Goal: Task Accomplishment & Management: Use online tool/utility

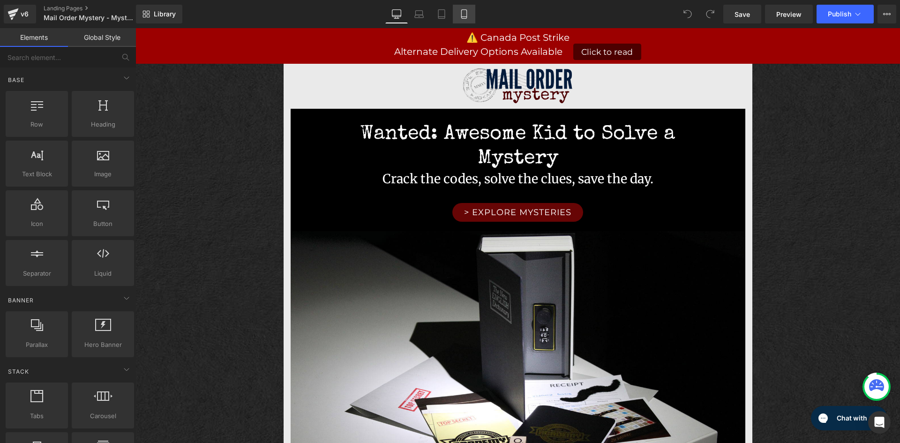
click at [469, 18] on icon at bounding box center [464, 13] width 9 height 9
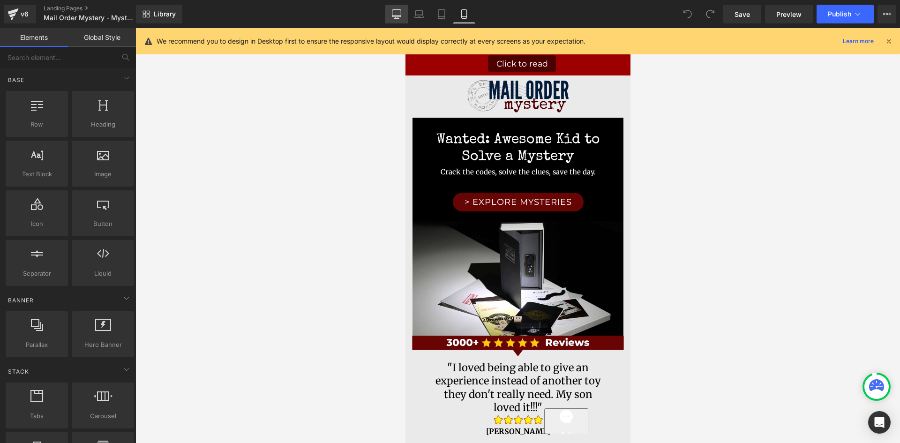
click at [393, 21] on link "Desktop" at bounding box center [396, 14] width 23 height 19
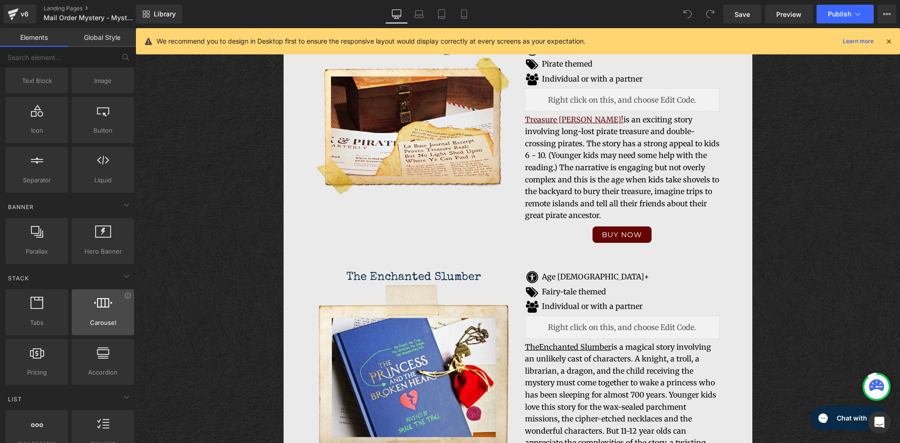
scroll to position [94, 0]
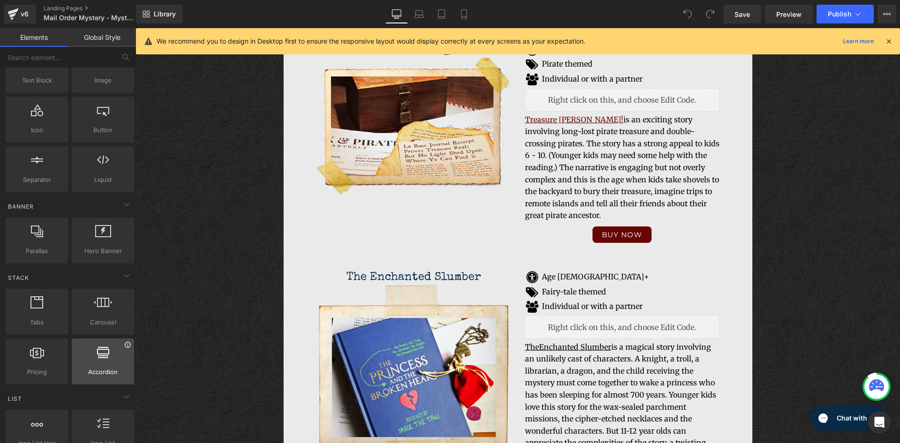
click at [126, 348] on icon at bounding box center [127, 344] width 7 height 7
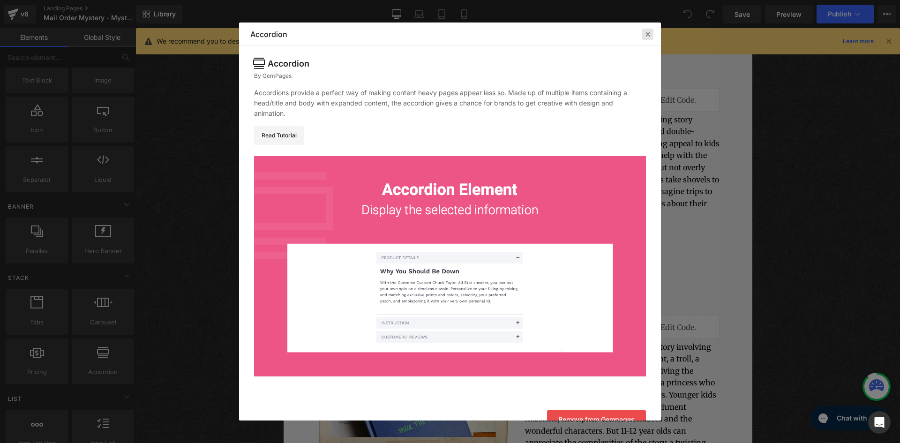
click at [650, 35] on icon at bounding box center [648, 34] width 8 height 8
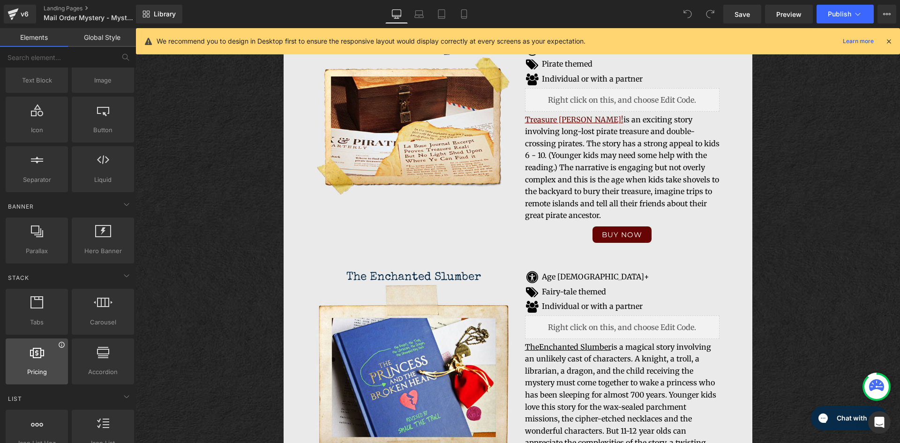
click at [61, 347] on icon at bounding box center [62, 345] width 6 height 6
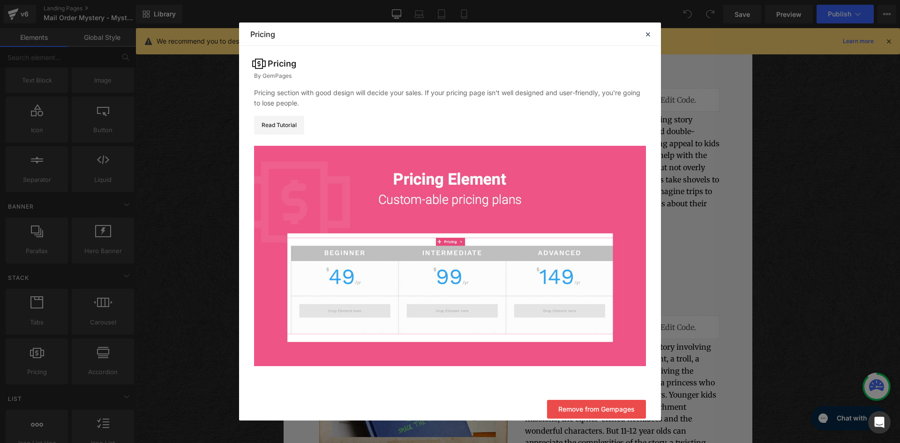
click at [644, 30] on icon at bounding box center [648, 34] width 8 height 8
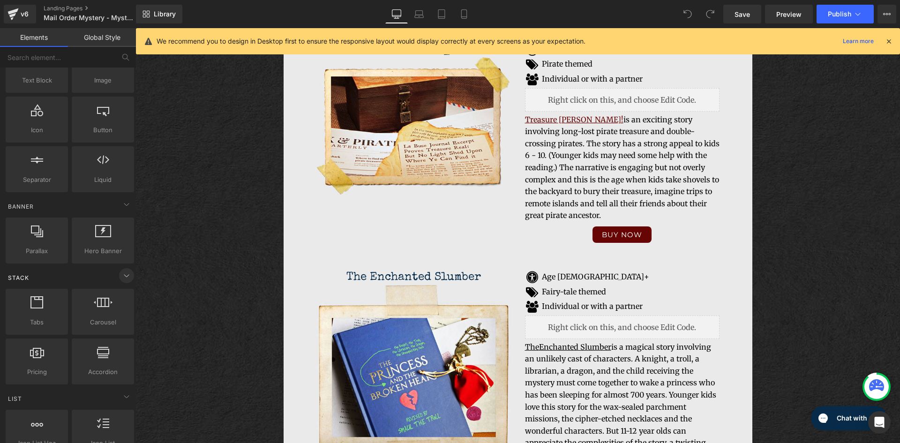
click at [121, 276] on icon at bounding box center [126, 275] width 11 height 11
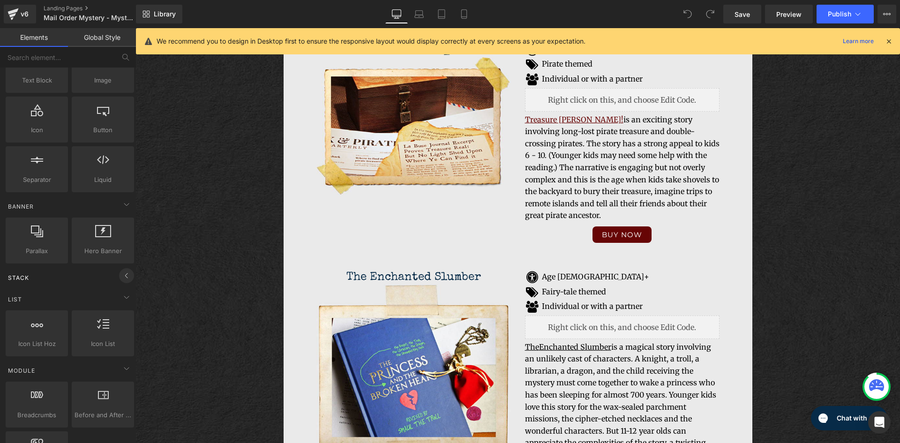
click at [121, 276] on icon at bounding box center [126, 275] width 11 height 11
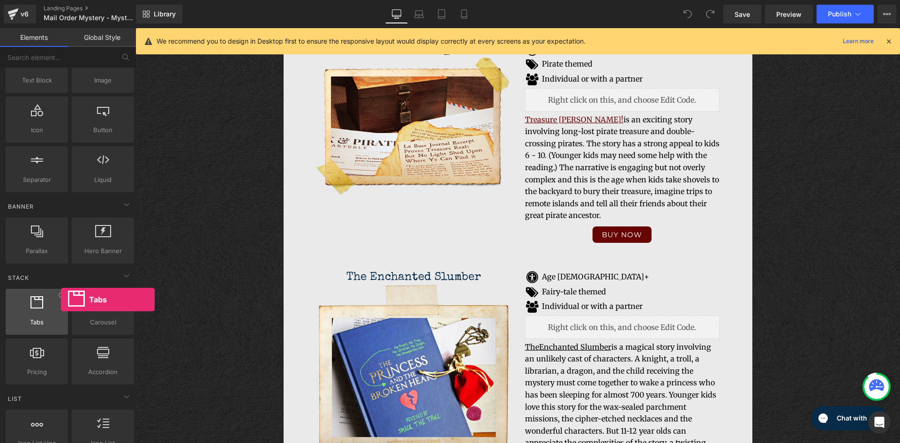
click at [61, 300] on div at bounding box center [36, 306] width 57 height 21
click at [61, 294] on icon at bounding box center [61, 295] width 7 height 7
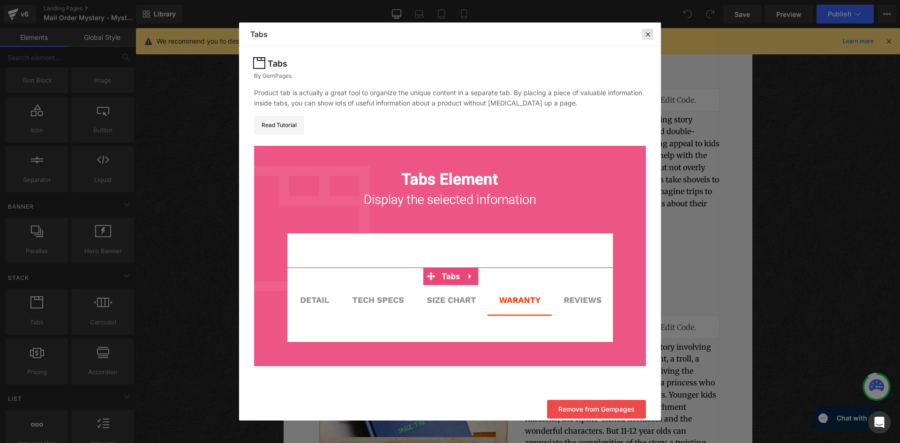
click at [645, 36] on icon at bounding box center [648, 34] width 8 height 8
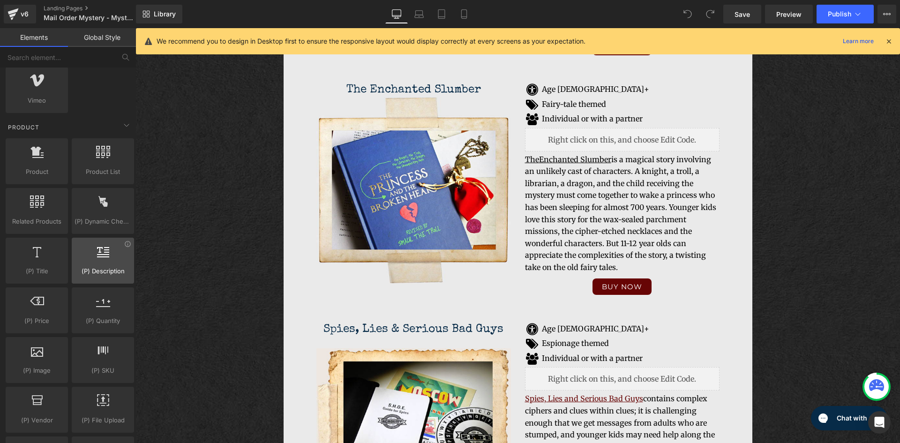
scroll to position [750, 0]
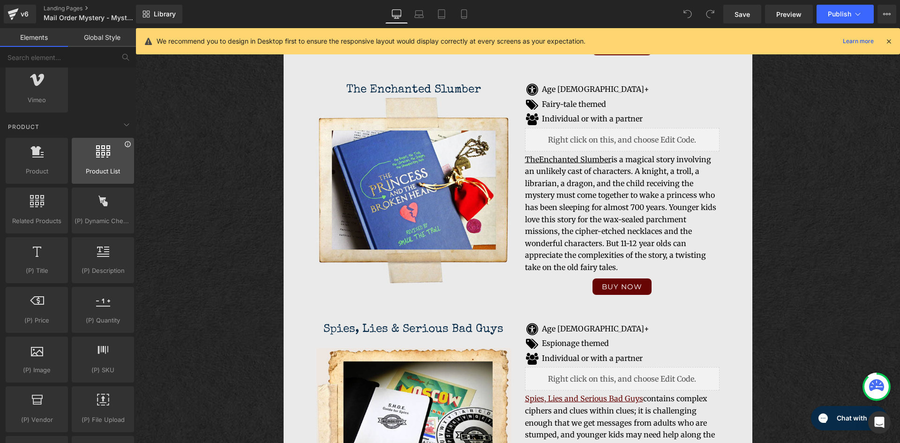
click at [126, 144] on icon at bounding box center [127, 144] width 7 height 7
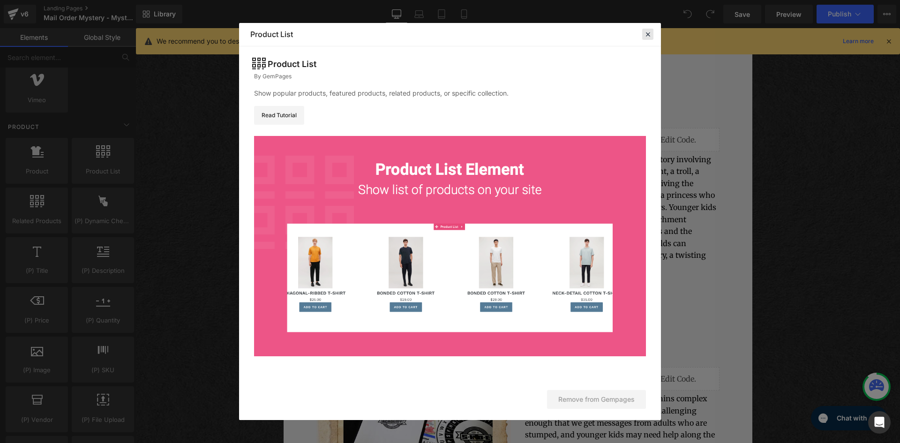
click at [650, 38] on icon at bounding box center [648, 34] width 8 height 8
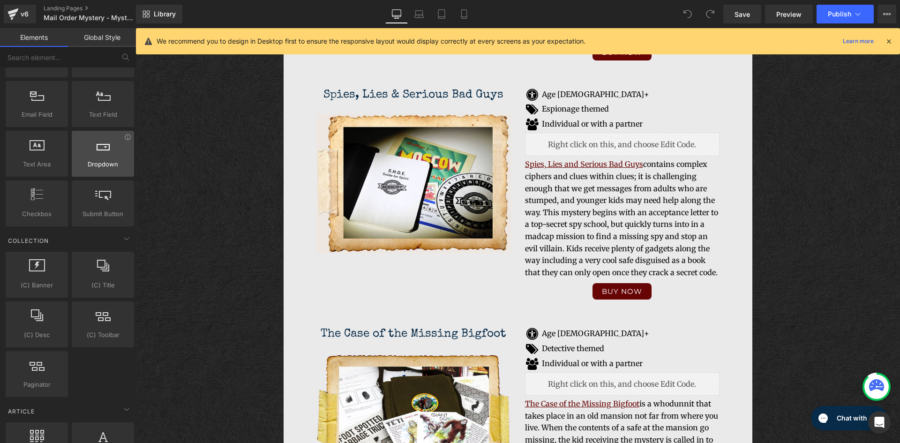
scroll to position [1454, 0]
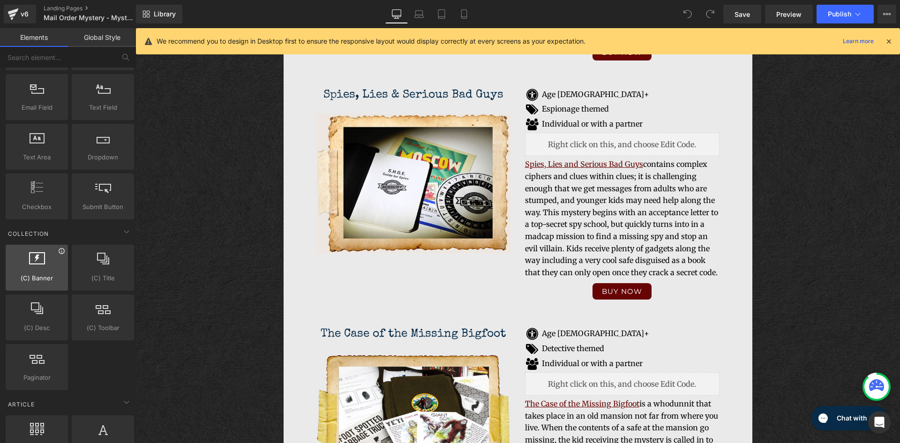
click at [60, 253] on icon at bounding box center [61, 251] width 7 height 7
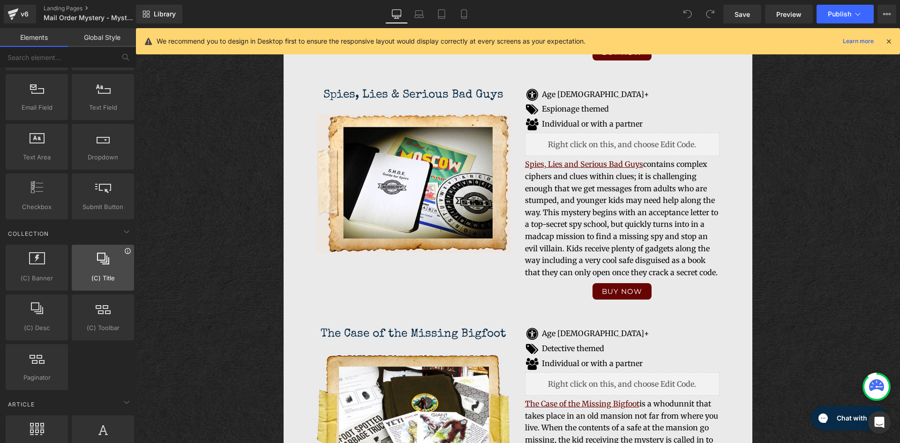
click at [124, 249] on icon at bounding box center [127, 251] width 7 height 7
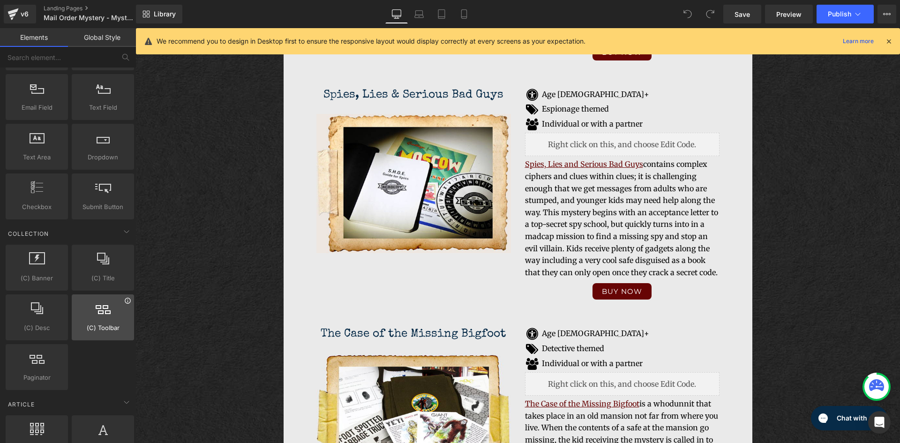
click at [124, 302] on icon at bounding box center [127, 300] width 7 height 7
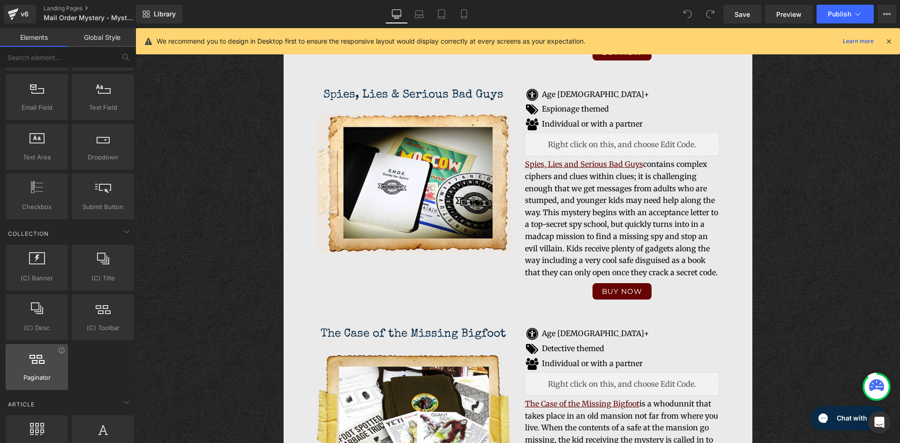
click at [60, 355] on div at bounding box center [36, 362] width 57 height 21
click at [61, 351] on icon at bounding box center [61, 350] width 7 height 7
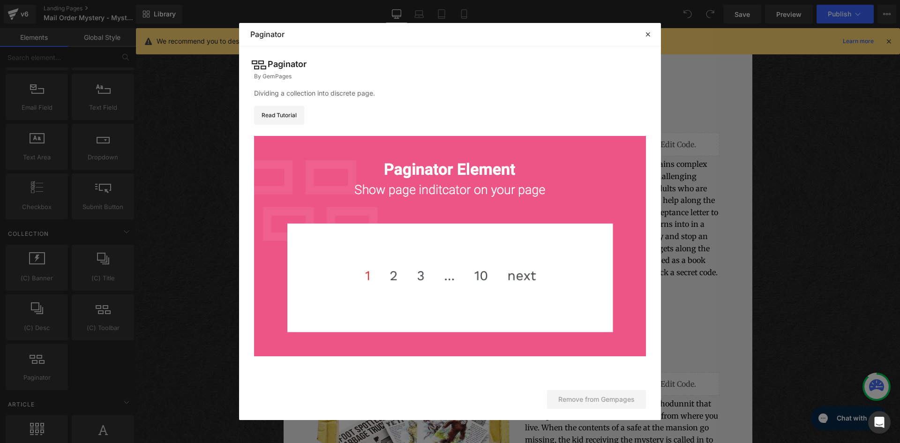
drag, startPoint x: 280, startPoint y: 391, endPoint x: 144, endPoint y: 363, distance: 138.9
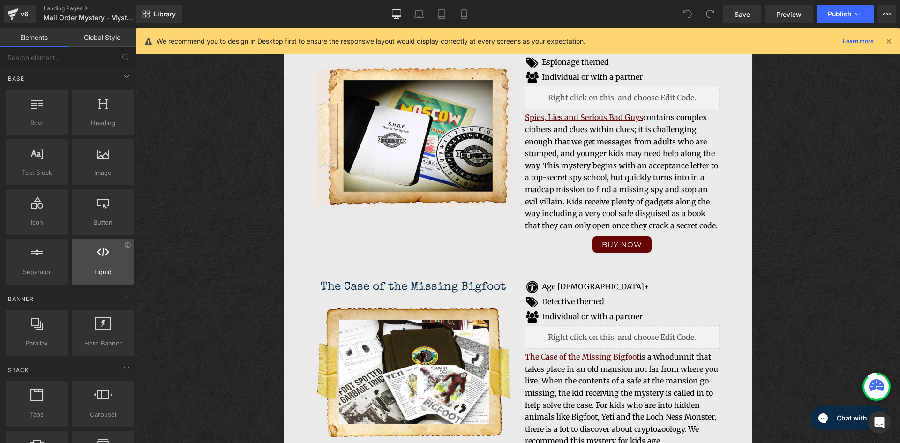
scroll to position [0, 0]
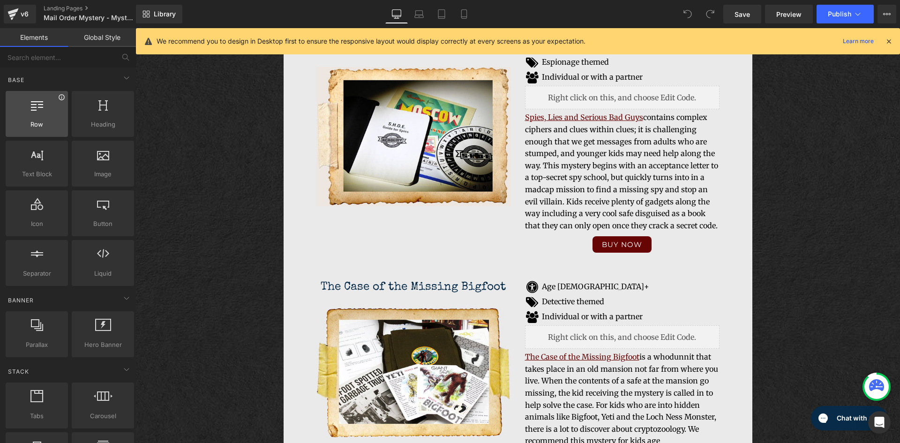
click at [60, 97] on icon at bounding box center [61, 97] width 7 height 7
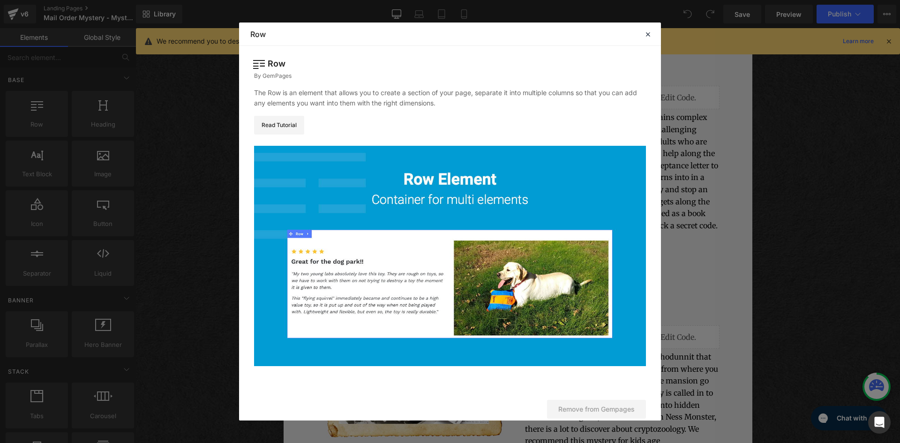
drag, startPoint x: 647, startPoint y: 36, endPoint x: 513, endPoint y: 38, distance: 134.6
click at [647, 36] on icon at bounding box center [648, 34] width 8 height 8
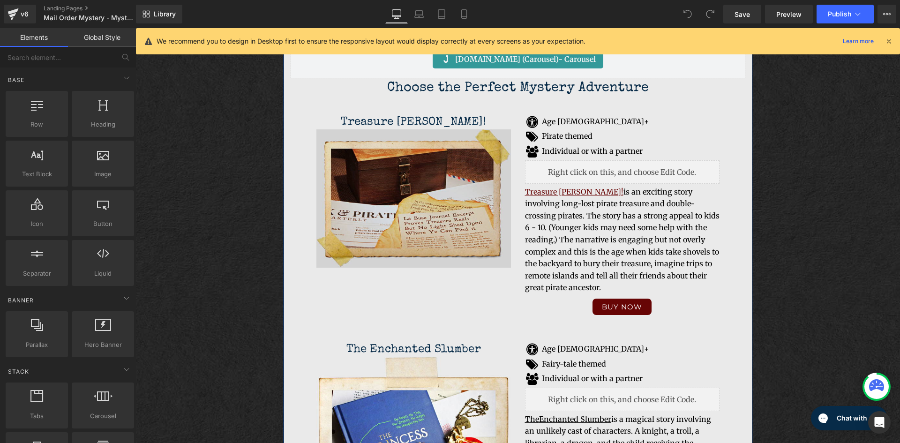
scroll to position [1349, 0]
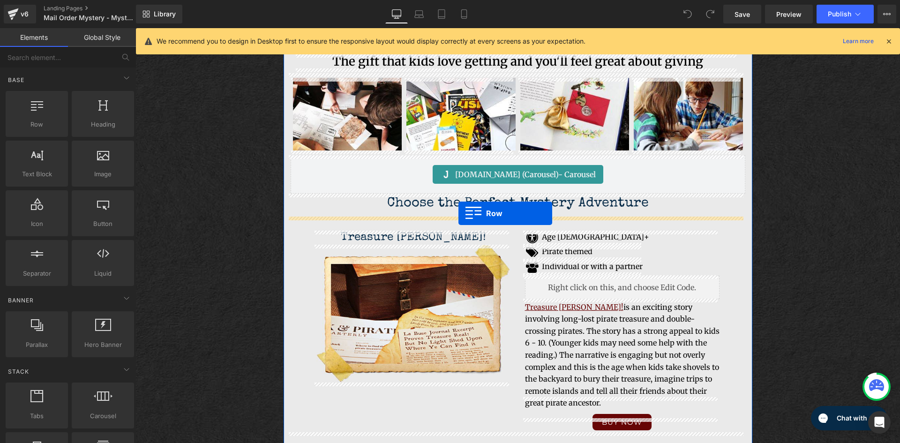
drag, startPoint x: 169, startPoint y: 140, endPoint x: 459, endPoint y: 213, distance: 298.6
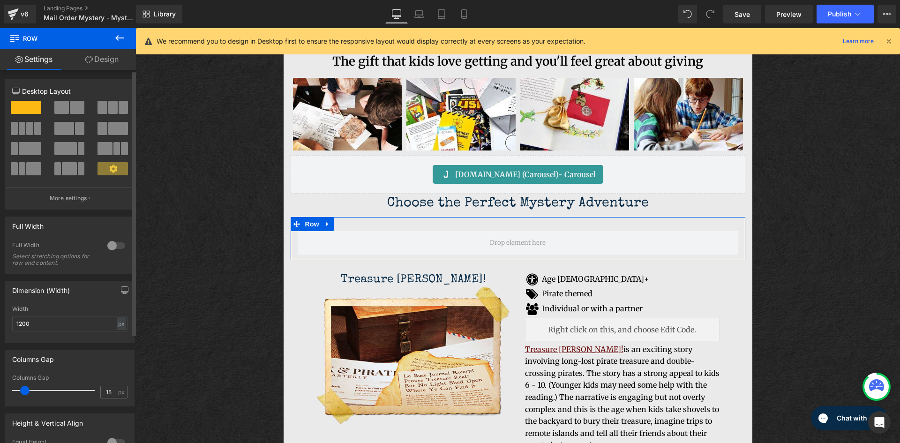
click at [30, 124] on span at bounding box center [29, 128] width 7 height 13
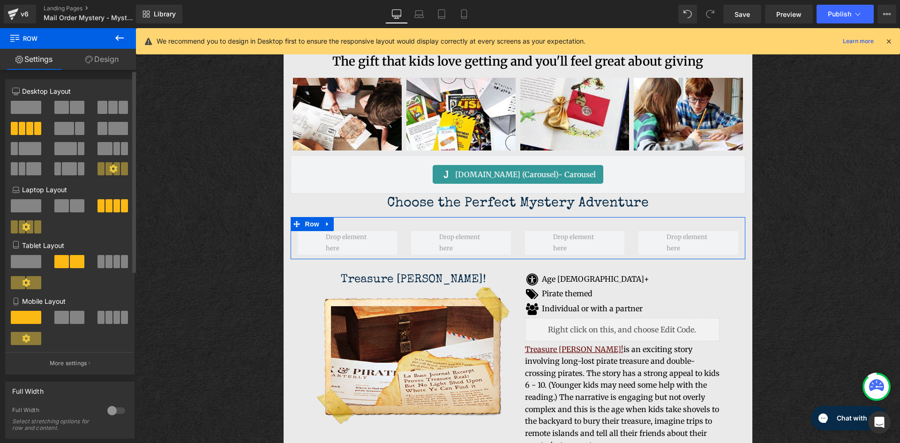
click at [109, 169] on icon at bounding box center [113, 169] width 8 height 8
click at [111, 172] on icon at bounding box center [113, 169] width 8 height 8
click at [109, 167] on icon at bounding box center [113, 169] width 8 height 8
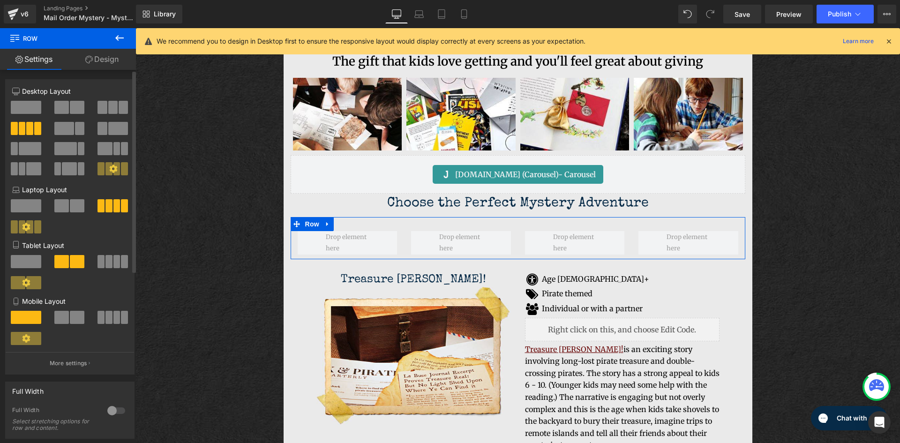
click at [112, 166] on icon at bounding box center [113, 169] width 8 height 8
click at [109, 168] on icon at bounding box center [113, 169] width 8 height 8
click at [78, 169] on span at bounding box center [81, 168] width 7 height 13
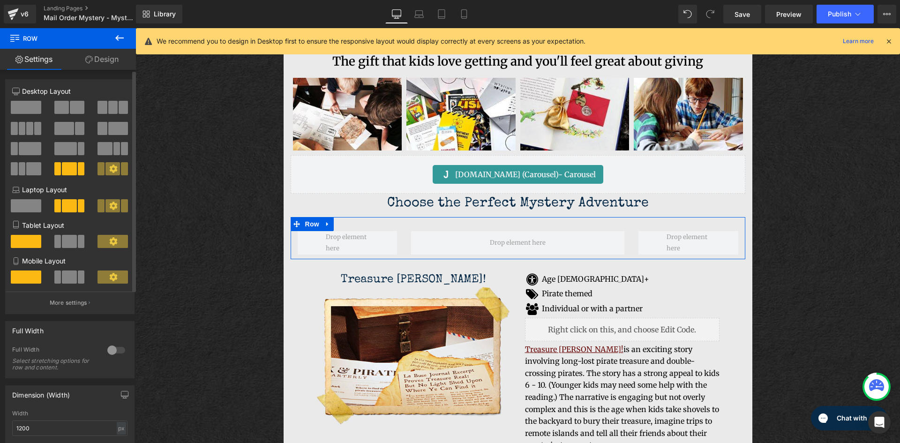
click at [113, 176] on div at bounding box center [113, 172] width 44 height 20
click at [112, 169] on icon at bounding box center [113, 169] width 8 height 8
click at [29, 133] on span at bounding box center [29, 128] width 7 height 13
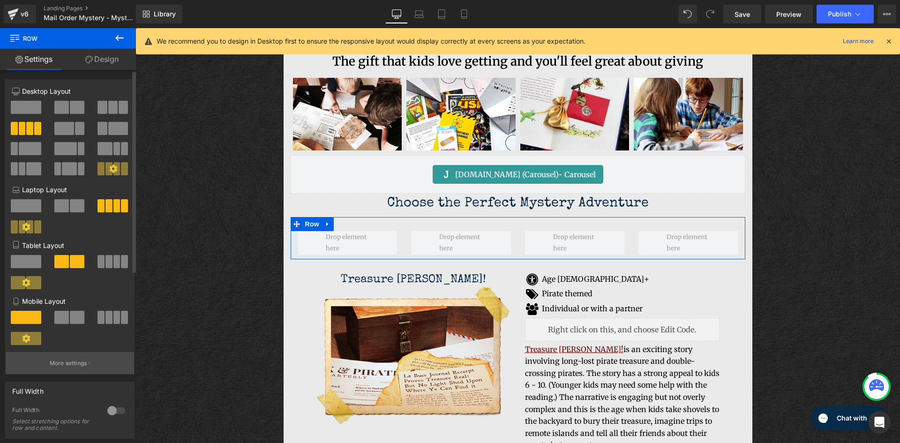
click at [80, 367] on p "More settings" at bounding box center [69, 363] width 38 height 8
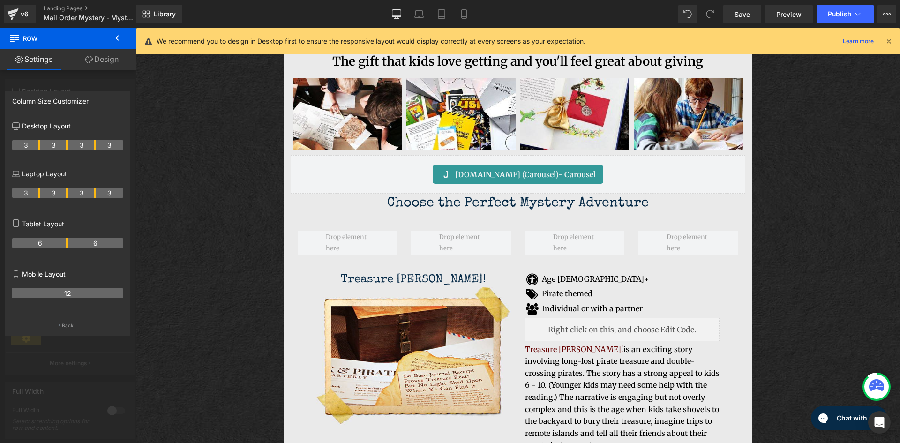
click at [113, 36] on button at bounding box center [119, 38] width 33 height 21
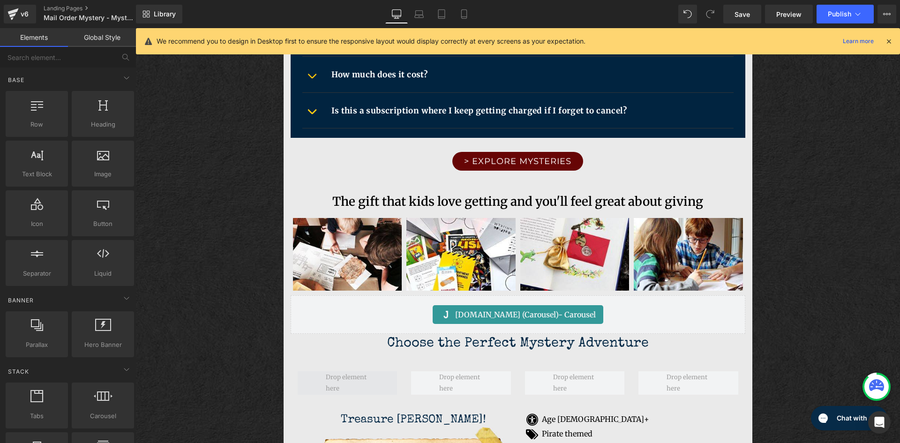
scroll to position [1208, 0]
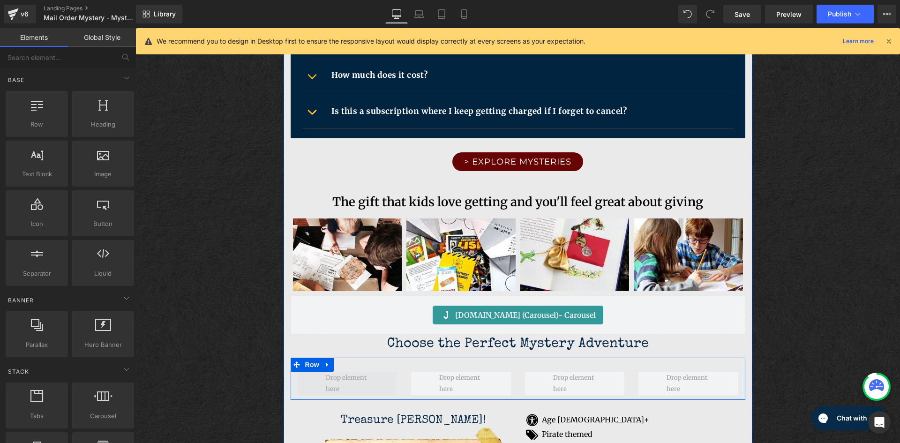
click at [351, 385] on span at bounding box center [348, 383] width 50 height 27
click at [326, 366] on icon at bounding box center [327, 365] width 2 height 4
click at [303, 362] on span "Row" at bounding box center [312, 365] width 19 height 14
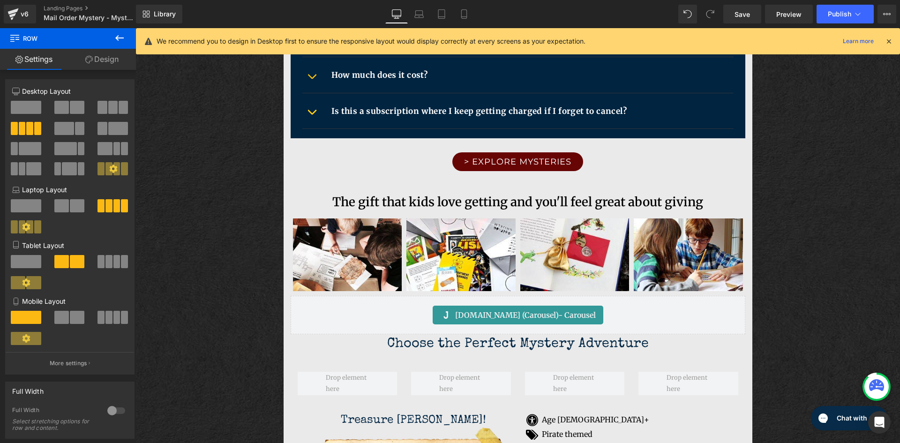
click at [887, 43] on icon at bounding box center [889, 41] width 8 height 8
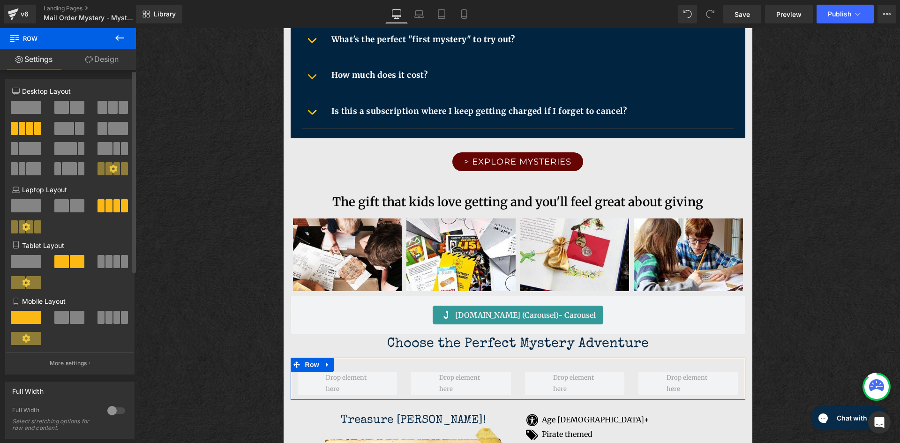
click at [25, 224] on icon at bounding box center [27, 227] width 8 height 8
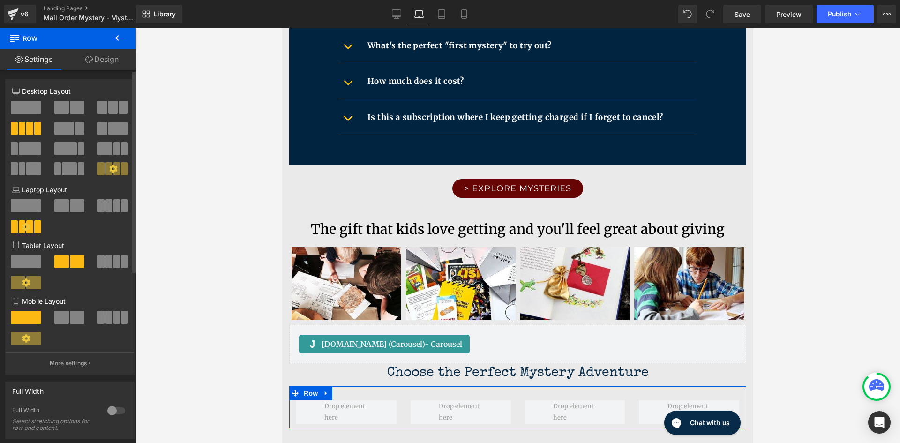
scroll to position [1242, 0]
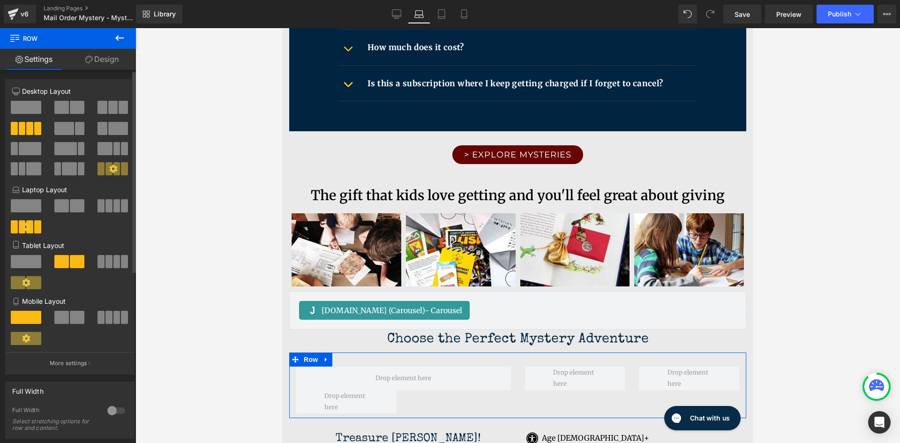
click at [27, 229] on icon at bounding box center [27, 227] width 8 height 8
click at [109, 169] on icon at bounding box center [113, 169] width 8 height 8
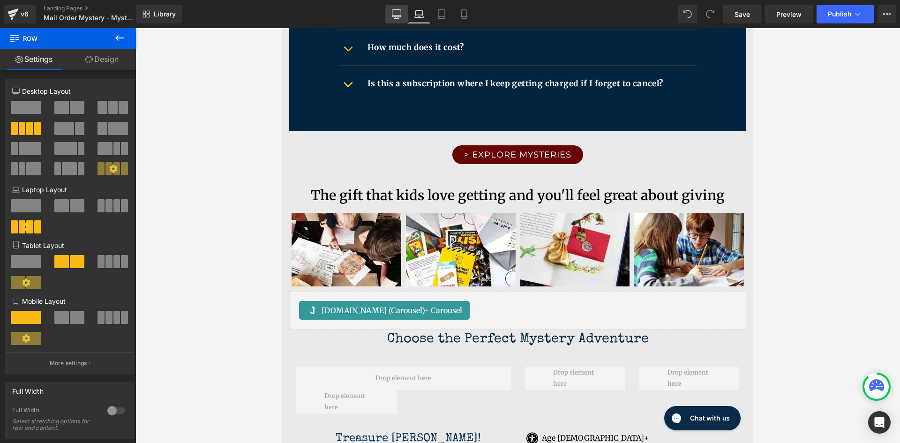
click at [399, 15] on icon at bounding box center [397, 15] width 9 height 0
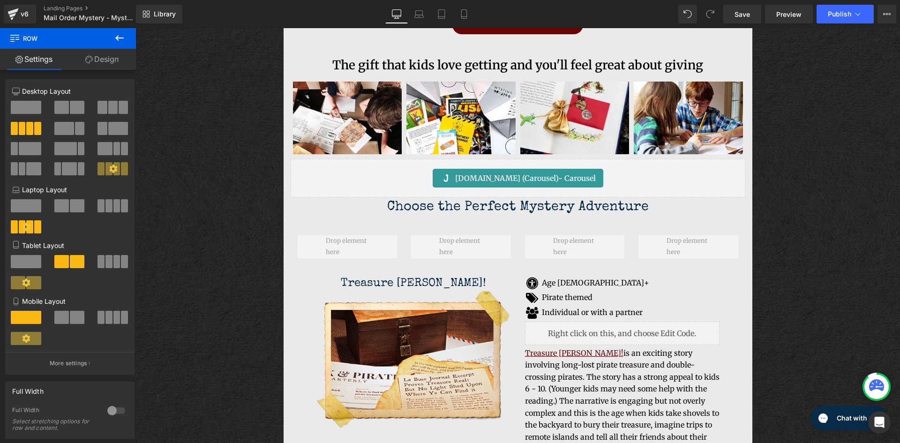
scroll to position [1349, 0]
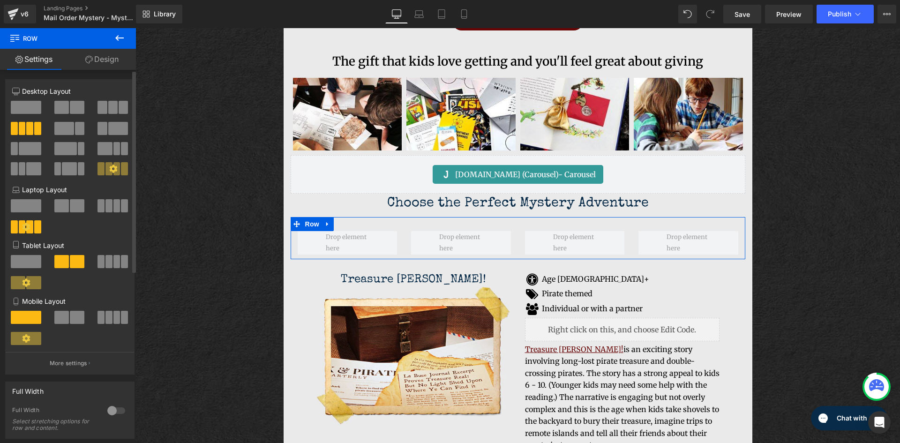
click at [110, 168] on icon at bounding box center [113, 169] width 8 height 8
click at [109, 172] on icon at bounding box center [113, 169] width 8 height 8
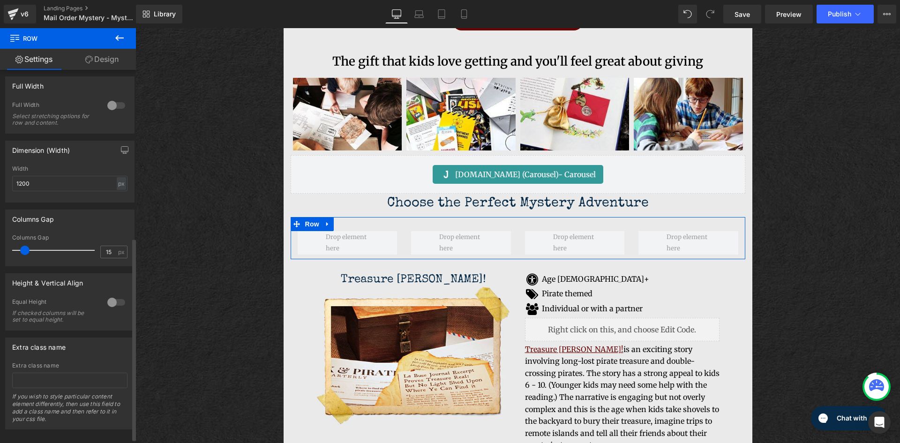
scroll to position [318, 0]
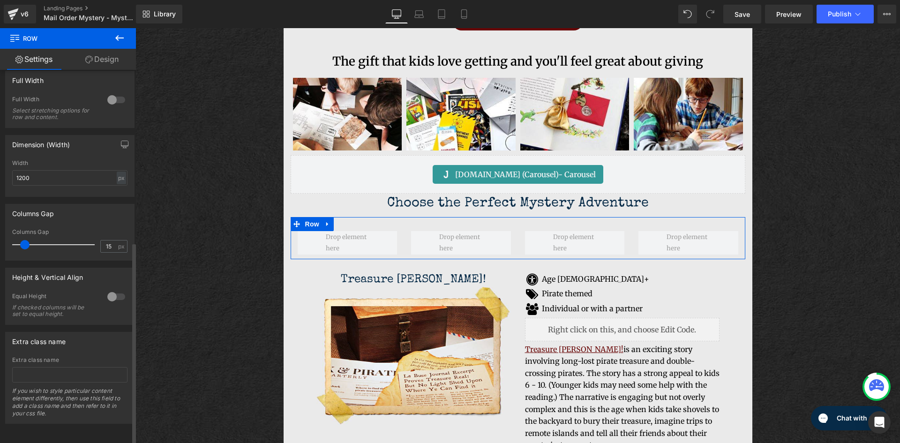
click at [119, 291] on div at bounding box center [116, 296] width 23 height 15
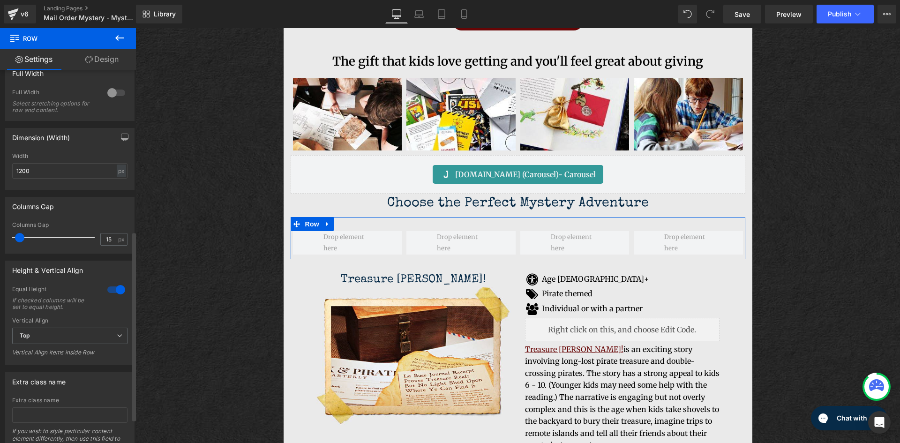
drag, startPoint x: 24, startPoint y: 237, endPoint x: 19, endPoint y: 237, distance: 5.2
click at [19, 237] on span at bounding box center [19, 237] width 9 height 9
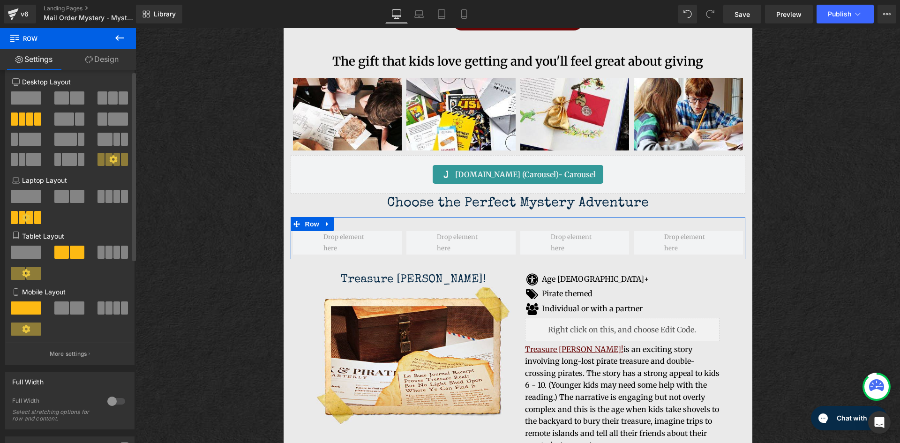
scroll to position [0, 0]
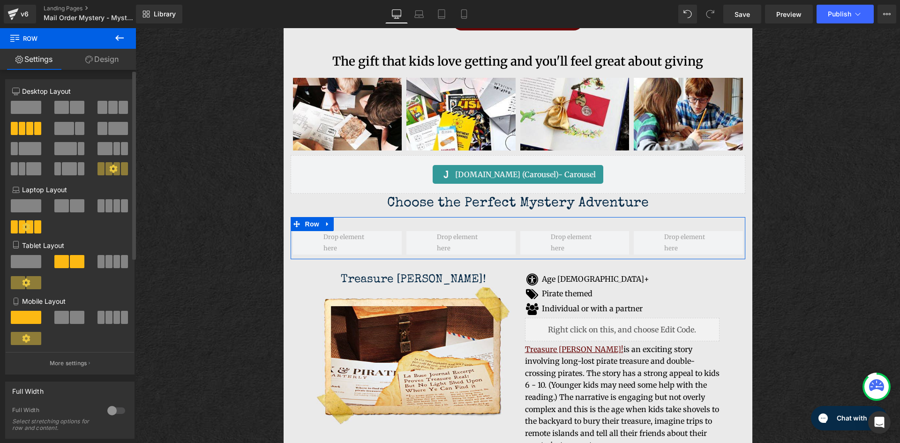
click at [110, 110] on span at bounding box center [112, 107] width 9 height 13
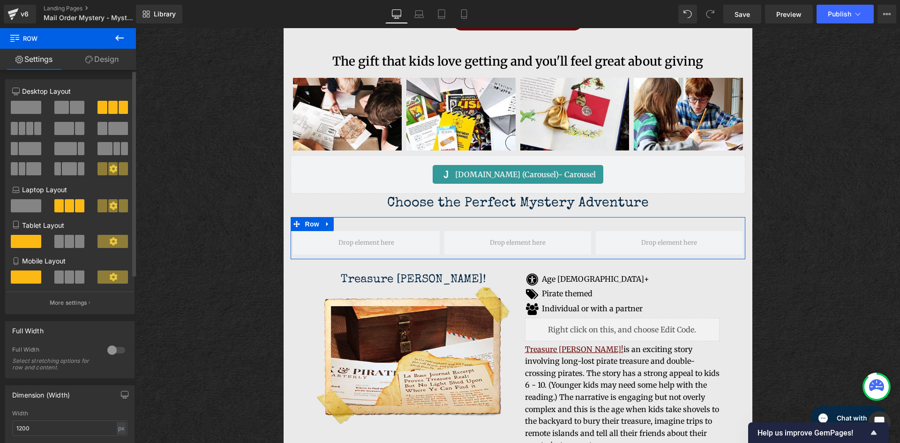
click at [103, 276] on span at bounding box center [113, 277] width 30 height 13
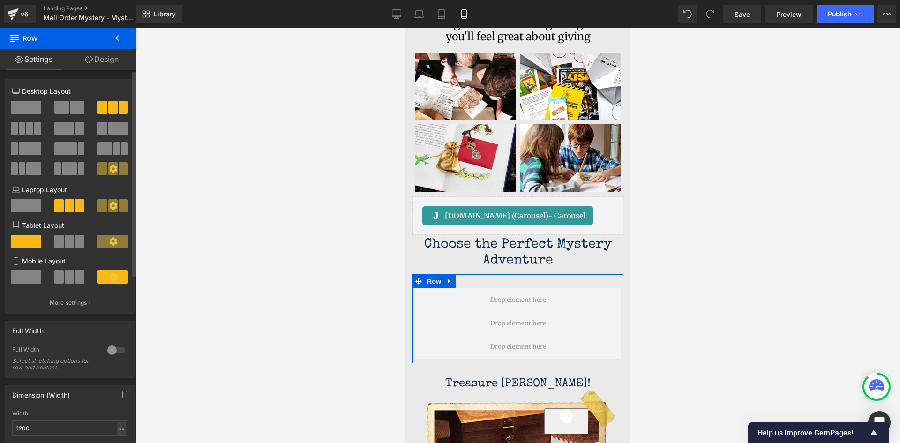
scroll to position [1769, 0]
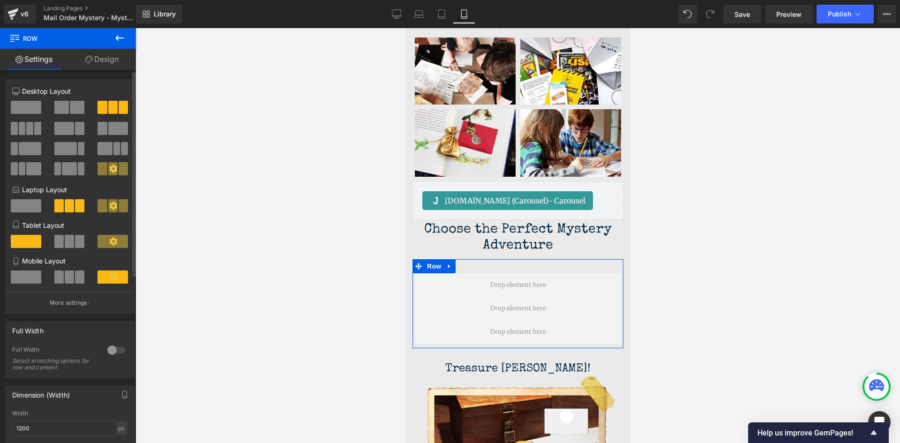
click at [113, 280] on icon at bounding box center [113, 277] width 8 height 8
click at [71, 279] on span at bounding box center [69, 277] width 9 height 13
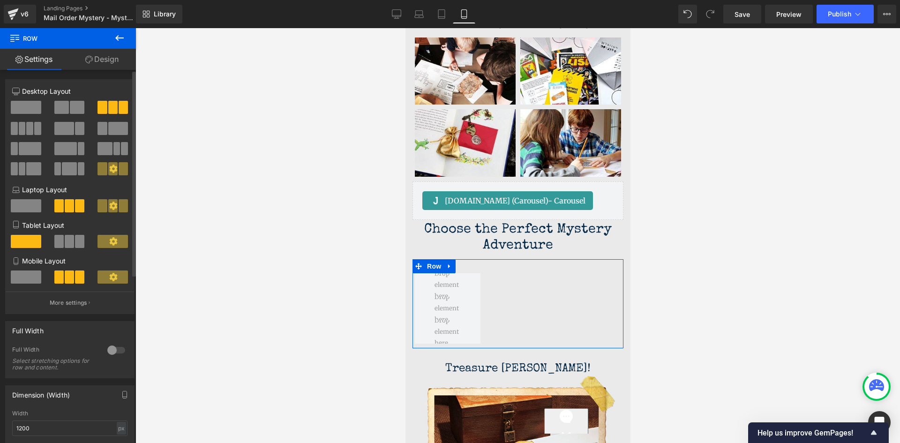
click at [25, 277] on span at bounding box center [26, 277] width 30 height 13
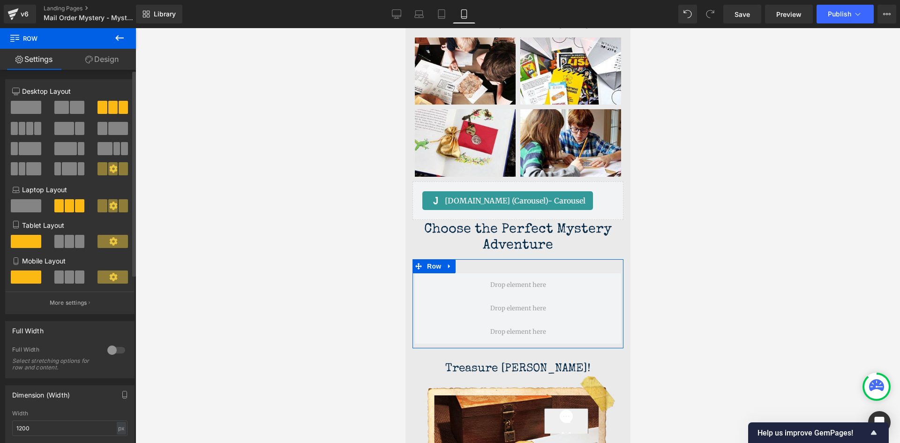
click at [109, 171] on icon at bounding box center [113, 169] width 8 height 8
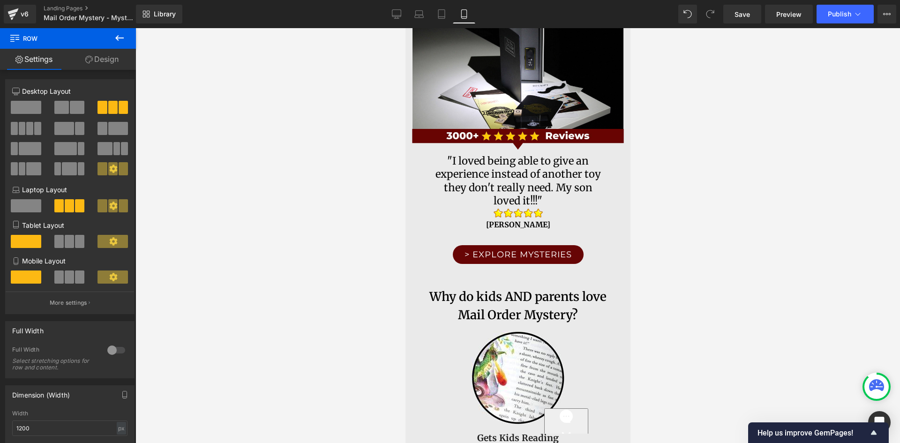
scroll to position [0, 0]
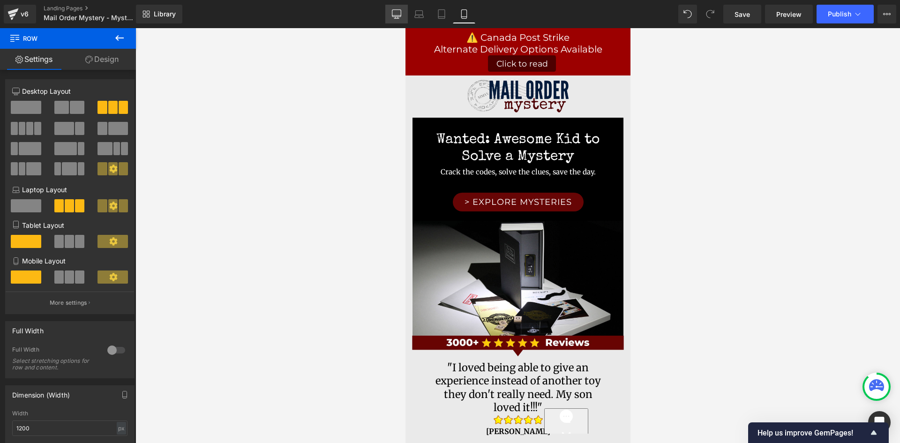
click at [396, 16] on icon at bounding box center [396, 13] width 9 height 9
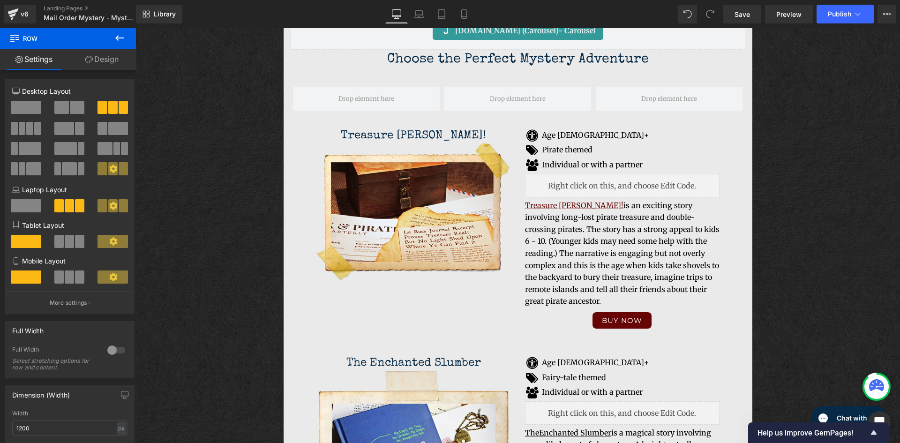
scroll to position [1407, 0]
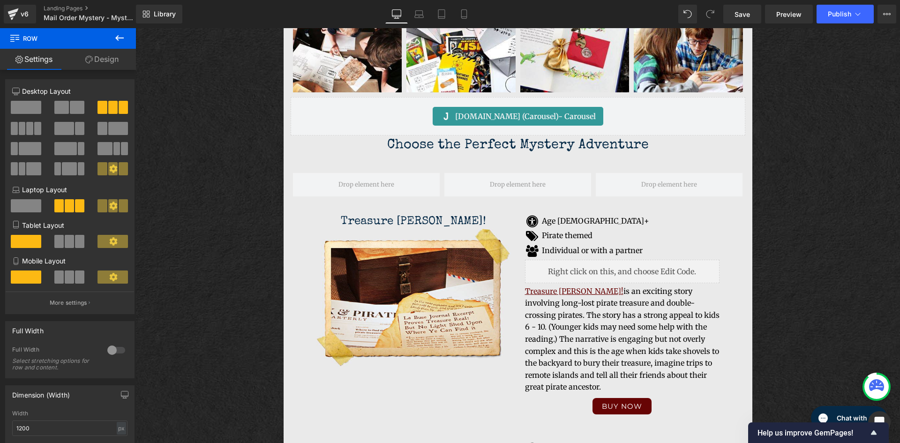
click at [118, 43] on icon at bounding box center [119, 37] width 11 height 11
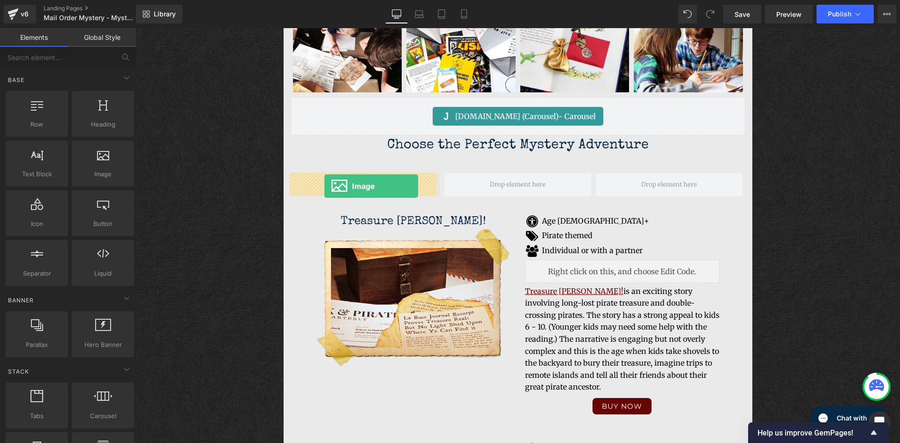
drag, startPoint x: 249, startPoint y: 207, endPoint x: 325, endPoint y: 186, distance: 77.9
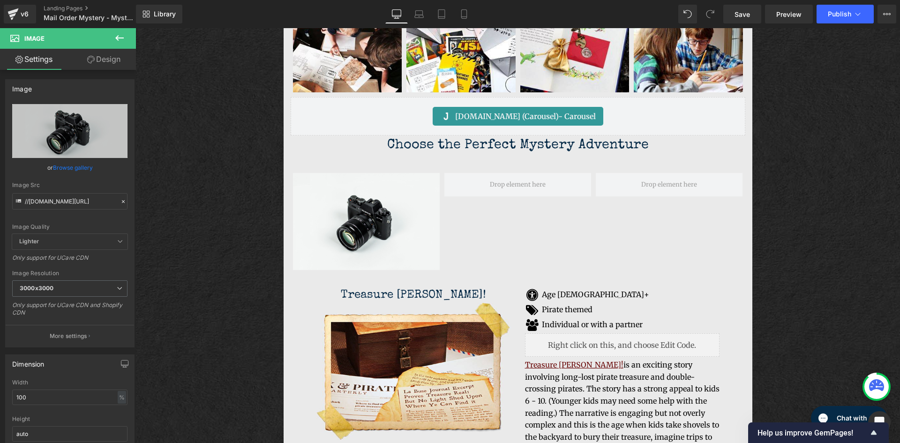
click at [121, 40] on icon at bounding box center [119, 37] width 11 height 11
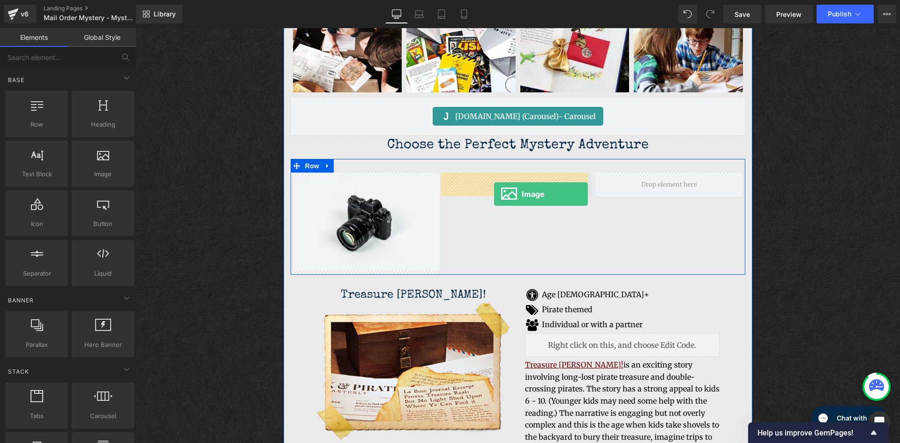
drag, startPoint x: 241, startPoint y: 189, endPoint x: 494, endPoint y: 194, distance: 253.8
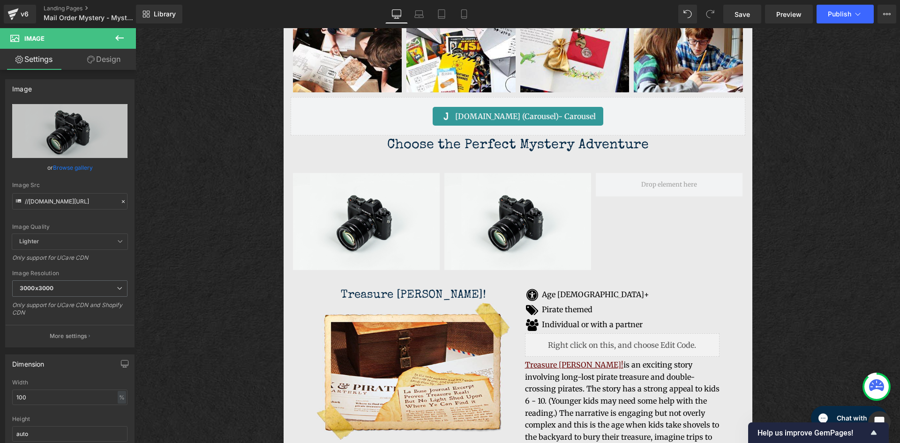
click at [114, 40] on icon at bounding box center [119, 37] width 11 height 11
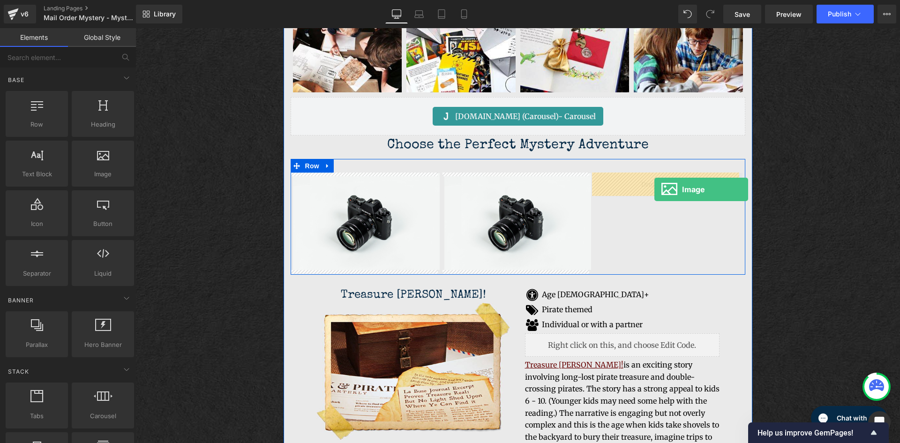
drag, startPoint x: 236, startPoint y: 191, endPoint x: 655, endPoint y: 189, distance: 418.8
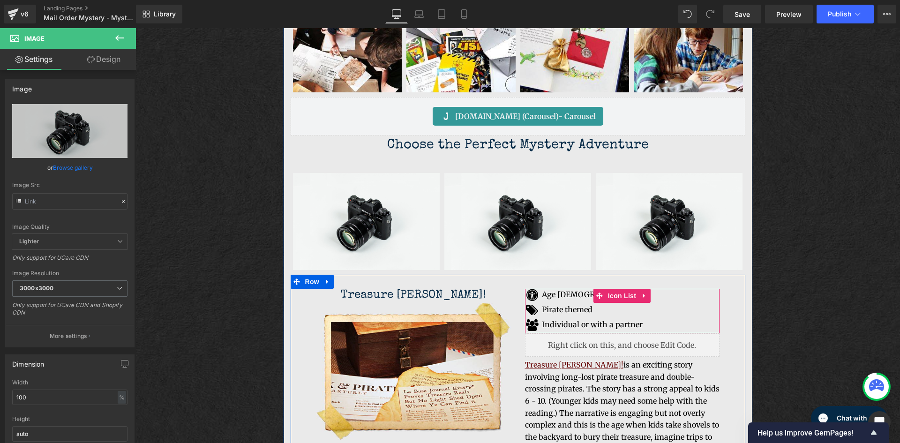
click at [642, 299] on icon at bounding box center [645, 296] width 7 height 7
click at [635, 299] on icon at bounding box center [638, 296] width 7 height 7
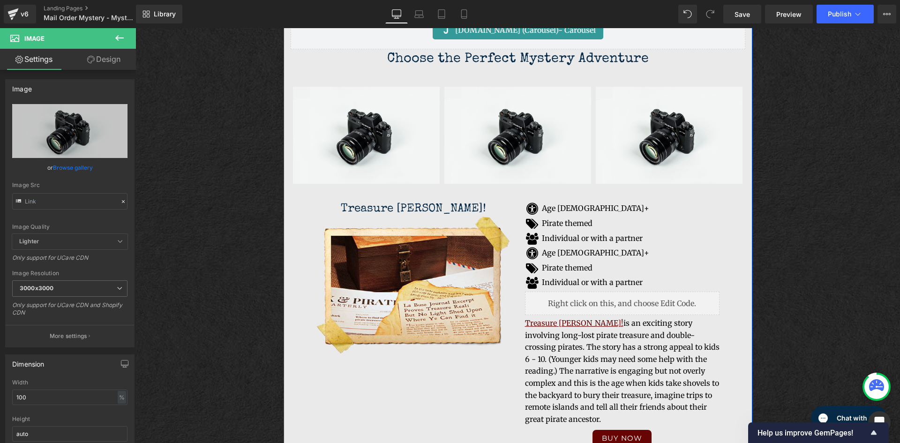
scroll to position [1487, 0]
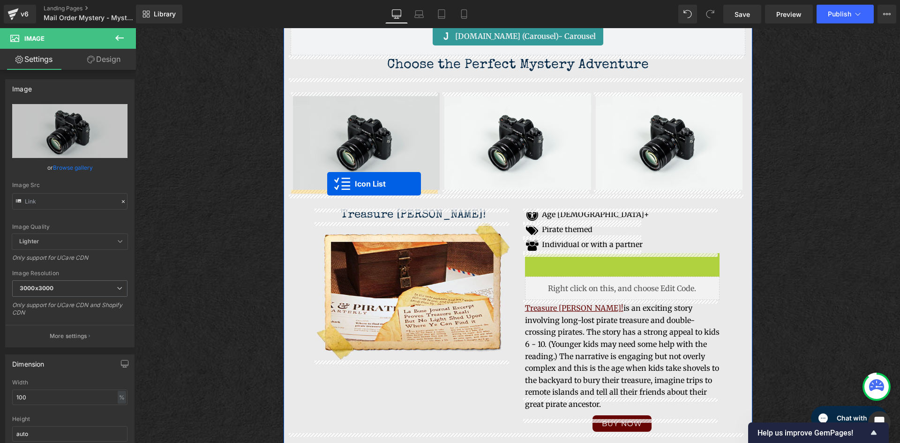
drag, startPoint x: 597, startPoint y: 262, endPoint x: 327, endPoint y: 184, distance: 280.7
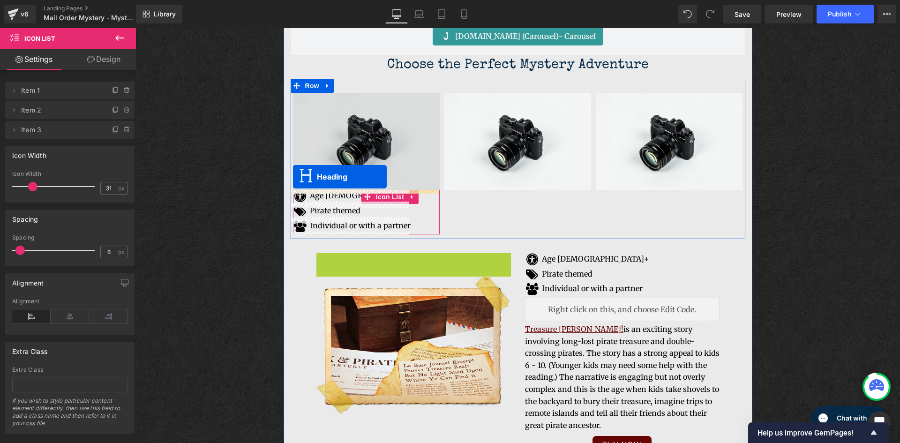
drag, startPoint x: 387, startPoint y: 262, endPoint x: 293, endPoint y: 177, distance: 126.8
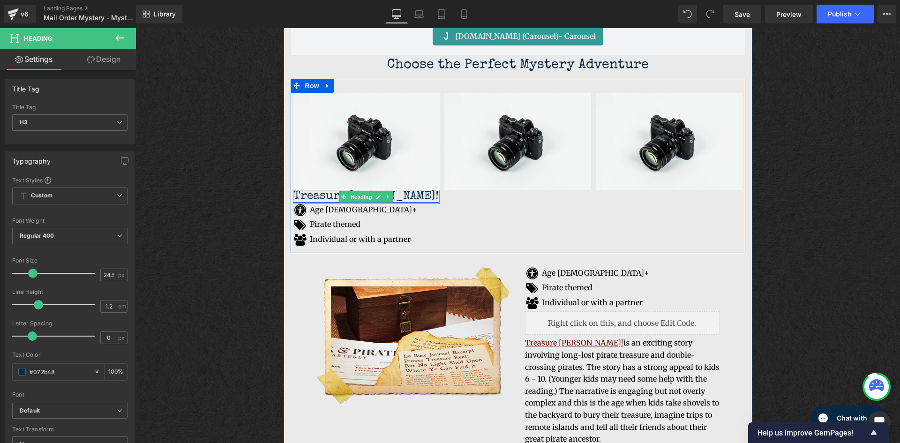
click at [401, 196] on link "Treasure [PERSON_NAME]!" at bounding box center [366, 196] width 145 height 11
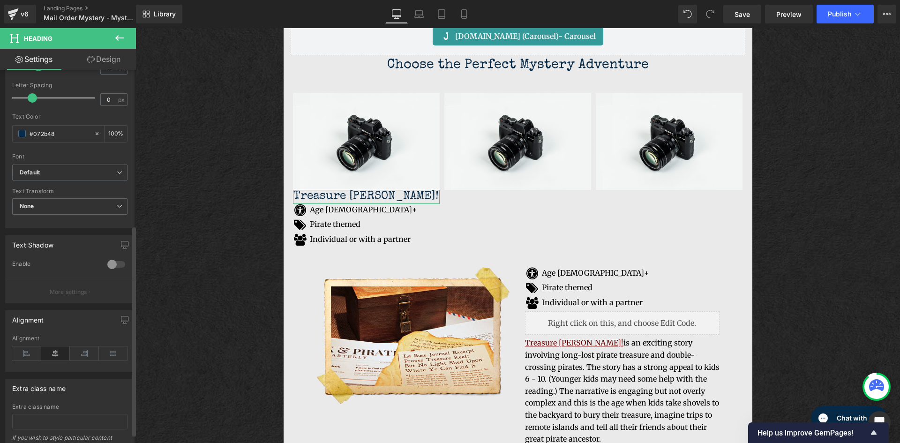
scroll to position [281, 0]
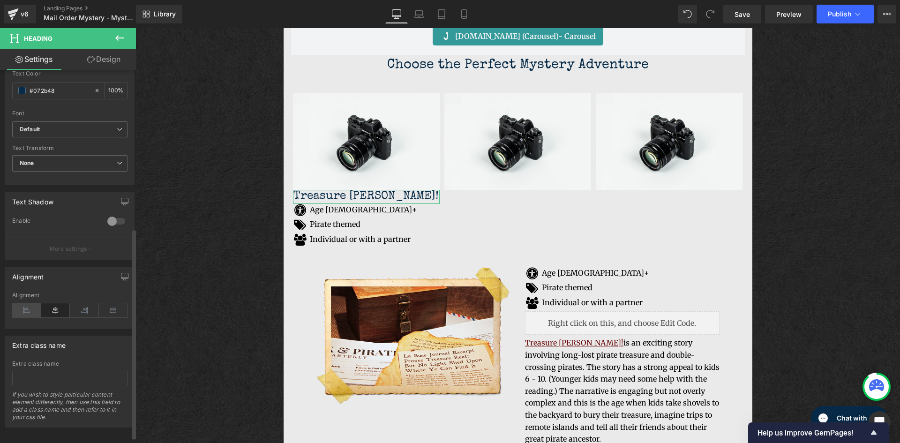
click at [30, 309] on icon at bounding box center [26, 310] width 29 height 14
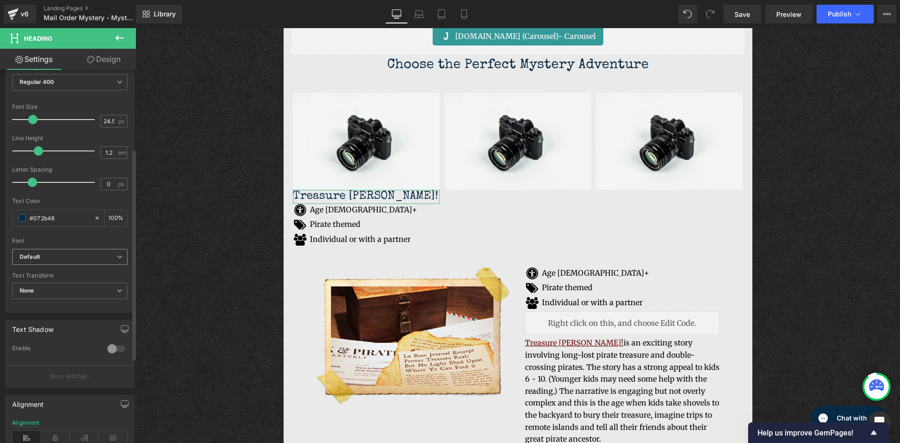
scroll to position [141, 0]
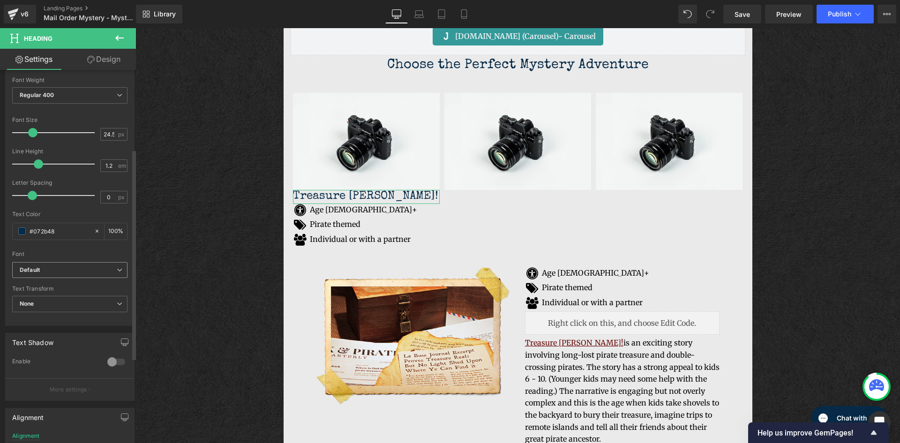
click at [112, 271] on b "Default" at bounding box center [68, 270] width 97 height 8
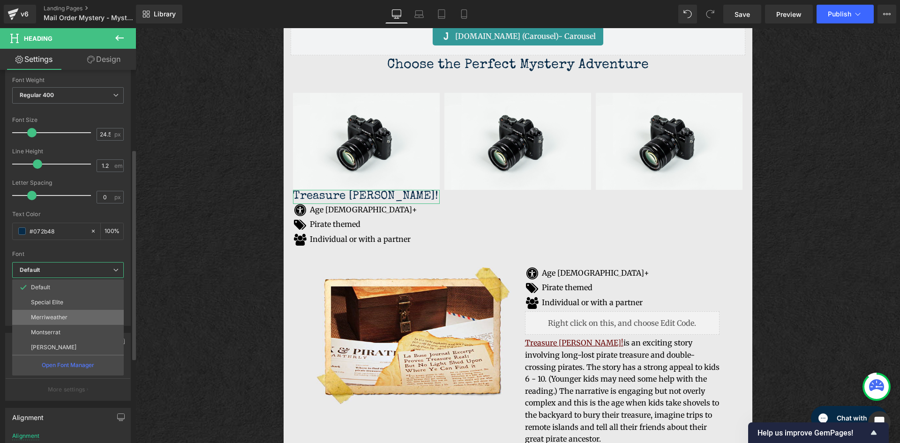
click at [84, 317] on li "Merriweather" at bounding box center [68, 317] width 112 height 15
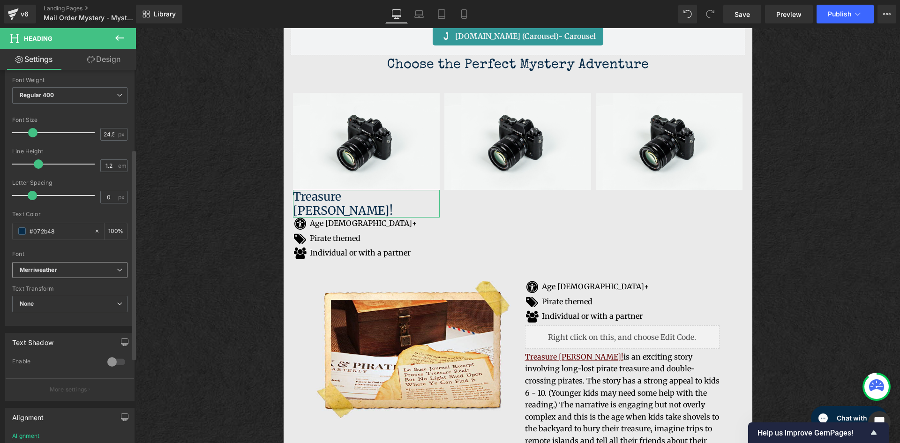
click at [117, 272] on icon at bounding box center [120, 270] width 6 height 6
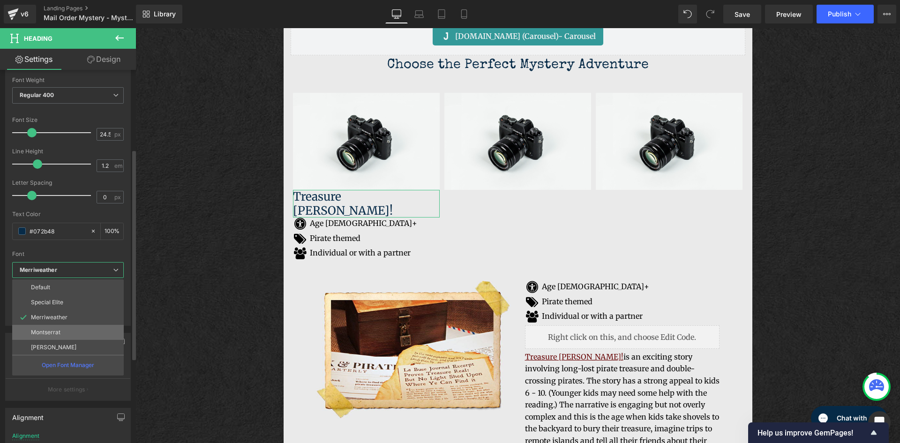
click at [85, 328] on li "Montserrat" at bounding box center [68, 332] width 112 height 15
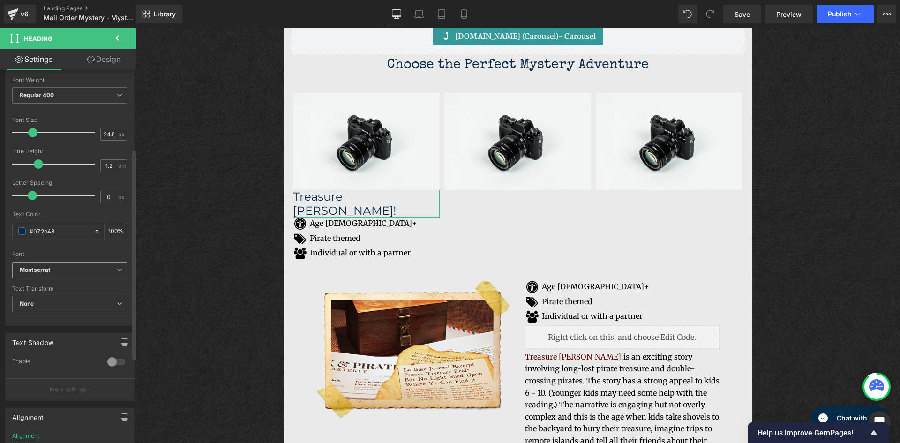
click at [117, 274] on span "Montserrat" at bounding box center [69, 270] width 115 height 16
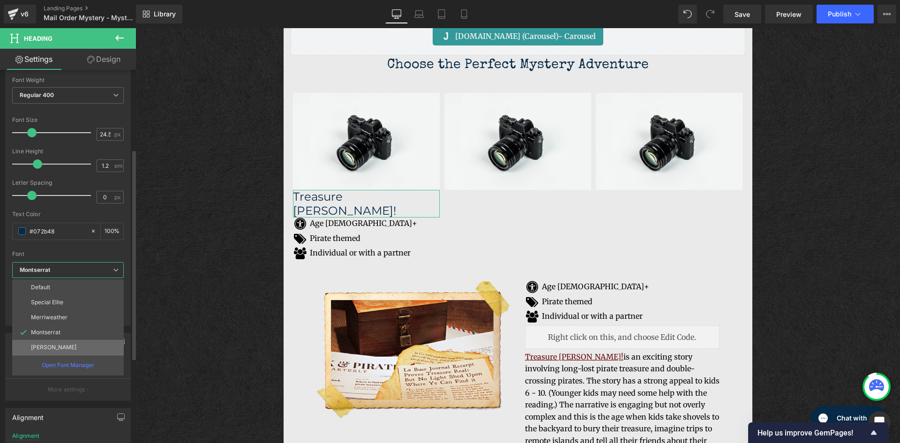
click at [76, 346] on p "[PERSON_NAME]" at bounding box center [53, 347] width 45 height 7
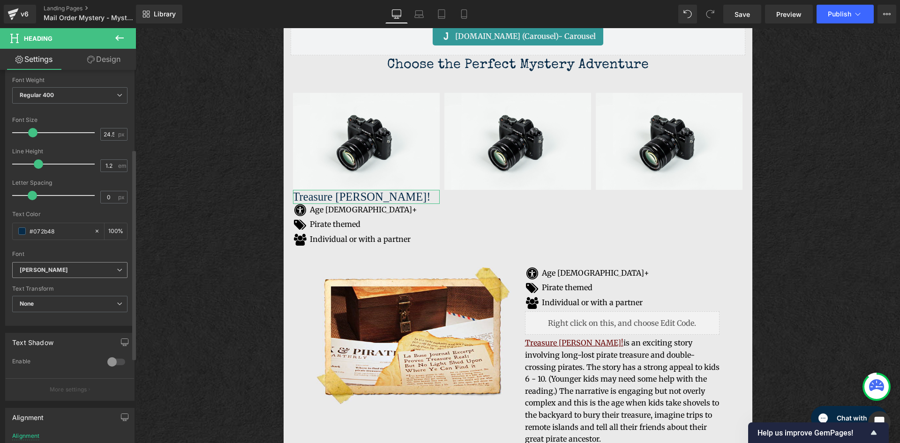
click at [121, 271] on span "[PERSON_NAME]" at bounding box center [69, 270] width 115 height 16
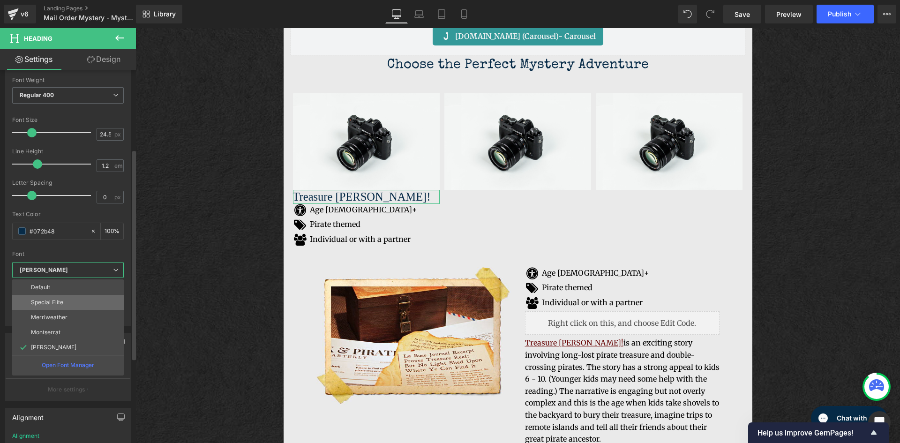
click at [71, 306] on li "Special Elite" at bounding box center [68, 302] width 112 height 15
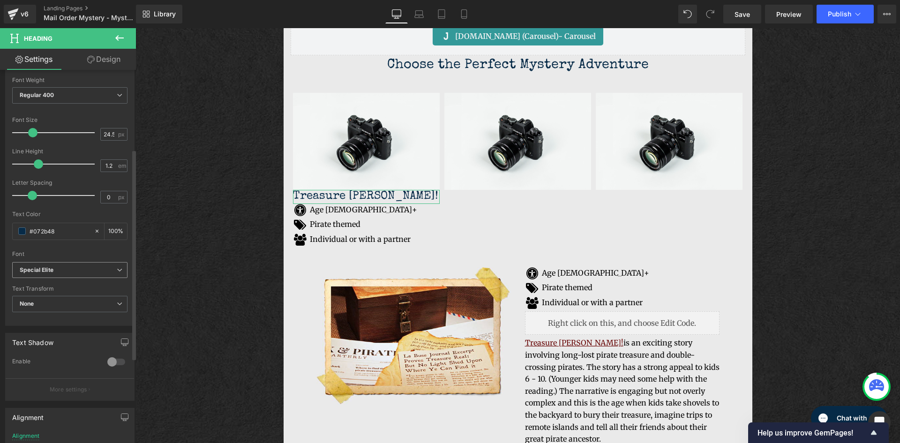
click at [117, 269] on icon at bounding box center [120, 270] width 6 height 6
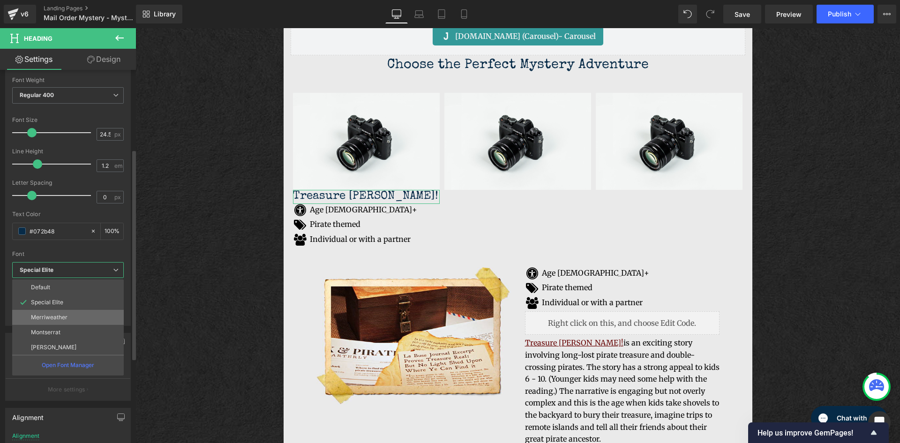
click at [59, 317] on p "Merriweather" at bounding box center [49, 317] width 37 height 7
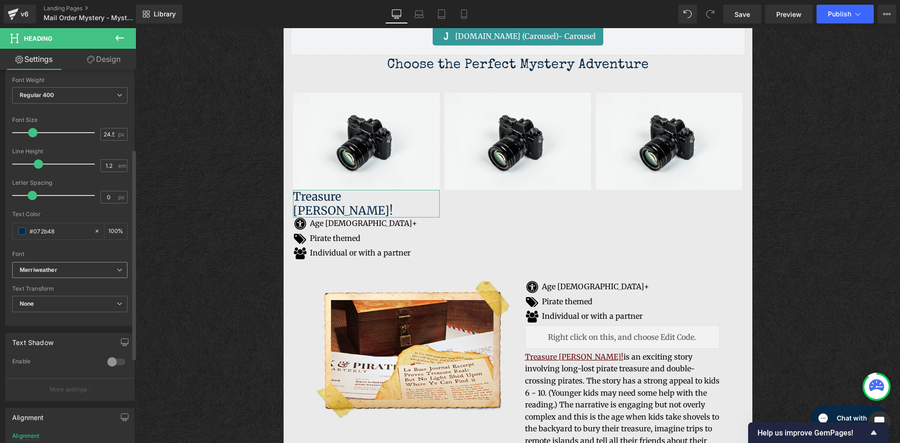
click at [118, 271] on icon at bounding box center [120, 270] width 6 height 6
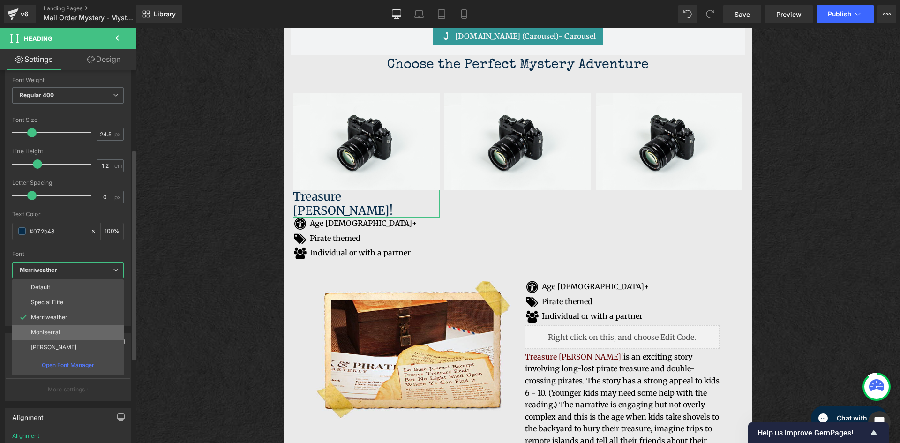
click at [67, 332] on li "Montserrat" at bounding box center [68, 332] width 112 height 15
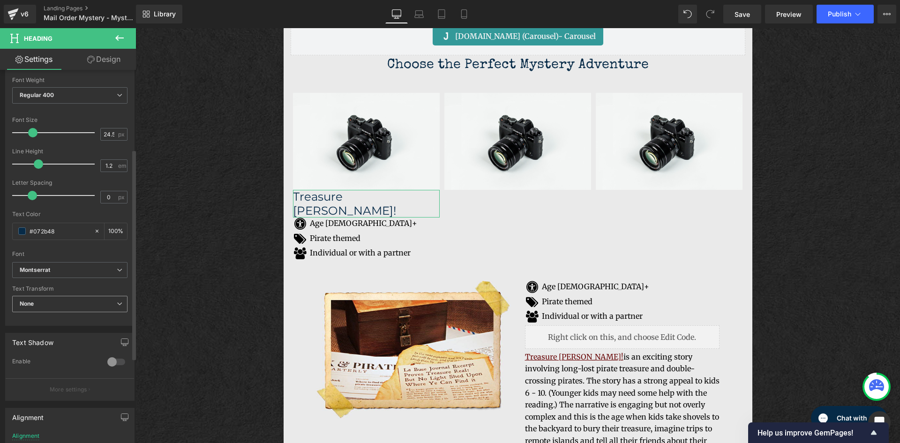
click at [118, 309] on span "None" at bounding box center [69, 304] width 115 height 16
click at [115, 309] on span "None" at bounding box center [68, 304] width 112 height 16
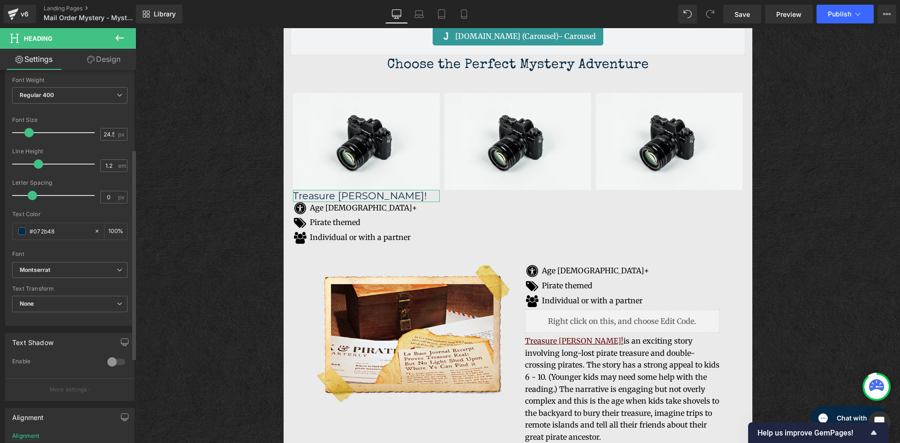
click at [29, 133] on span at bounding box center [28, 132] width 9 height 9
click at [108, 91] on span "Regular 400" at bounding box center [69, 95] width 115 height 16
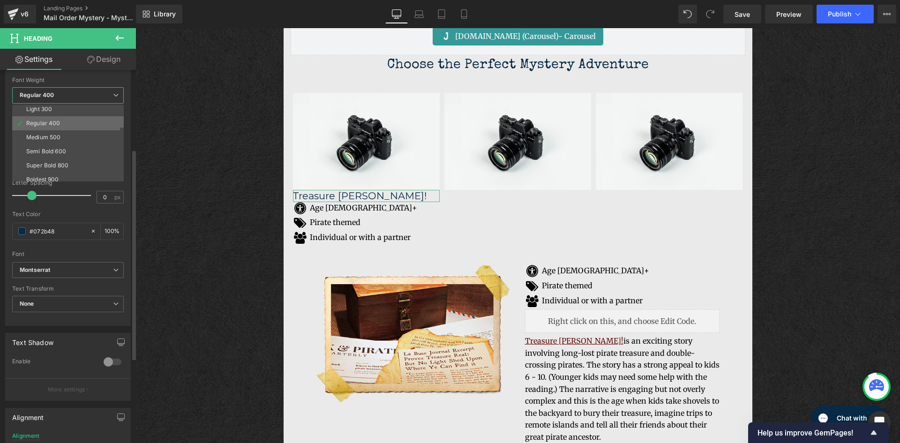
scroll to position [47, 0]
click at [57, 176] on li "Bold 700" at bounding box center [70, 177] width 116 height 14
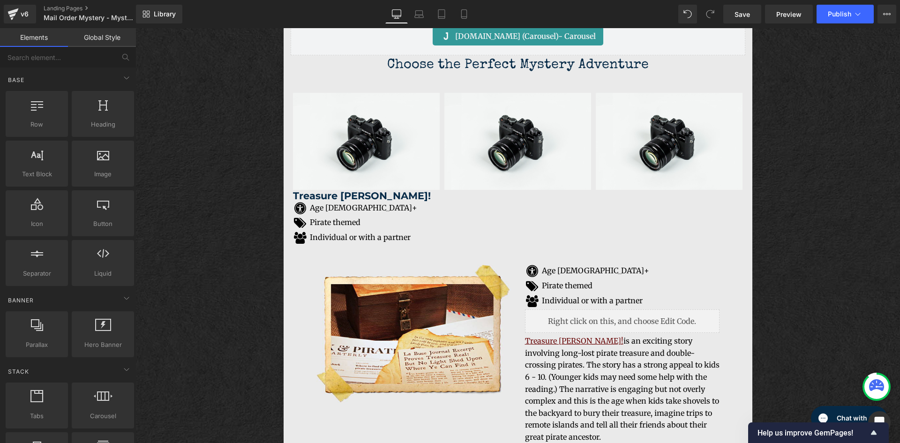
click at [223, 189] on div "Image Wanted: Awesome Kid to Solve a Mystery Text Block Crack the codes, solve …" at bounding box center [518, 77] width 765 height 3000
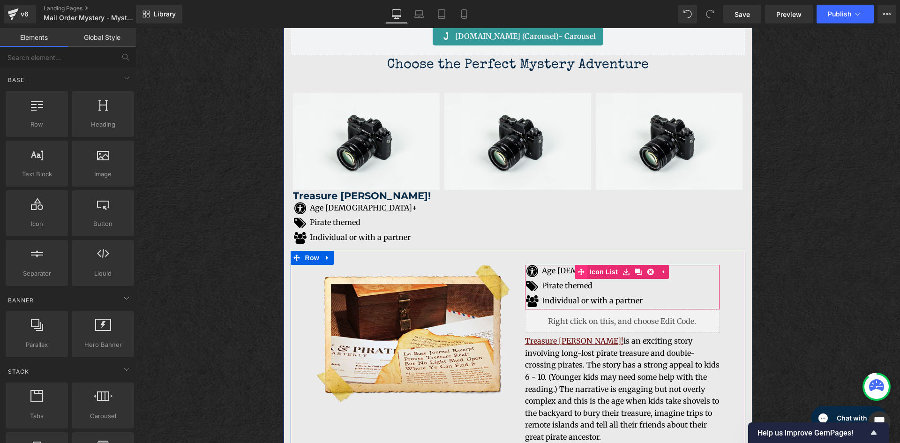
click at [600, 276] on link "Icon List" at bounding box center [597, 272] width 45 height 14
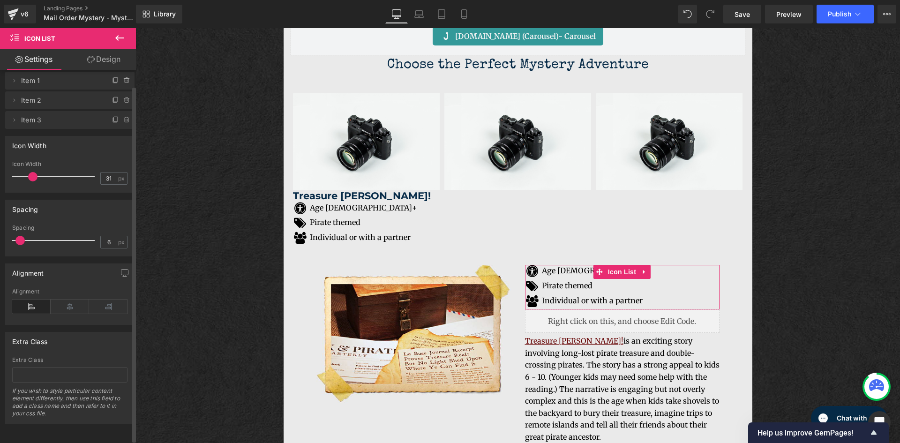
scroll to position [0, 0]
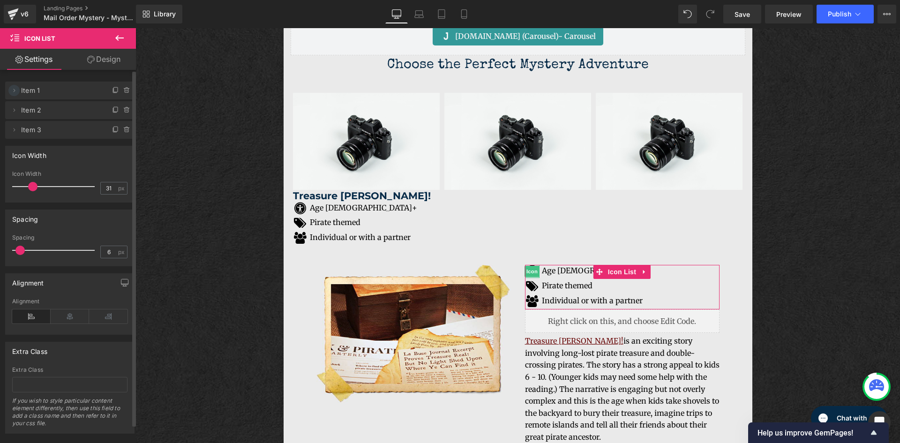
click at [17, 91] on icon at bounding box center [14, 91] width 8 height 8
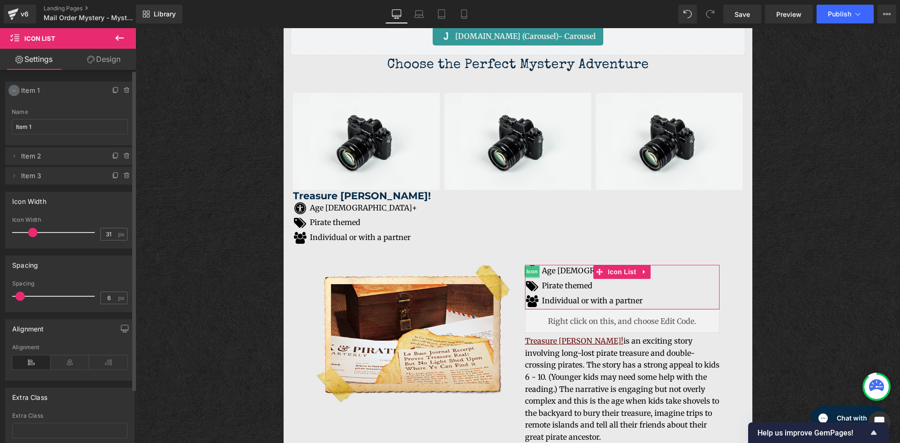
click at [12, 89] on icon at bounding box center [14, 91] width 8 height 8
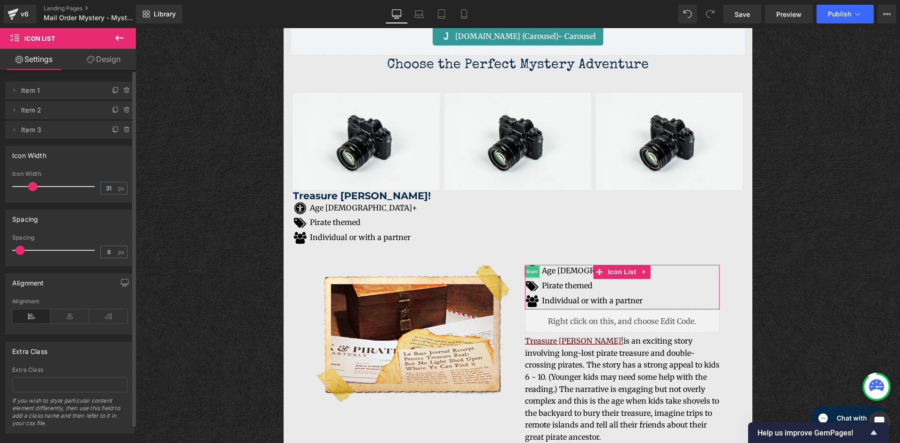
click at [36, 95] on span "Item 1" at bounding box center [60, 91] width 79 height 18
click at [23, 85] on span "Item 1" at bounding box center [60, 91] width 79 height 18
click at [16, 91] on icon at bounding box center [14, 91] width 8 height 8
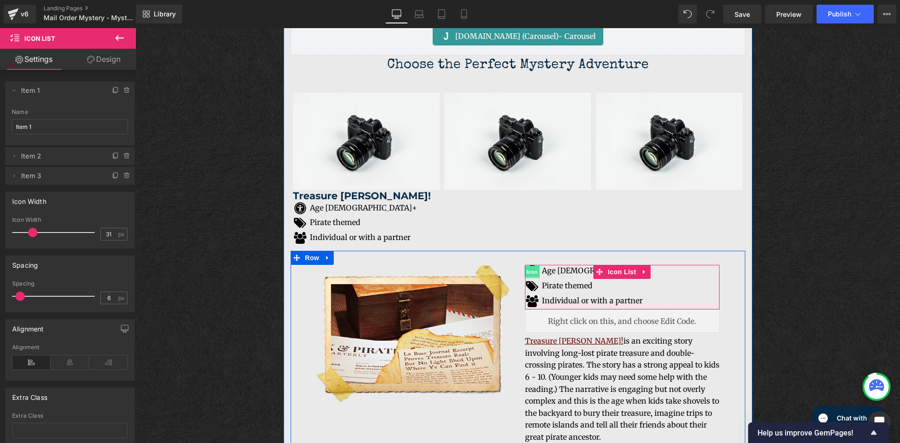
click at [529, 269] on span "Icon" at bounding box center [532, 271] width 15 height 11
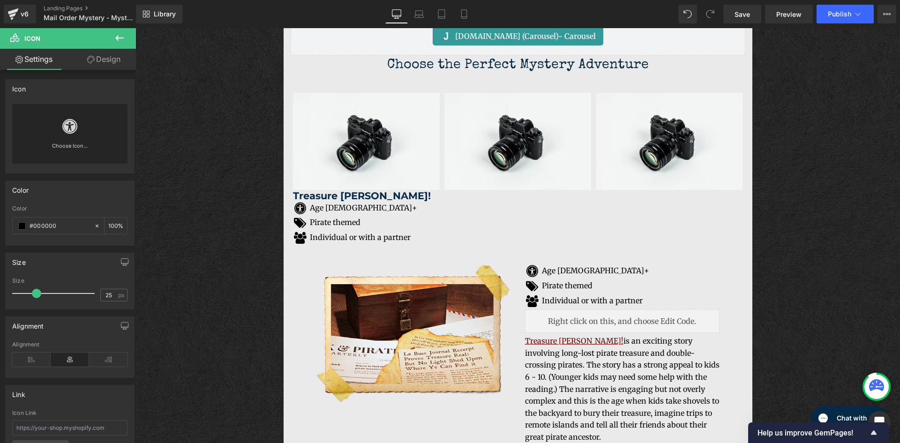
click at [118, 40] on icon at bounding box center [119, 38] width 8 height 6
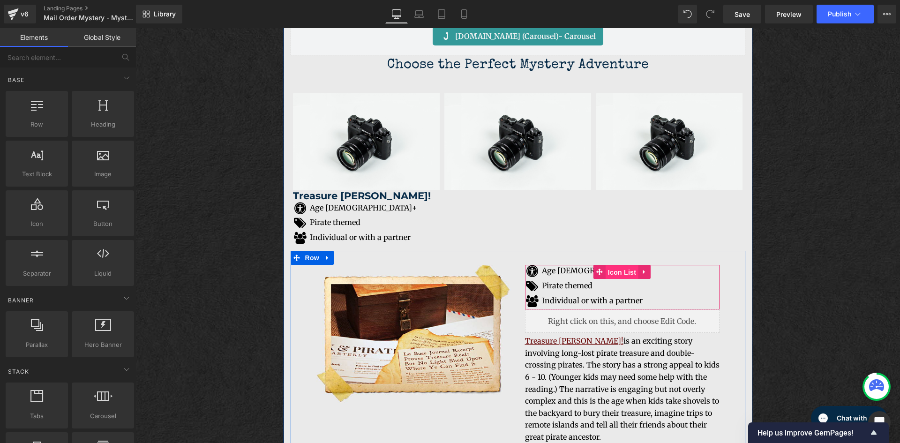
click at [623, 273] on span "Icon List" at bounding box center [622, 272] width 33 height 14
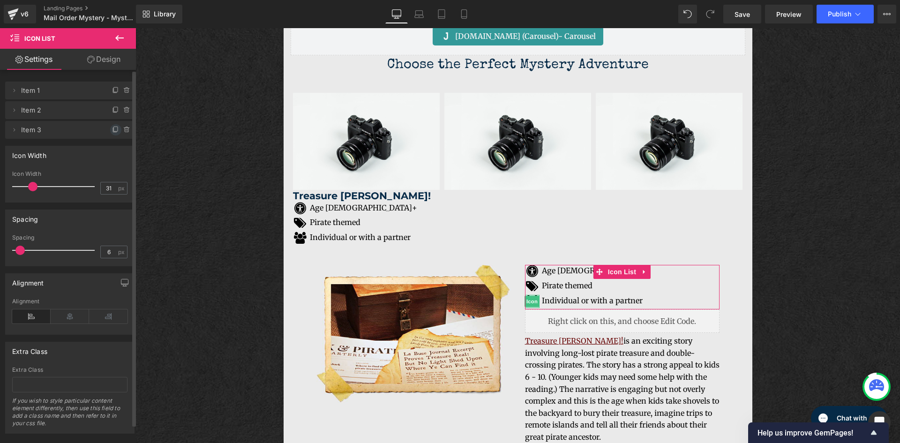
click at [110, 135] on span at bounding box center [115, 129] width 11 height 11
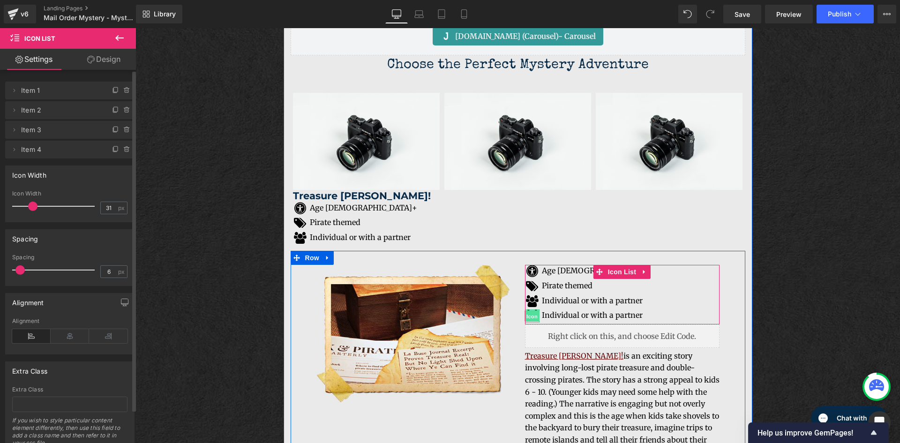
click at [527, 317] on span "Icon" at bounding box center [532, 316] width 15 height 11
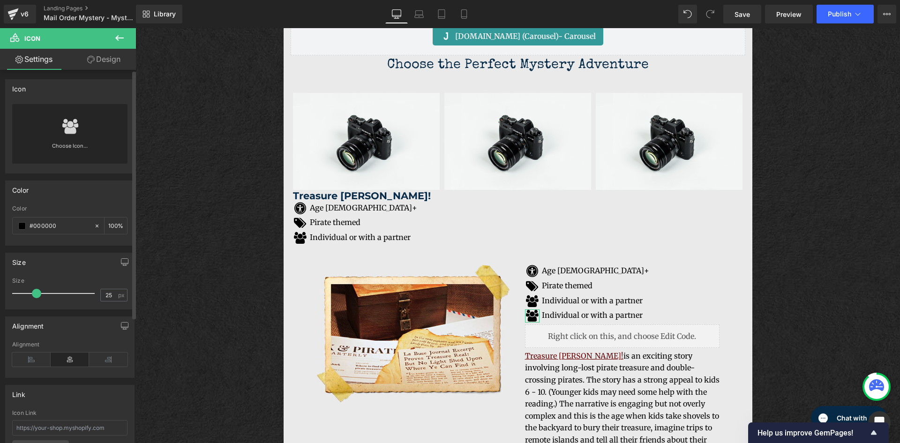
click at [75, 142] on link "Choose Icon..." at bounding box center [69, 153] width 115 height 22
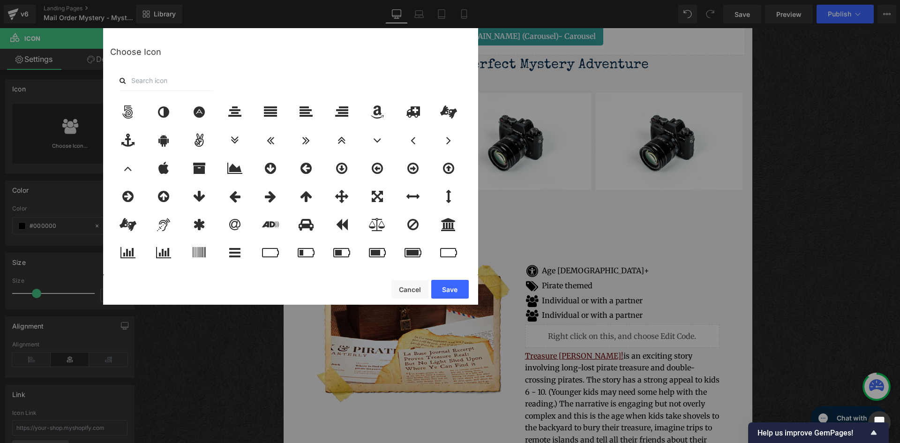
click at [165, 82] on input "text" at bounding box center [167, 80] width 94 height 21
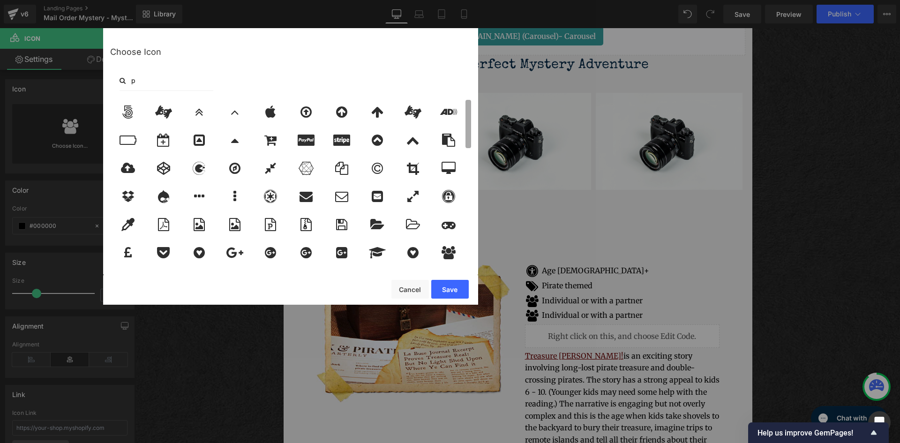
click at [477, 111] on div "Choose Icon p" at bounding box center [290, 151] width 375 height 246
type input "p"
click at [199, 199] on icon at bounding box center [199, 196] width 10 height 13
click at [448, 292] on button "Save" at bounding box center [450, 289] width 38 height 19
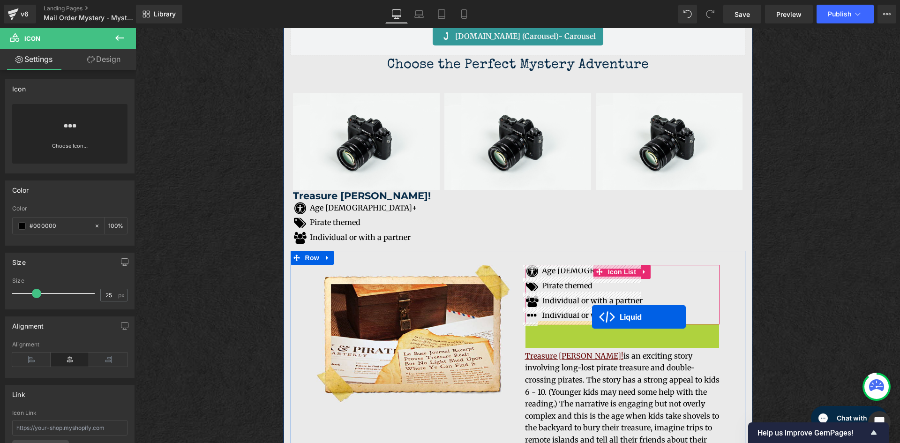
drag, startPoint x: 593, startPoint y: 333, endPoint x: 592, endPoint y: 317, distance: 16.4
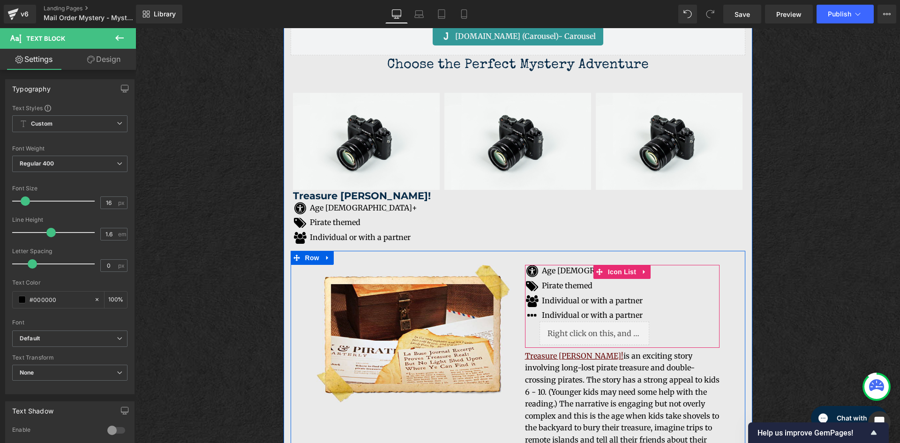
drag, startPoint x: 539, startPoint y: 315, endPoint x: 641, endPoint y: 316, distance: 102.2
click at [641, 316] on div "Icon Age 6+ Text Block Icon Pirate themed Text Block Icon Individual or with a …" at bounding box center [622, 306] width 195 height 83
click at [625, 316] on p "Individual or with a partner" at bounding box center [595, 316] width 107 height 12
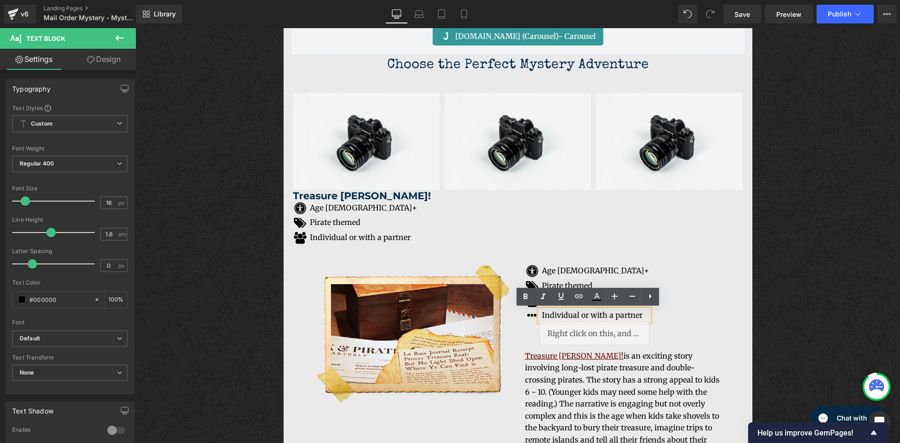
click at [564, 318] on p "Individual or with a partner" at bounding box center [595, 316] width 107 height 12
drag, startPoint x: 610, startPoint y: 319, endPoint x: 628, endPoint y: 320, distance: 18.8
click at [610, 319] on p "Individual or with a partner" at bounding box center [595, 316] width 107 height 12
click at [671, 318] on div "Icon Age 6+ Text Block Icon Pirate themed Text Block Icon Individual or with a …" at bounding box center [622, 306] width 195 height 83
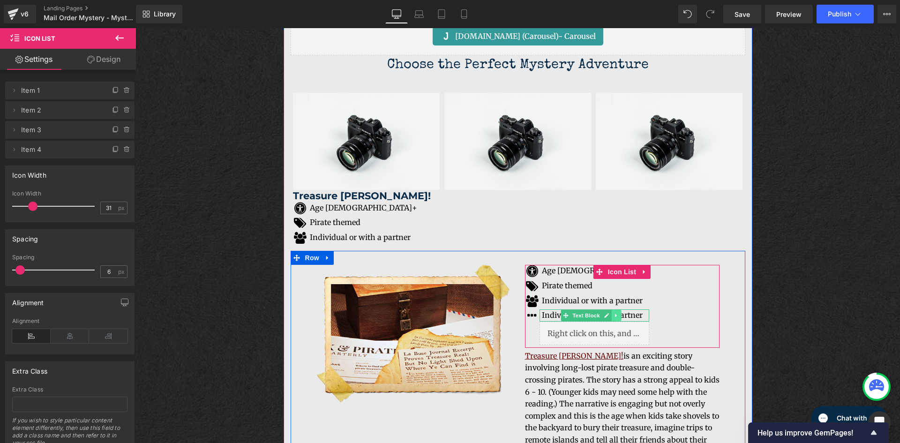
click at [617, 316] on link at bounding box center [617, 315] width 10 height 11
click at [619, 317] on icon at bounding box center [621, 315] width 5 height 5
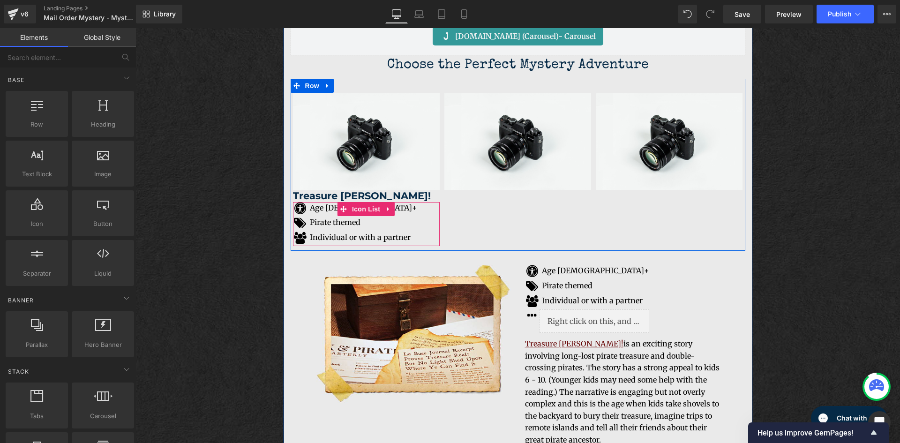
click at [383, 211] on link at bounding box center [389, 209] width 12 height 14
click at [393, 212] on icon at bounding box center [395, 208] width 7 height 7
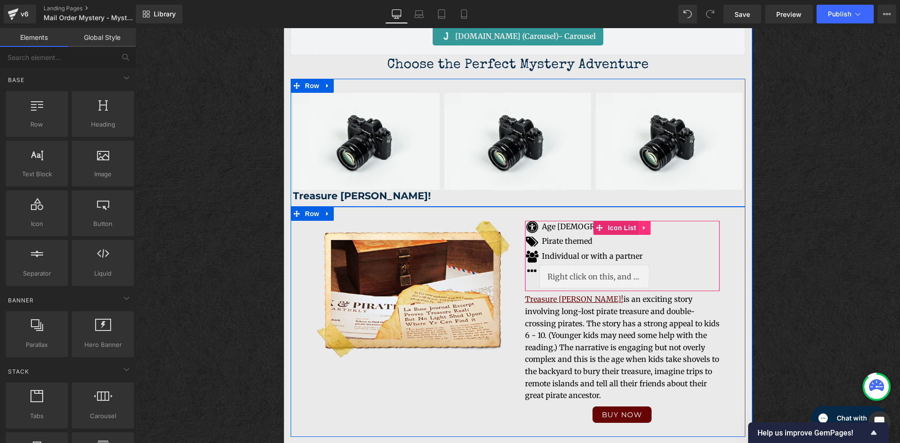
click at [642, 232] on link at bounding box center [645, 228] width 12 height 14
click at [635, 227] on icon at bounding box center [638, 228] width 7 height 7
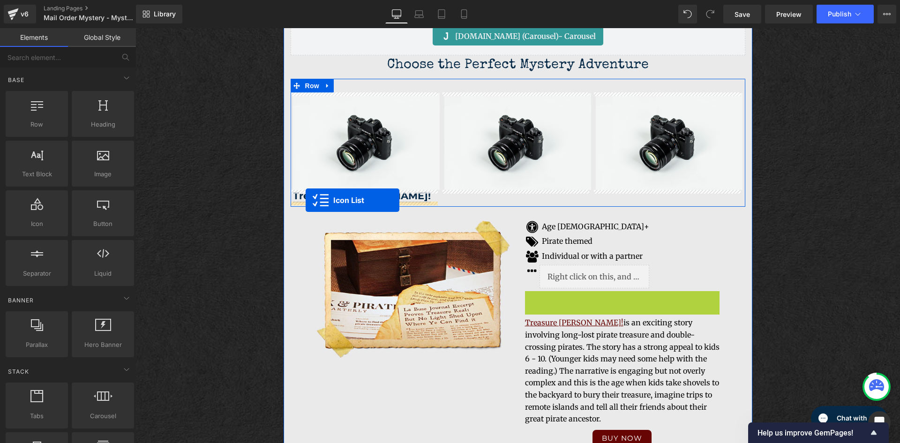
drag, startPoint x: 595, startPoint y: 300, endPoint x: 306, endPoint y: 200, distance: 305.5
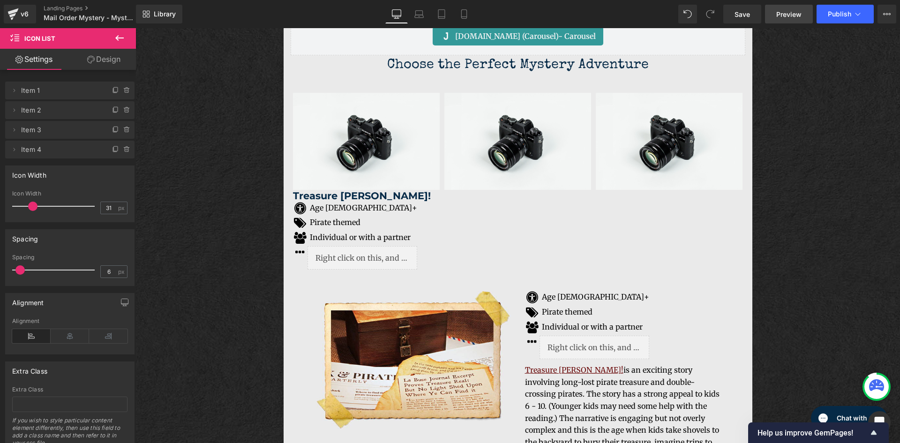
click at [791, 20] on link "Preview" at bounding box center [789, 14] width 48 height 19
click at [748, 20] on link "Save" at bounding box center [743, 14] width 38 height 19
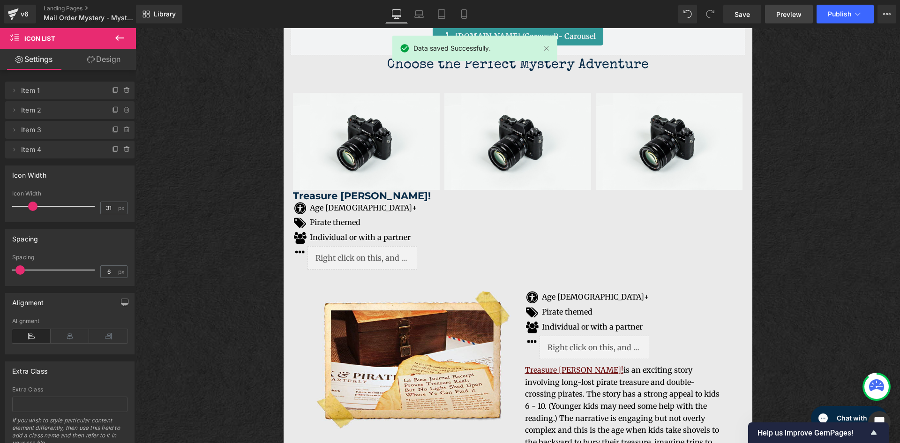
click at [786, 15] on span "Preview" at bounding box center [789, 14] width 25 height 10
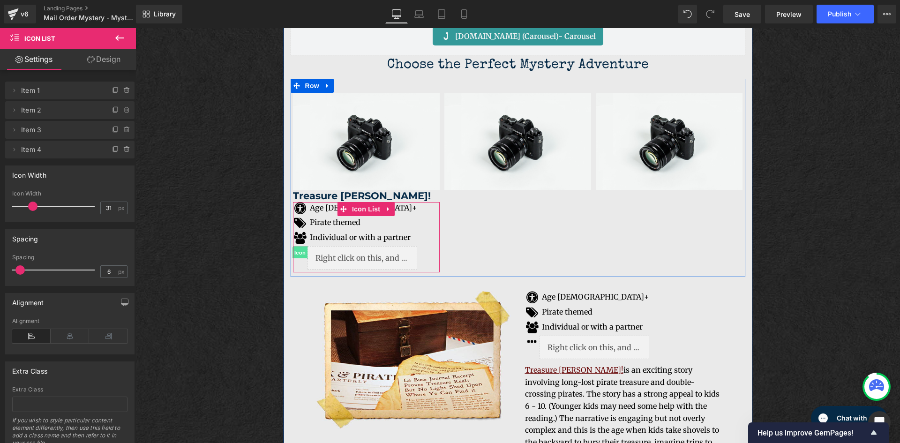
click at [294, 252] on span "Icon" at bounding box center [300, 252] width 15 height 11
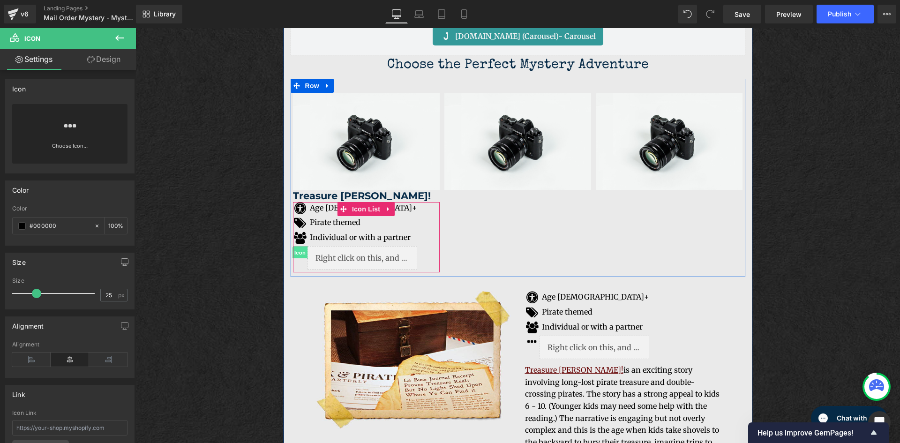
click at [295, 253] on span "Icon" at bounding box center [300, 252] width 15 height 11
click at [296, 253] on span "Icon" at bounding box center [300, 252] width 15 height 11
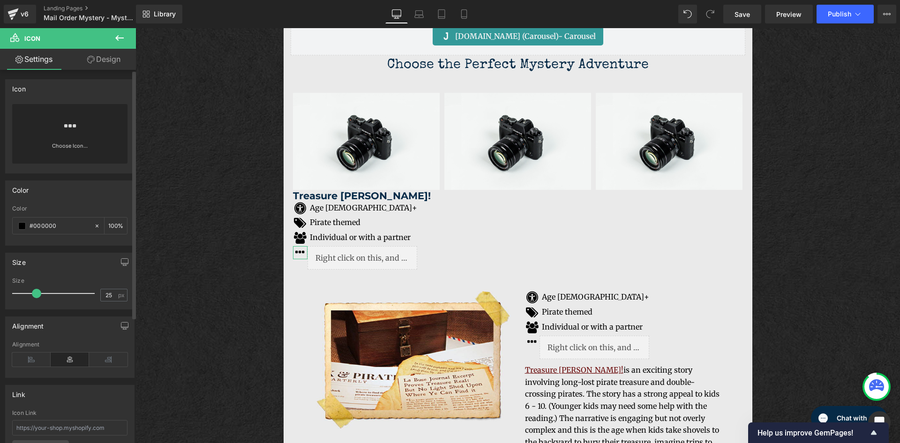
click at [72, 127] on icon at bounding box center [70, 126] width 12 height 15
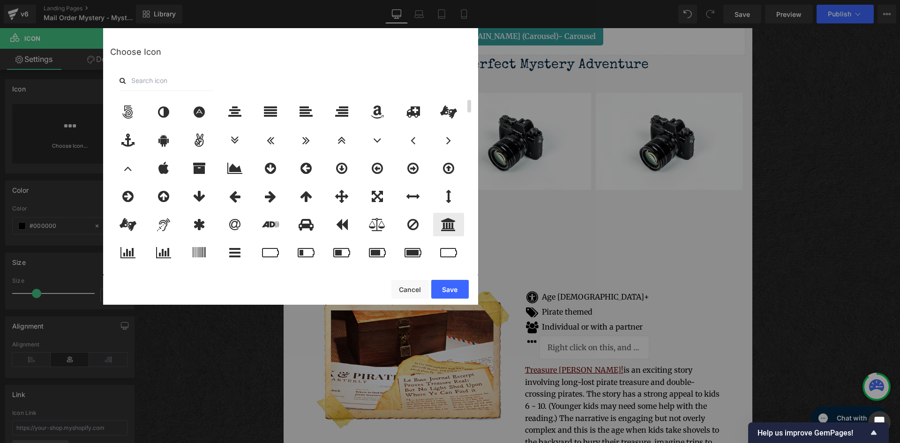
click at [453, 228] on icon at bounding box center [448, 224] width 15 height 13
click at [450, 288] on button "Save" at bounding box center [450, 289] width 38 height 19
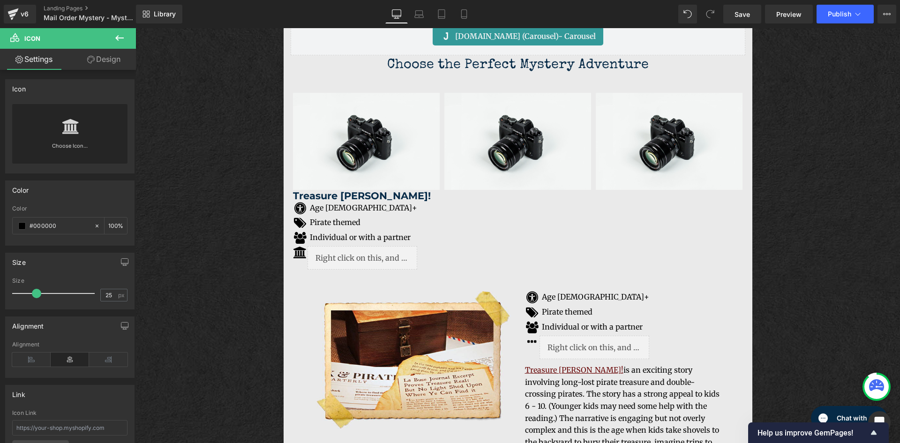
click at [132, 39] on button at bounding box center [119, 38] width 33 height 21
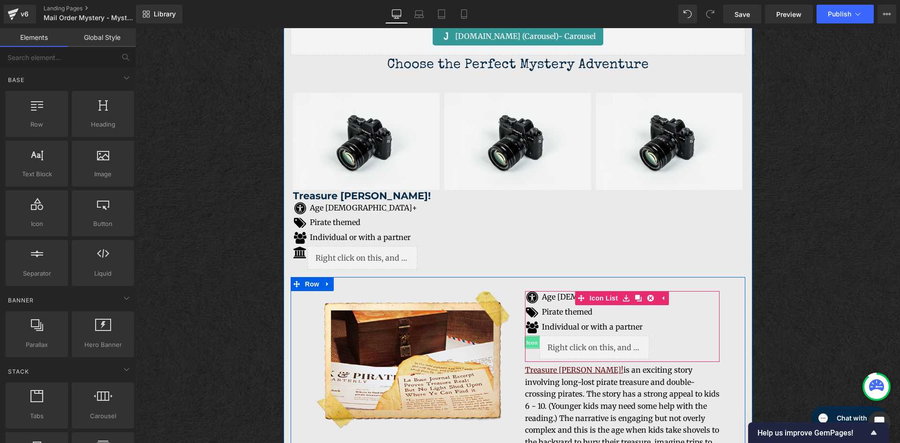
click at [528, 339] on span "Icon" at bounding box center [532, 342] width 15 height 11
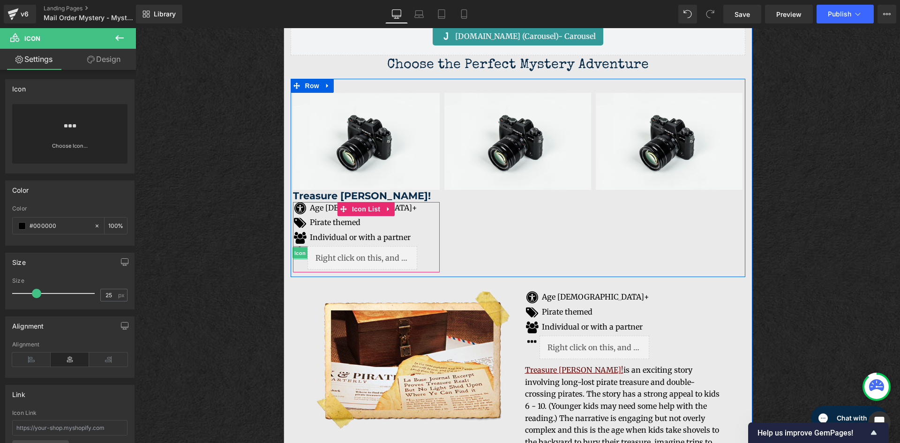
click at [297, 257] on span "Icon" at bounding box center [300, 253] width 15 height 11
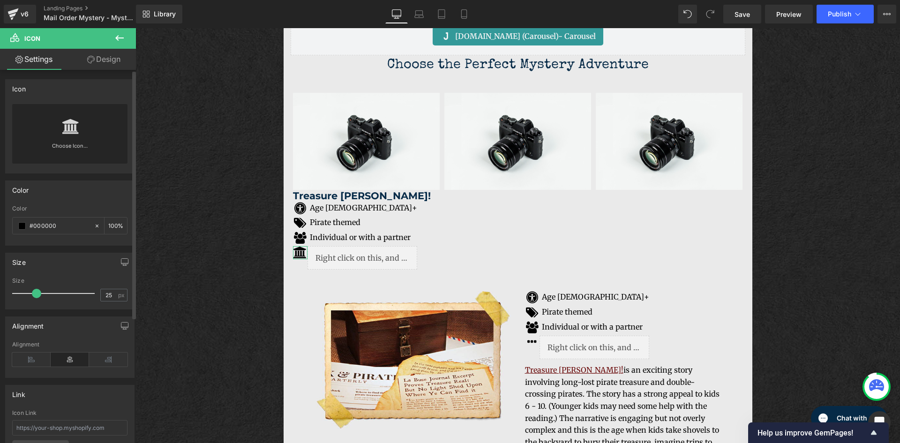
click at [68, 135] on link at bounding box center [69, 123] width 15 height 38
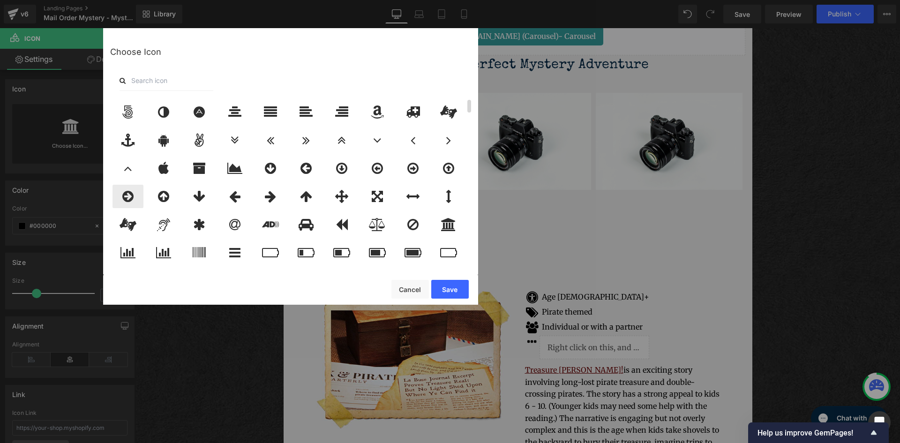
click at [133, 201] on icon at bounding box center [127, 196] width 11 height 13
click at [445, 289] on button "Save" at bounding box center [450, 289] width 38 height 19
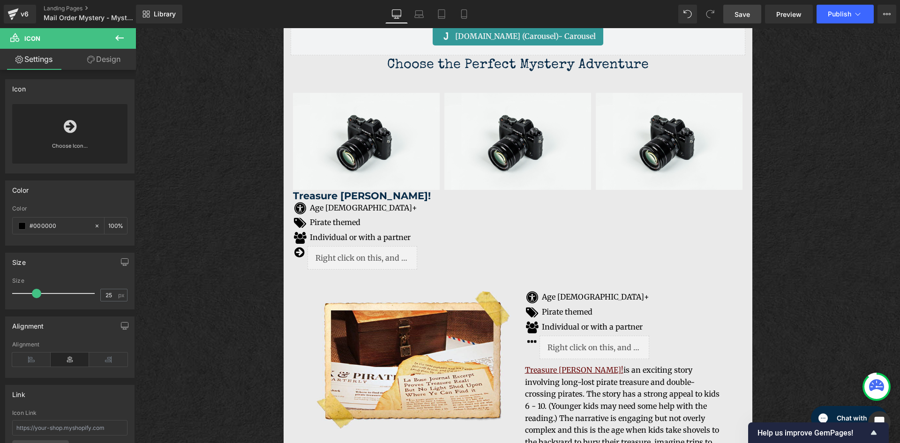
click at [746, 17] on span "Save" at bounding box center [742, 14] width 15 height 10
click at [777, 16] on link "Preview" at bounding box center [789, 14] width 48 height 19
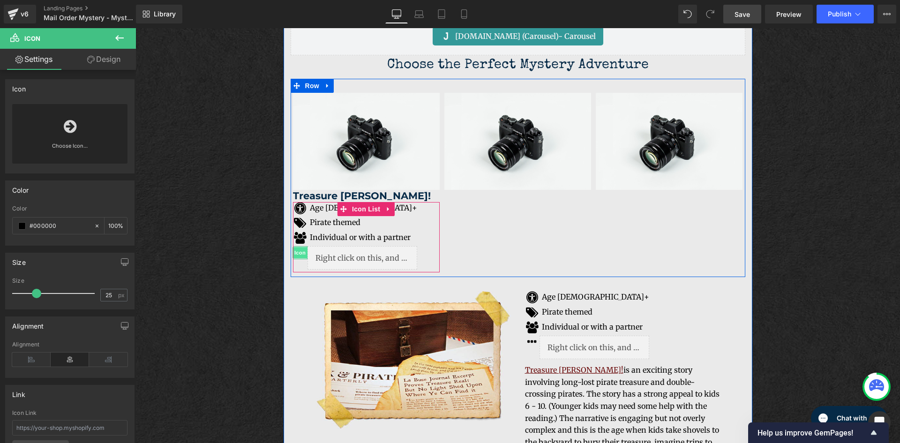
click at [295, 252] on span "Icon" at bounding box center [300, 252] width 15 height 11
click at [298, 242] on span "Icon" at bounding box center [300, 238] width 15 height 11
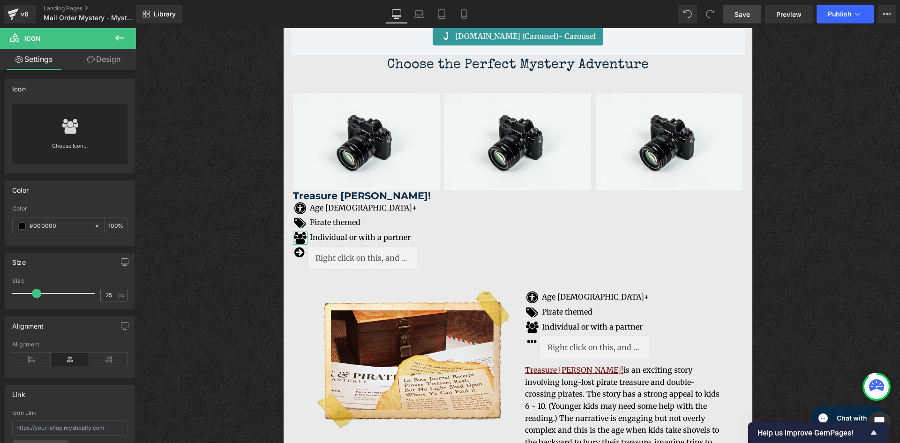
click at [112, 61] on link "Design" at bounding box center [104, 59] width 68 height 21
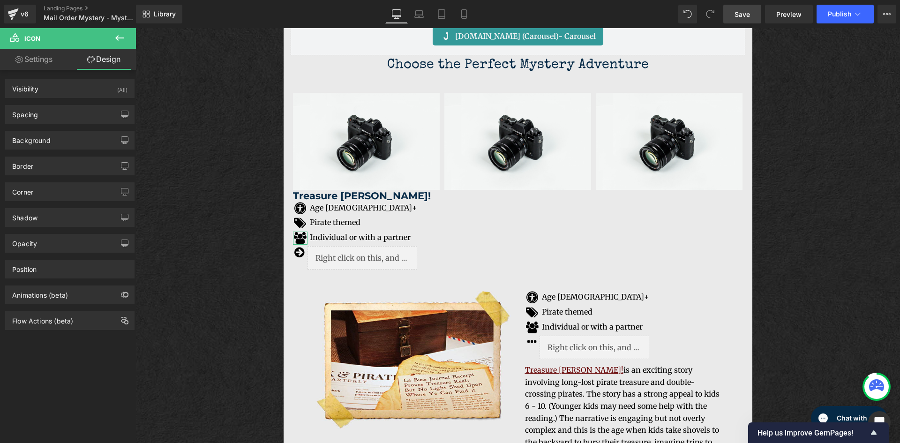
click at [106, 123] on div "Visibility (All) 0|0|0|0 1 Show on Desktop 1 Show on Laptop 1 Show on Tablet 1 …" at bounding box center [70, 200] width 140 height 260
click at [106, 120] on div "Spacing" at bounding box center [70, 115] width 128 height 18
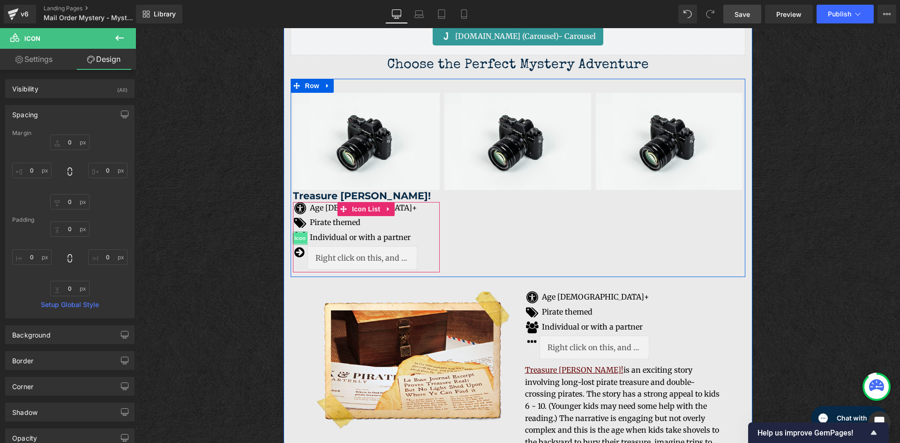
click at [296, 236] on span "Icon" at bounding box center [300, 238] width 15 height 11
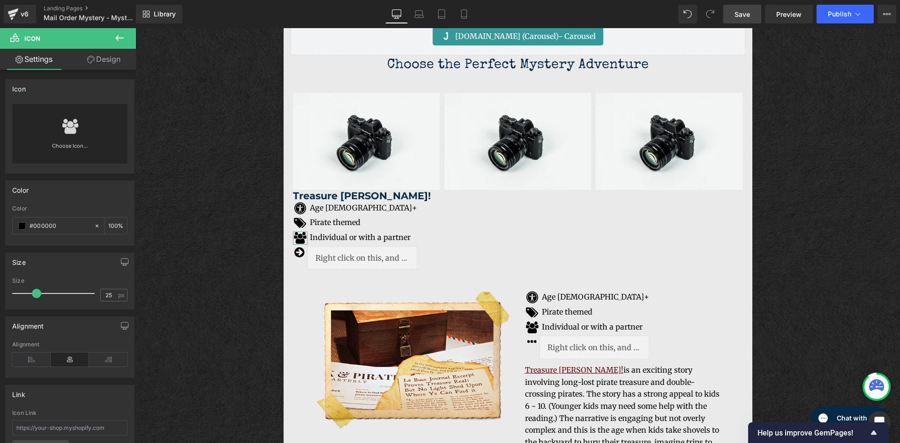
click at [111, 56] on link "Design" at bounding box center [104, 59] width 68 height 21
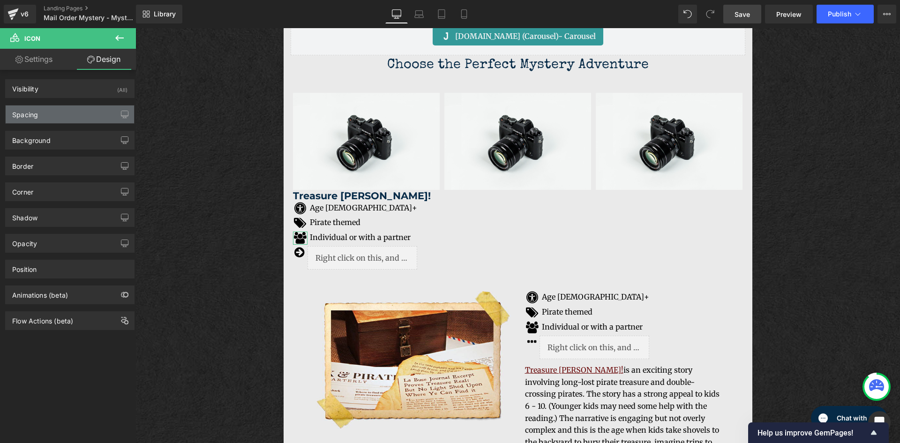
click at [94, 119] on div "Spacing" at bounding box center [70, 115] width 128 height 18
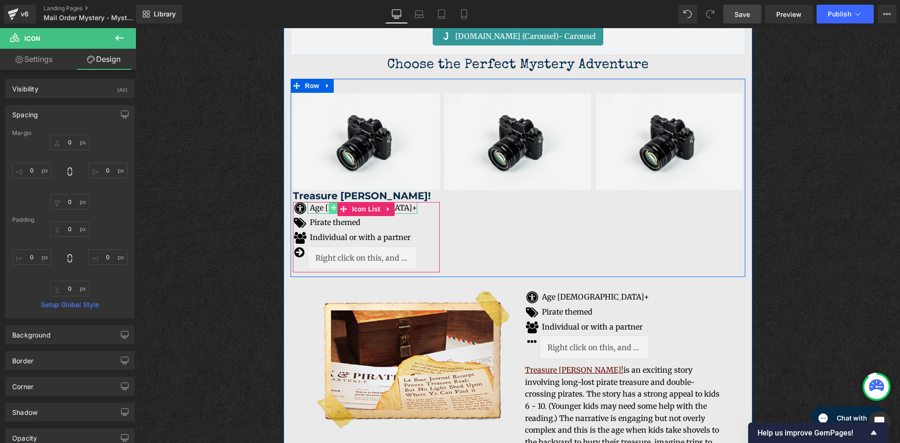
click at [332, 210] on icon at bounding box center [334, 208] width 5 height 6
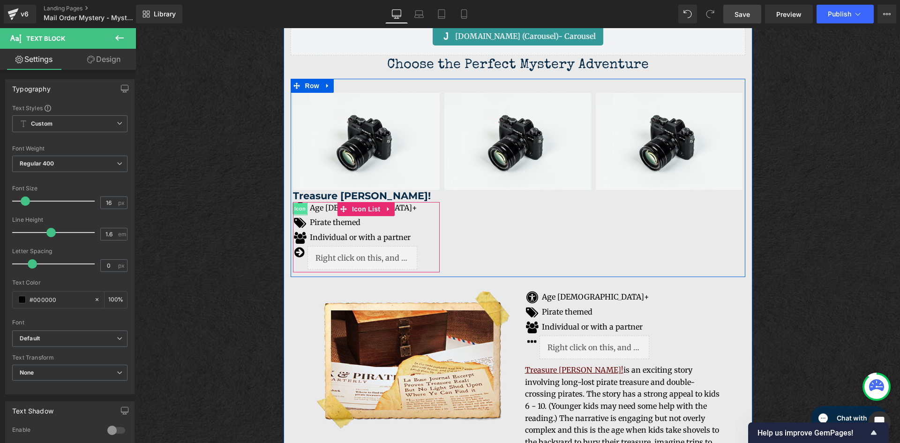
click at [298, 210] on span "Icon" at bounding box center [300, 208] width 15 height 11
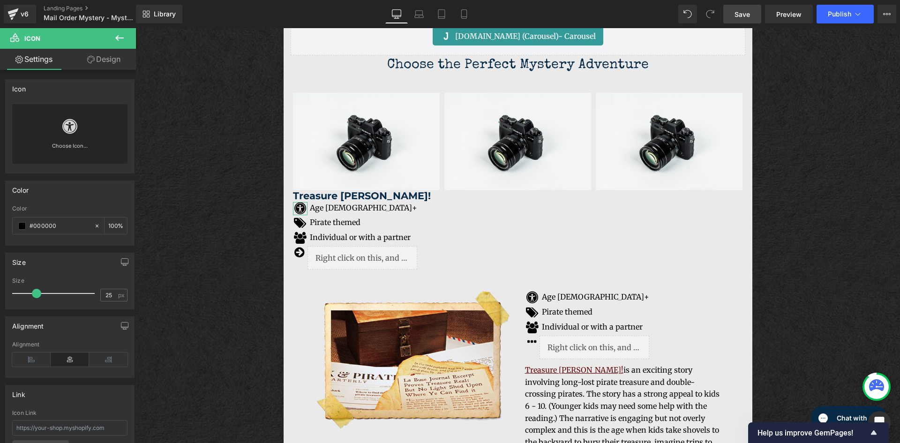
click at [98, 56] on link "Design" at bounding box center [104, 59] width 68 height 21
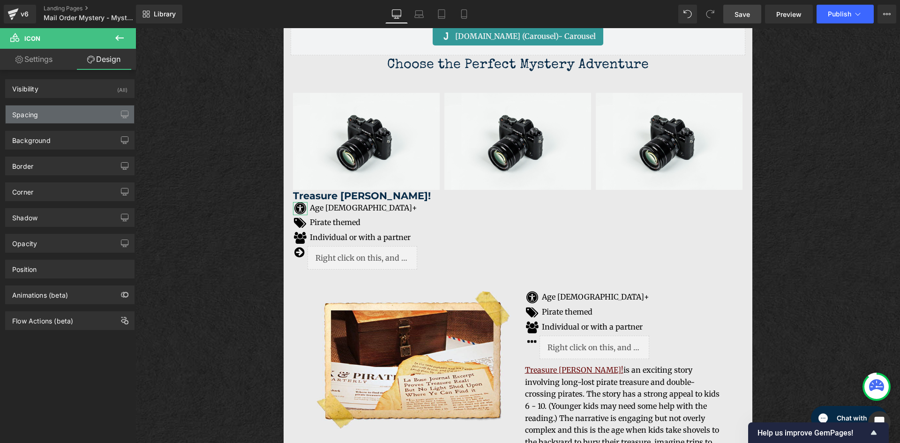
click at [86, 116] on div "Spacing" at bounding box center [70, 115] width 128 height 18
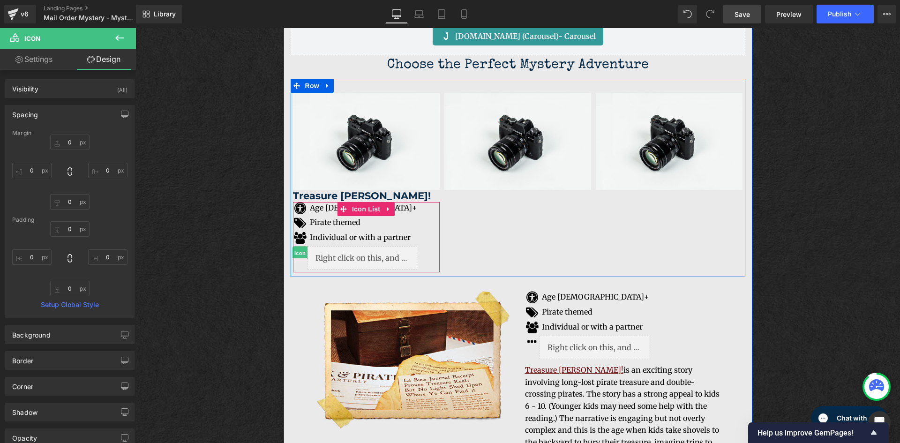
click at [299, 255] on span "Icon" at bounding box center [300, 253] width 15 height 11
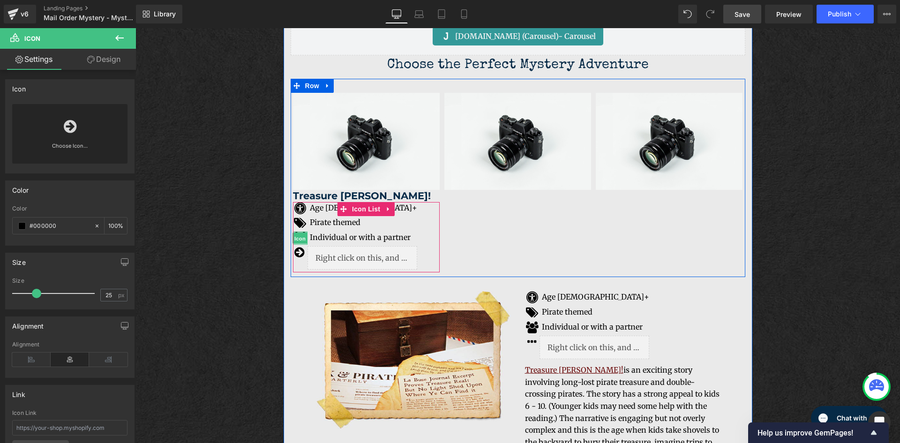
click at [299, 240] on span "Icon" at bounding box center [300, 238] width 15 height 11
click at [294, 220] on span "Icon" at bounding box center [300, 223] width 15 height 11
click at [295, 252] on span "Icon" at bounding box center [300, 252] width 15 height 11
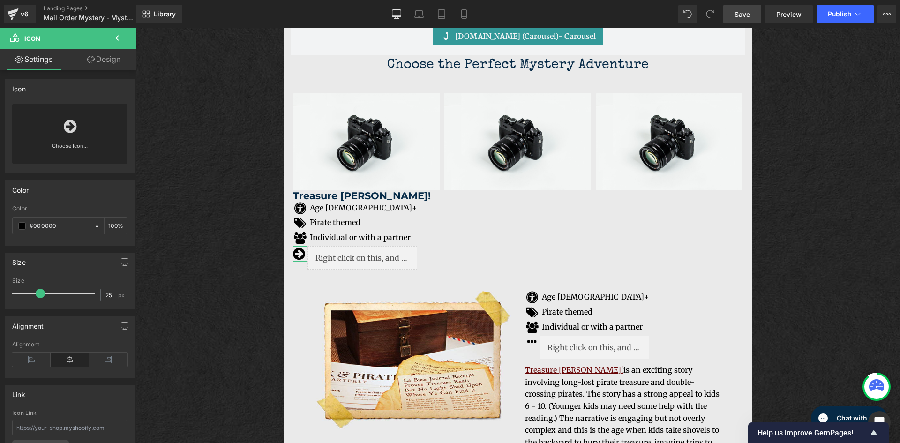
click at [40, 295] on span at bounding box center [40, 293] width 9 height 9
click at [740, 21] on link "Save" at bounding box center [743, 14] width 38 height 19
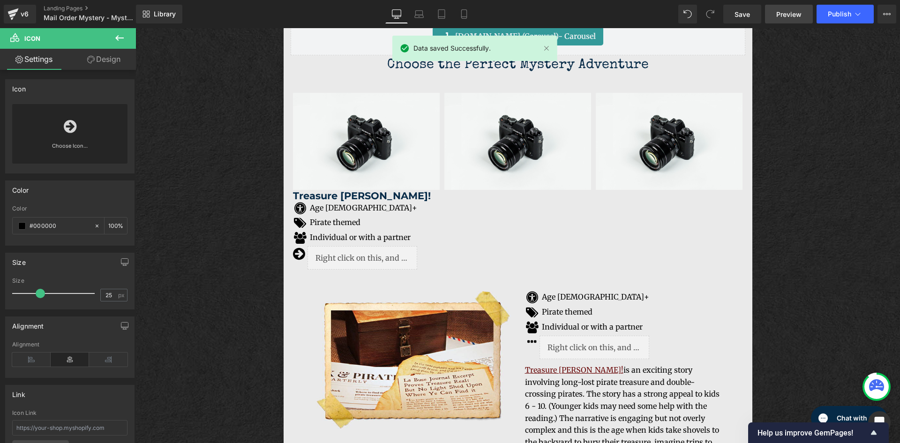
click at [794, 16] on span "Preview" at bounding box center [789, 14] width 25 height 10
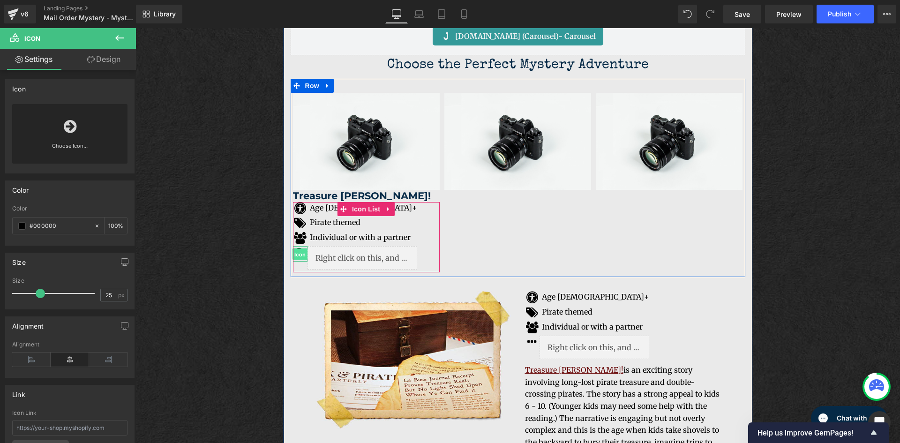
click at [297, 252] on span "Icon" at bounding box center [300, 254] width 15 height 11
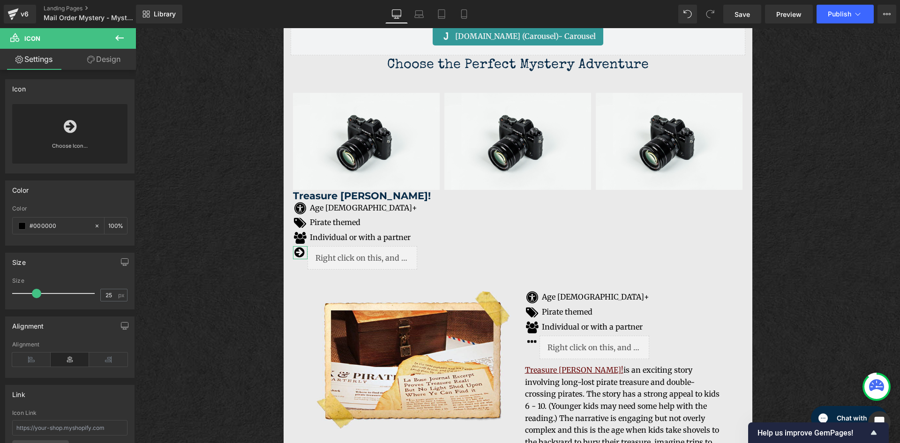
click at [35, 296] on span at bounding box center [36, 293] width 9 height 9
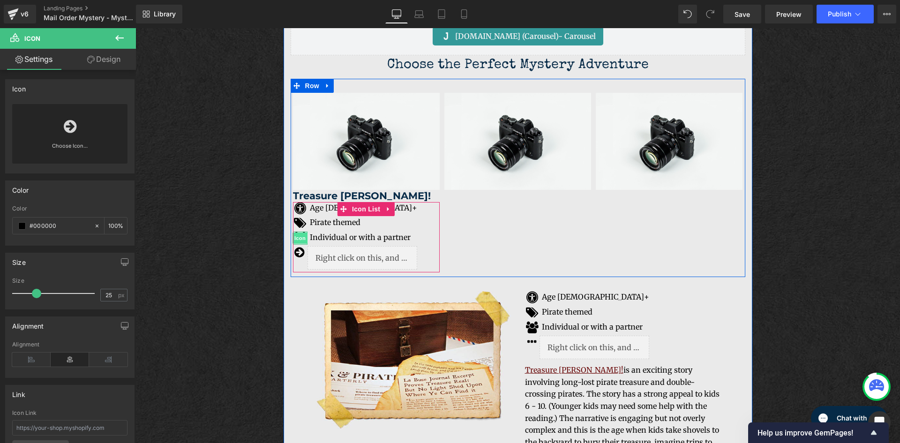
click at [298, 234] on span "Icon" at bounding box center [300, 238] width 15 height 11
click at [296, 221] on span "Icon" at bounding box center [300, 223] width 15 height 11
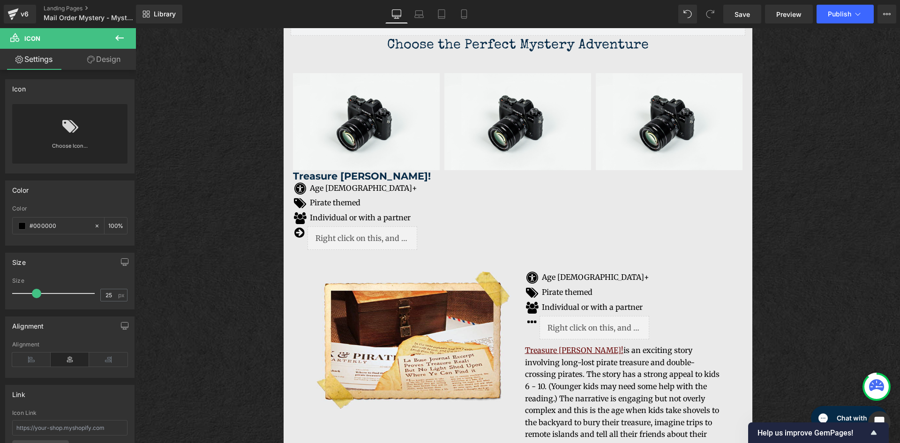
scroll to position [1487, 0]
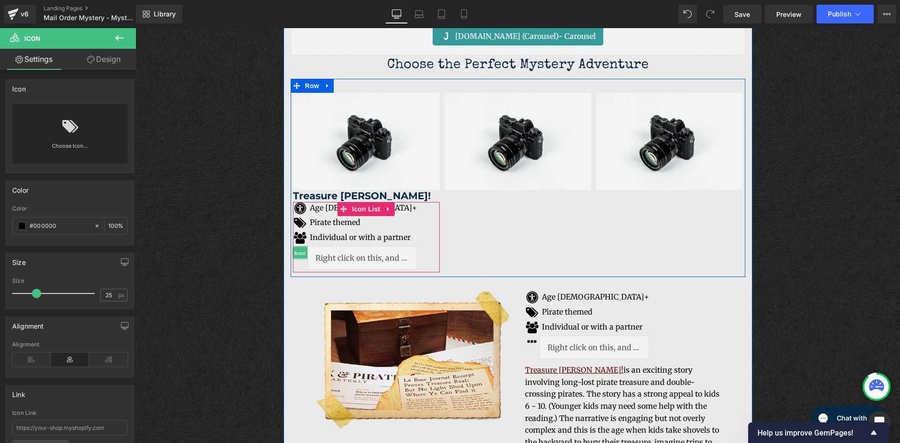
click at [295, 252] on span "Icon" at bounding box center [300, 253] width 15 height 11
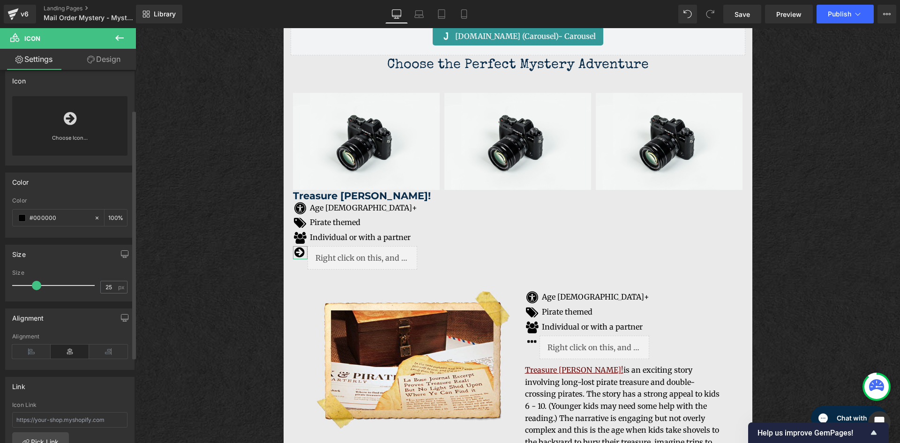
scroll to position [0, 0]
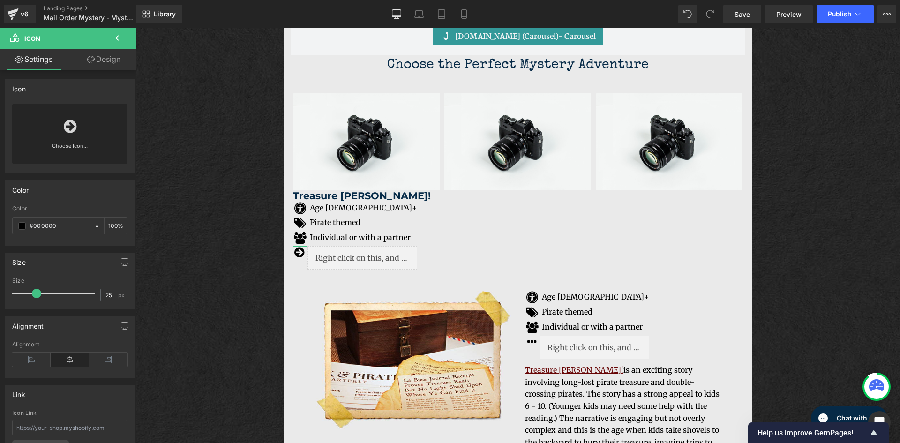
drag, startPoint x: 110, startPoint y: 68, endPoint x: 111, endPoint y: 76, distance: 9.0
click at [110, 68] on link "Design" at bounding box center [104, 59] width 68 height 21
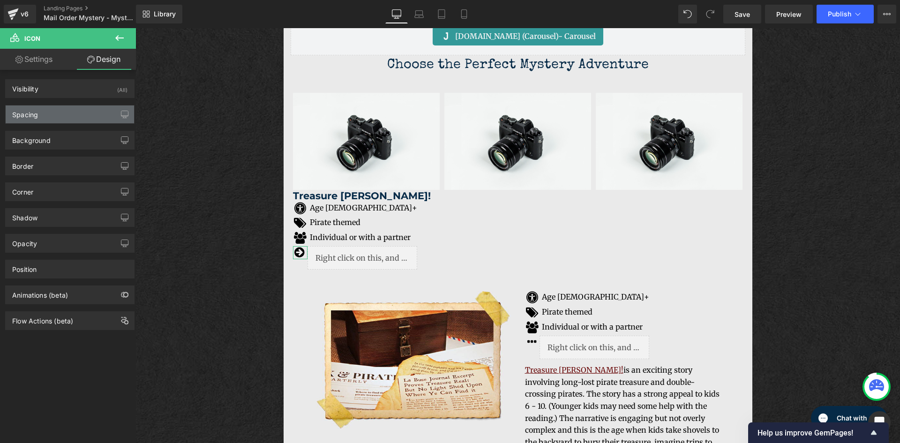
click at [96, 115] on div "Spacing" at bounding box center [70, 115] width 128 height 18
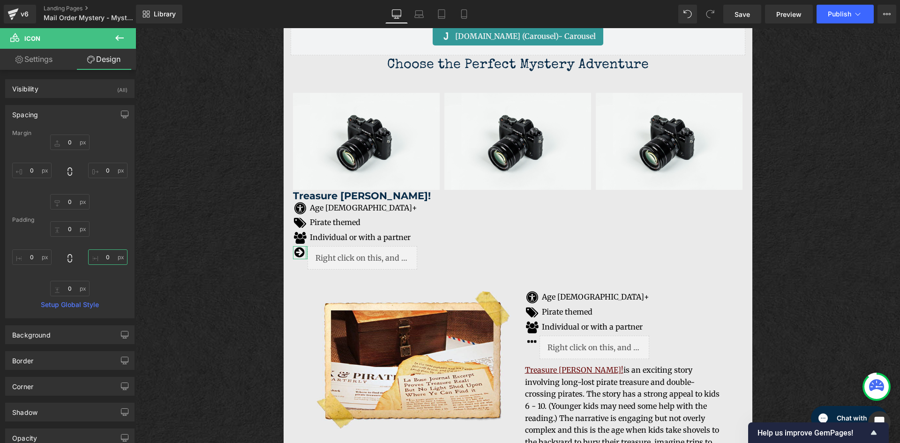
click at [106, 257] on input "text" at bounding box center [107, 256] width 39 height 15
type input "5"
click at [33, 257] on input "text" at bounding box center [31, 256] width 39 height 15
type input "5"
click at [106, 173] on input "text" at bounding box center [107, 170] width 39 height 15
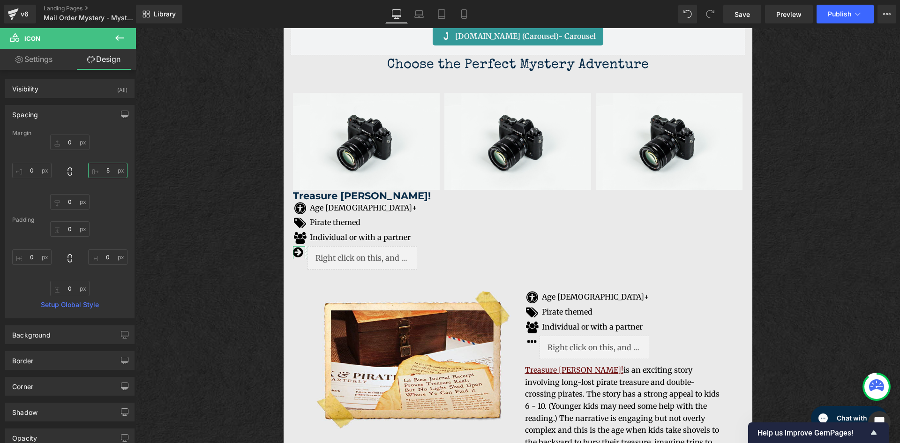
drag, startPoint x: 110, startPoint y: 173, endPoint x: 96, endPoint y: 174, distance: 14.1
click at [96, 174] on input "5" at bounding box center [107, 170] width 39 height 15
type input "0"
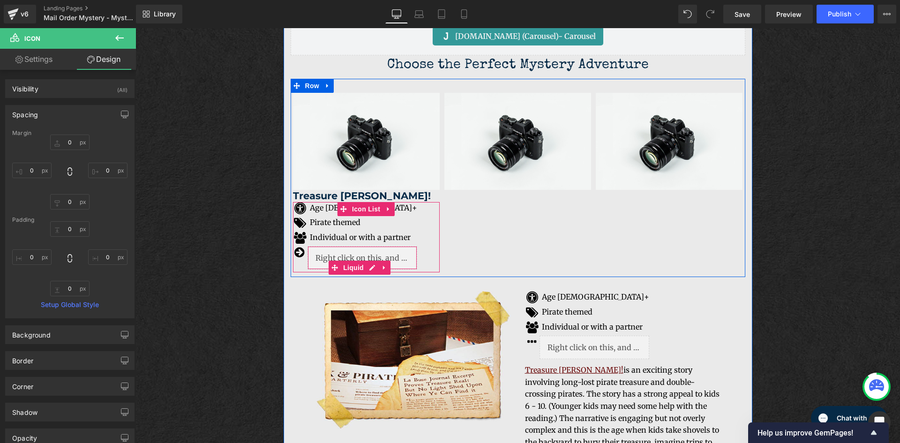
click at [340, 249] on div "Liquid" at bounding box center [363, 257] width 110 height 23
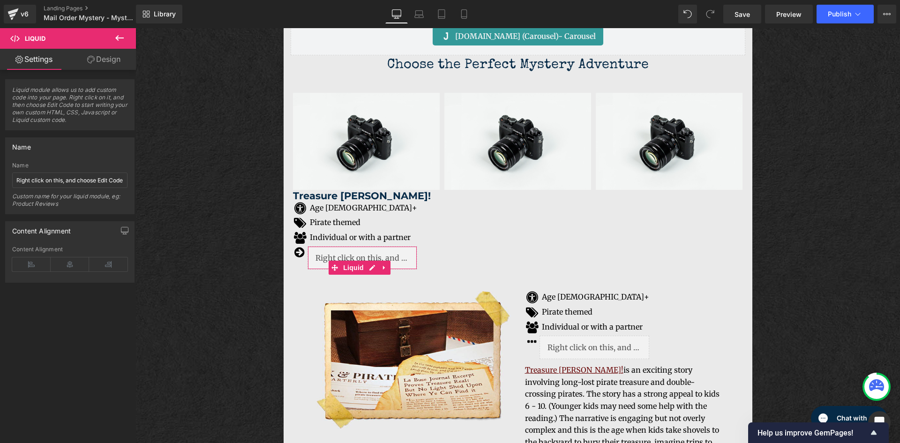
click at [106, 60] on link "Design" at bounding box center [104, 59] width 68 height 21
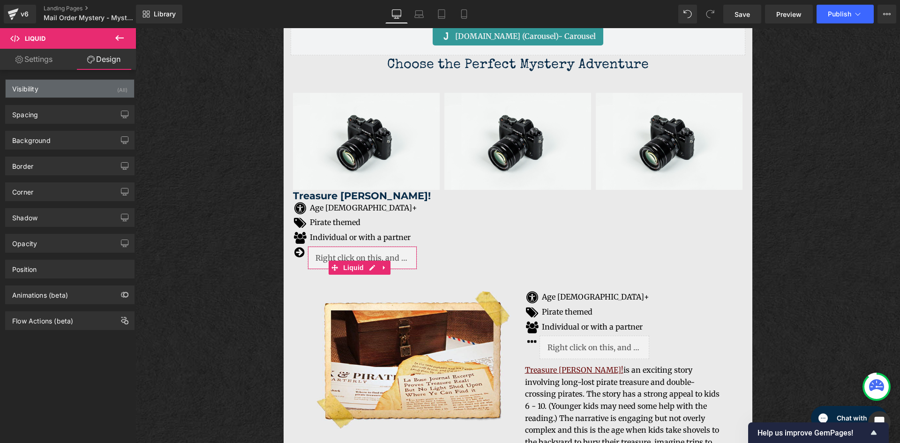
click at [83, 90] on div "Visibility (All)" at bounding box center [70, 89] width 128 height 18
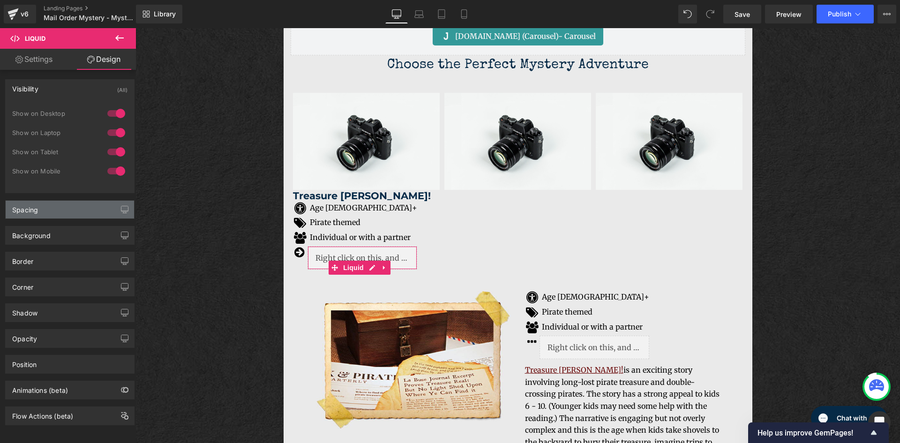
click at [92, 215] on div "Spacing" at bounding box center [70, 210] width 128 height 18
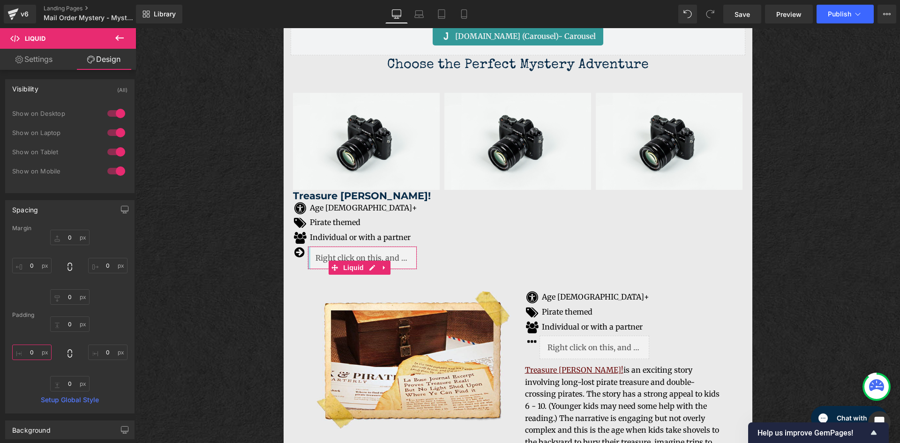
click at [40, 355] on input "0" at bounding box center [31, 352] width 39 height 15
type input "5"
click at [64, 340] on div "0 0 0 5" at bounding box center [69, 354] width 115 height 75
click at [31, 261] on input "0" at bounding box center [31, 265] width 39 height 15
type input "5"
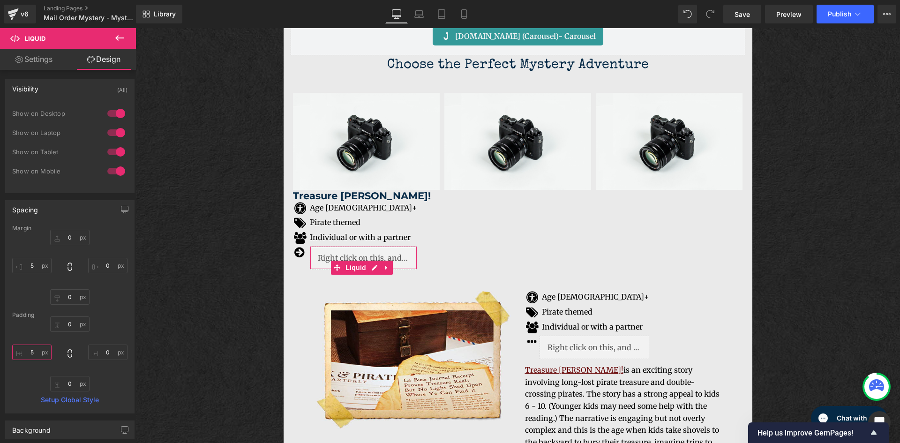
click at [34, 355] on input "5" at bounding box center [31, 352] width 39 height 15
type input "0"
click at [190, 281] on div "Image Wanted: Awesome Kid to Solve a Mystery Text Block Crack the codes, solve …" at bounding box center [518, 91] width 765 height 3029
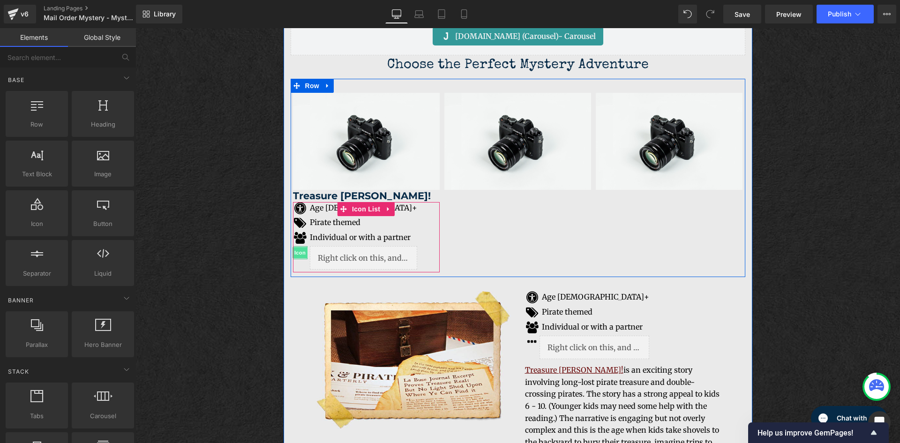
click at [299, 254] on span "Icon" at bounding box center [300, 252] width 15 height 11
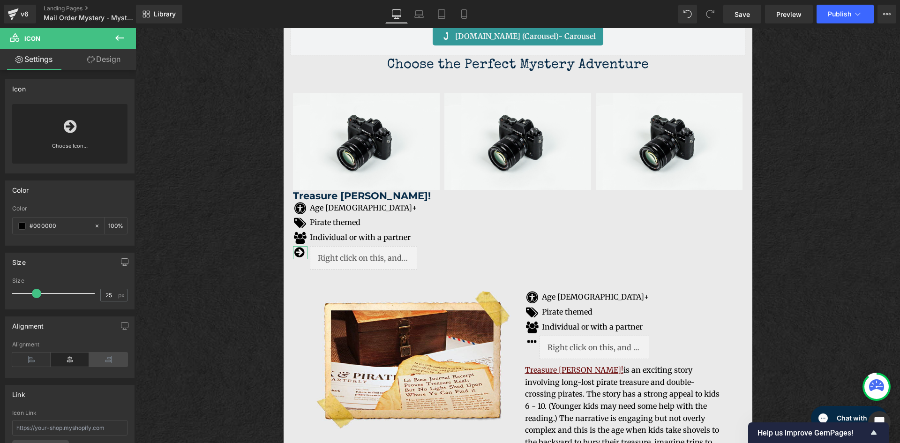
click at [112, 360] on icon at bounding box center [108, 360] width 38 height 14
click at [742, 15] on span "Save" at bounding box center [742, 14] width 15 height 10
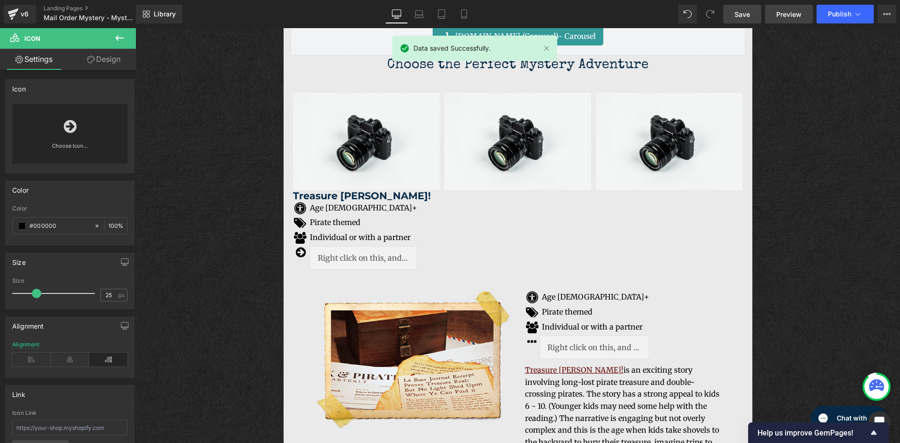
click at [785, 15] on span "Preview" at bounding box center [789, 14] width 25 height 10
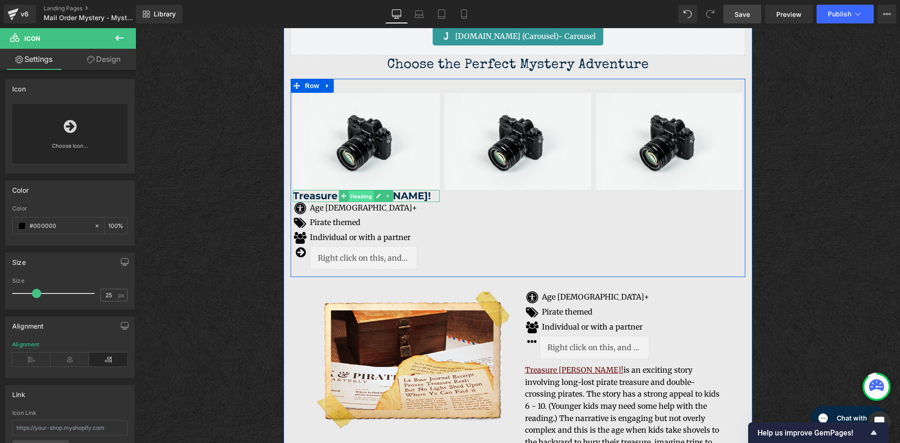
click at [356, 197] on span "Heading" at bounding box center [361, 196] width 25 height 11
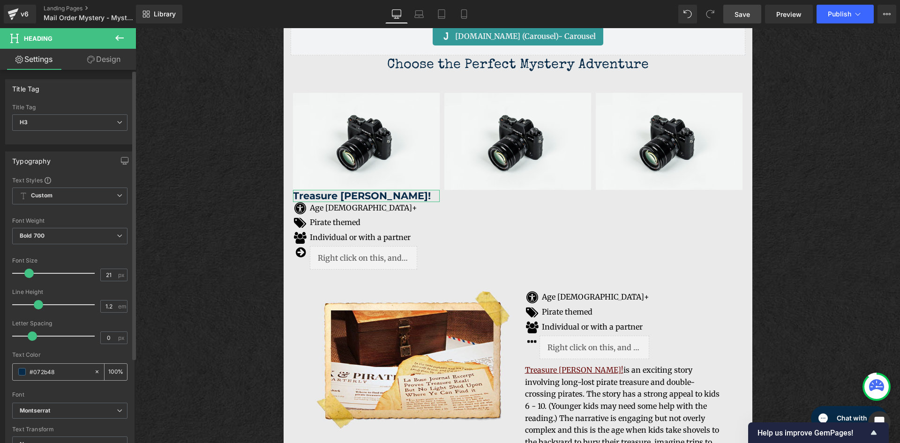
click at [23, 373] on span at bounding box center [22, 372] width 8 height 8
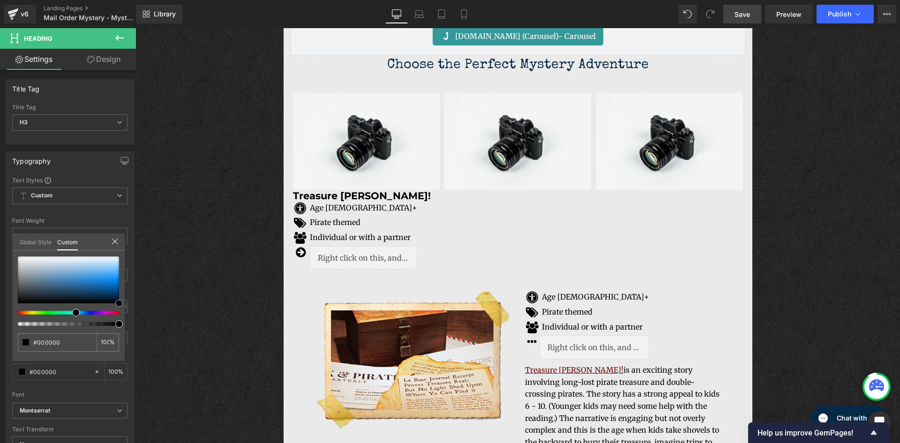
drag, startPoint x: 238, startPoint y: 324, endPoint x: 141, endPoint y: 324, distance: 96.6
click at [121, 39] on icon at bounding box center [119, 37] width 11 height 11
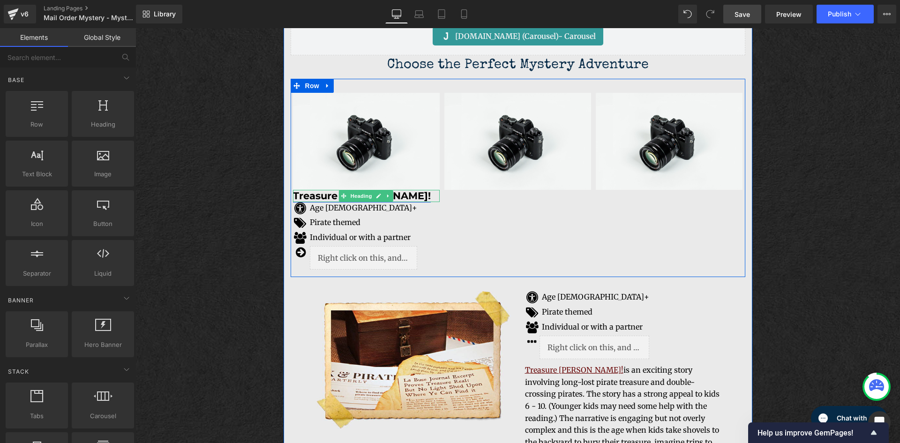
click at [313, 197] on link "Treasure [PERSON_NAME]!" at bounding box center [362, 196] width 138 height 12
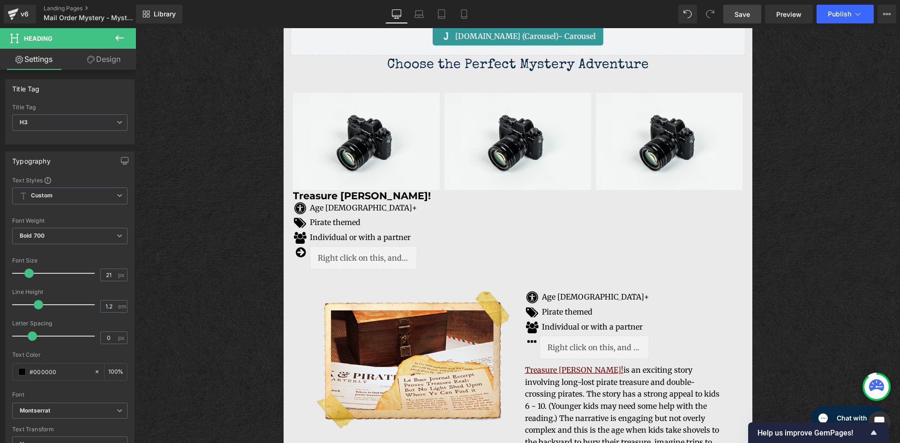
click at [109, 64] on link "Design" at bounding box center [104, 59] width 68 height 21
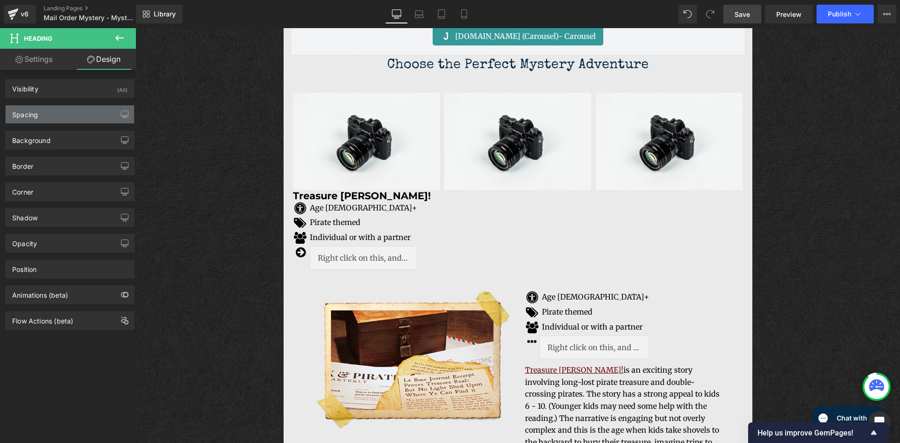
click at [65, 111] on div "Spacing" at bounding box center [70, 115] width 128 height 18
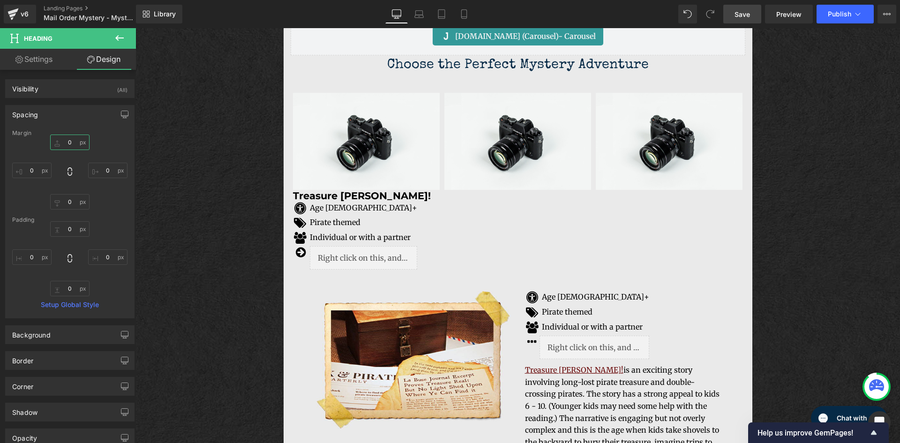
click at [68, 143] on input "0" at bounding box center [69, 142] width 39 height 15
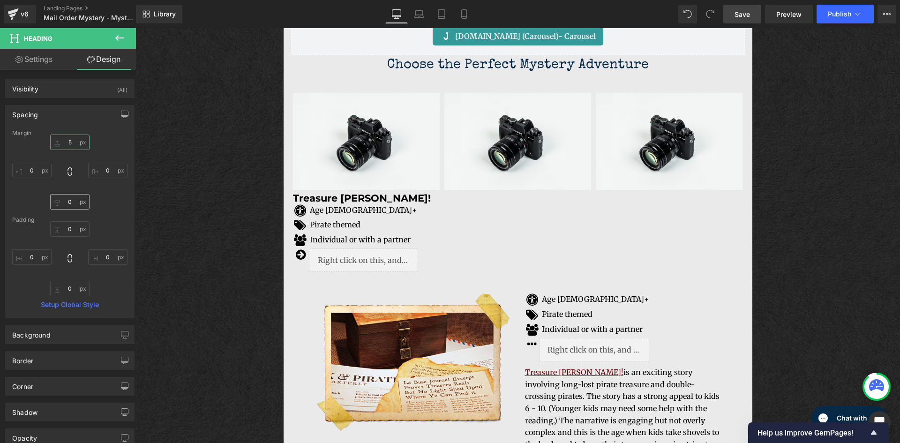
type input "5"
click at [69, 202] on input "0" at bounding box center [69, 201] width 39 height 15
type input "5"
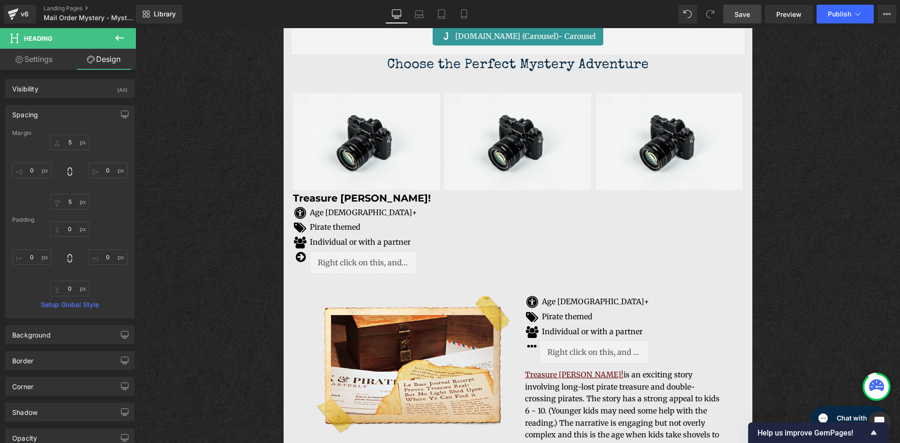
click at [177, 217] on div "Image Wanted: Awesome Kid to Solve a Mystery Text Block Crack the codes, solve …" at bounding box center [518, 94] width 765 height 3034
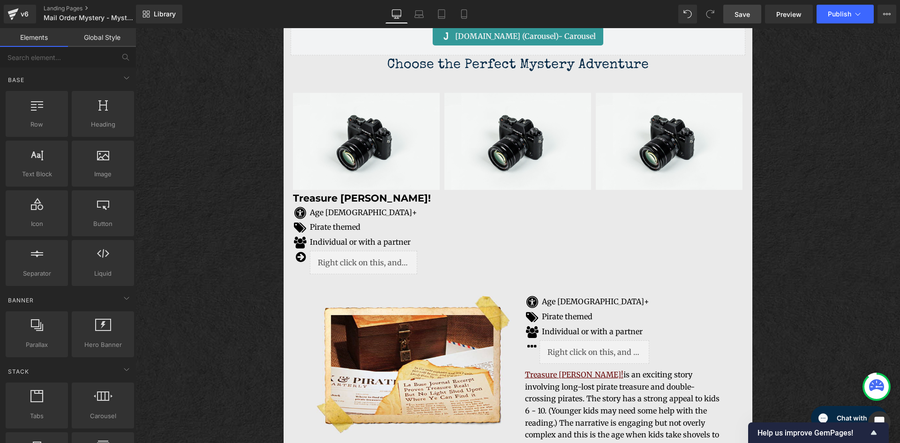
click at [182, 212] on div "Image Wanted: Awesome Kid to Solve a Mystery Text Block Crack the codes, solve …" at bounding box center [518, 94] width 765 height 3034
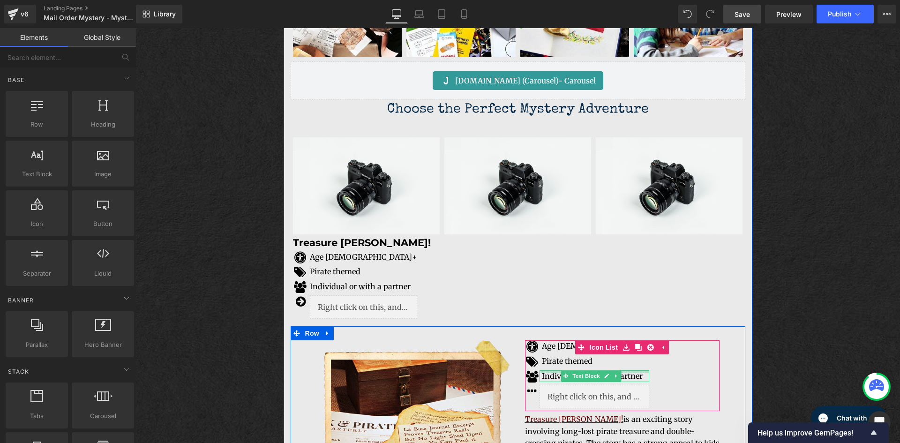
scroll to position [1440, 0]
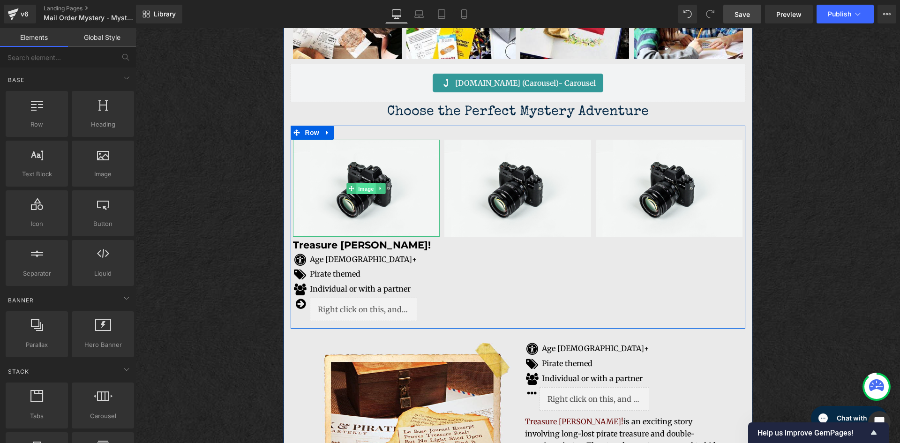
click at [359, 189] on span "Image" at bounding box center [366, 188] width 20 height 11
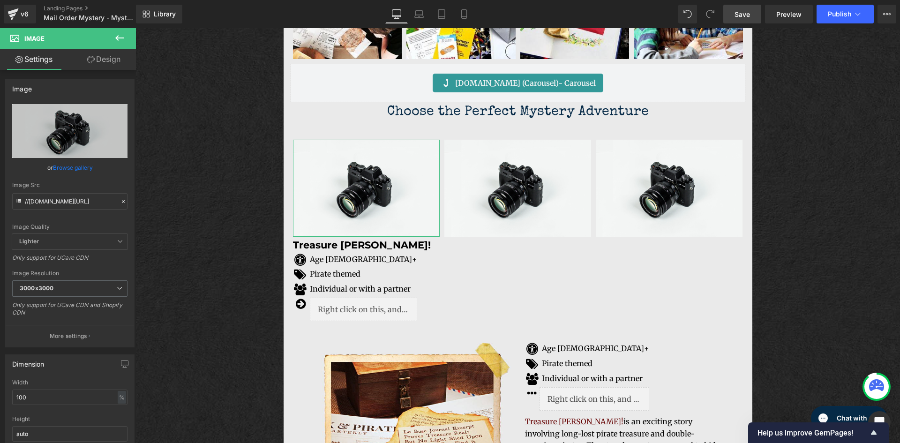
drag, startPoint x: 100, startPoint y: 60, endPoint x: 124, endPoint y: 99, distance: 45.4
click at [100, 60] on link "Design" at bounding box center [104, 59] width 68 height 21
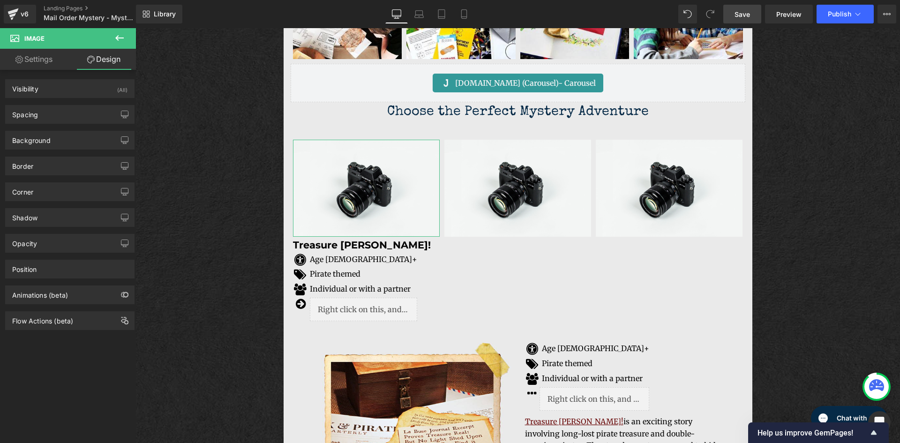
click at [37, 59] on link "Settings" at bounding box center [34, 59] width 68 height 21
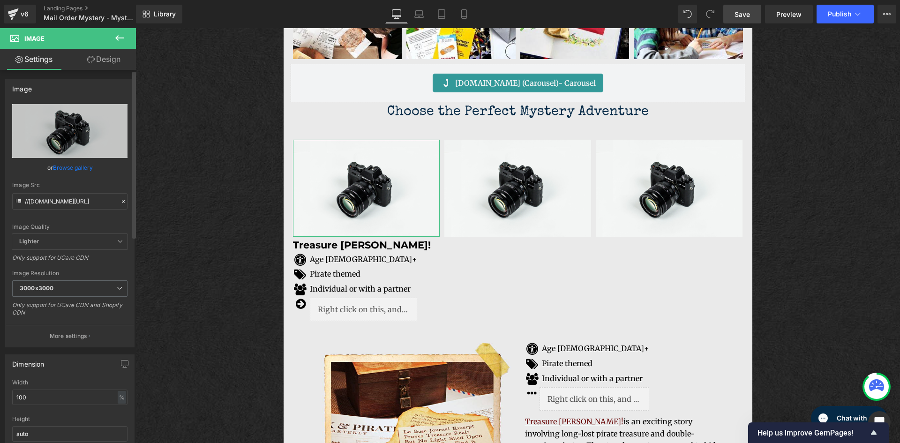
click at [78, 167] on link "Browse gallery" at bounding box center [73, 167] width 40 height 16
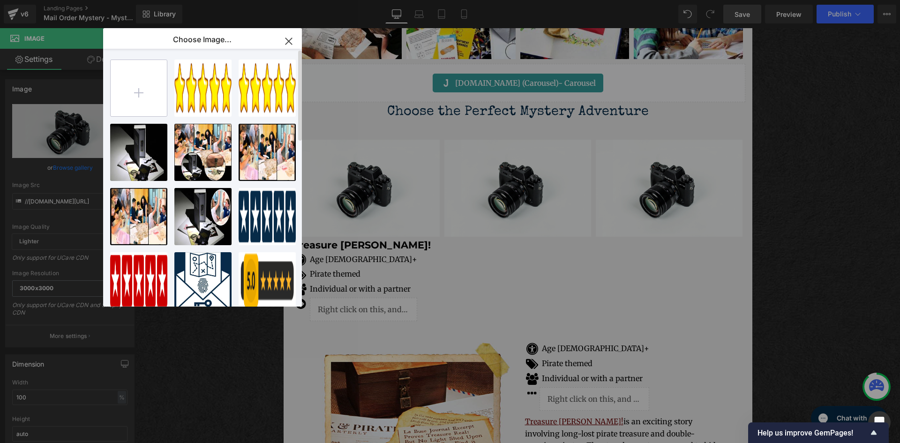
click at [136, 96] on input "file" at bounding box center [139, 88] width 56 height 56
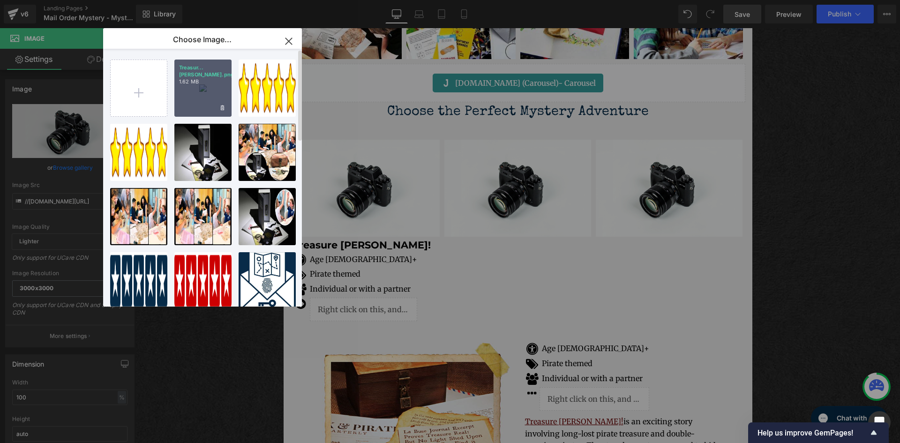
click at [202, 93] on div "Treasur...Hunt.png 1.62 MB" at bounding box center [202, 88] width 57 height 57
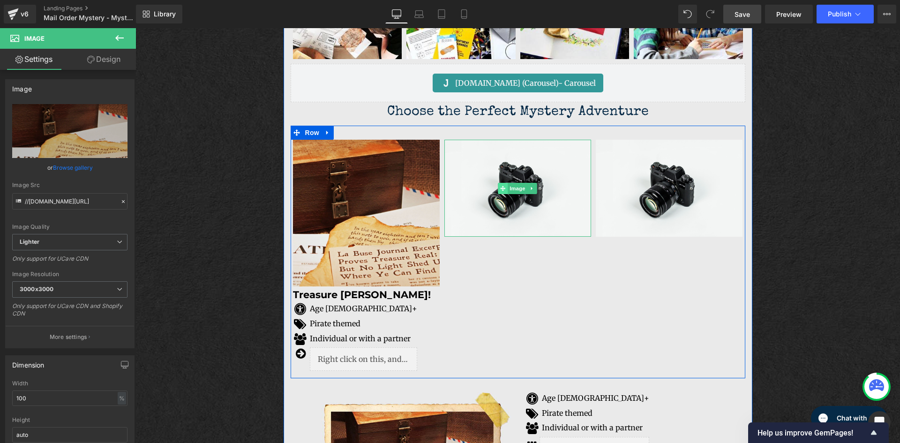
click at [501, 190] on icon at bounding box center [503, 188] width 5 height 5
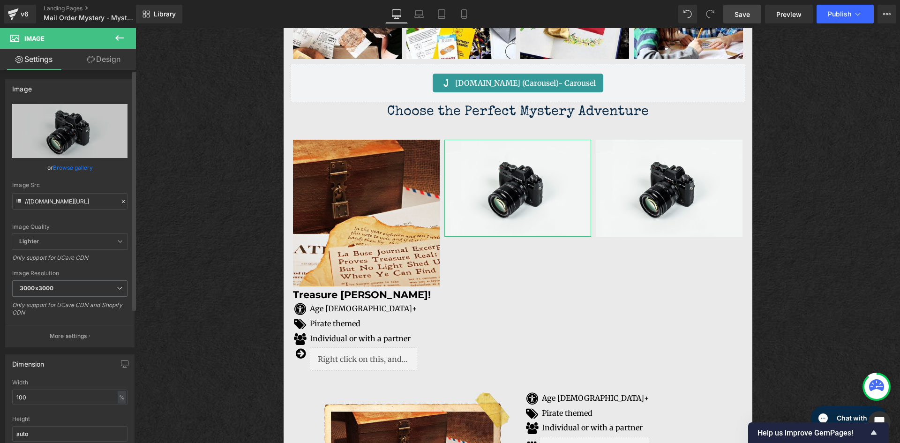
click at [74, 170] on link "Browse gallery" at bounding box center [73, 167] width 40 height 16
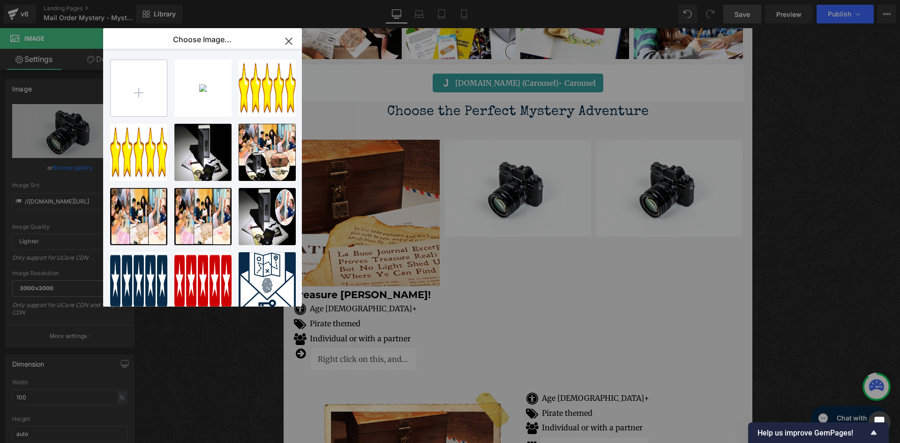
click at [148, 84] on input "file" at bounding box center [139, 88] width 56 height 56
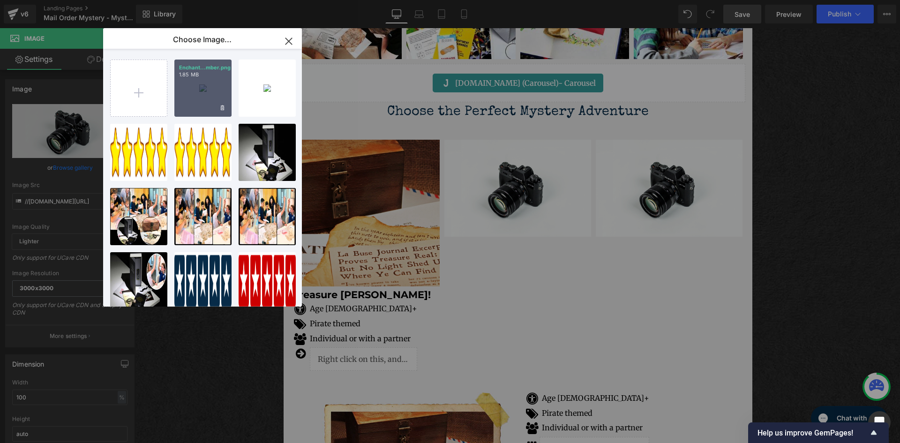
click at [202, 98] on div "Enchant...mber.png 1.85 MB" at bounding box center [202, 88] width 57 height 57
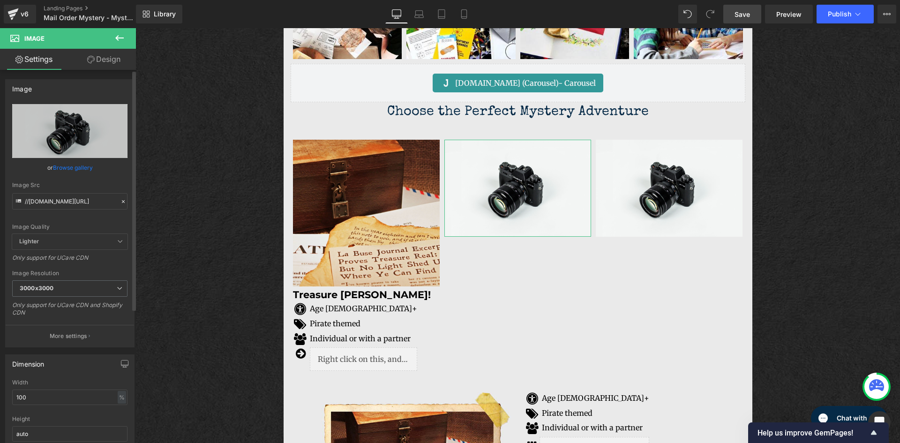
click at [68, 170] on link "Browse gallery" at bounding box center [73, 167] width 40 height 16
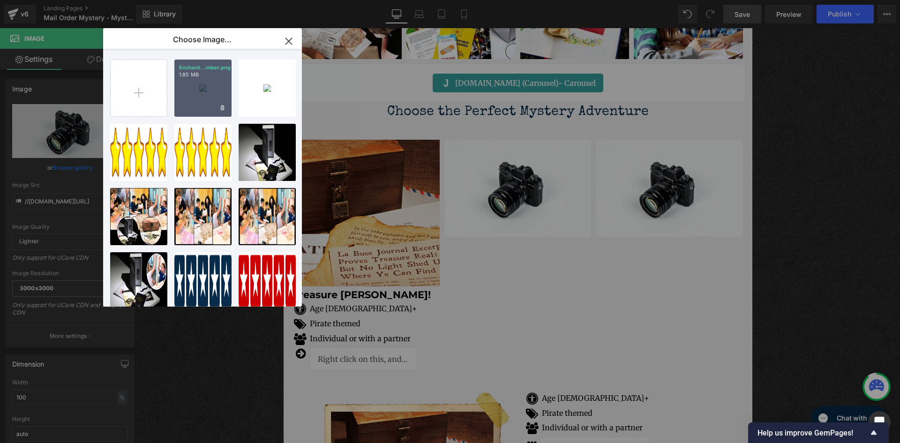
click at [197, 90] on div "Enchant...mber.png 1.85 MB" at bounding box center [202, 88] width 57 height 57
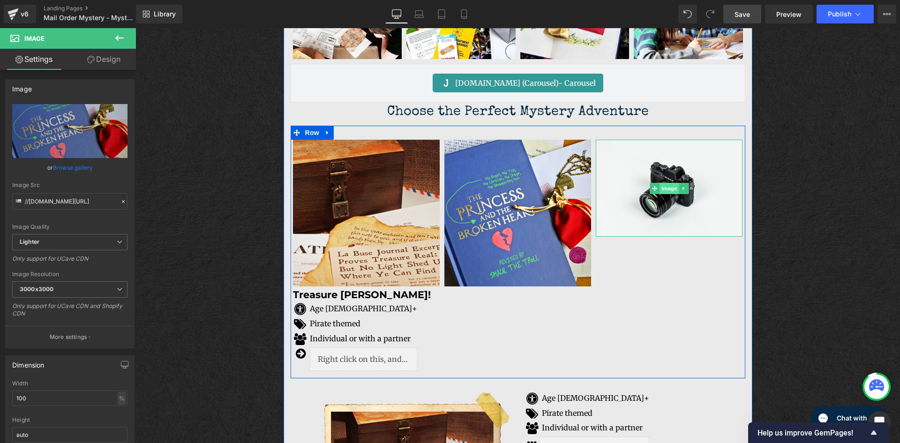
click at [660, 188] on span "Image" at bounding box center [670, 188] width 20 height 11
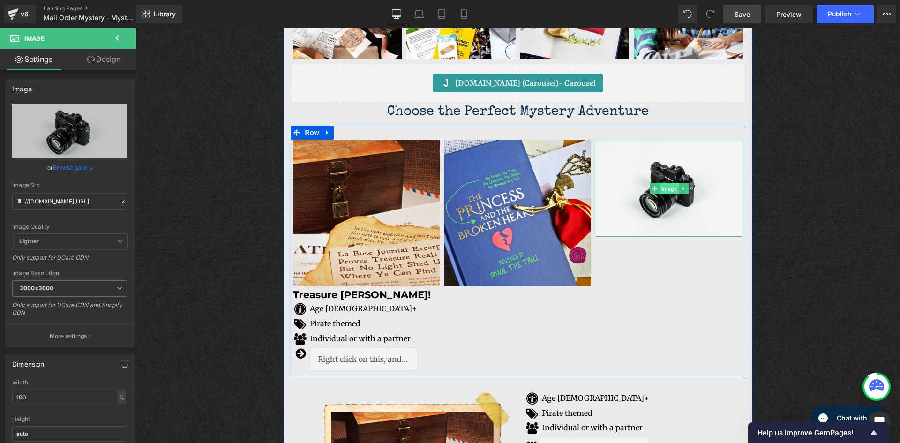
click at [667, 190] on span "Image" at bounding box center [670, 188] width 20 height 11
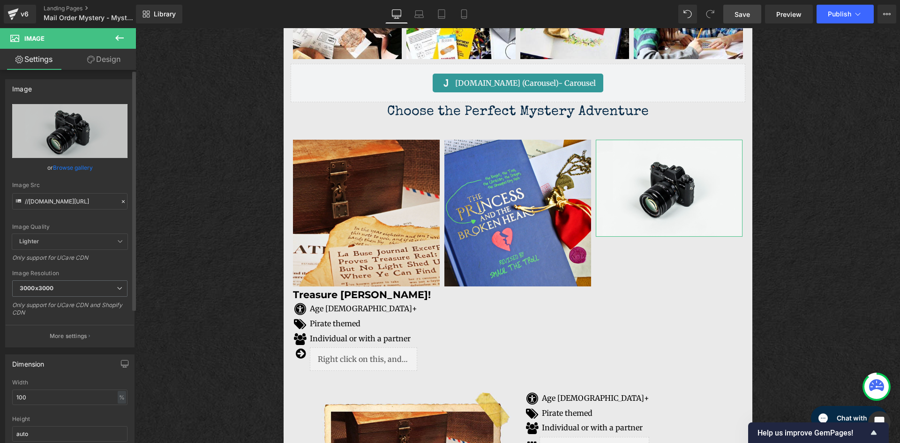
click at [65, 169] on link "Browse gallery" at bounding box center [73, 167] width 40 height 16
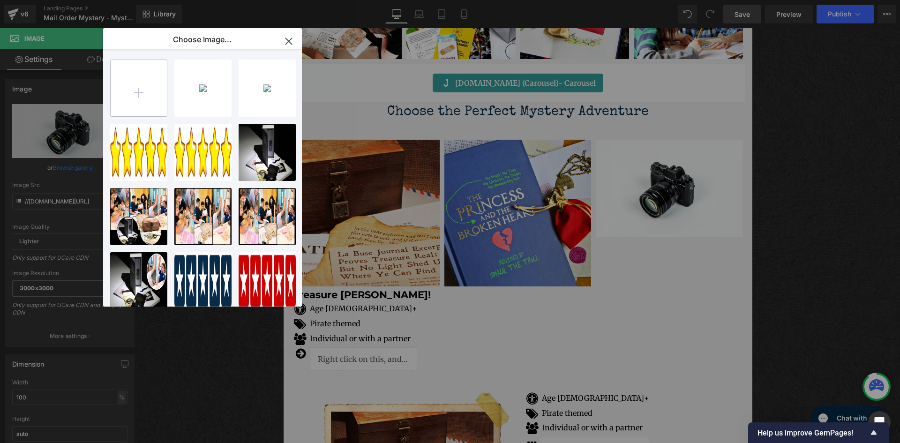
click at [129, 95] on input "file" at bounding box center [139, 88] width 56 height 56
type input "C:\fakepath\Spies Lies and Serious Bad Guys.png"
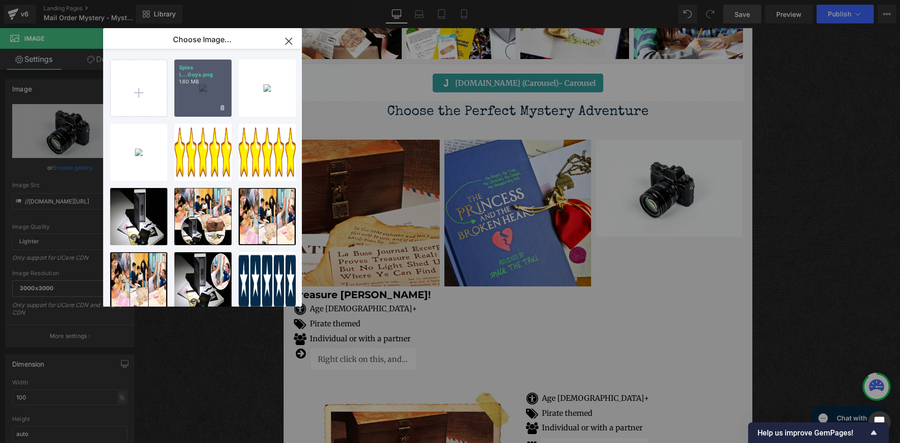
click at [203, 89] on div "Spies L...Guys.png 1.60 MB" at bounding box center [202, 88] width 57 height 57
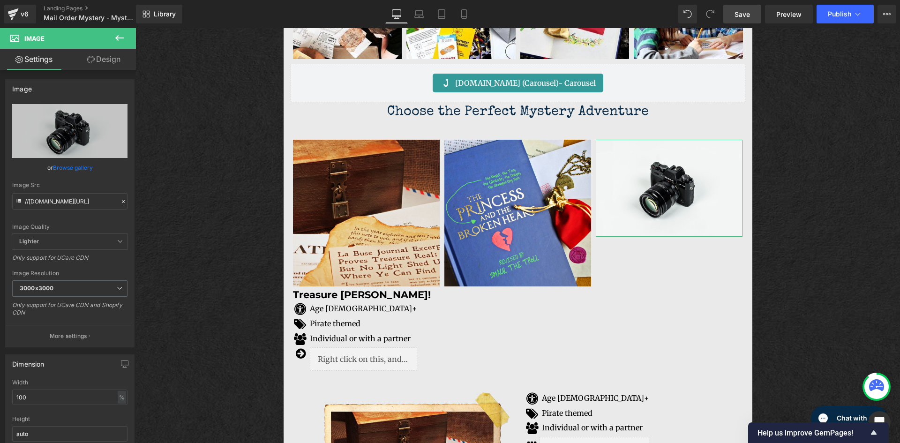
click at [86, 166] on link "Browse gallery" at bounding box center [73, 167] width 40 height 16
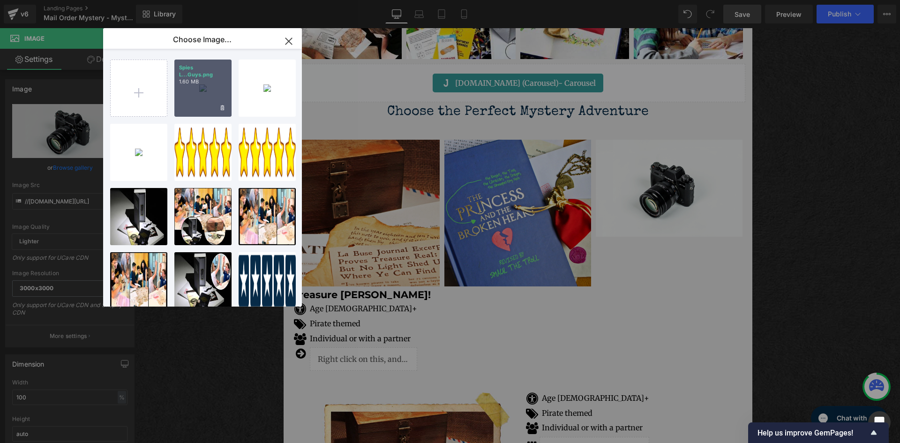
drag, startPoint x: 58, startPoint y: 64, endPoint x: 194, endPoint y: 92, distance: 138.4
click at [194, 92] on div "Spies L...Guys.png 1.60 MB" at bounding box center [202, 88] width 57 height 57
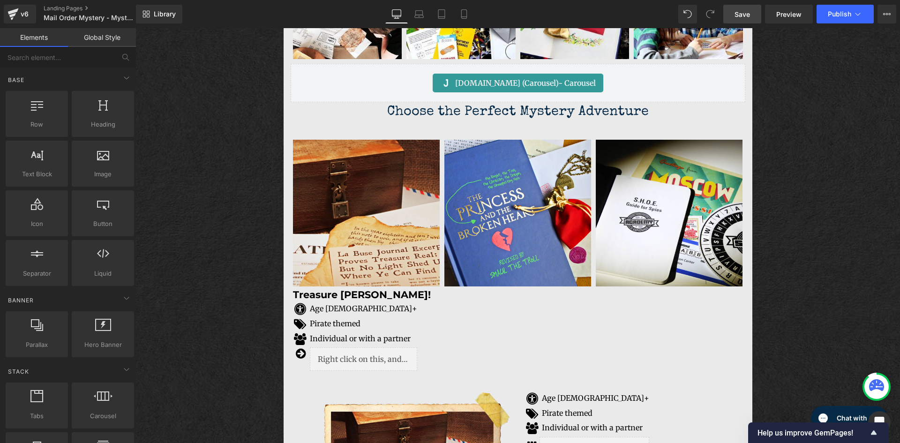
click at [824, 126] on div "Image Wanted: Awesome Kid to Solve a Mystery Text Block Crack the codes, solve …" at bounding box center [518, 165] width 765 height 3083
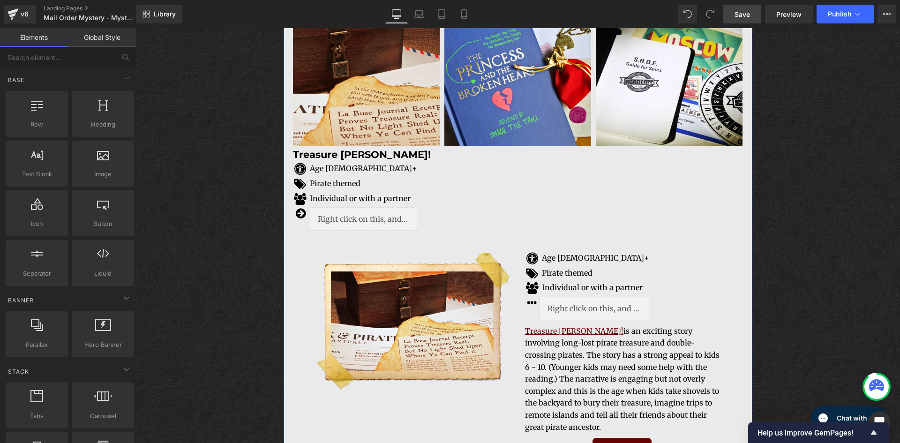
scroll to position [1581, 0]
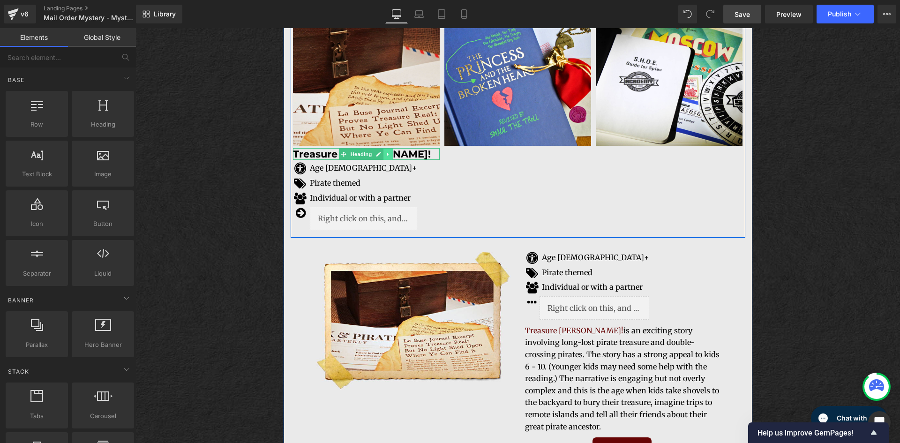
click at [386, 156] on icon at bounding box center [388, 154] width 5 height 6
click at [381, 155] on icon at bounding box center [383, 154] width 5 height 6
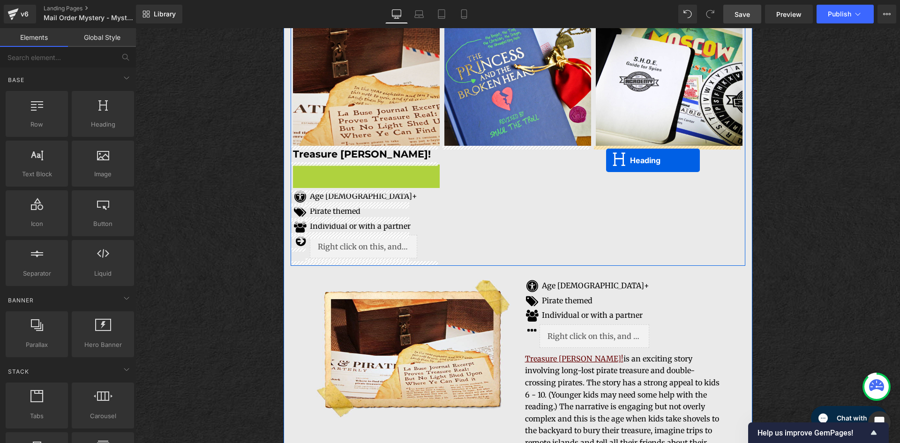
drag, startPoint x: 341, startPoint y: 169, endPoint x: 606, endPoint y: 160, distance: 265.1
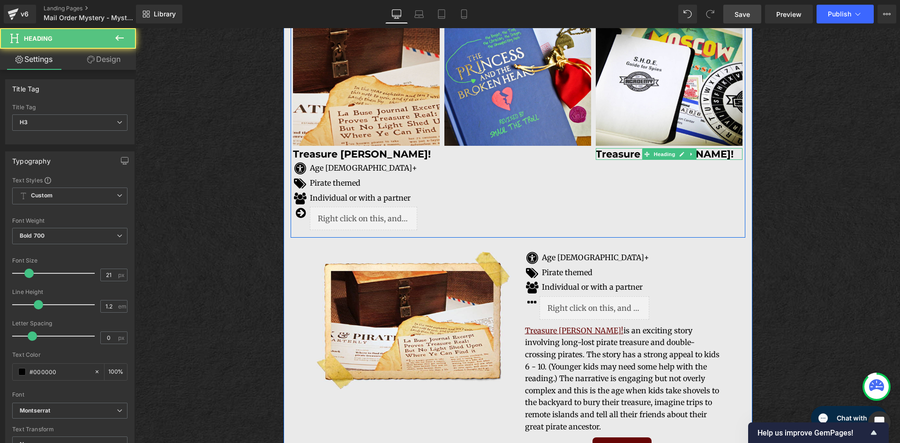
click at [723, 157] on h3 "Treasure [PERSON_NAME]!" at bounding box center [669, 154] width 147 height 12
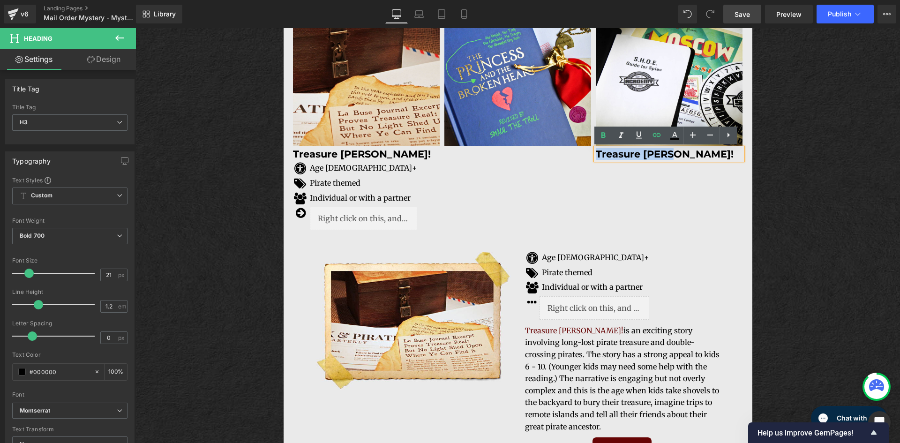
drag, startPoint x: 670, startPoint y: 155, endPoint x: 579, endPoint y: 158, distance: 91.5
click at [579, 158] on div "Image Treasure [PERSON_NAME]! Heading Icon Age [DEMOGRAPHIC_DATA]+ Text Block I…" at bounding box center [518, 111] width 455 height 253
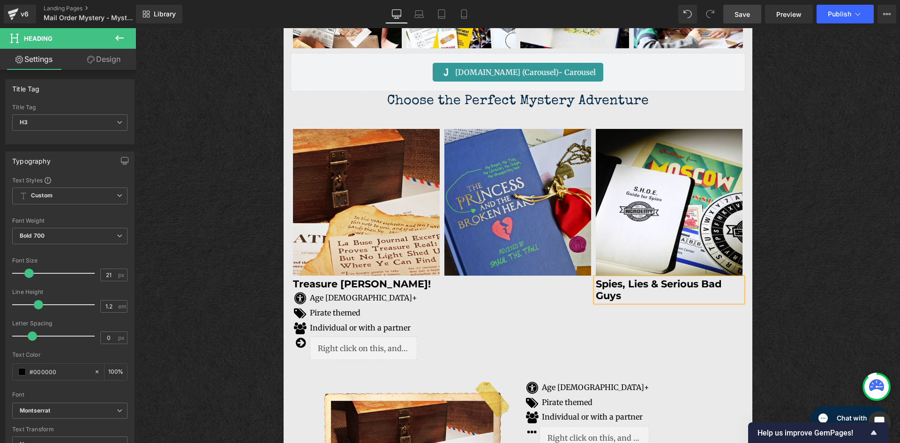
scroll to position [1534, 0]
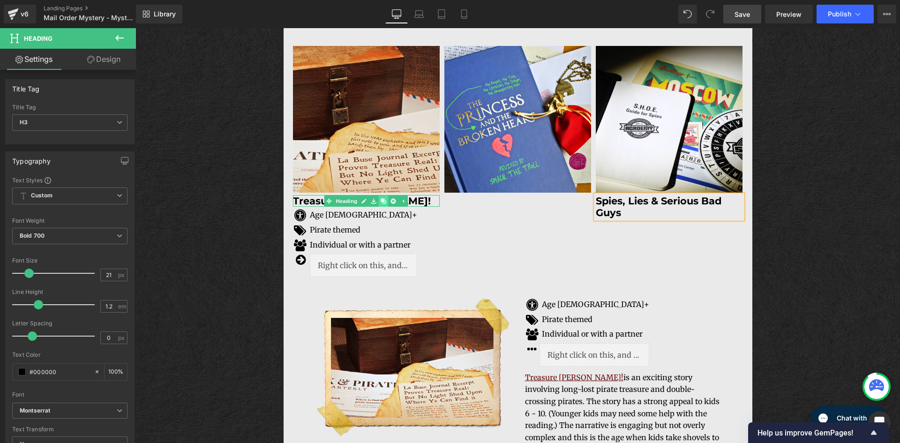
click at [381, 201] on icon at bounding box center [383, 200] width 5 height 5
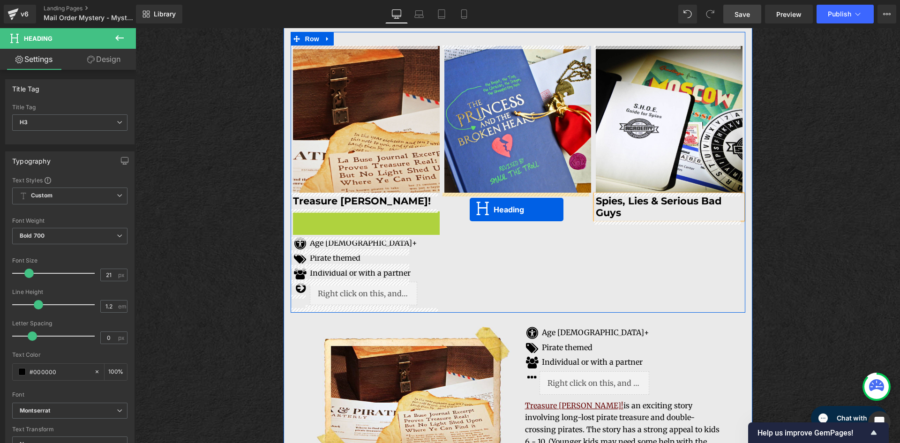
drag, startPoint x: 340, startPoint y: 219, endPoint x: 470, endPoint y: 210, distance: 130.7
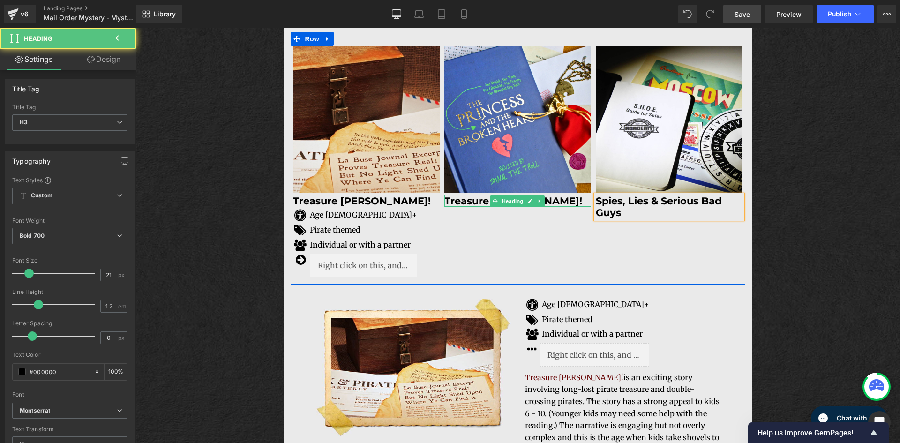
click at [556, 200] on h3 "Treasure [PERSON_NAME]!" at bounding box center [518, 201] width 147 height 12
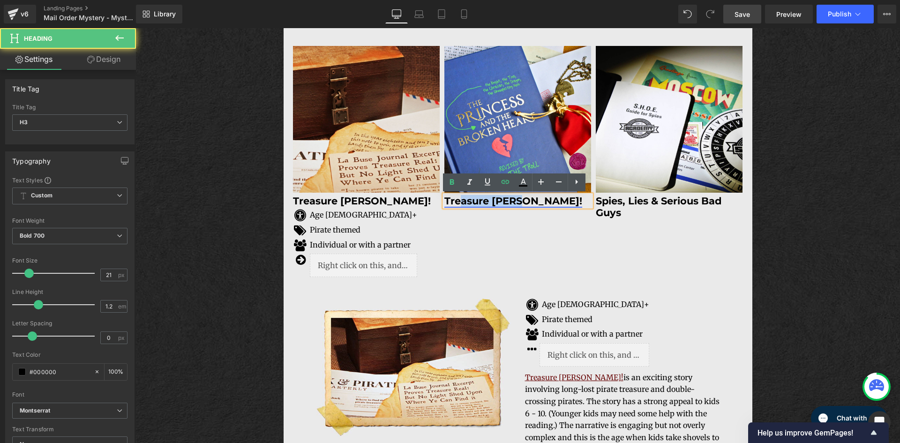
drag, startPoint x: 523, startPoint y: 203, endPoint x: 446, endPoint y: 205, distance: 76.5
click at [450, 205] on h3 "Treasure [PERSON_NAME]!" at bounding box center [518, 201] width 147 height 12
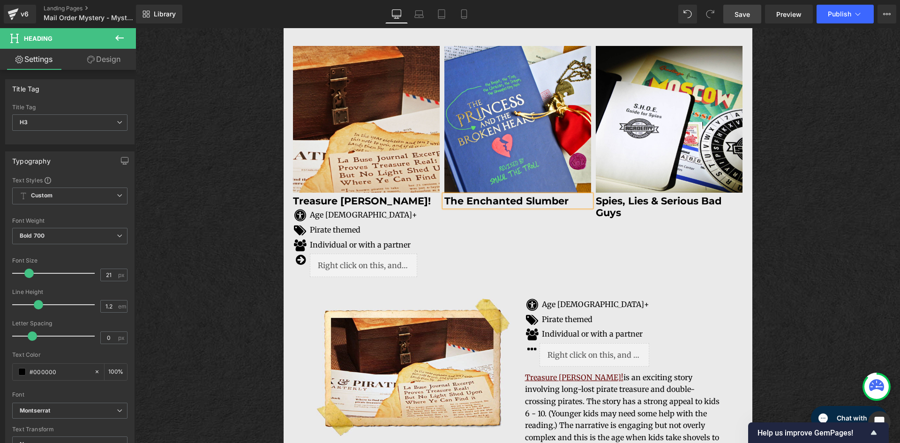
click at [811, 228] on div "Image Wanted: Awesome Kid to Solve a Mystery Text Block Crack the codes, solve …" at bounding box center [518, 71] width 765 height 3083
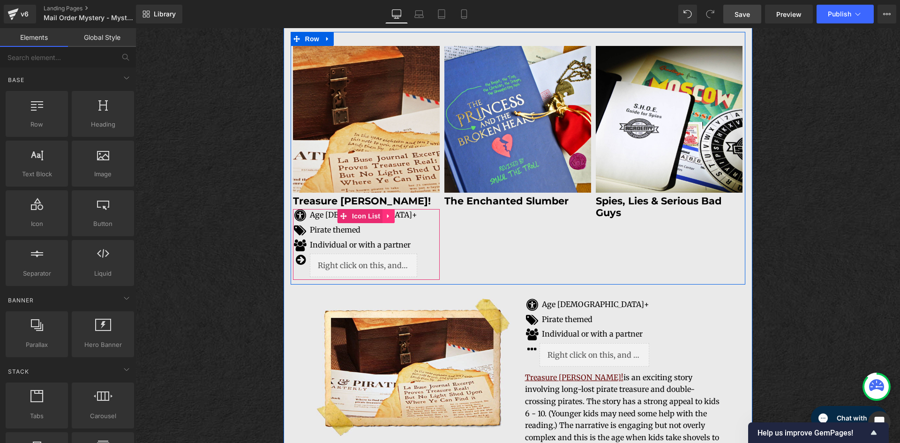
click at [385, 219] on icon at bounding box center [388, 216] width 7 height 7
click at [381, 219] on icon at bounding box center [382, 216] width 7 height 7
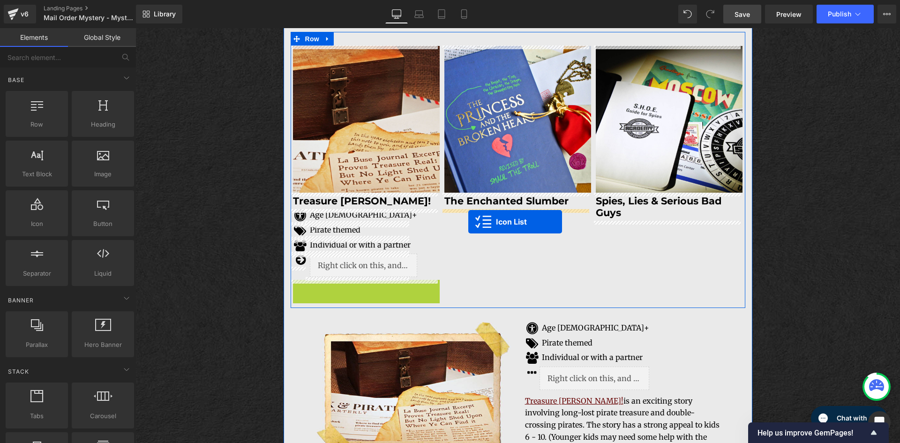
drag, startPoint x: 337, startPoint y: 287, endPoint x: 469, endPoint y: 222, distance: 146.4
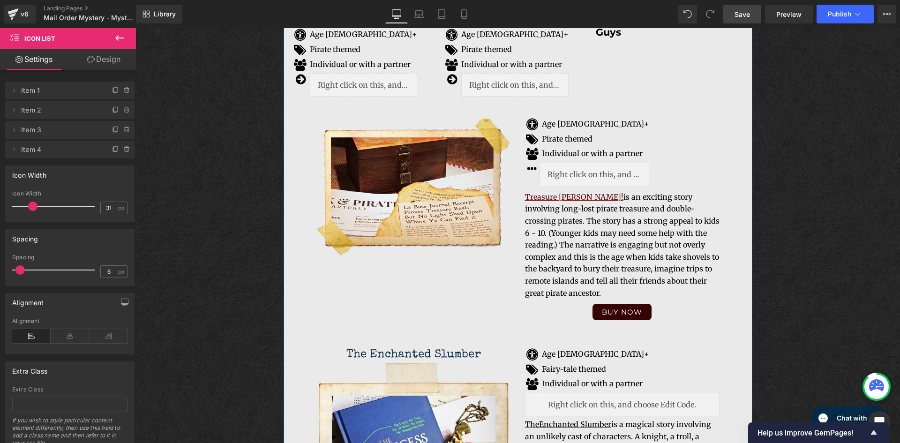
scroll to position [1815, 0]
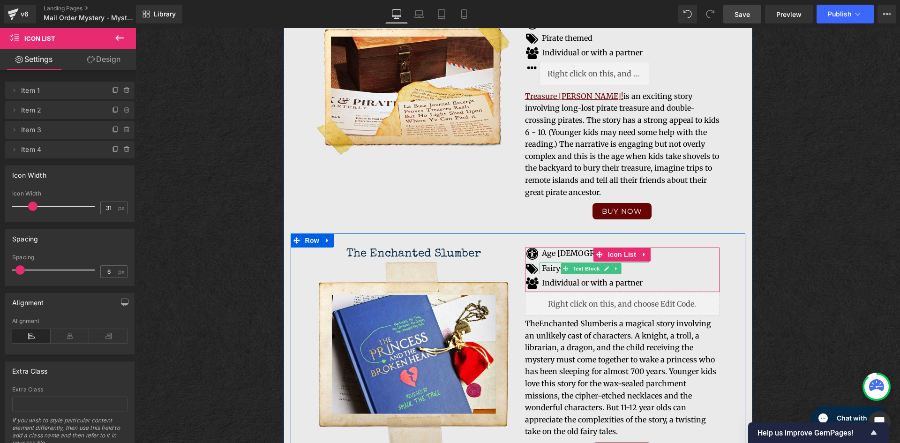
click at [556, 263] on p "Fairy-tale themed" at bounding box center [595, 269] width 107 height 12
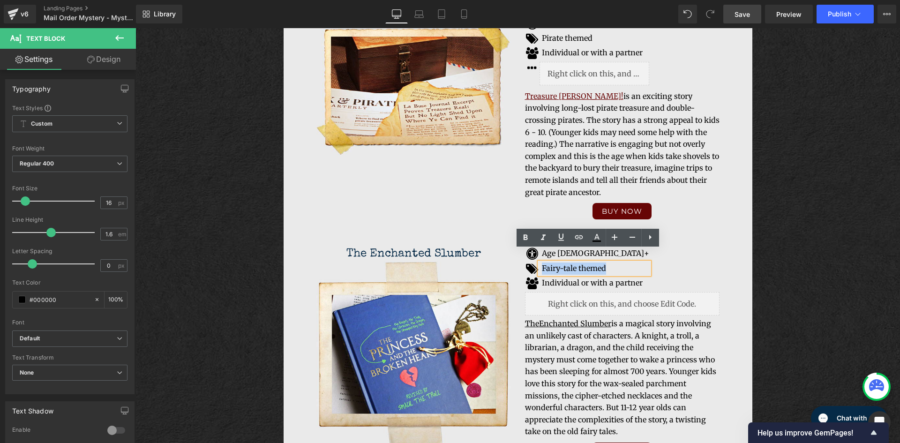
drag, startPoint x: 537, startPoint y: 257, endPoint x: 604, endPoint y: 259, distance: 66.6
click at [604, 263] on div "Fairy-tale themed" at bounding box center [595, 269] width 110 height 12
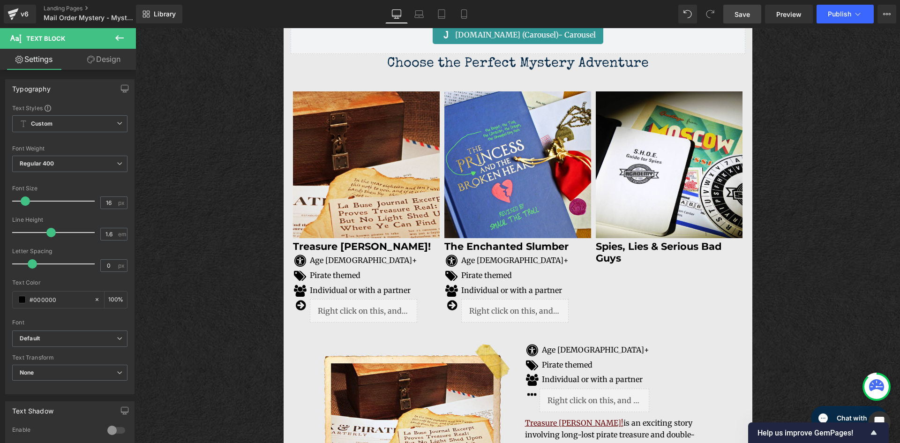
scroll to position [1487, 0]
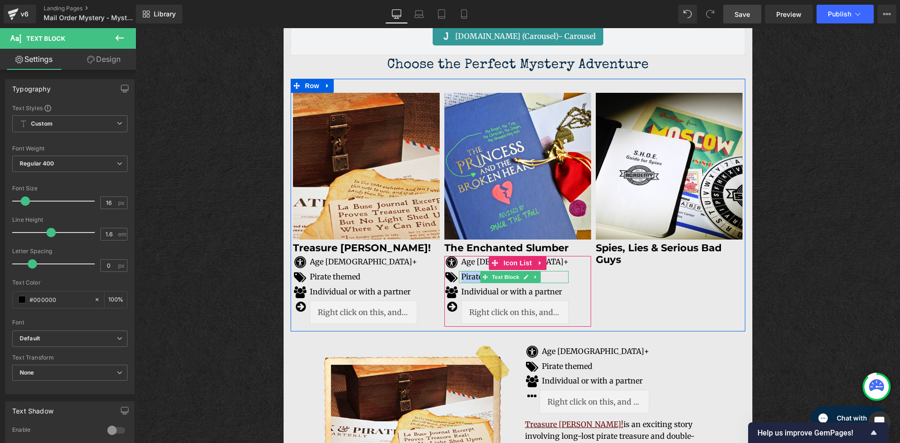
drag, startPoint x: 459, startPoint y: 277, endPoint x: 552, endPoint y: 279, distance: 93.3
click at [552, 279] on p "Pirate themed" at bounding box center [514, 277] width 107 height 12
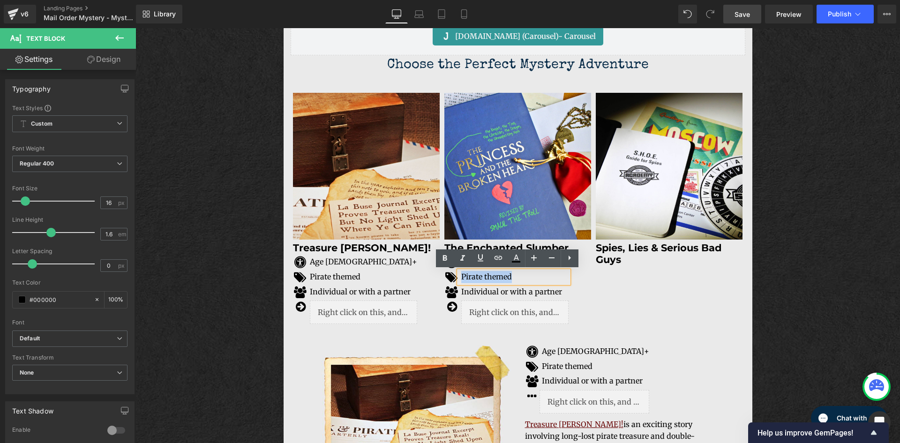
paste div
click at [502, 280] on p "975512" at bounding box center [514, 277] width 107 height 12
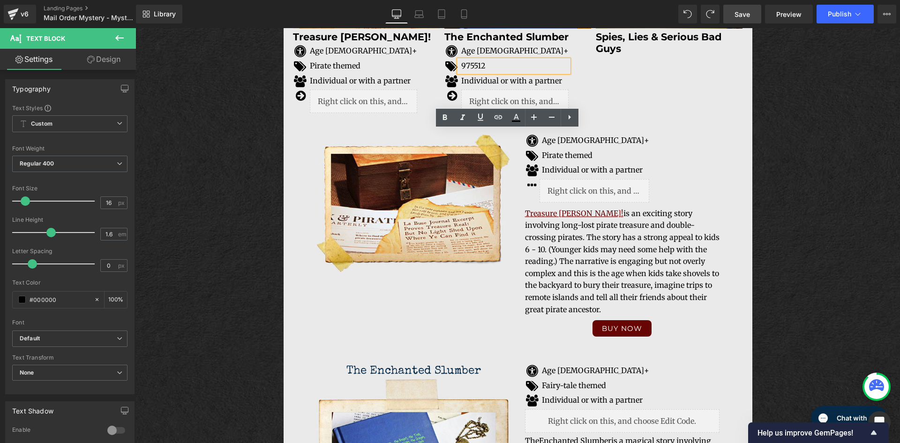
scroll to position [1768, 0]
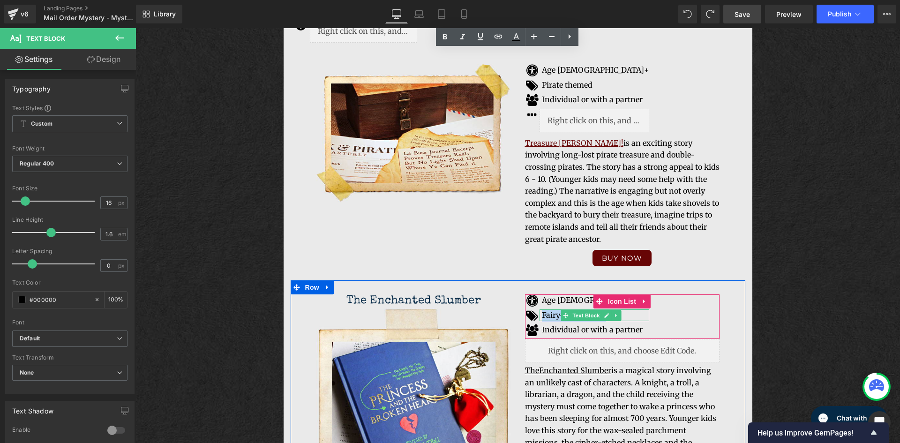
drag, startPoint x: 539, startPoint y: 303, endPoint x: 635, endPoint y: 304, distance: 96.1
click at [635, 310] on p "Fairy-tale themed" at bounding box center [595, 316] width 107 height 12
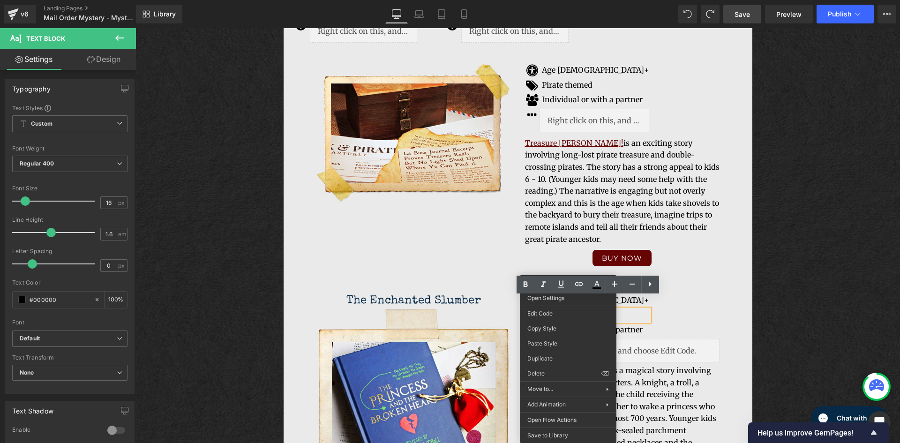
click at [693, 339] on div "Liquid" at bounding box center [622, 350] width 195 height 23
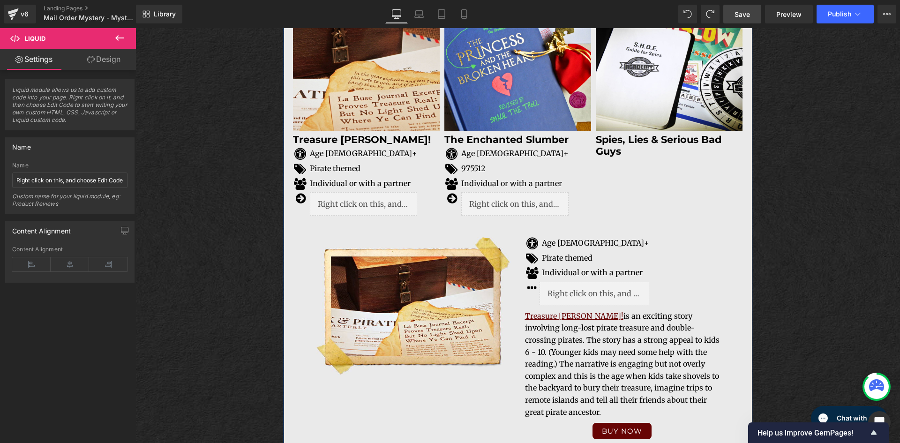
scroll to position [1581, 0]
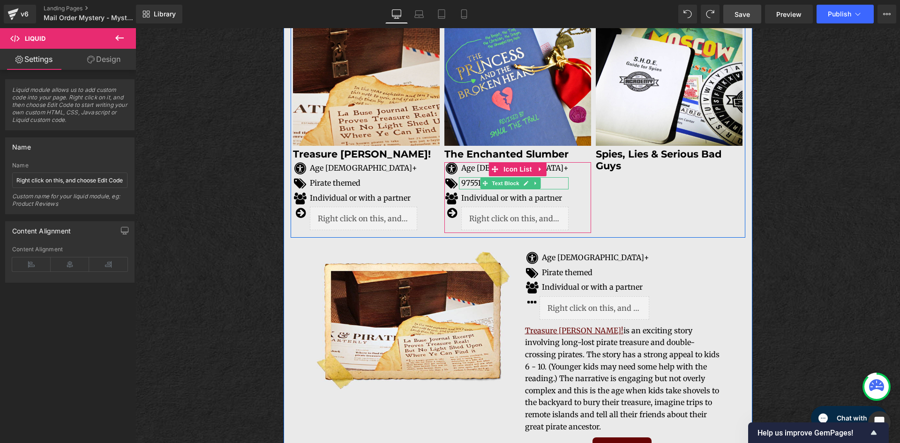
click at [468, 186] on p "975512" at bounding box center [514, 183] width 107 height 12
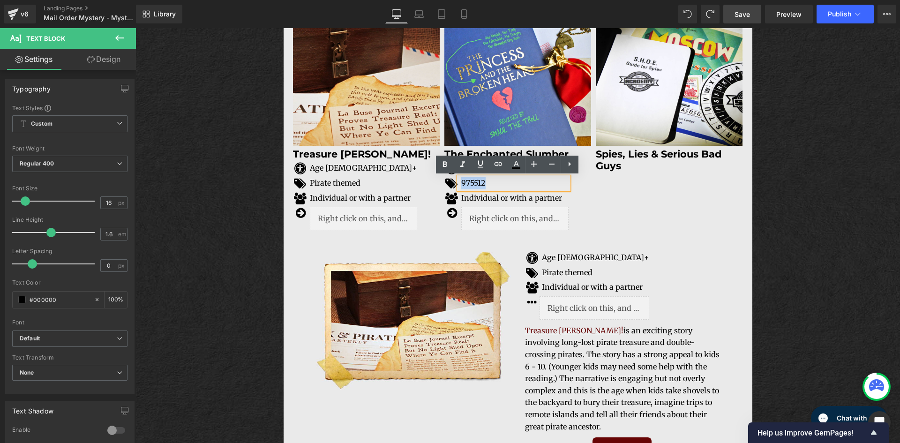
drag, startPoint x: 459, startPoint y: 184, endPoint x: 509, endPoint y: 189, distance: 50.9
click at [509, 189] on p "975512" at bounding box center [514, 183] width 107 height 12
click at [609, 223] on div "Image Spies, Lies & Serious Bad Guys Heading" at bounding box center [669, 116] width 151 height 234
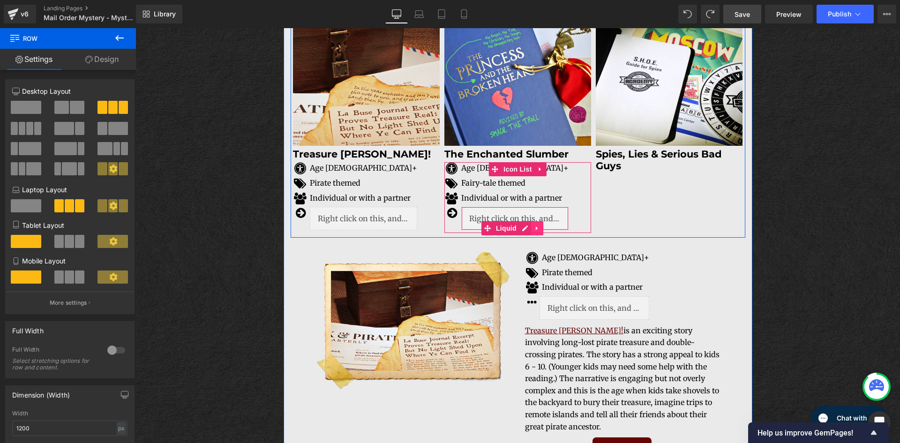
click at [536, 229] on icon at bounding box center [537, 228] width 7 height 7
click at [540, 227] on icon at bounding box center [543, 228] width 7 height 7
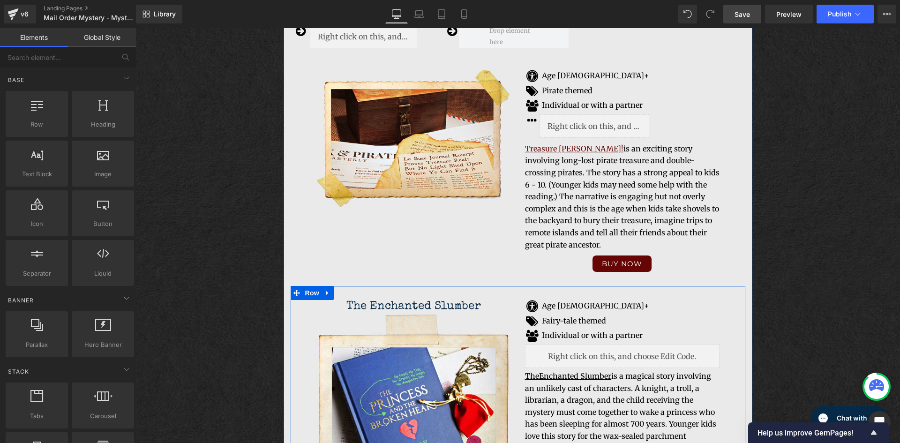
scroll to position [1815, 0]
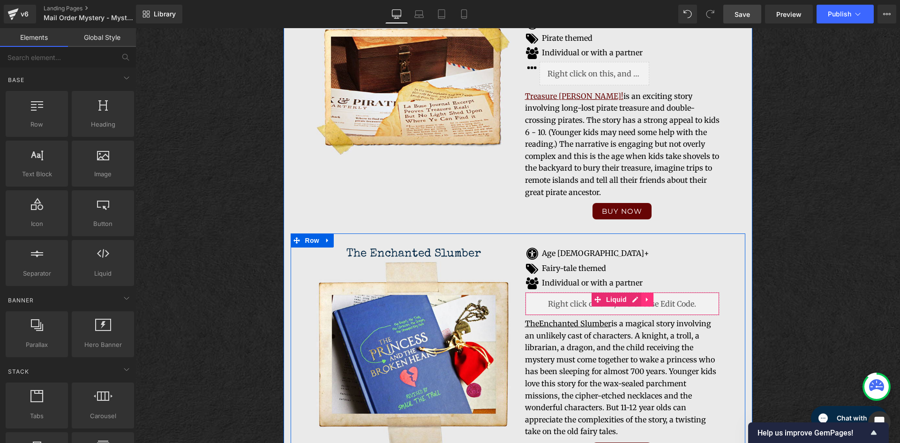
click at [644, 296] on icon at bounding box center [647, 299] width 7 height 7
click at [734, 252] on div "The Enchanted Slumber Heading Image Icon Age 6+ Text Block Icon Fairy-tale them…" at bounding box center [518, 354] width 455 height 240
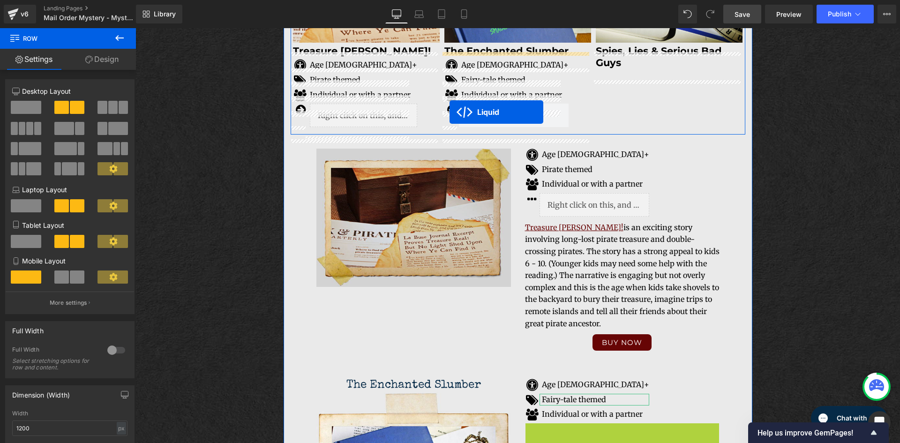
scroll to position [1675, 0]
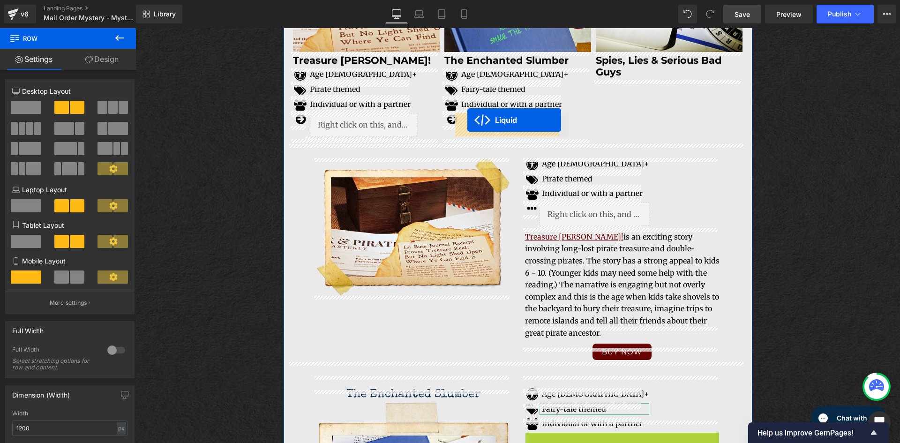
drag, startPoint x: 576, startPoint y: 289, endPoint x: 468, endPoint y: 120, distance: 200.6
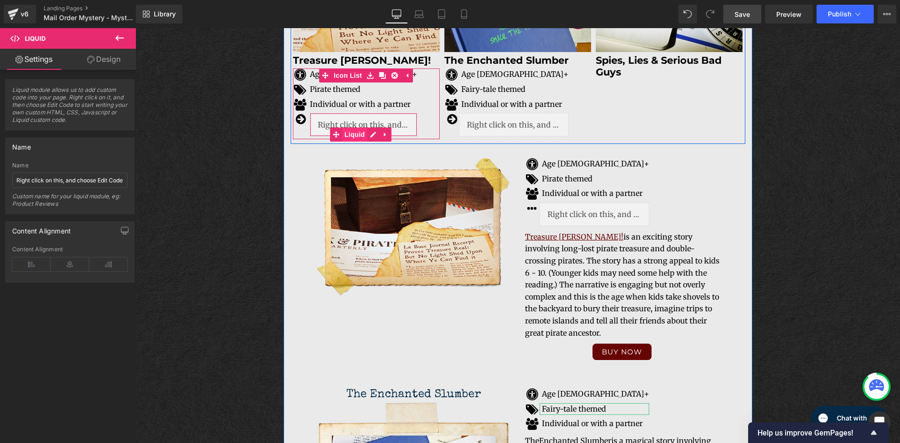
click at [344, 129] on span "Liquid" at bounding box center [354, 135] width 25 height 14
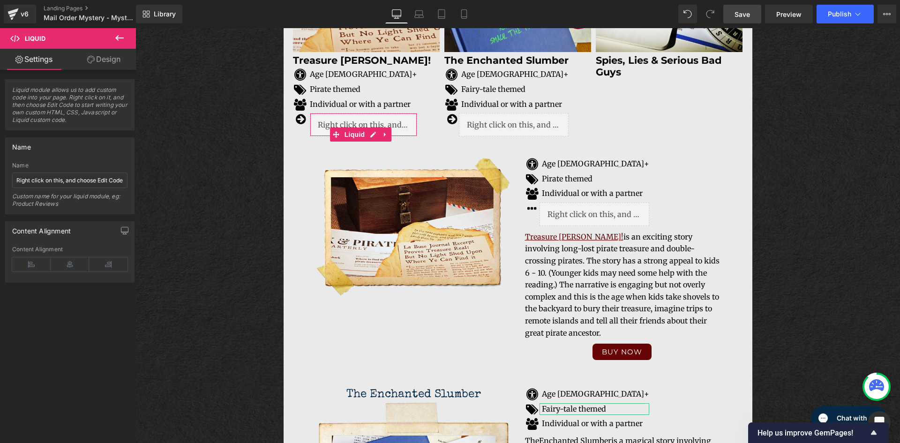
click at [106, 54] on link "Design" at bounding box center [104, 59] width 68 height 21
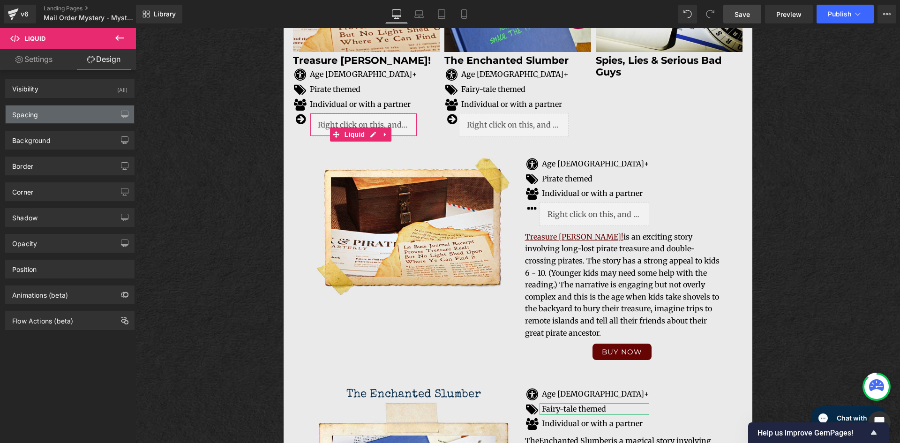
click at [85, 120] on div "Spacing" at bounding box center [70, 115] width 128 height 18
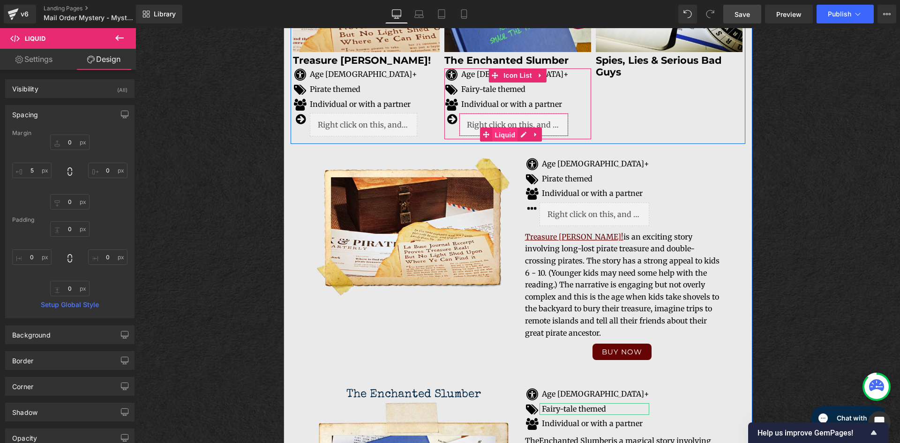
click at [500, 133] on span "Liquid" at bounding box center [504, 135] width 25 height 14
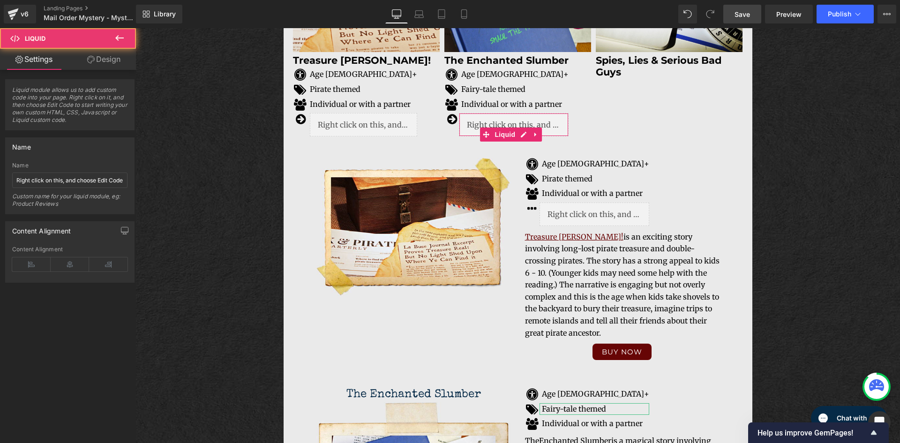
click at [113, 63] on link "Design" at bounding box center [104, 59] width 68 height 21
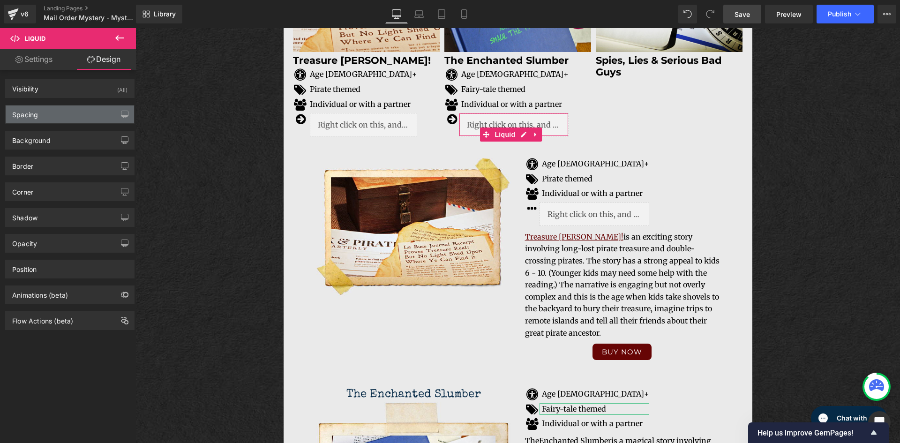
click at [38, 109] on div "Spacing" at bounding box center [25, 112] width 26 height 13
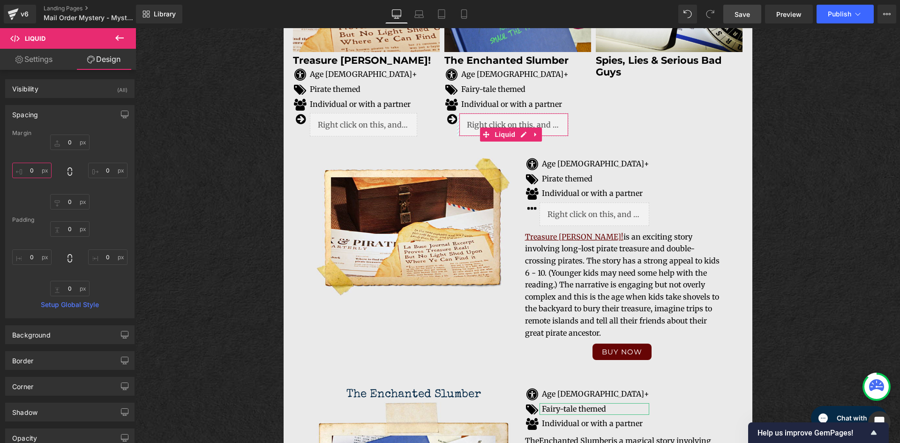
click at [36, 169] on input "text" at bounding box center [31, 170] width 39 height 15
type input "5"
type input "0"
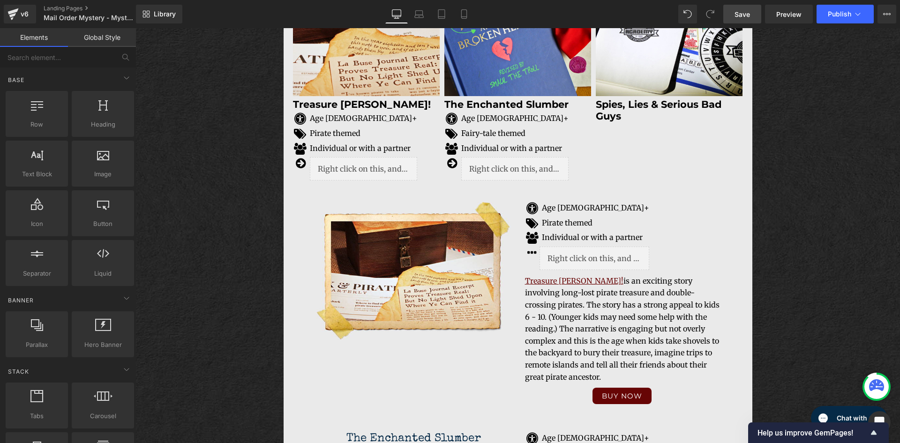
scroll to position [1581, 0]
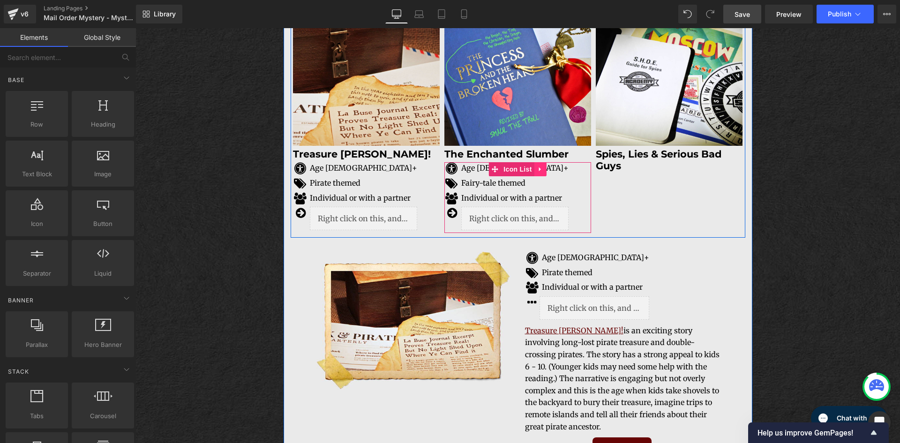
click at [537, 172] on icon at bounding box center [540, 169] width 7 height 7
click at [557, 174] on link at bounding box center [559, 169] width 12 height 14
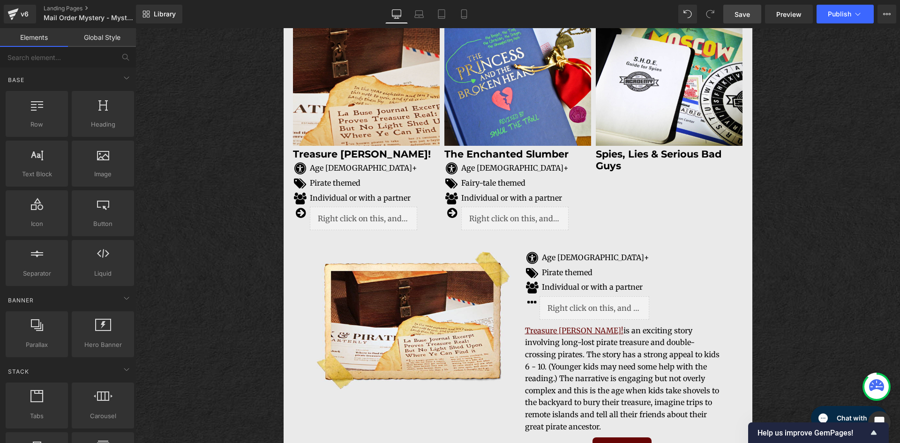
click at [848, 228] on div "Image Wanted: Awesome Kid to Solve a Mystery Text Block Crack the codes, solve …" at bounding box center [518, 19] width 765 height 3072
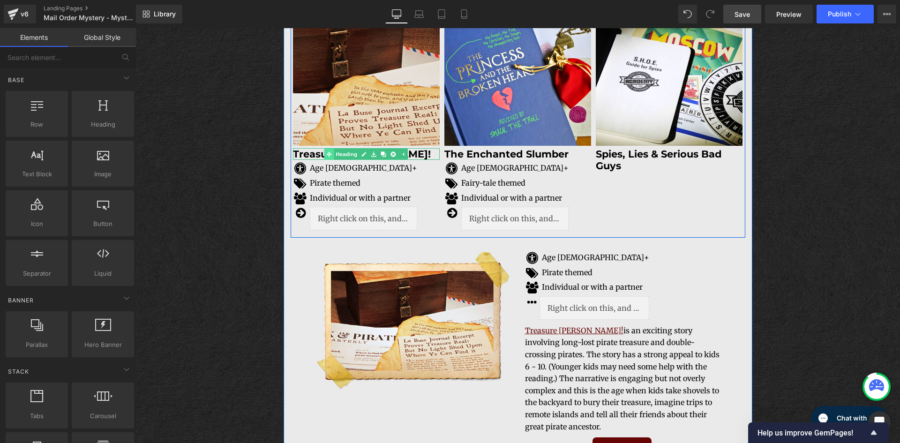
click at [327, 159] on div "Treasure Hunt! Heading" at bounding box center [366, 154] width 147 height 12
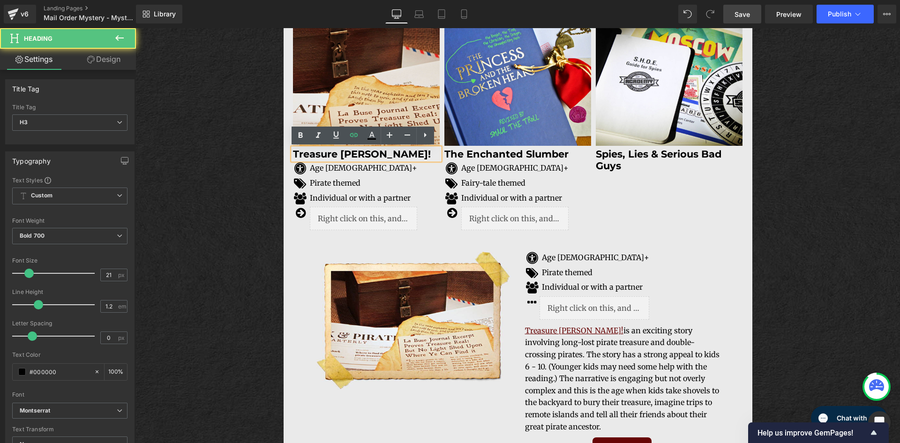
click at [401, 156] on h3 "Treasure [PERSON_NAME]!" at bounding box center [366, 154] width 147 height 12
drag, startPoint x: 388, startPoint y: 155, endPoint x: 252, endPoint y: 159, distance: 136.0
click at [252, 159] on div "Image Wanted: Awesome Kid to Solve a Mystery Text Block Crack the codes, solve …" at bounding box center [518, 19] width 765 height 3072
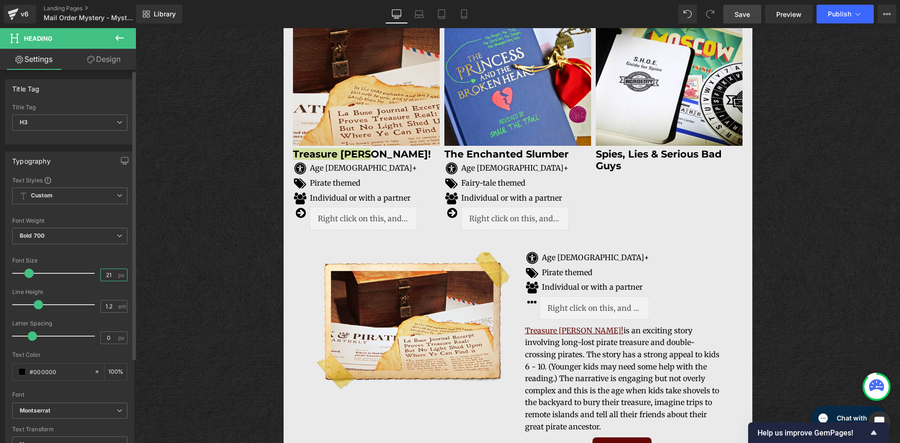
click at [104, 276] on input "21" at bounding box center [109, 275] width 16 height 12
drag, startPoint x: 111, startPoint y: 274, endPoint x: 86, endPoint y: 277, distance: 25.0
click at [86, 277] on div "Font Size 21 px" at bounding box center [69, 272] width 115 height 31
drag, startPoint x: 112, startPoint y: 278, endPoint x: 103, endPoint y: 278, distance: 8.5
click at [103, 278] on input "16" at bounding box center [109, 275] width 16 height 12
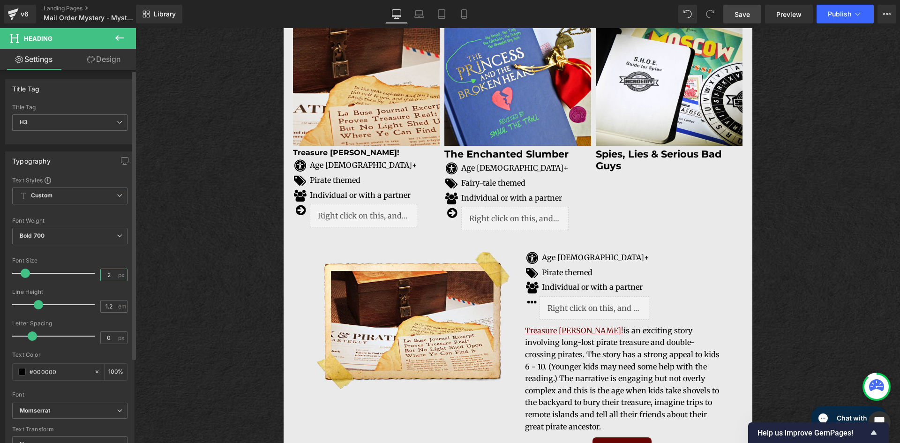
type input "20"
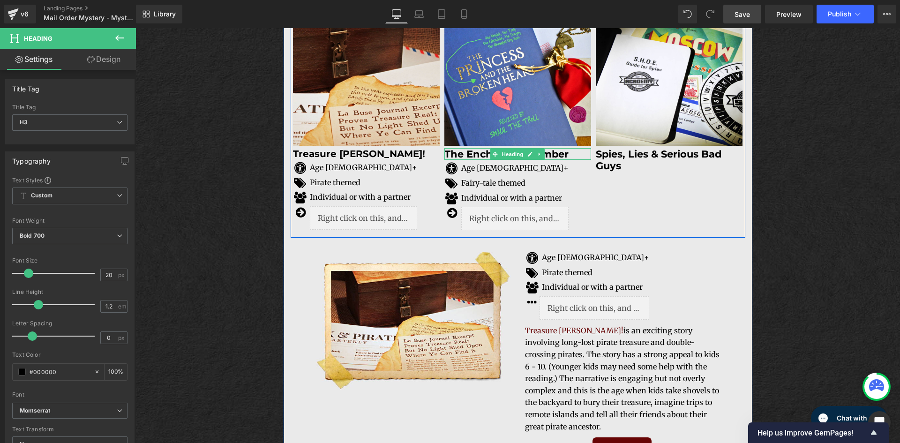
click at [506, 156] on span "Heading" at bounding box center [512, 154] width 25 height 11
click at [571, 155] on h3 "T he Enchanted Slumber" at bounding box center [518, 154] width 147 height 12
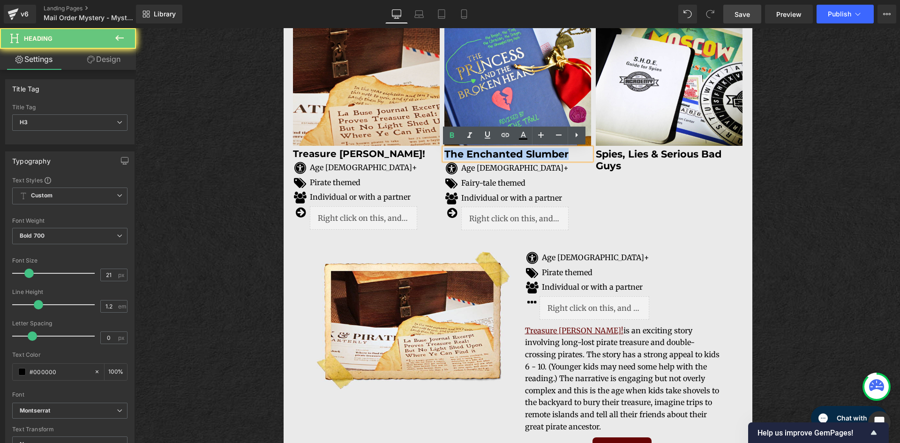
drag, startPoint x: 574, startPoint y: 155, endPoint x: 433, endPoint y: 159, distance: 141.2
click at [433, 159] on div "Image Treasure [PERSON_NAME]! Heading Icon Age [DEMOGRAPHIC_DATA]+ Text Block I…" at bounding box center [518, 111] width 455 height 253
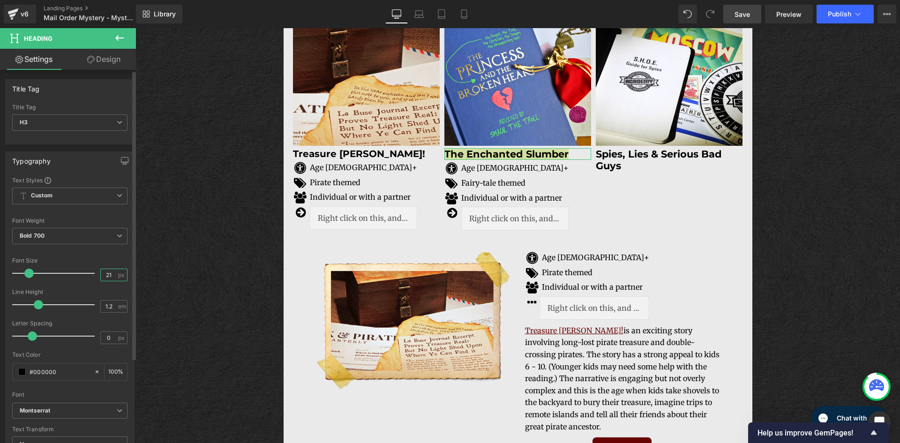
click at [110, 275] on input "21" at bounding box center [109, 275] width 16 height 12
type input "20"
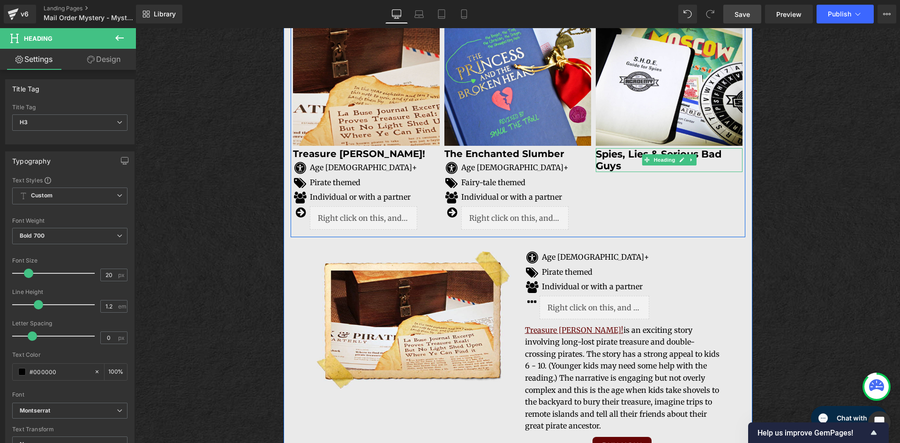
click at [632, 164] on h3 "Spies, Lies & Serious Bad Guys" at bounding box center [669, 159] width 147 height 23
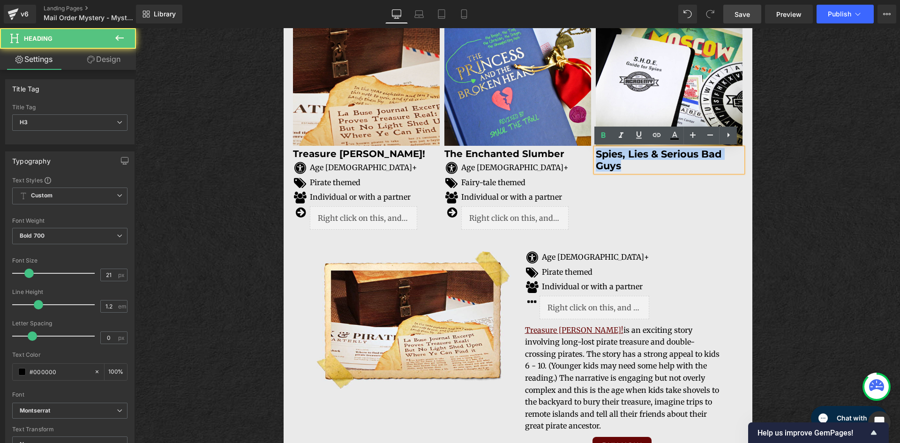
drag, startPoint x: 624, startPoint y: 171, endPoint x: 593, endPoint y: 155, distance: 35.2
click at [596, 155] on h3 "Spies, Lies & Serious Bad Guys" at bounding box center [669, 159] width 147 height 23
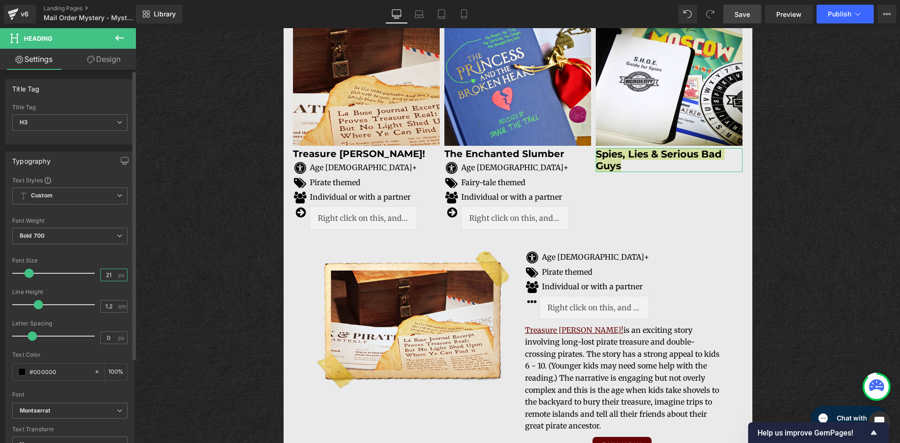
click at [110, 277] on input "21" at bounding box center [109, 275] width 16 height 12
type input "2"
type input "18"
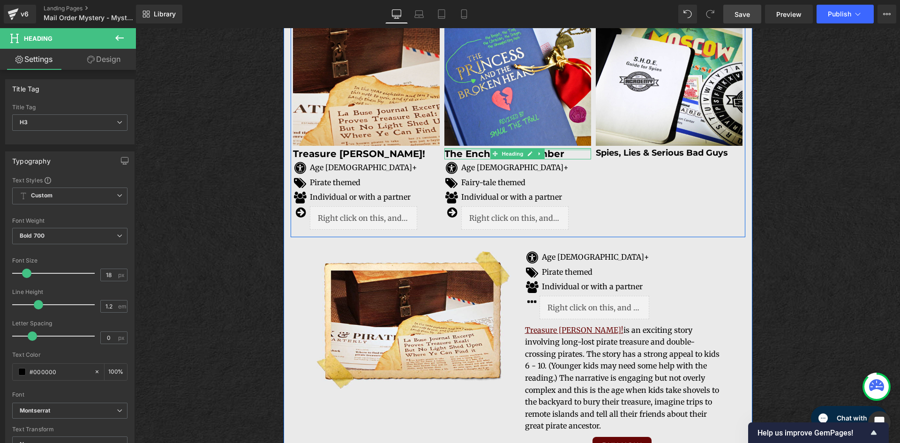
click at [550, 149] on div at bounding box center [518, 149] width 147 height 2
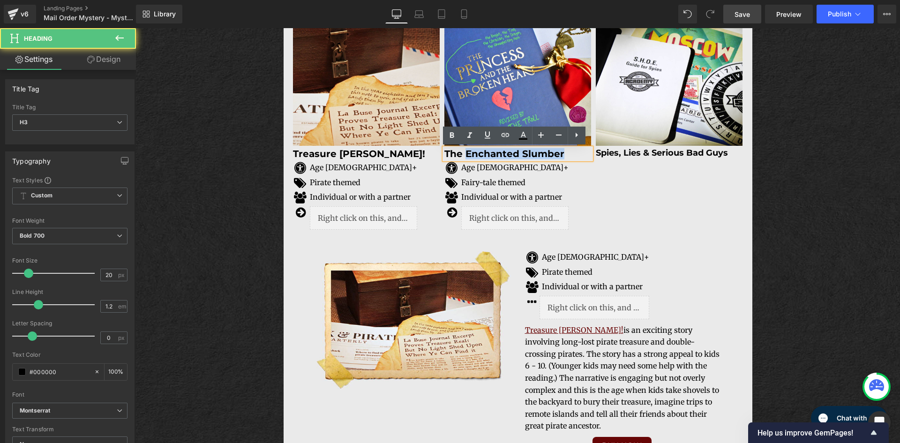
drag, startPoint x: 564, startPoint y: 154, endPoint x: 452, endPoint y: 158, distance: 112.1
click at [458, 158] on h3 "T he Enchanted Slumber" at bounding box center [518, 153] width 147 height 11
click at [445, 158] on link "T" at bounding box center [448, 153] width 6 height 11
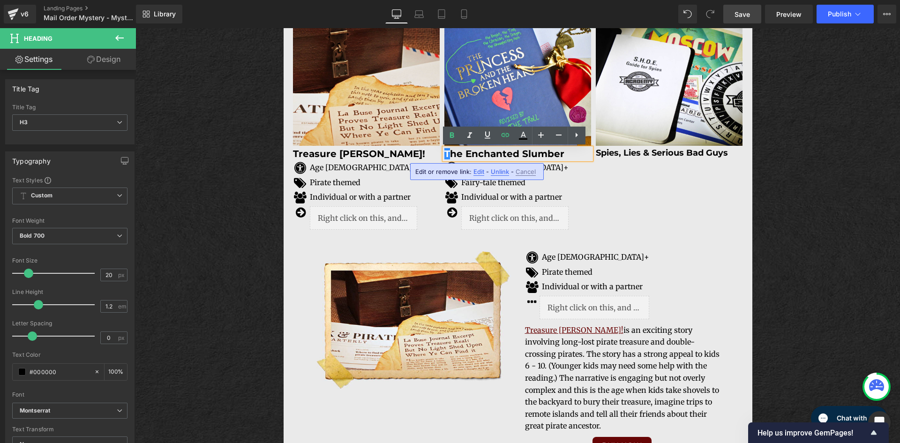
click at [559, 151] on h3 "T he Enchanted Slumber" at bounding box center [518, 153] width 147 height 11
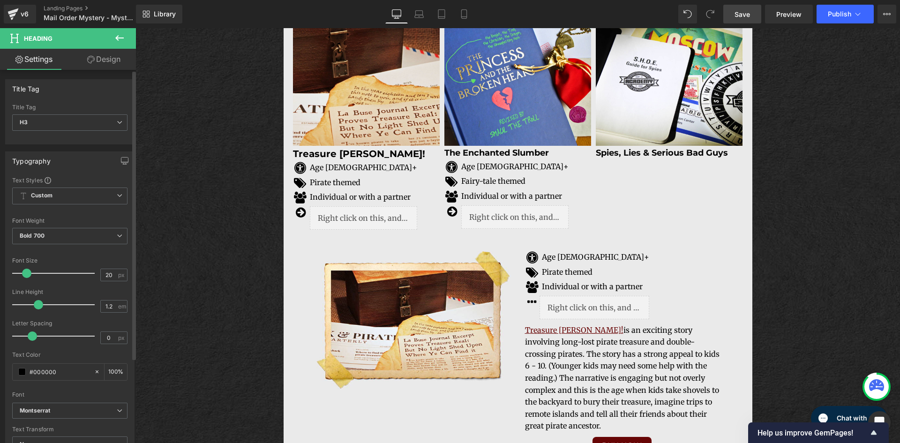
click at [28, 272] on span at bounding box center [26, 273] width 9 height 9
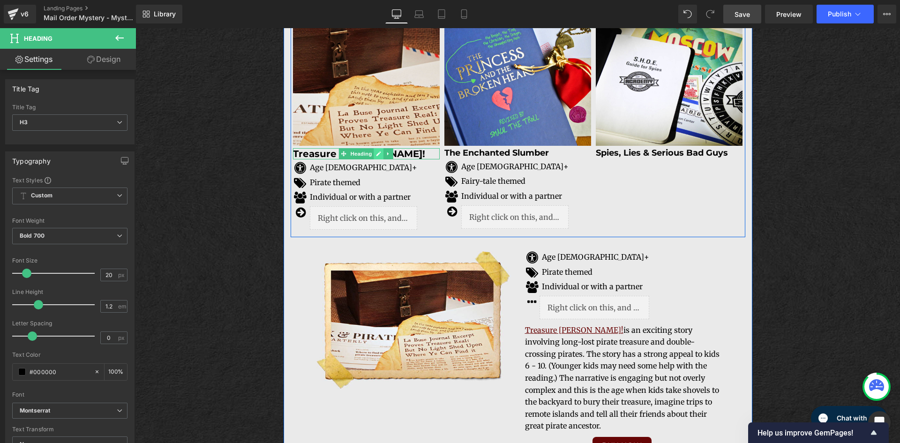
click at [379, 156] on link at bounding box center [379, 153] width 10 height 11
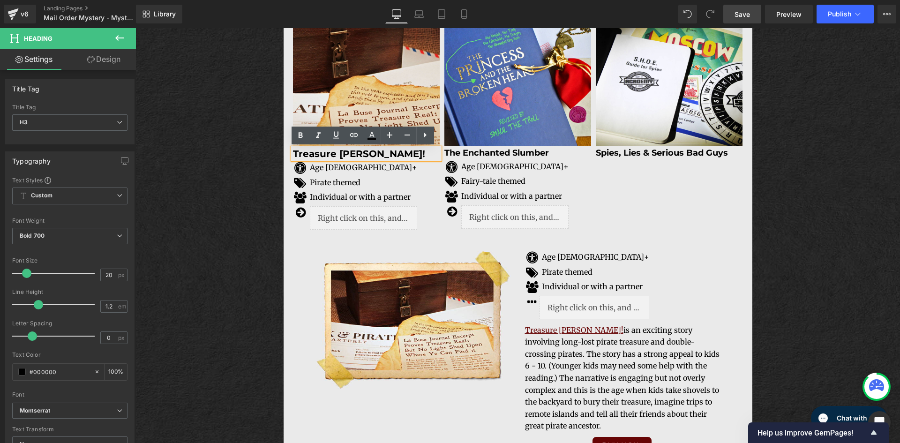
click at [374, 159] on h3 "Treasure [PERSON_NAME]!" at bounding box center [366, 153] width 147 height 11
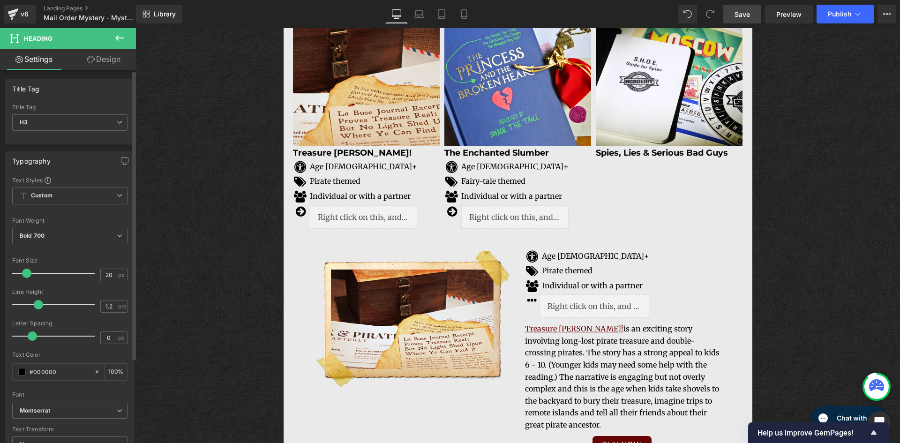
click at [23, 276] on span at bounding box center [26, 273] width 9 height 9
click at [229, 278] on div "Image Wanted: Awesome Kid to Solve a Mystery Text Block Crack the codes, solve …" at bounding box center [518, 18] width 765 height 3070
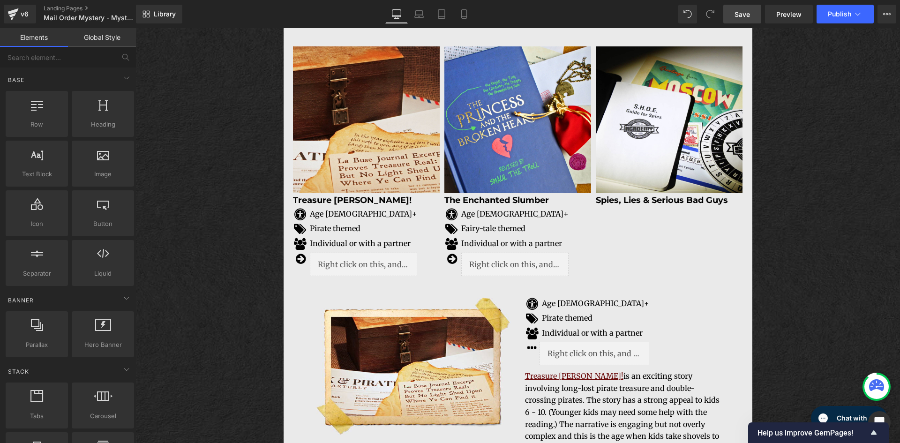
scroll to position [1534, 0]
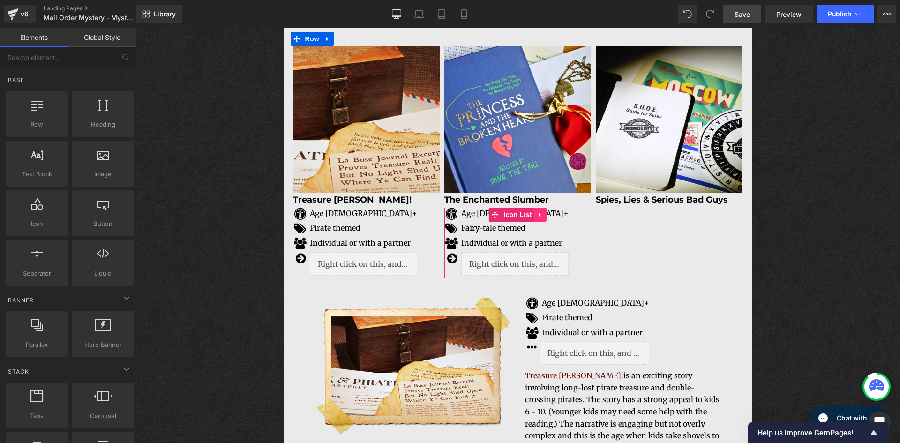
click at [537, 218] on icon at bounding box center [540, 214] width 7 height 7
click at [531, 218] on icon at bounding box center [534, 215] width 7 height 7
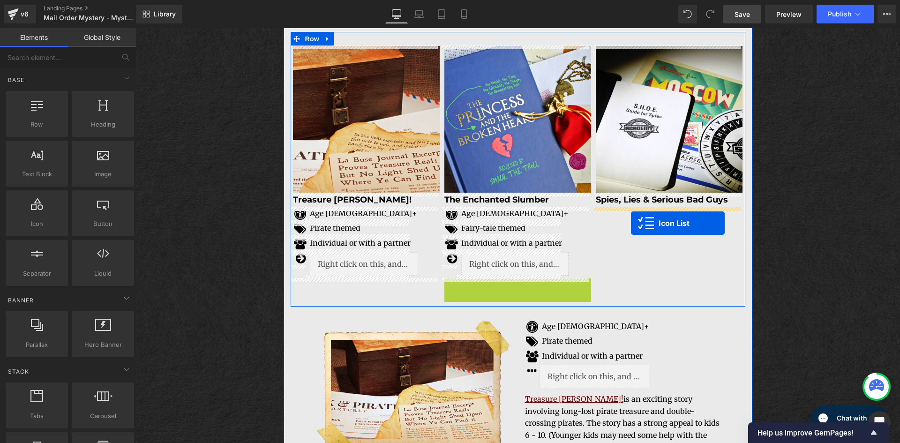
drag, startPoint x: 493, startPoint y: 288, endPoint x: 631, endPoint y: 223, distance: 152.9
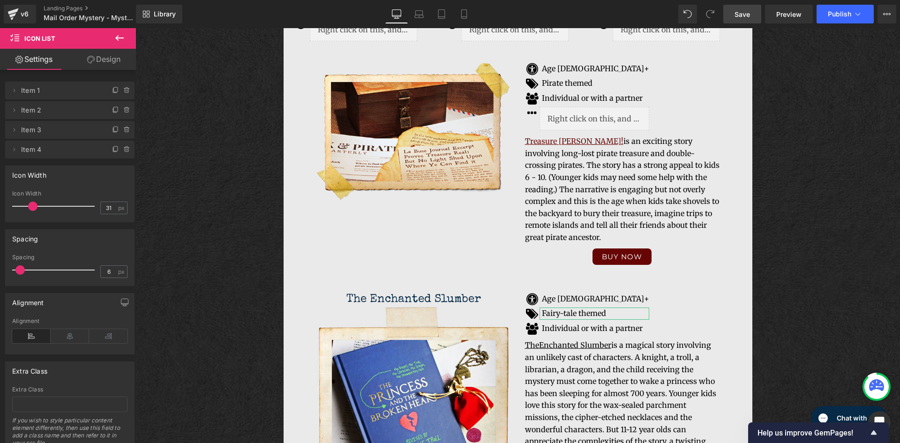
scroll to position [1581, 0]
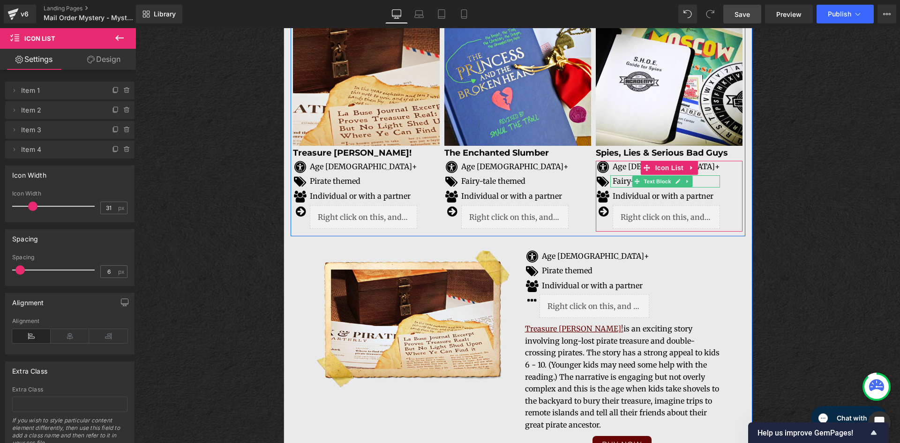
click at [621, 182] on p "Fairy-tale themed" at bounding box center [666, 181] width 107 height 12
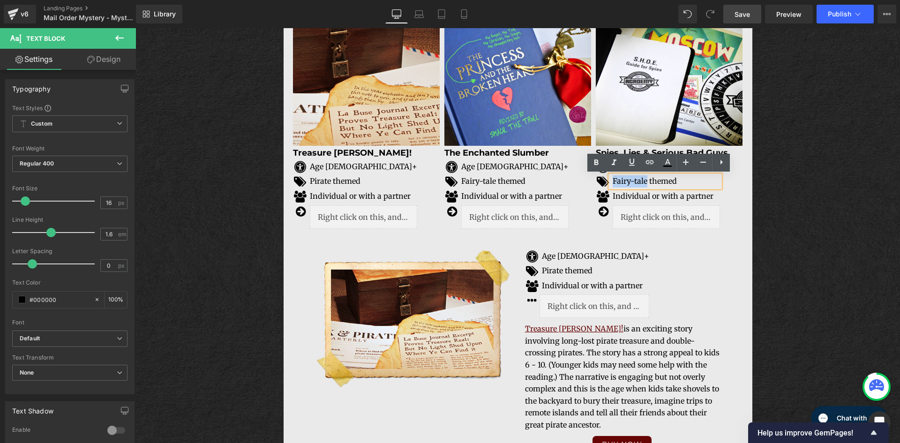
drag, startPoint x: 644, startPoint y: 183, endPoint x: 610, endPoint y: 185, distance: 33.8
click at [613, 185] on p "Fairy-tale themed" at bounding box center [666, 181] width 107 height 12
click at [815, 206] on div "Image Wanted: Awesome Kid to Solve a Mystery Text Block Crack the codes, solve …" at bounding box center [518, 18] width 765 height 3070
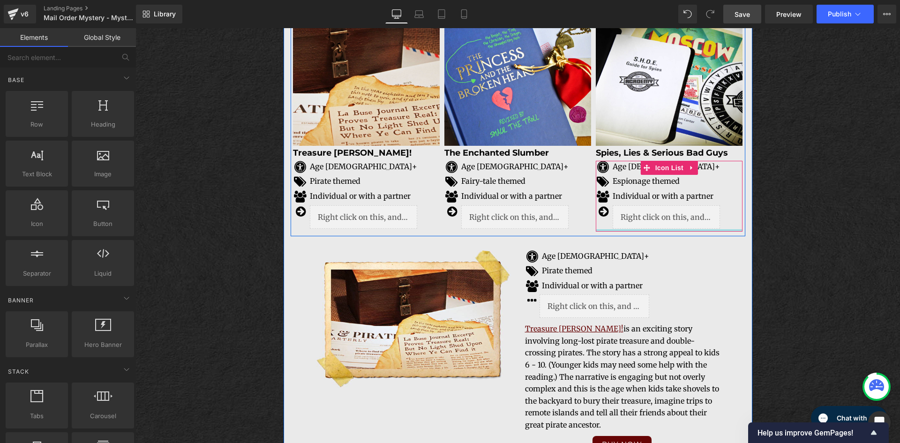
click at [684, 230] on div at bounding box center [669, 230] width 147 height 2
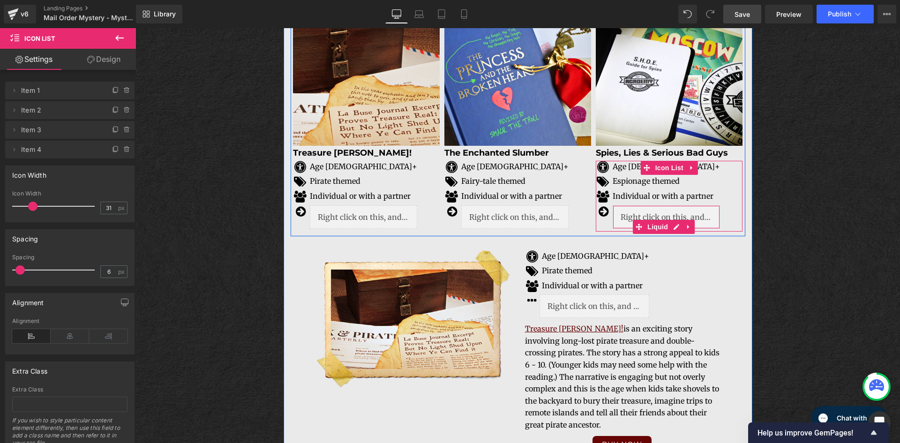
click at [686, 228] on icon at bounding box center [689, 226] width 7 height 7
click at [693, 229] on div at bounding box center [669, 230] width 147 height 2
click at [692, 226] on icon at bounding box center [695, 227] width 7 height 7
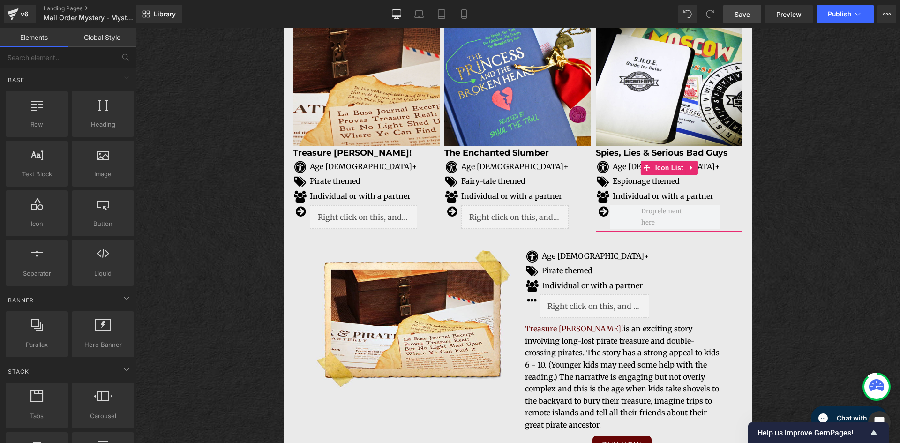
click at [797, 205] on div "Image Wanted: Awesome Kid to Solve a Mystery Text Block Crack the codes, solve …" at bounding box center [518, 18] width 765 height 3070
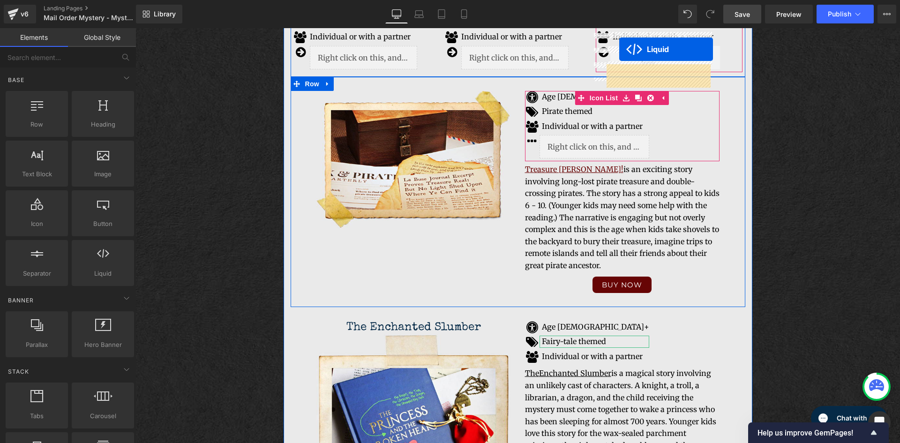
scroll to position [1675, 0]
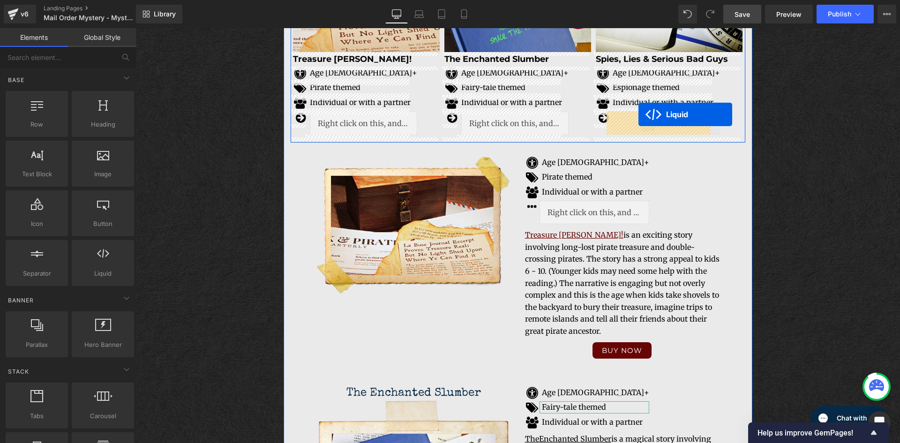
drag, startPoint x: 594, startPoint y: 185, endPoint x: 639, endPoint y: 114, distance: 83.5
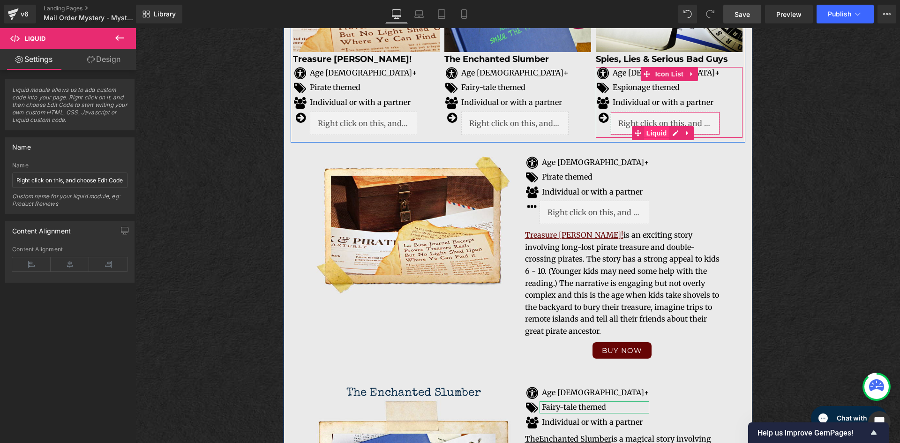
click at [661, 133] on span "Liquid" at bounding box center [656, 133] width 25 height 14
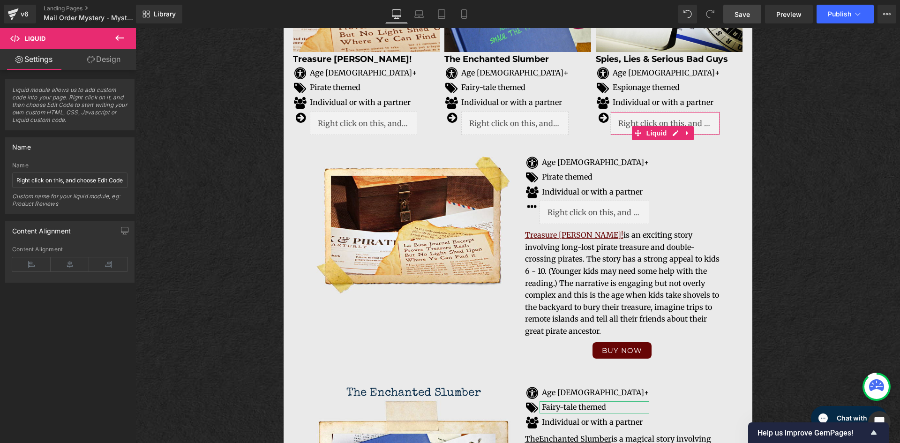
click at [121, 64] on link "Design" at bounding box center [104, 59] width 68 height 21
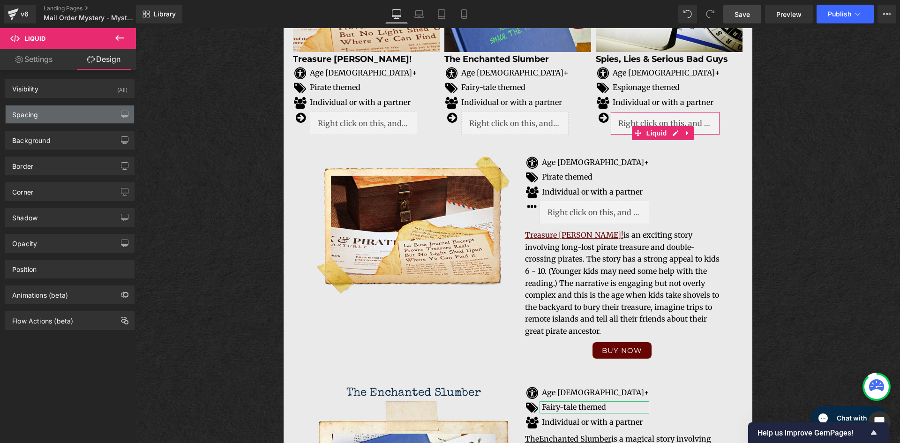
click at [48, 120] on div "Spacing" at bounding box center [70, 115] width 128 height 18
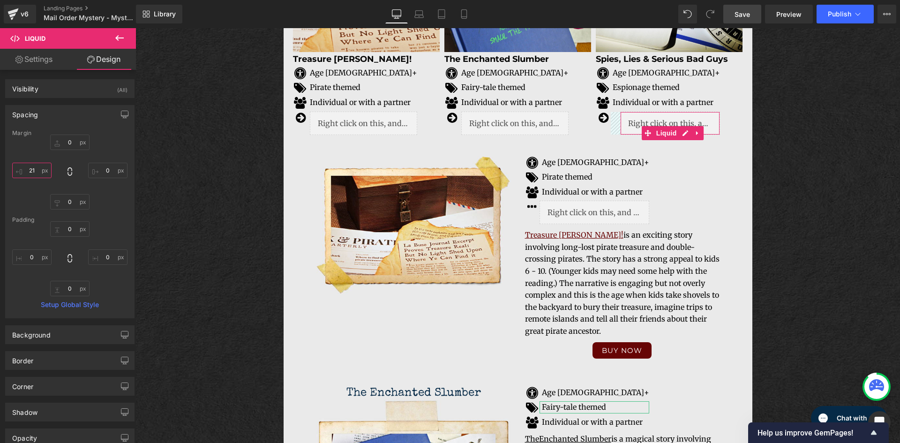
drag, startPoint x: 39, startPoint y: 170, endPoint x: 26, endPoint y: 170, distance: 12.7
click at [26, 170] on input "0" at bounding box center [31, 170] width 39 height 15
type input "5"
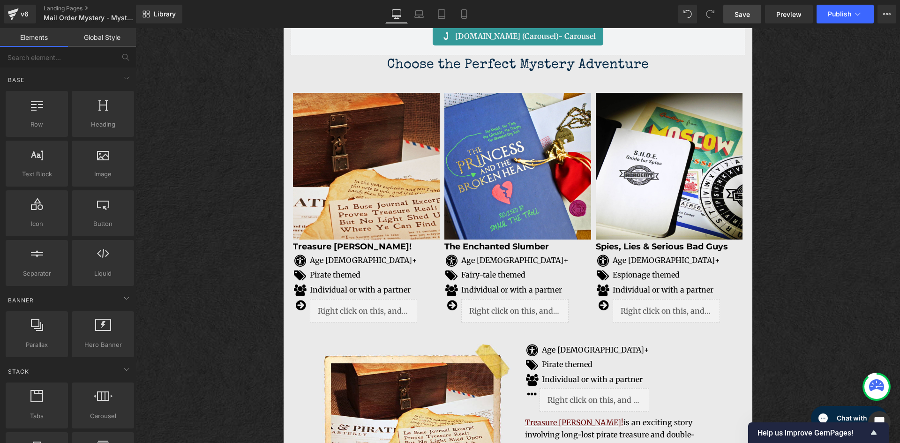
scroll to position [1534, 0]
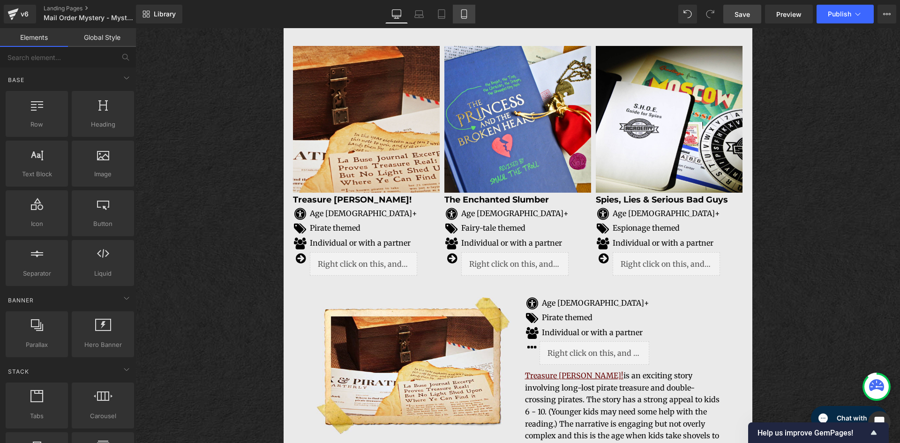
click at [466, 14] on icon at bounding box center [464, 13] width 9 height 9
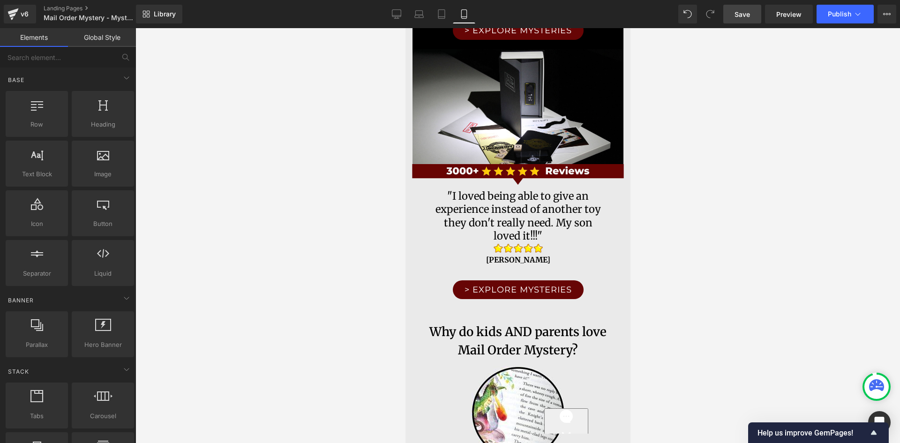
scroll to position [0, 0]
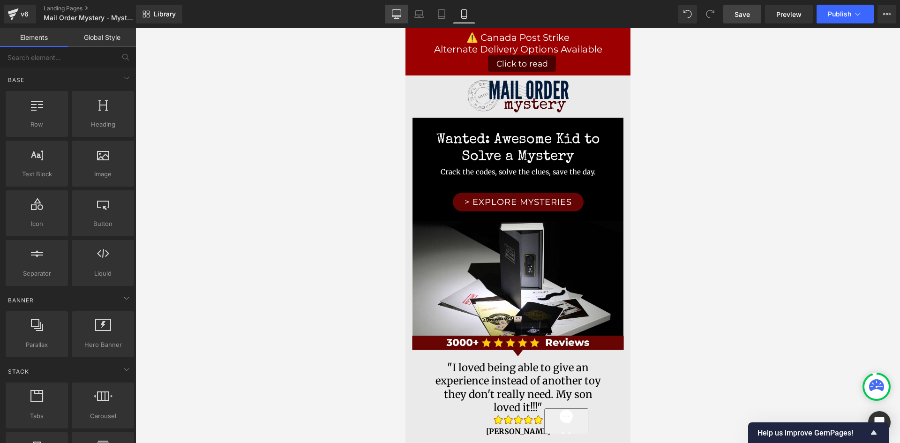
drag, startPoint x: 399, startPoint y: 18, endPoint x: 277, endPoint y: 0, distance: 123.7
click at [399, 18] on icon at bounding box center [396, 18] width 5 height 0
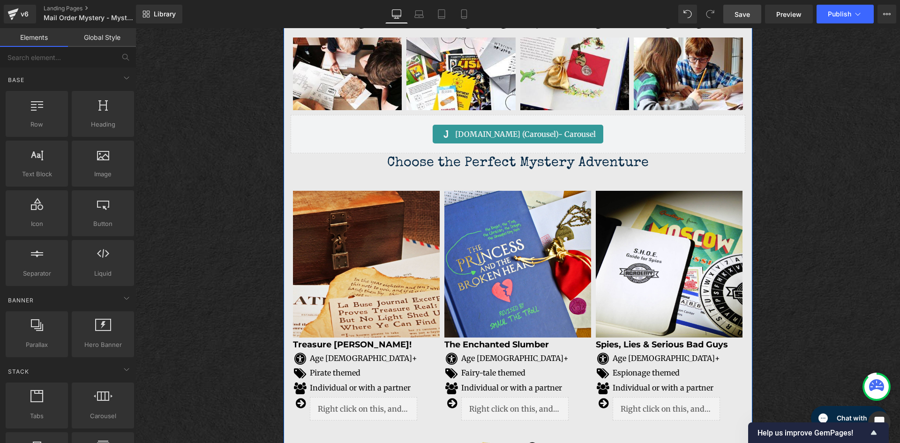
scroll to position [1349, 0]
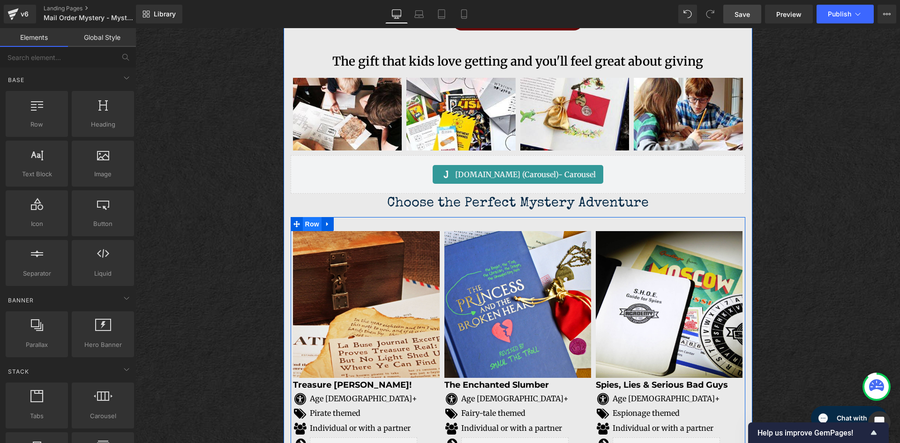
click at [311, 224] on span "Row" at bounding box center [312, 224] width 19 height 14
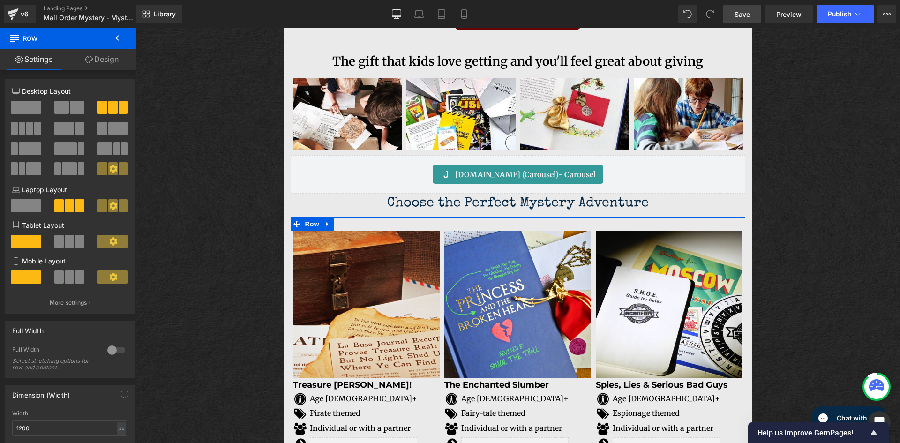
click at [72, 242] on button at bounding box center [69, 241] width 31 height 13
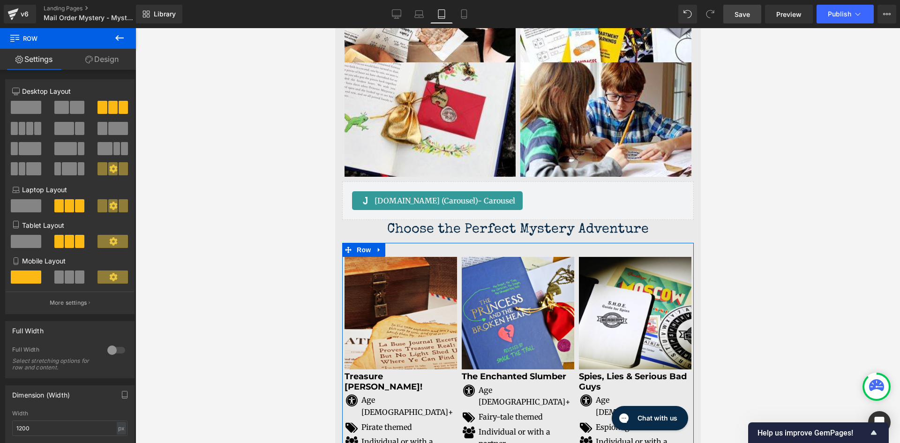
click at [75, 280] on span at bounding box center [79, 277] width 9 height 13
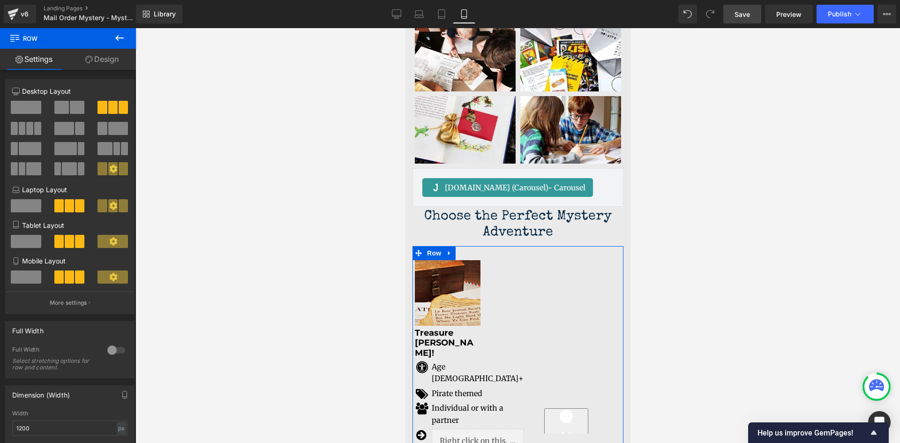
scroll to position [1784, 0]
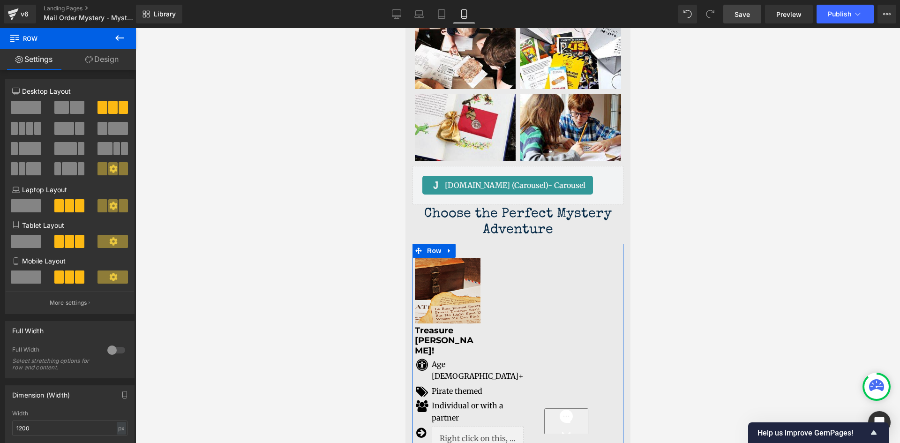
click at [30, 280] on span at bounding box center [26, 277] width 30 height 13
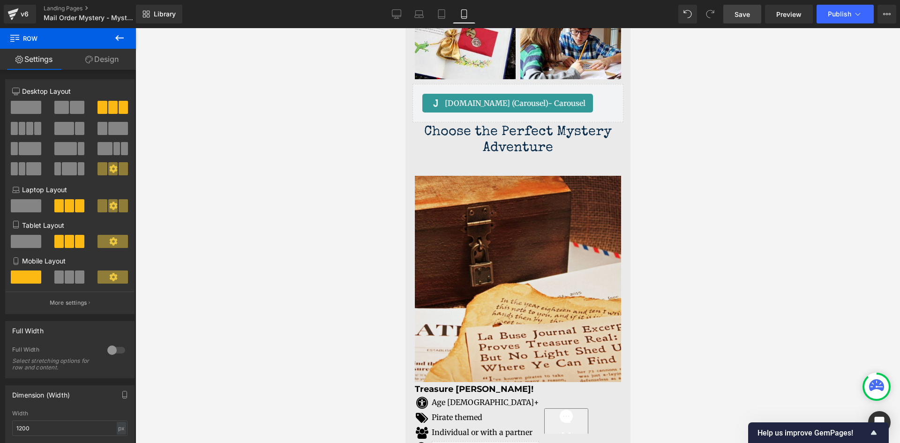
scroll to position [1873, 0]
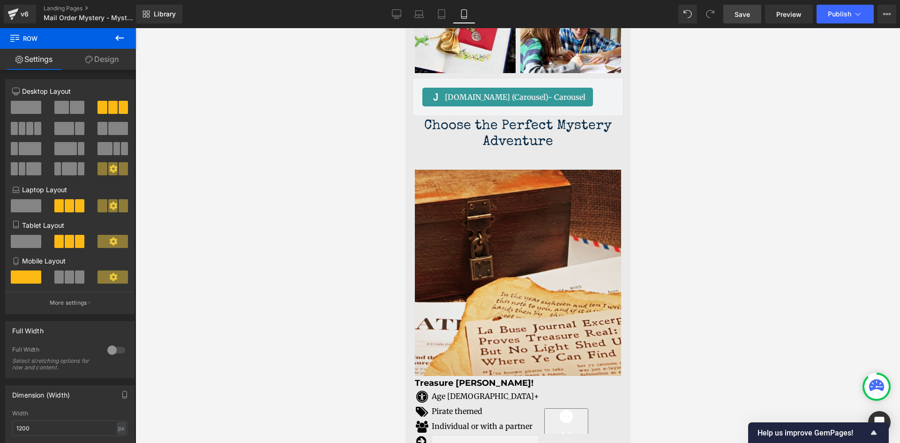
drag, startPoint x: 627, startPoint y: 199, endPoint x: 713, endPoint y: 152, distance: 98.0
drag, startPoint x: 393, startPoint y: 17, endPoint x: 399, endPoint y: 20, distance: 6.7
click at [393, 17] on icon at bounding box center [396, 13] width 9 height 9
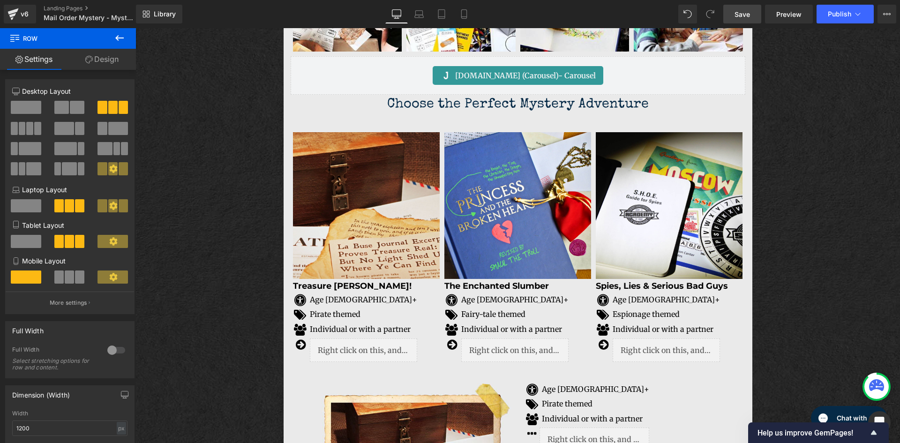
scroll to position [1431, 0]
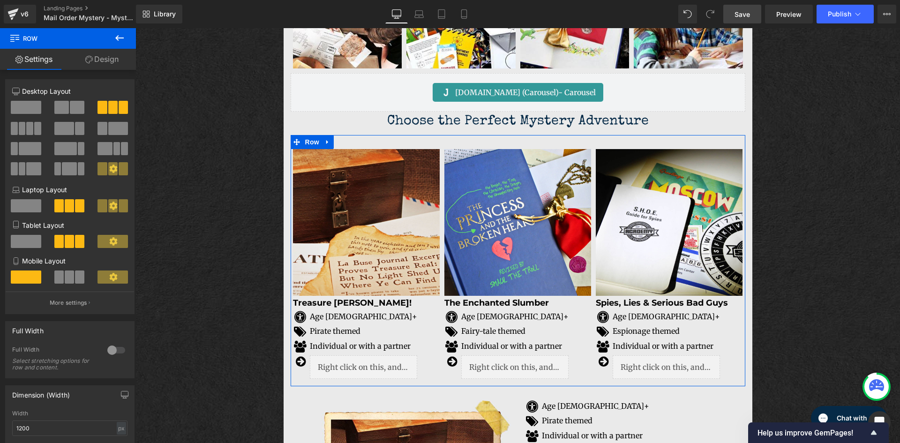
click at [61, 276] on span at bounding box center [58, 277] width 9 height 13
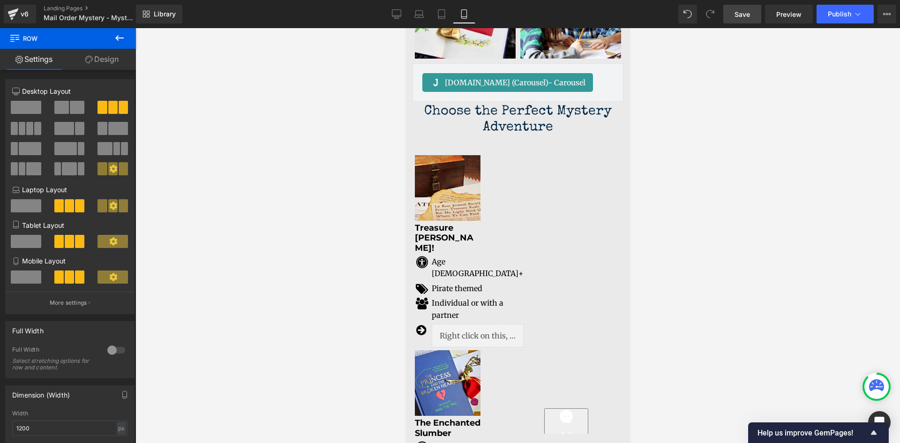
scroll to position [1815, 0]
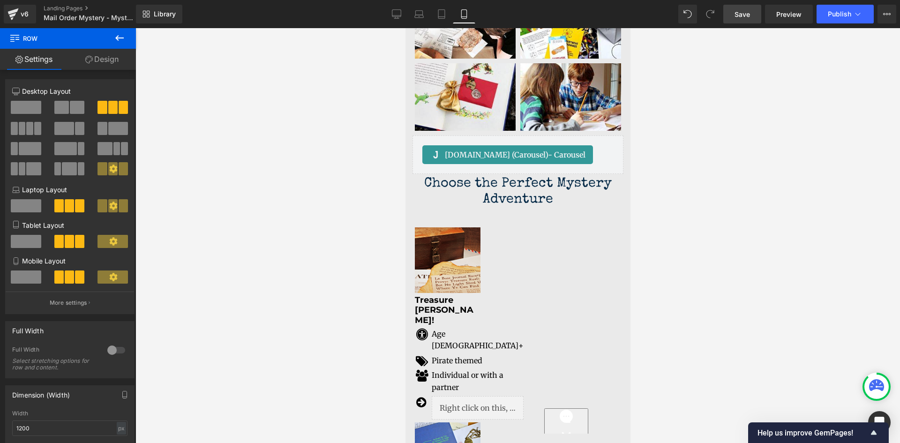
drag, startPoint x: 626, startPoint y: 211, endPoint x: 1037, endPoint y: 240, distance: 411.9
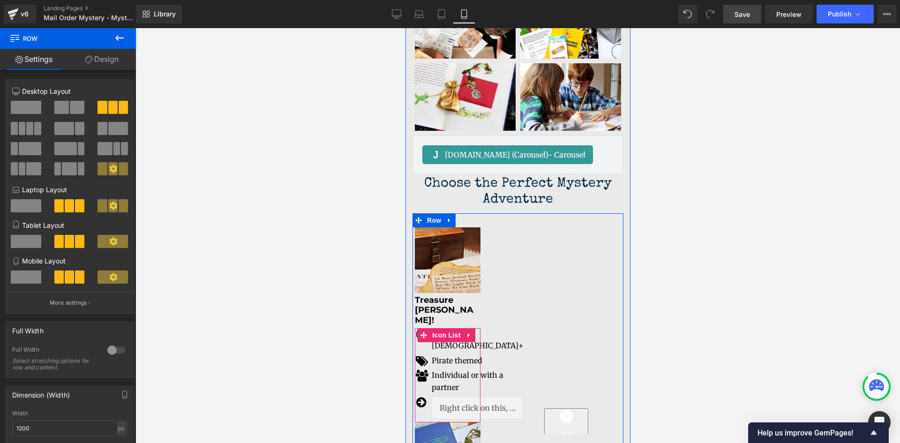
click at [432, 328] on span "Icon List" at bounding box center [446, 335] width 33 height 14
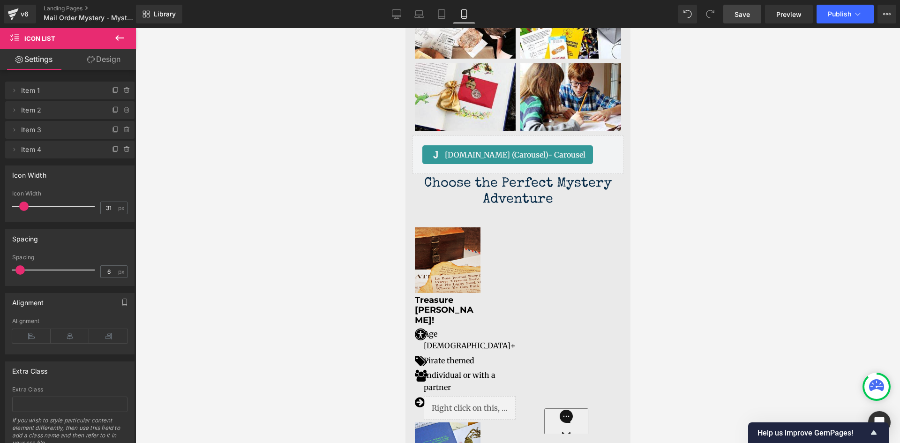
drag, startPoint x: 34, startPoint y: 206, endPoint x: 26, endPoint y: 214, distance: 11.6
click at [26, 214] on div at bounding box center [56, 206] width 78 height 19
click at [17, 269] on span at bounding box center [17, 269] width 9 height 9
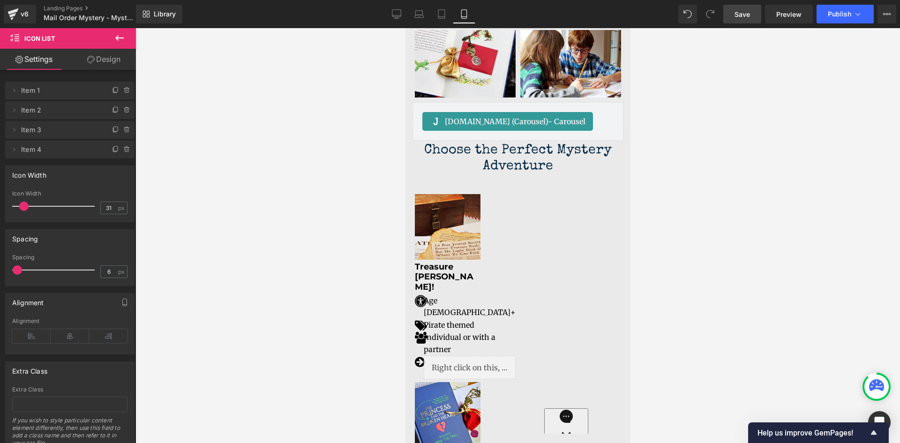
scroll to position [1826, 0]
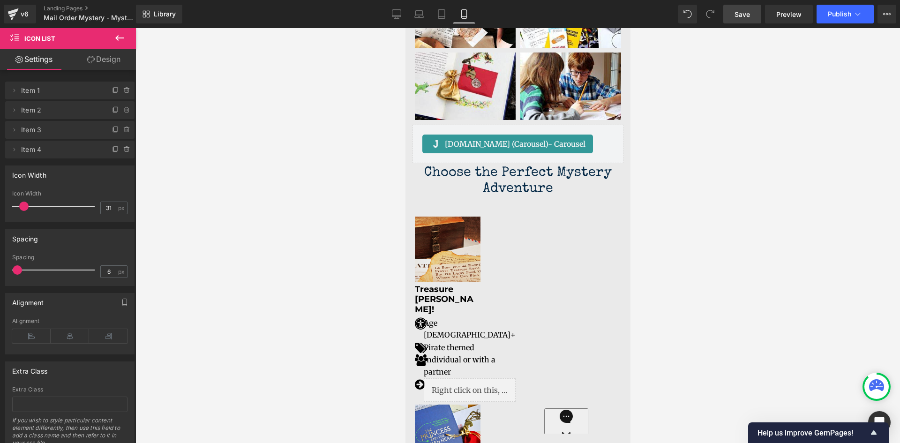
drag, startPoint x: 628, startPoint y: 216, endPoint x: 1037, endPoint y: 250, distance: 410.3
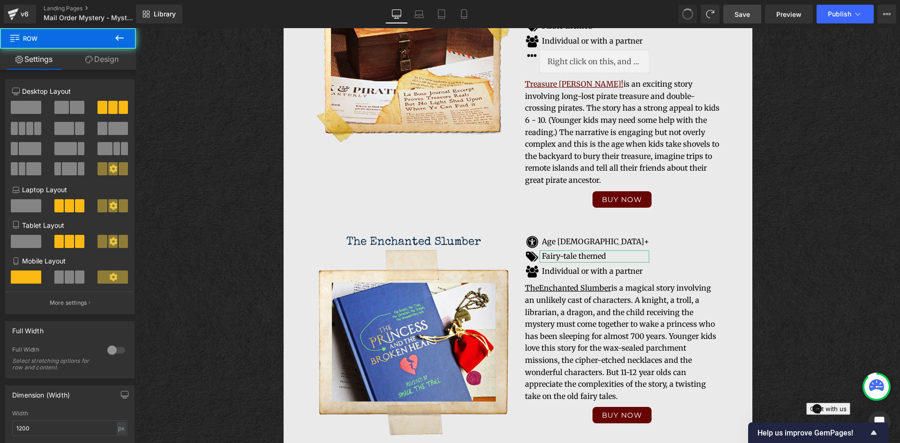
scroll to position [1458, 0]
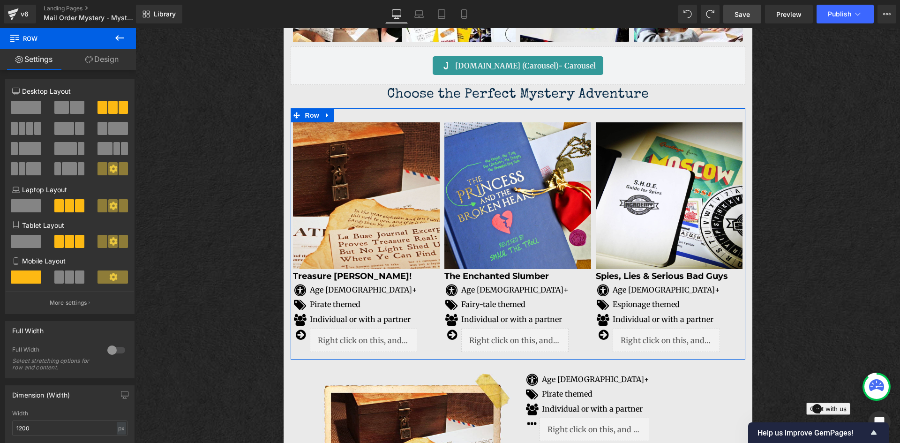
click at [77, 276] on span at bounding box center [79, 277] width 9 height 13
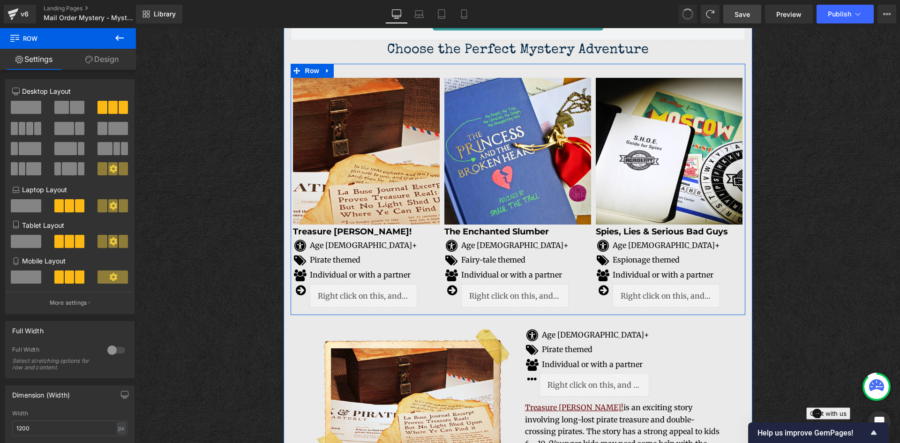
scroll to position [1389, 0]
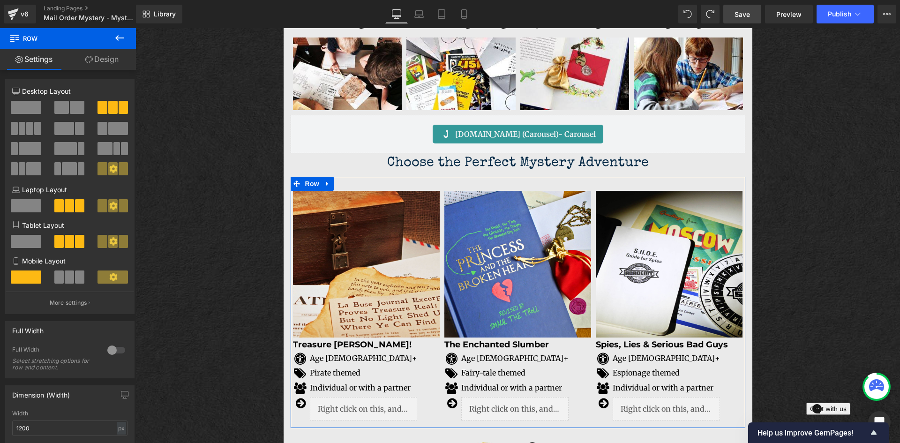
click at [66, 105] on span at bounding box center [61, 107] width 15 height 13
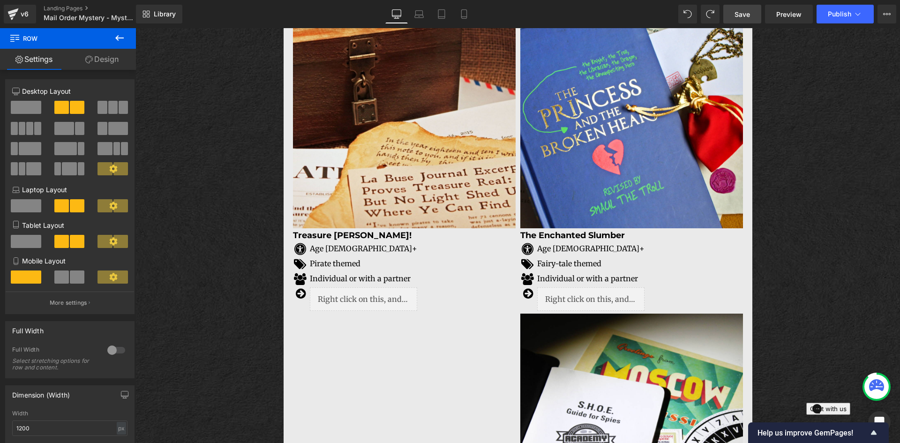
scroll to position [1530, 0]
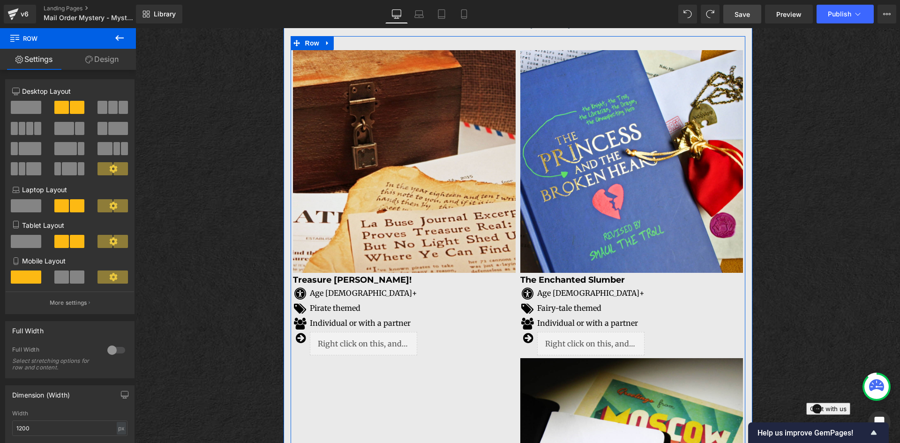
click at [456, 379] on div "Image Treasure [PERSON_NAME]! Heading Icon Age [DEMOGRAPHIC_DATA]+ Text Block I…" at bounding box center [404, 358] width 227 height 617
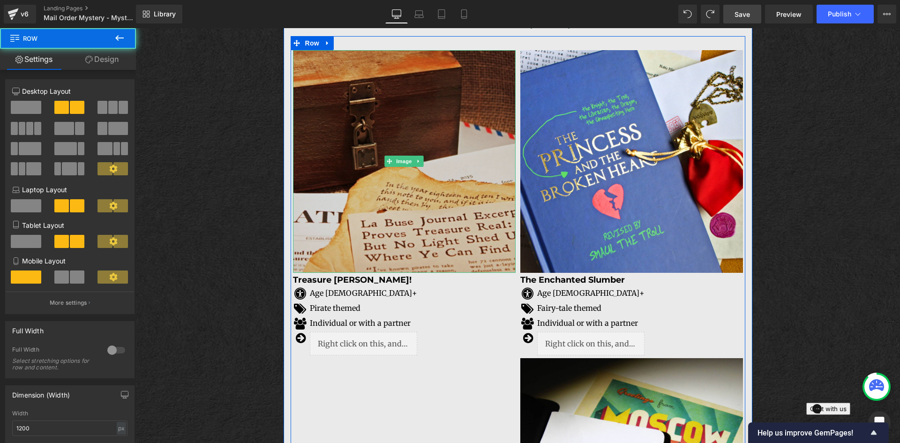
click at [430, 125] on img at bounding box center [404, 161] width 223 height 223
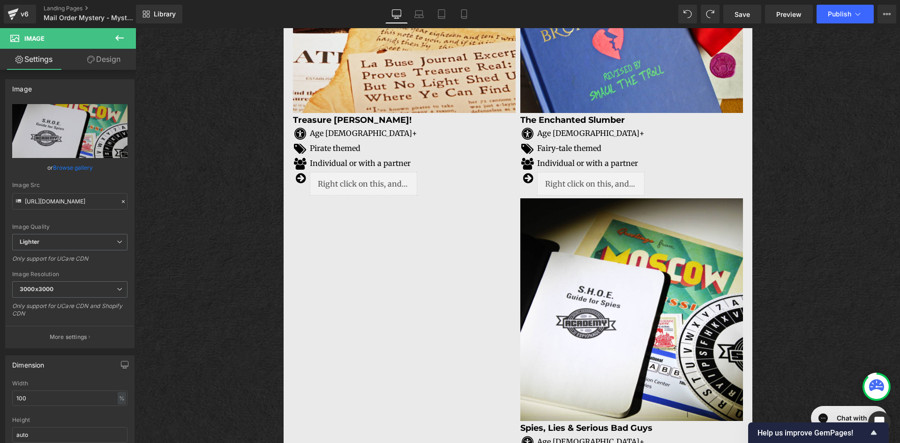
scroll to position [1717, 0]
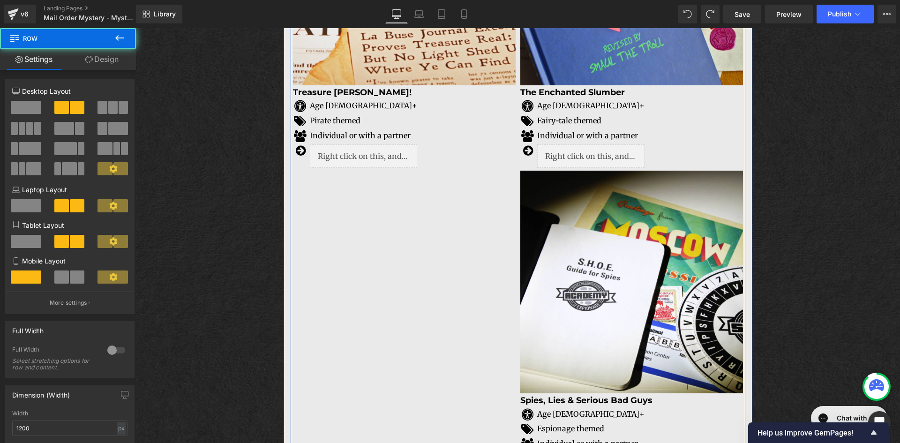
click at [392, 240] on div "Image Treasure [PERSON_NAME]! Heading Icon Age [DEMOGRAPHIC_DATA]+ Text Block I…" at bounding box center [404, 171] width 227 height 617
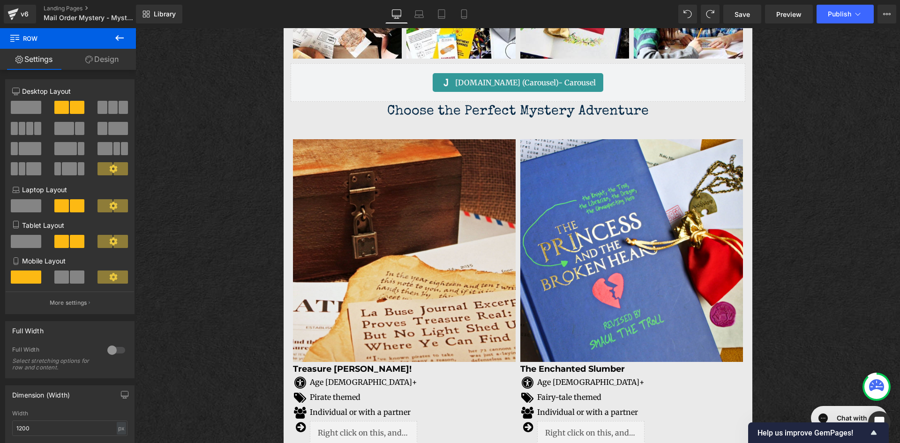
scroll to position [1436, 0]
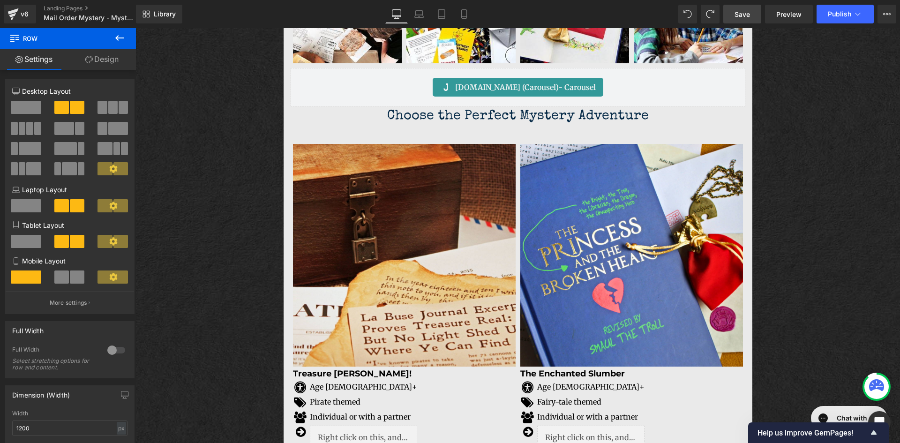
click at [753, 18] on link "Save" at bounding box center [743, 14] width 38 height 19
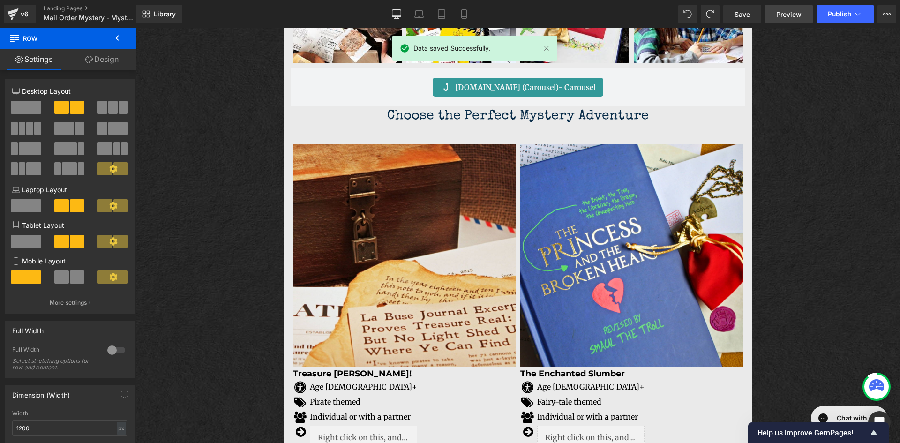
click at [789, 18] on span "Preview" at bounding box center [789, 14] width 25 height 10
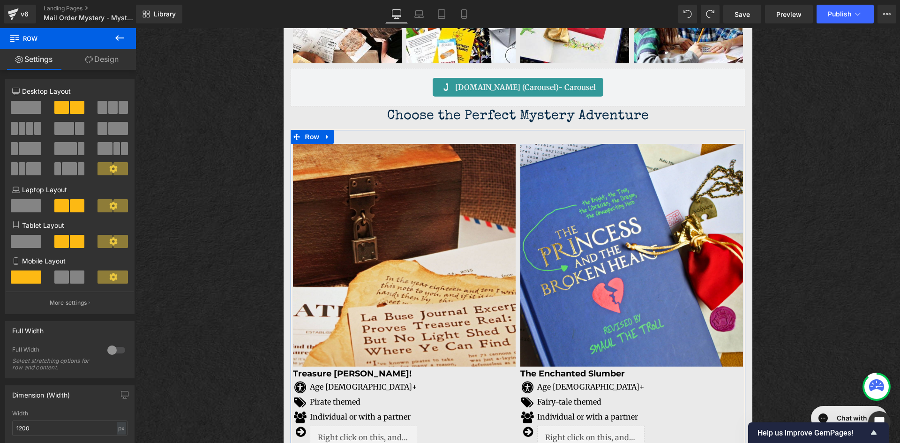
click at [109, 110] on span at bounding box center [112, 107] width 9 height 13
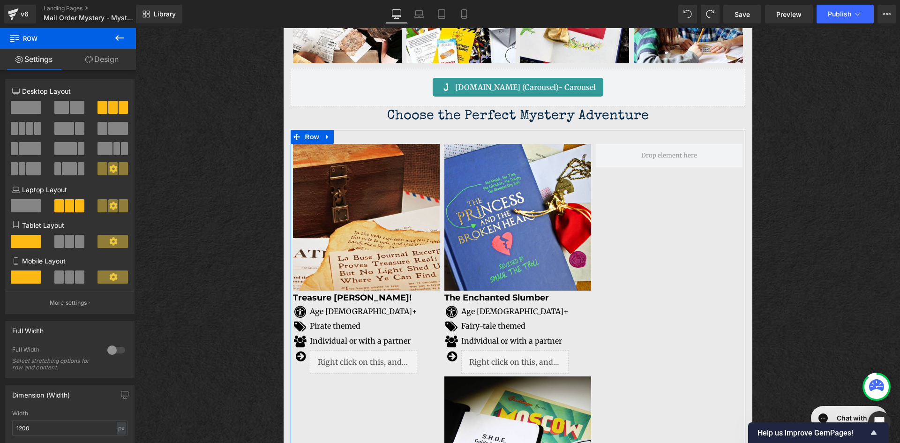
click at [69, 273] on span at bounding box center [69, 277] width 9 height 13
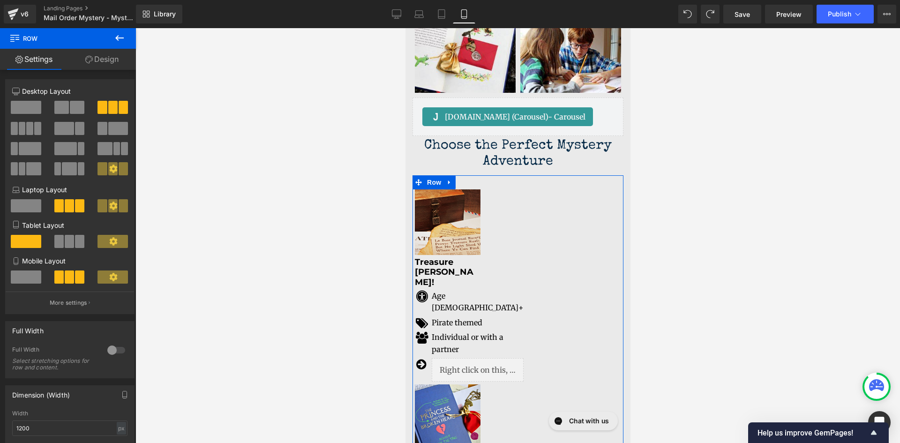
click at [75, 241] on span at bounding box center [79, 241] width 9 height 13
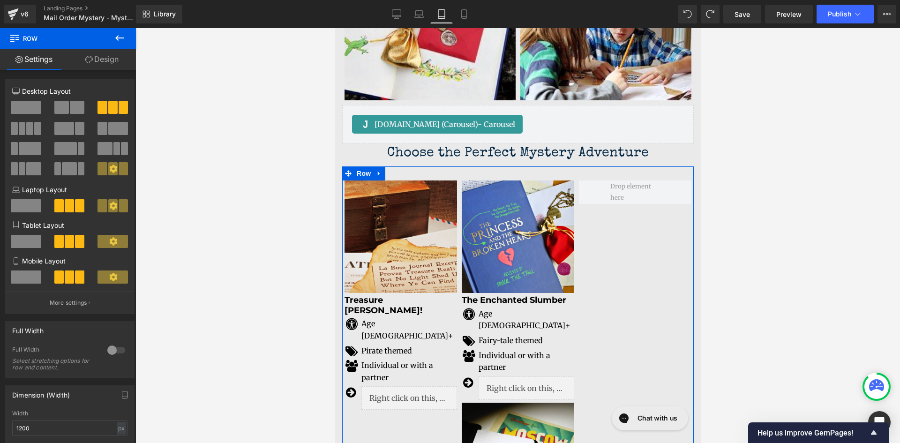
scroll to position [1873, 0]
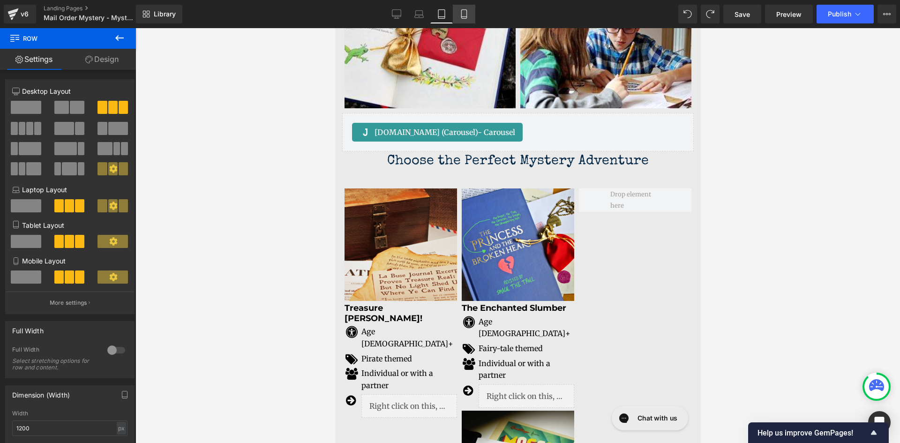
click at [467, 17] on icon at bounding box center [463, 17] width 5 height 0
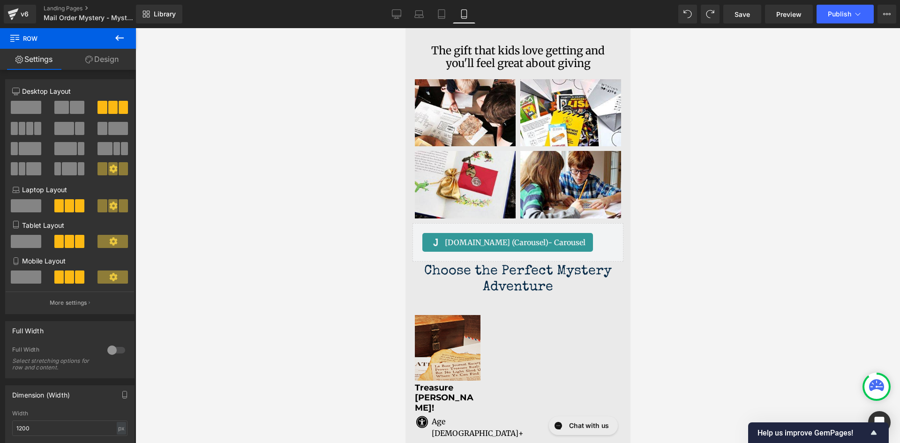
scroll to position [1750, 0]
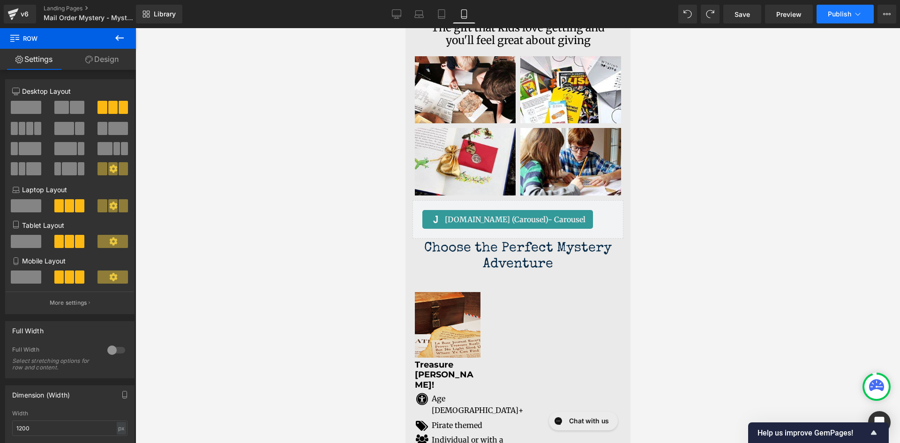
click at [861, 12] on icon at bounding box center [858, 13] width 9 height 9
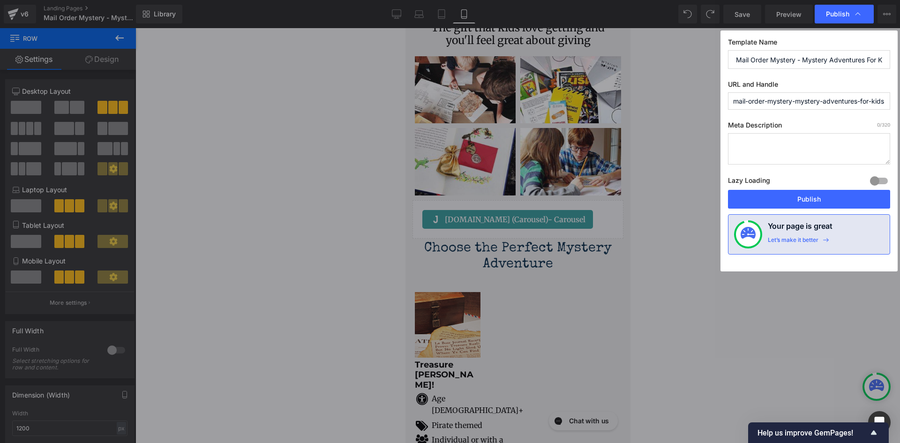
scroll to position [0, 2]
drag, startPoint x: 734, startPoint y: 101, endPoint x: 900, endPoint y: 103, distance: 165.6
click at [900, 103] on div "Publish Template Name Mail Order Mystery - Mystery Adventures For Kids URL and …" at bounding box center [450, 221] width 900 height 443
type input "product-test"
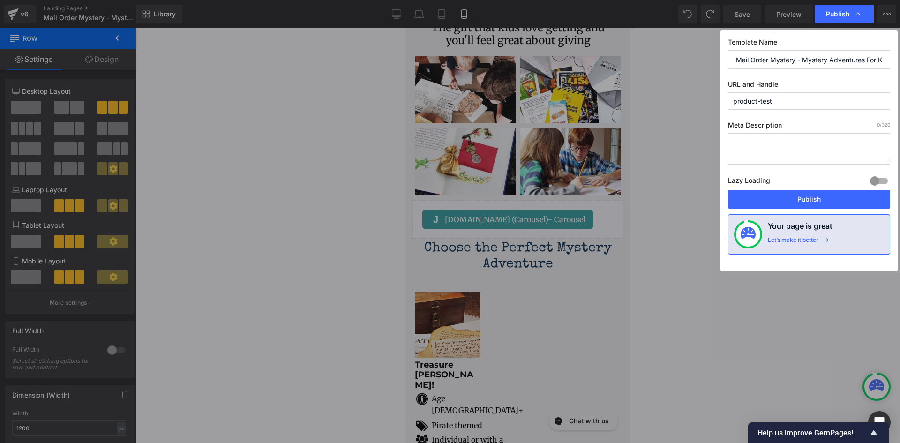
click at [817, 201] on button "Publish" at bounding box center [809, 199] width 162 height 19
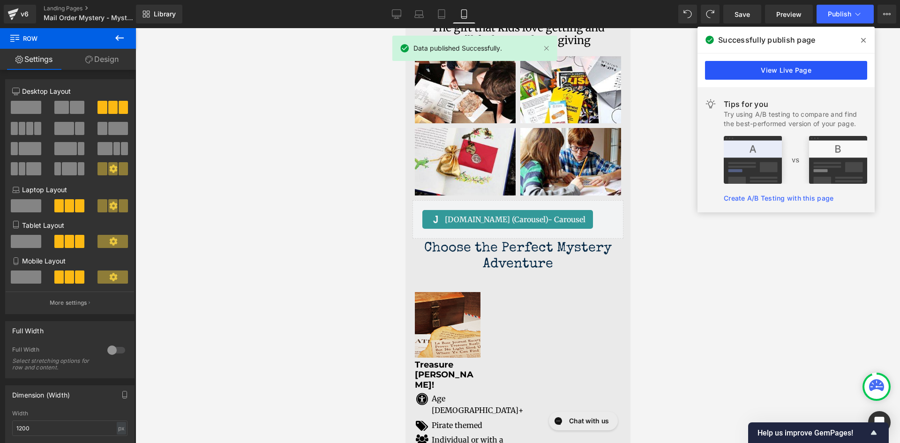
click at [799, 76] on link "View Live Page" at bounding box center [786, 70] width 162 height 19
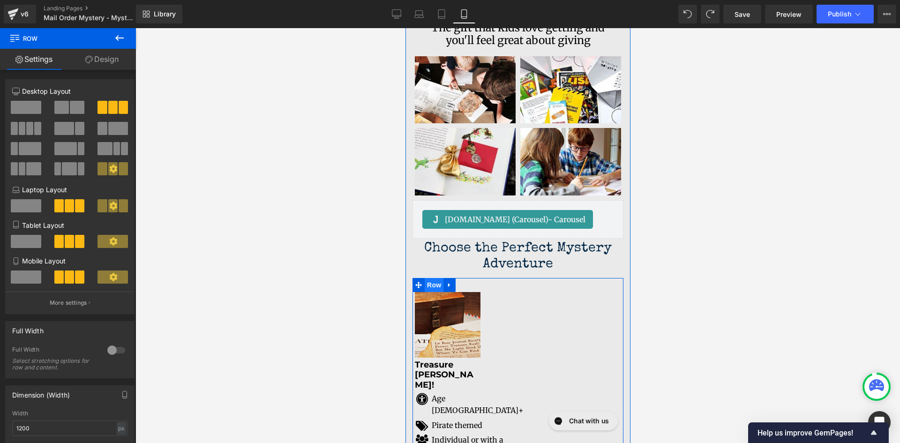
click at [434, 278] on span "Row" at bounding box center [433, 285] width 19 height 14
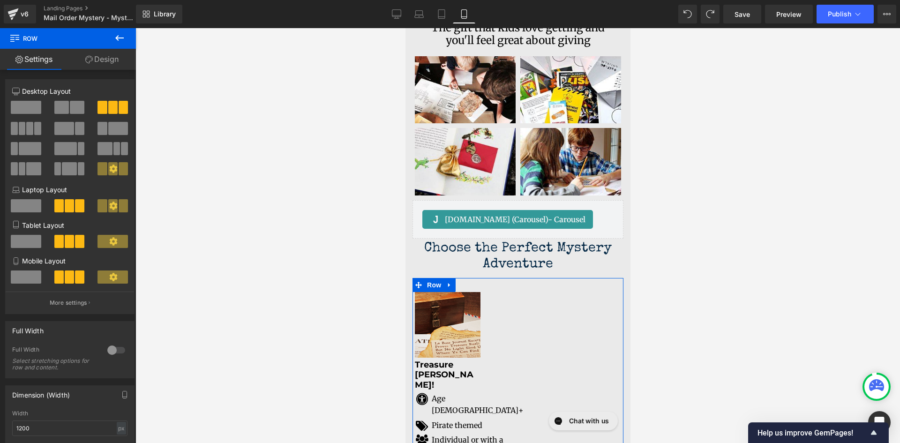
click at [115, 280] on span at bounding box center [113, 277] width 30 height 13
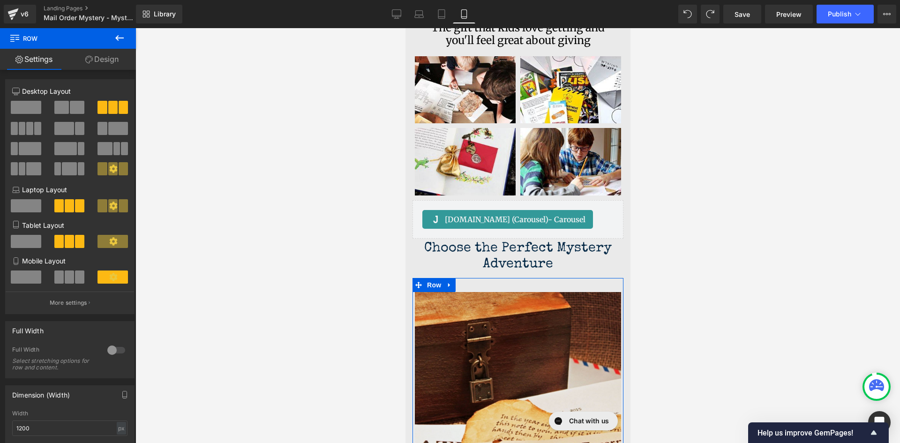
click at [104, 277] on span at bounding box center [113, 277] width 30 height 13
click at [75, 280] on span at bounding box center [79, 277] width 9 height 13
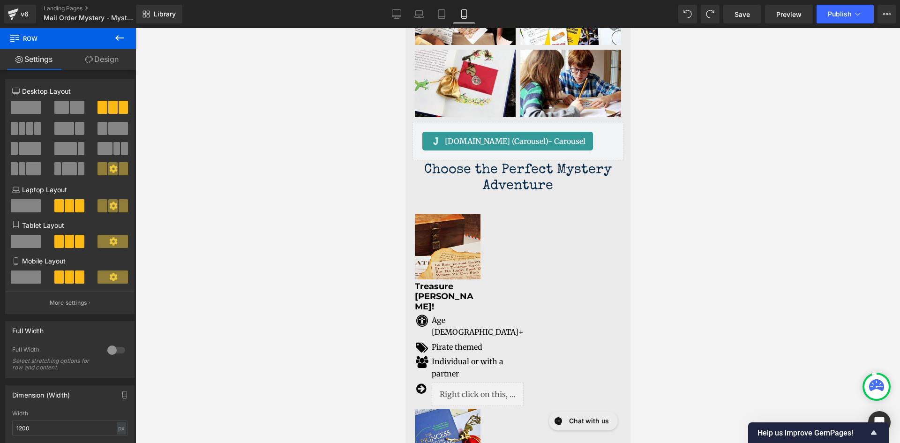
scroll to position [1817, 0]
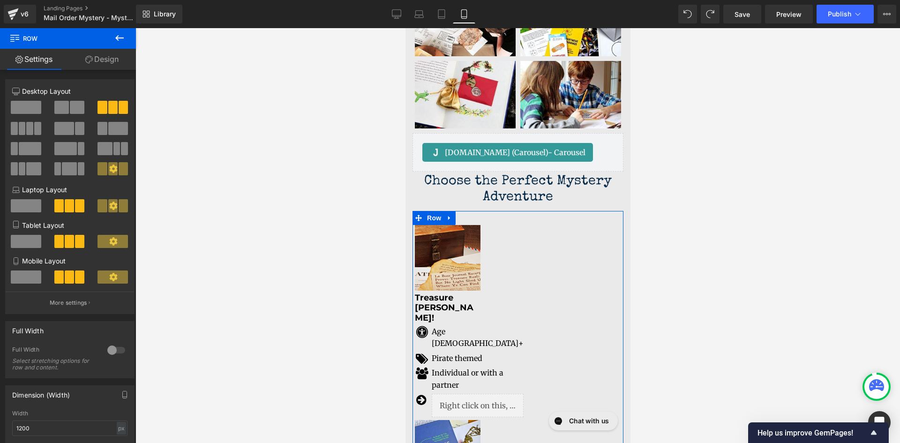
click at [119, 348] on div at bounding box center [116, 350] width 23 height 15
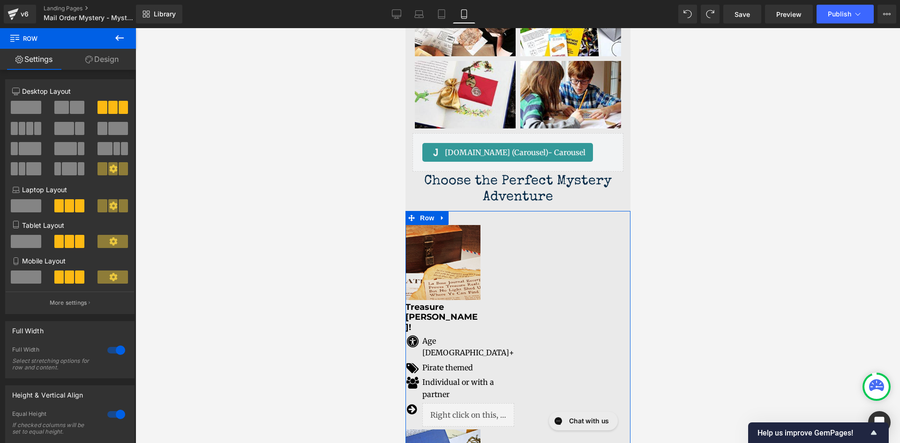
click at [119, 348] on div at bounding box center [116, 350] width 23 height 15
type input "100"
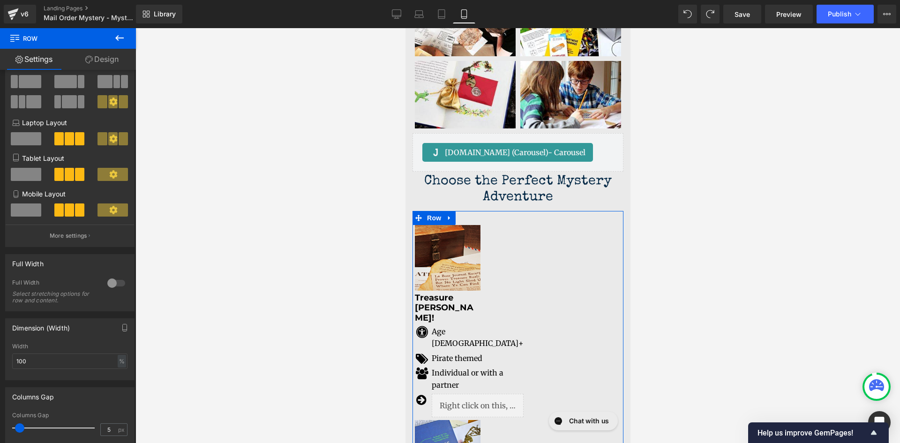
scroll to position [141, 0]
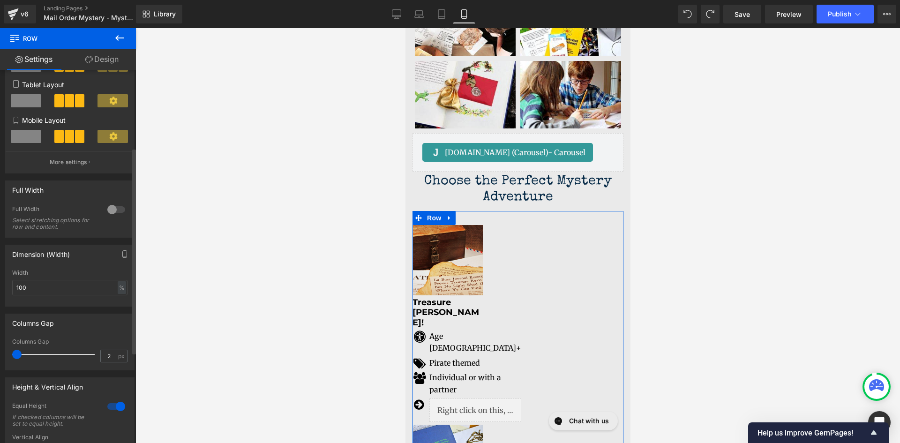
type input "3"
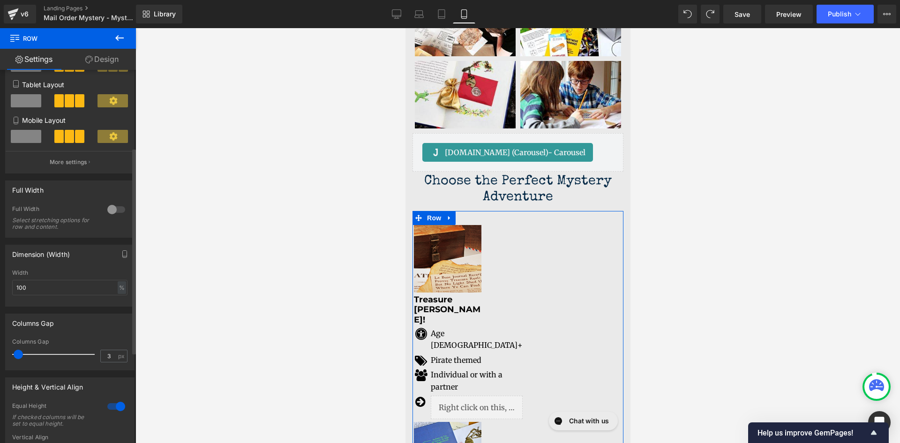
click at [19, 355] on span at bounding box center [18, 354] width 9 height 9
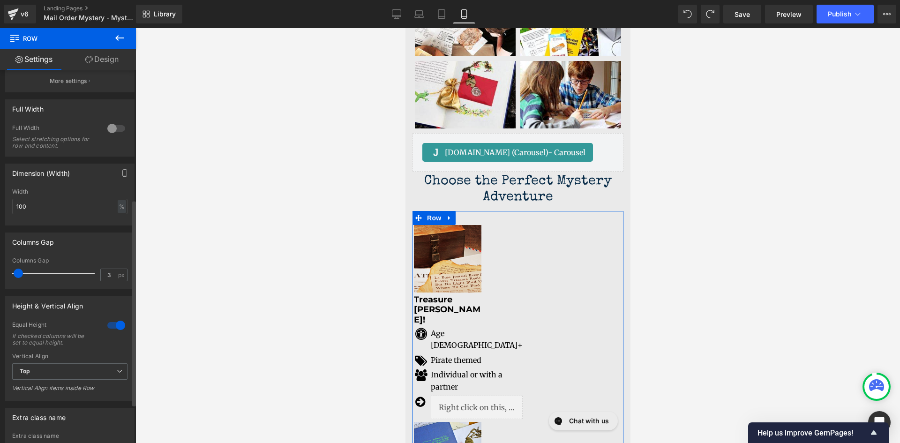
scroll to position [234, 0]
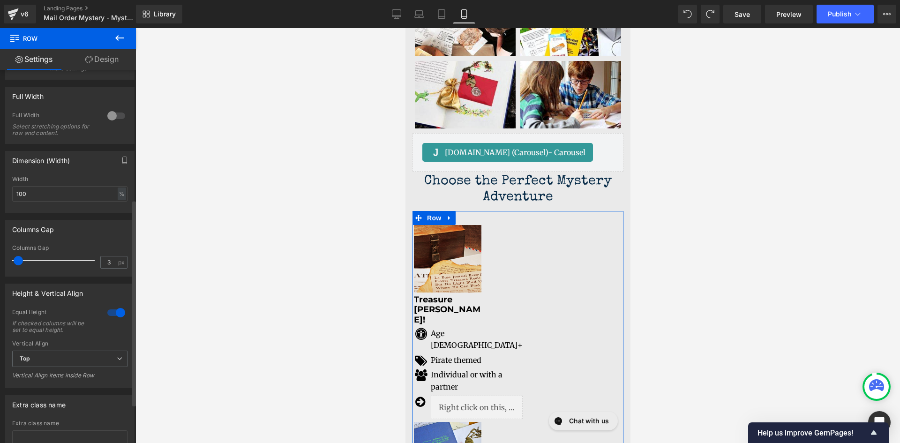
click at [118, 312] on div at bounding box center [116, 312] width 23 height 15
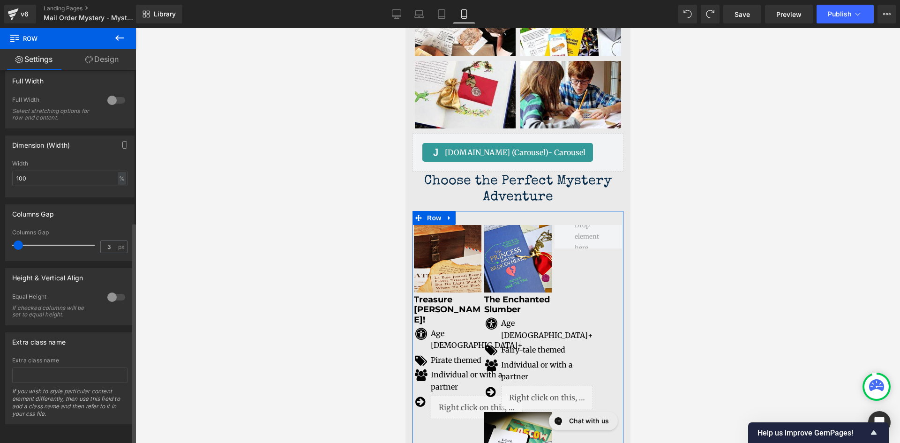
scroll to position [257, 0]
click at [30, 171] on input "100" at bounding box center [69, 177] width 115 height 15
drag, startPoint x: 33, startPoint y: 171, endPoint x: 15, endPoint y: 170, distance: 18.8
click at [15, 170] on input "100" at bounding box center [69, 177] width 115 height 15
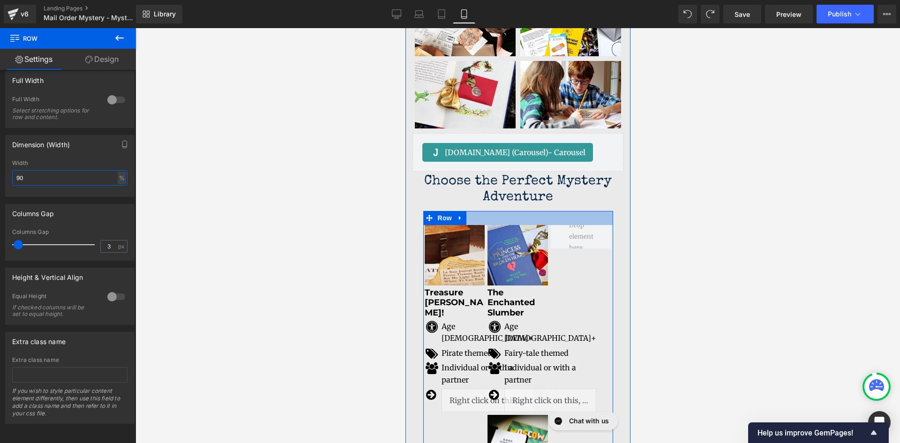
click at [489, 211] on div at bounding box center [518, 218] width 190 height 14
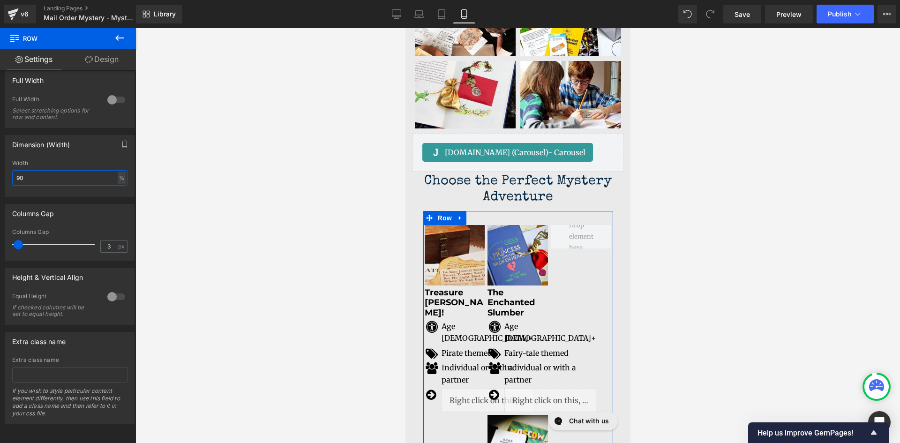
drag, startPoint x: 26, startPoint y: 169, endPoint x: -14, endPoint y: 171, distance: 39.9
click at [0, 171] on html "Row You are previewing how the will restyle your page. You can not edit Element…" at bounding box center [450, 221] width 900 height 443
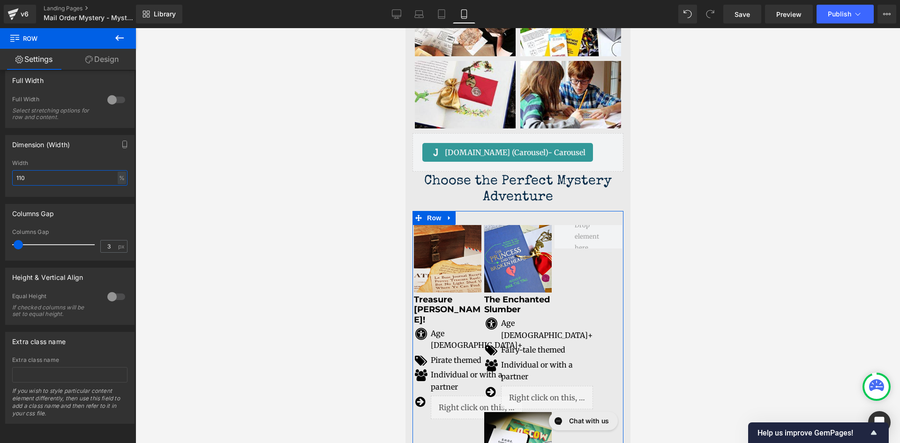
drag, startPoint x: 45, startPoint y: 171, endPoint x: -28, endPoint y: 174, distance: 73.2
click at [0, 174] on html "Row You are previewing how the will restyle your page. You can not edit Element…" at bounding box center [450, 221] width 900 height 443
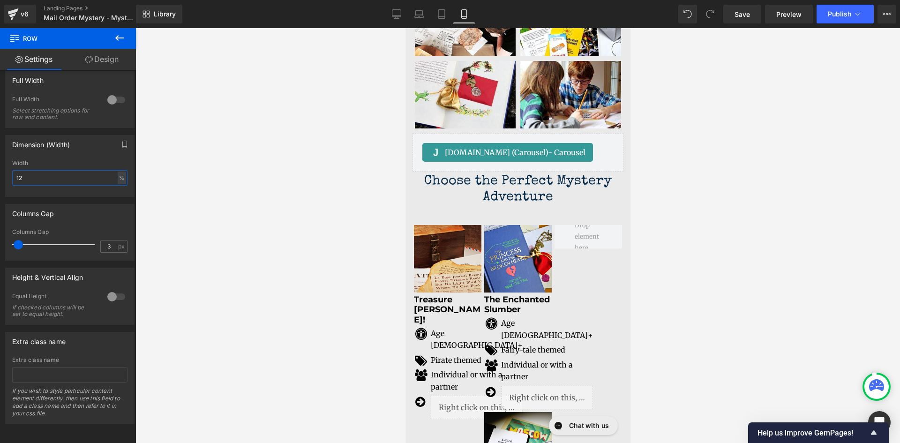
type input "120"
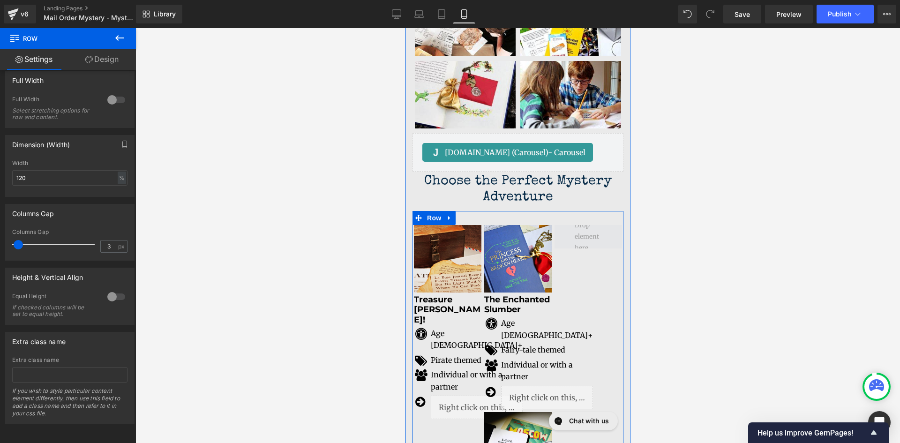
click at [582, 218] on span at bounding box center [588, 237] width 34 height 38
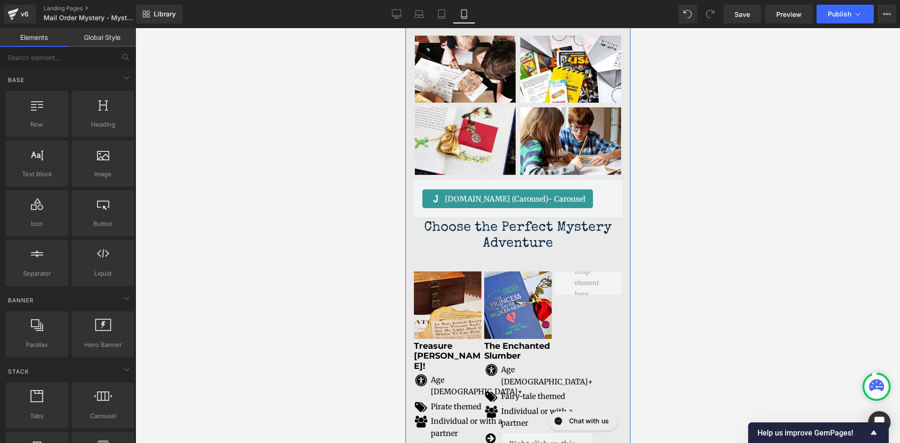
scroll to position [1770, 0]
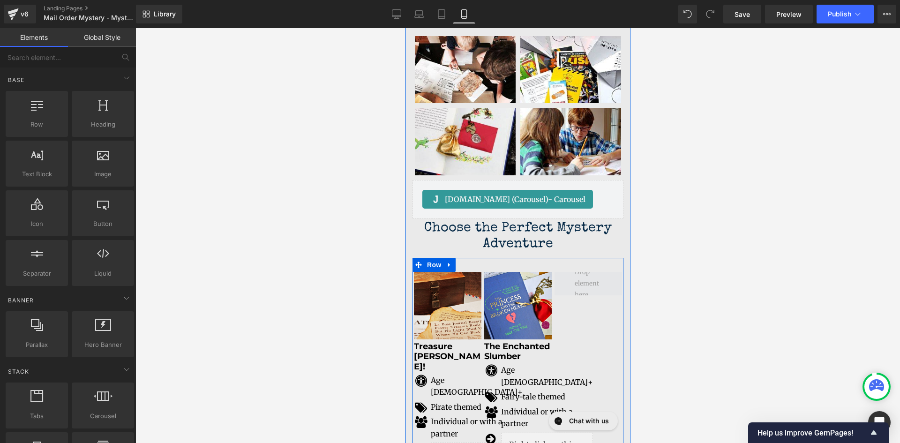
click at [580, 265] on span at bounding box center [588, 283] width 34 height 38
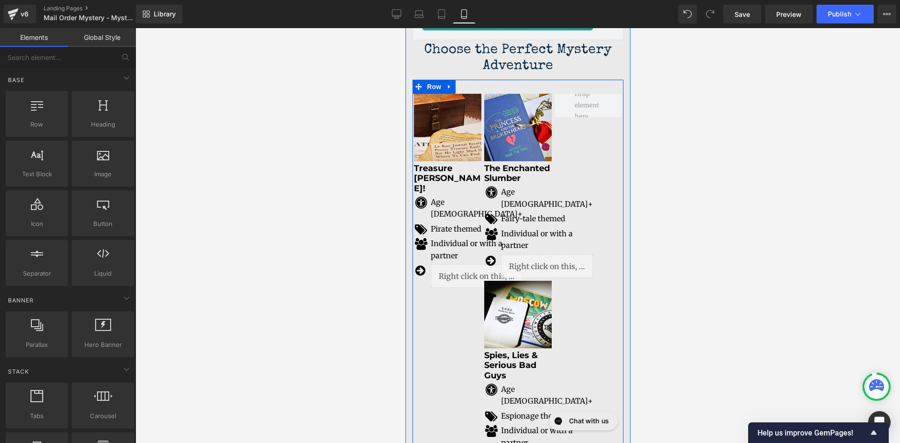
scroll to position [1958, 0]
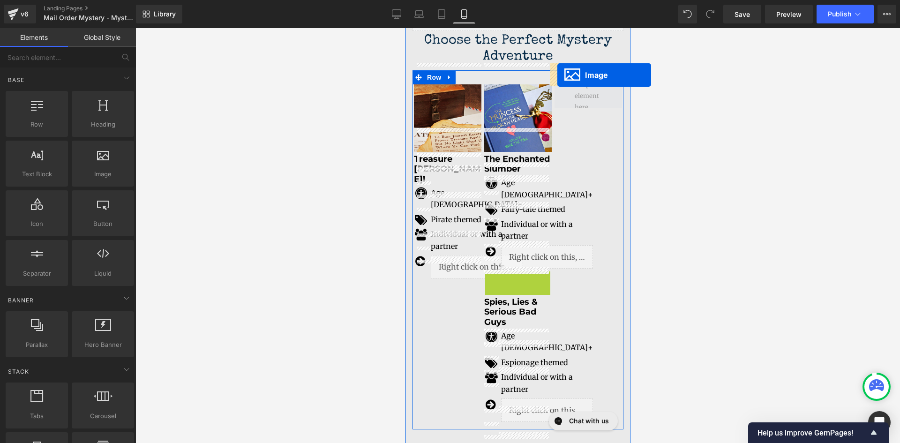
drag, startPoint x: 510, startPoint y: 304, endPoint x: 557, endPoint y: 75, distance: 233.7
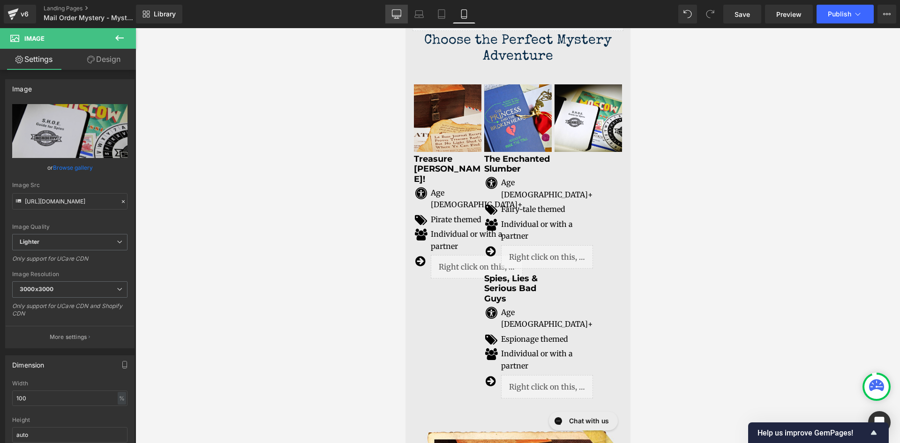
click at [396, 20] on link "Desktop" at bounding box center [396, 14] width 23 height 19
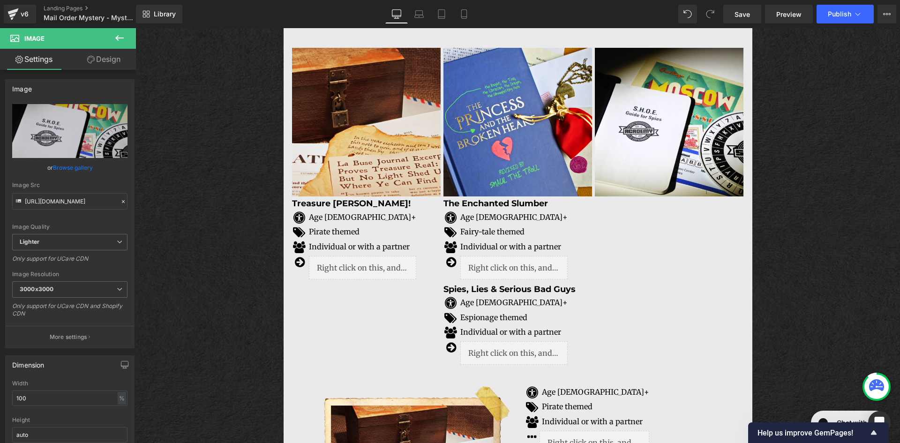
scroll to position [1526, 0]
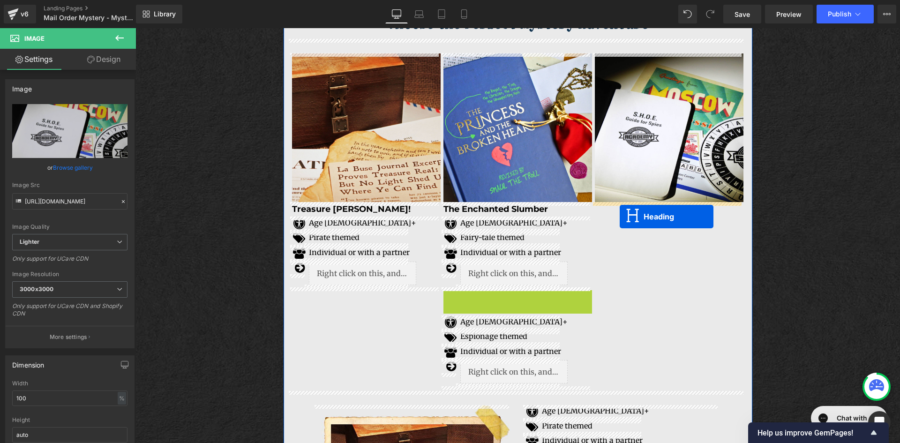
drag, startPoint x: 512, startPoint y: 295, endPoint x: 620, endPoint y: 217, distance: 134.0
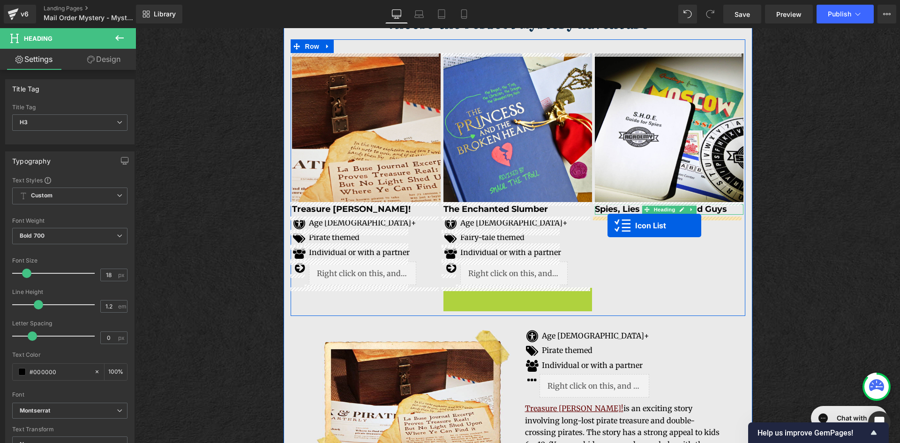
drag, startPoint x: 492, startPoint y: 295, endPoint x: 608, endPoint y: 226, distance: 135.0
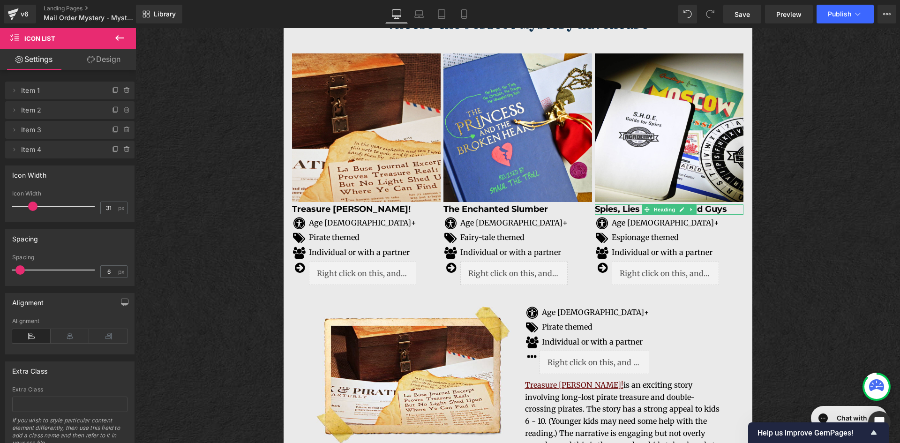
click at [800, 271] on div "Image Wanted: Awesome Kid to Solve a Mystery Text Block Crack the codes, solve …" at bounding box center [518, 61] width 765 height 3048
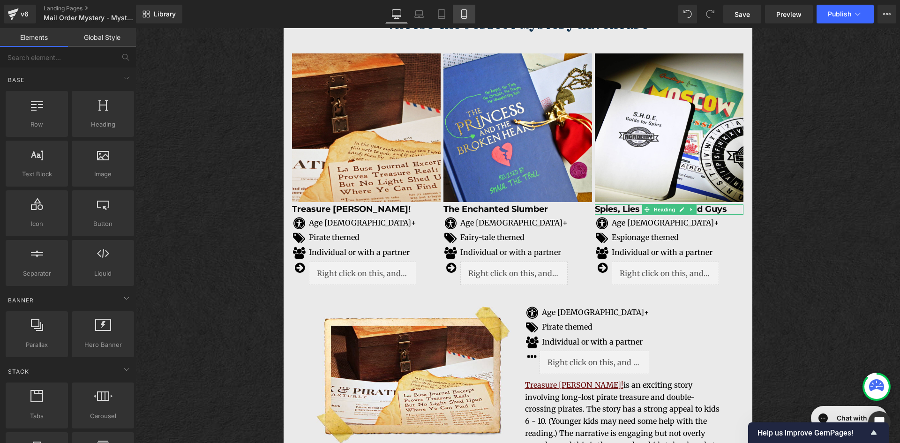
click at [468, 15] on icon at bounding box center [464, 13] width 9 height 9
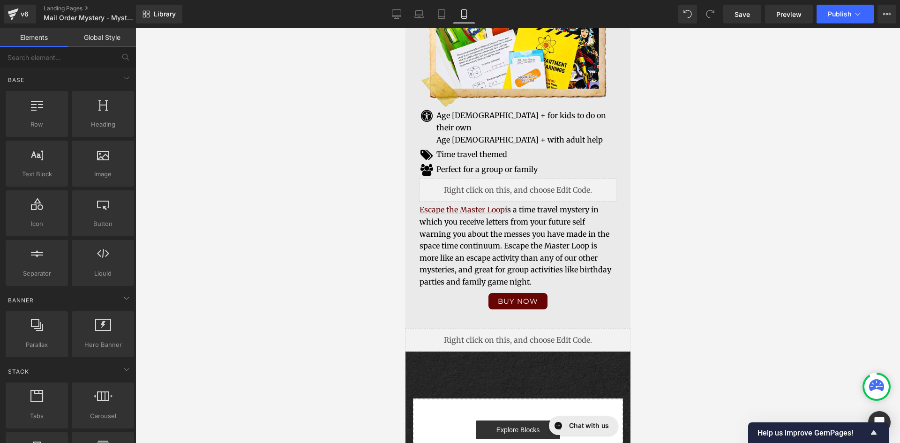
scroll to position [3890, 0]
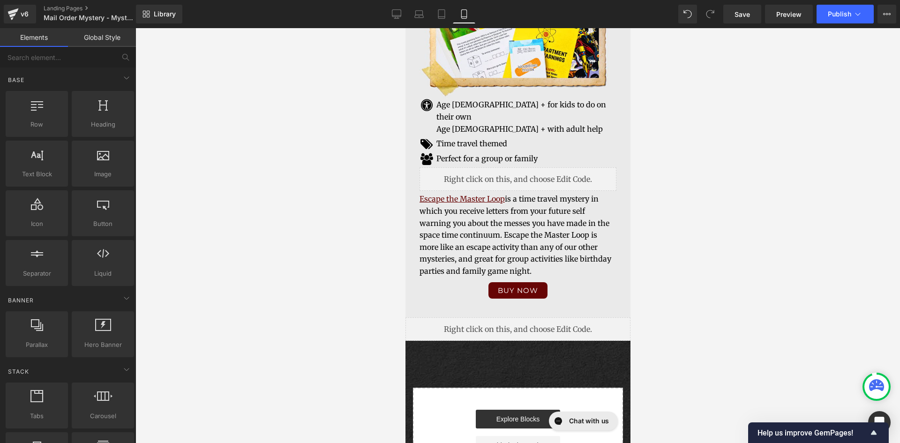
click at [728, 243] on div at bounding box center [518, 235] width 765 height 415
click at [746, 15] on span "Save" at bounding box center [742, 14] width 15 height 10
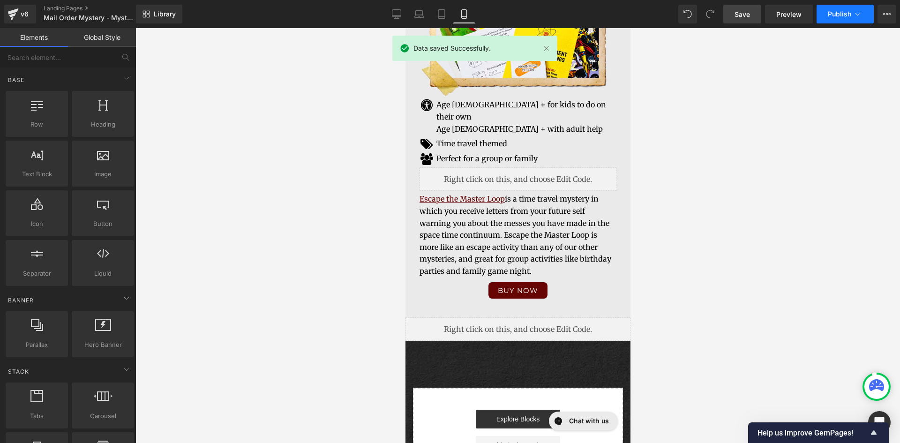
click at [852, 15] on button "Publish" at bounding box center [845, 14] width 57 height 19
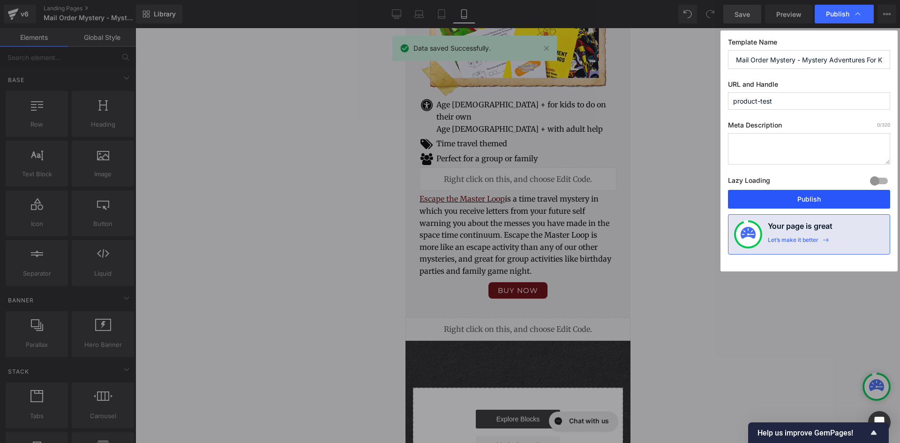
click at [784, 197] on button "Publish" at bounding box center [809, 199] width 162 height 19
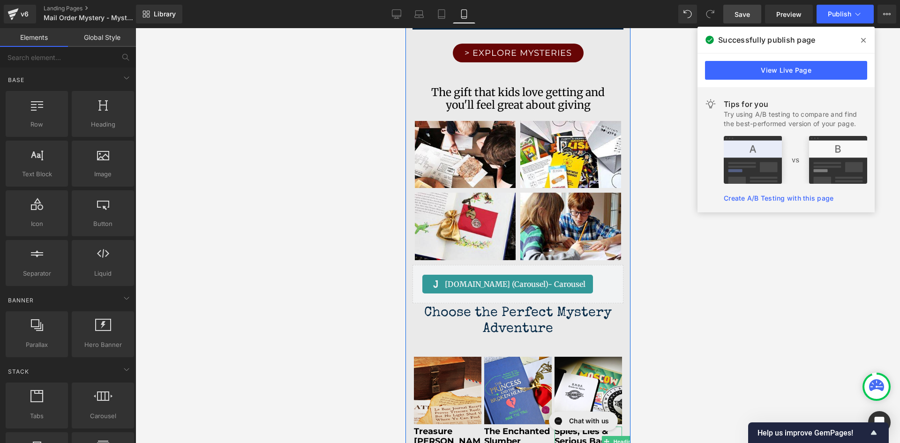
scroll to position [1873, 0]
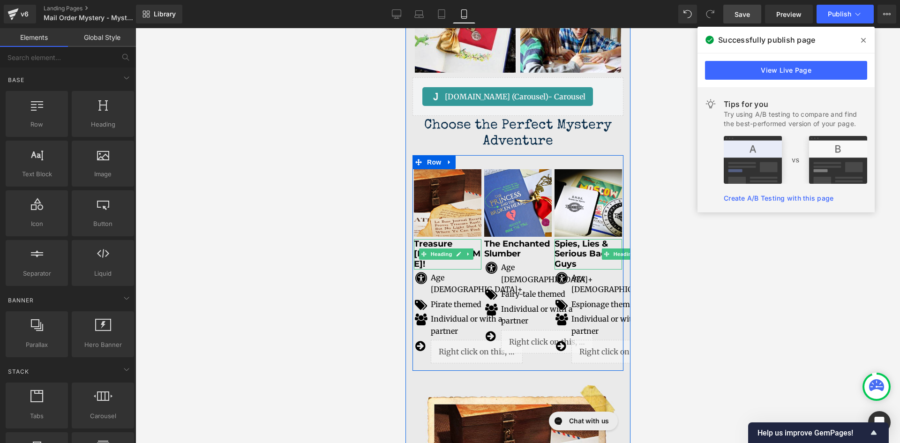
click at [475, 239] on h3 "Treasure [PERSON_NAME]!" at bounding box center [448, 254] width 68 height 30
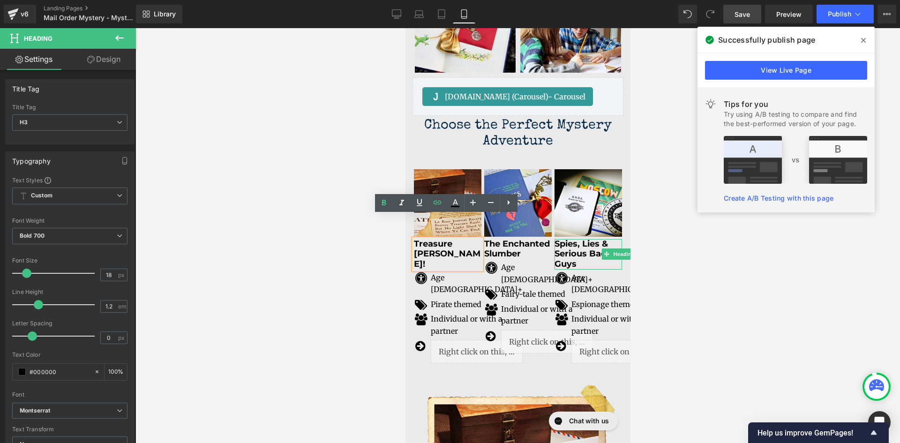
click at [450, 239] on h3 "Treasure [PERSON_NAME]!" at bounding box center [448, 254] width 68 height 30
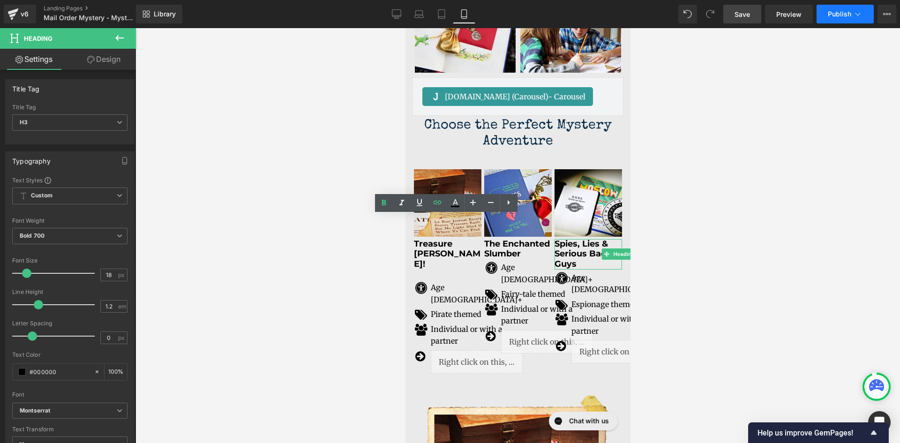
click at [839, 16] on span "Publish" at bounding box center [839, 14] width 23 height 8
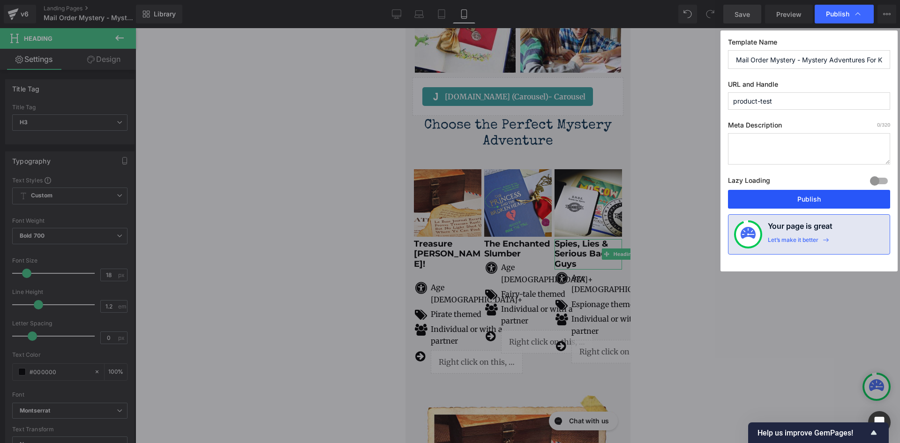
click at [804, 204] on button "Publish" at bounding box center [809, 199] width 162 height 19
